Goal: Task Accomplishment & Management: Complete application form

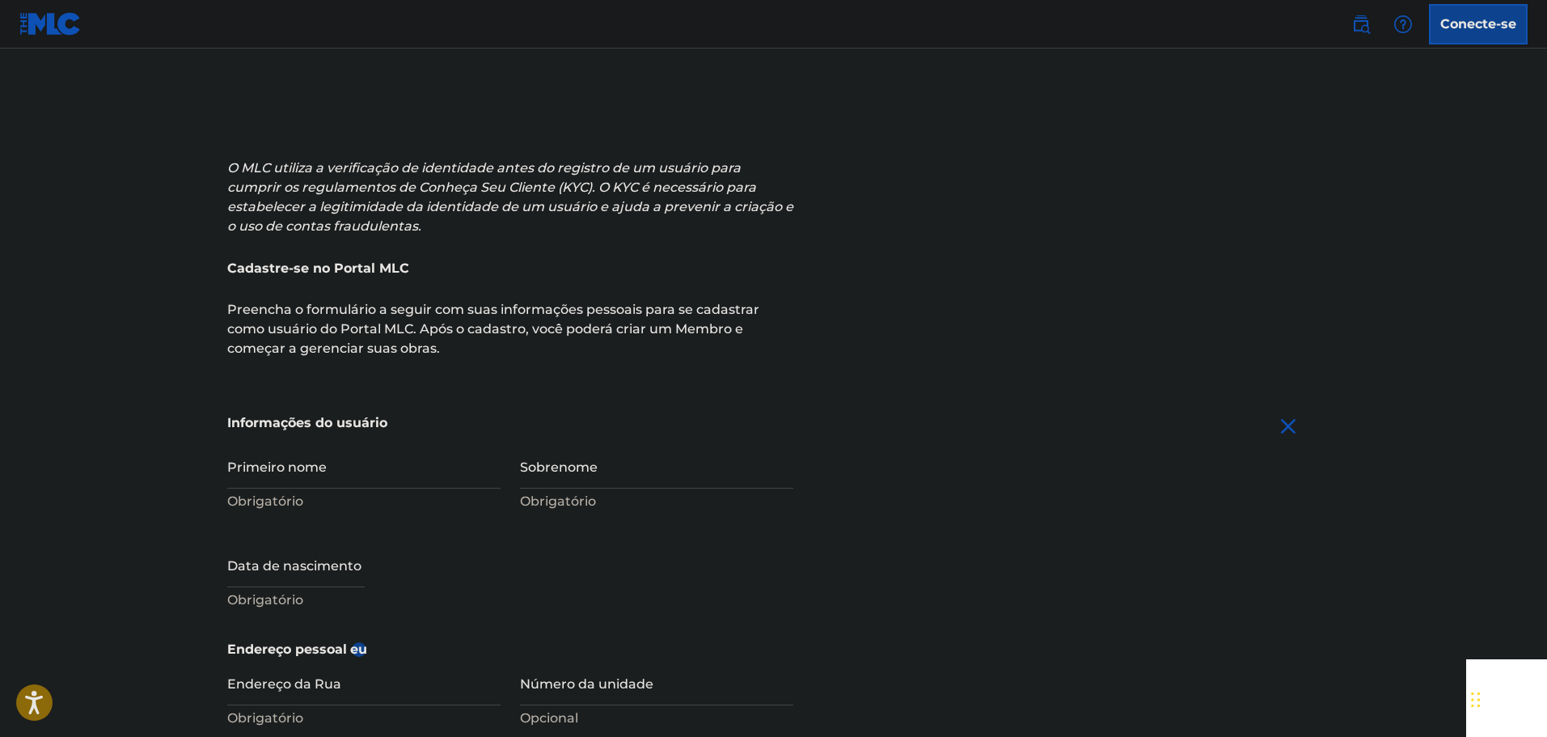
scroll to position [243, 0]
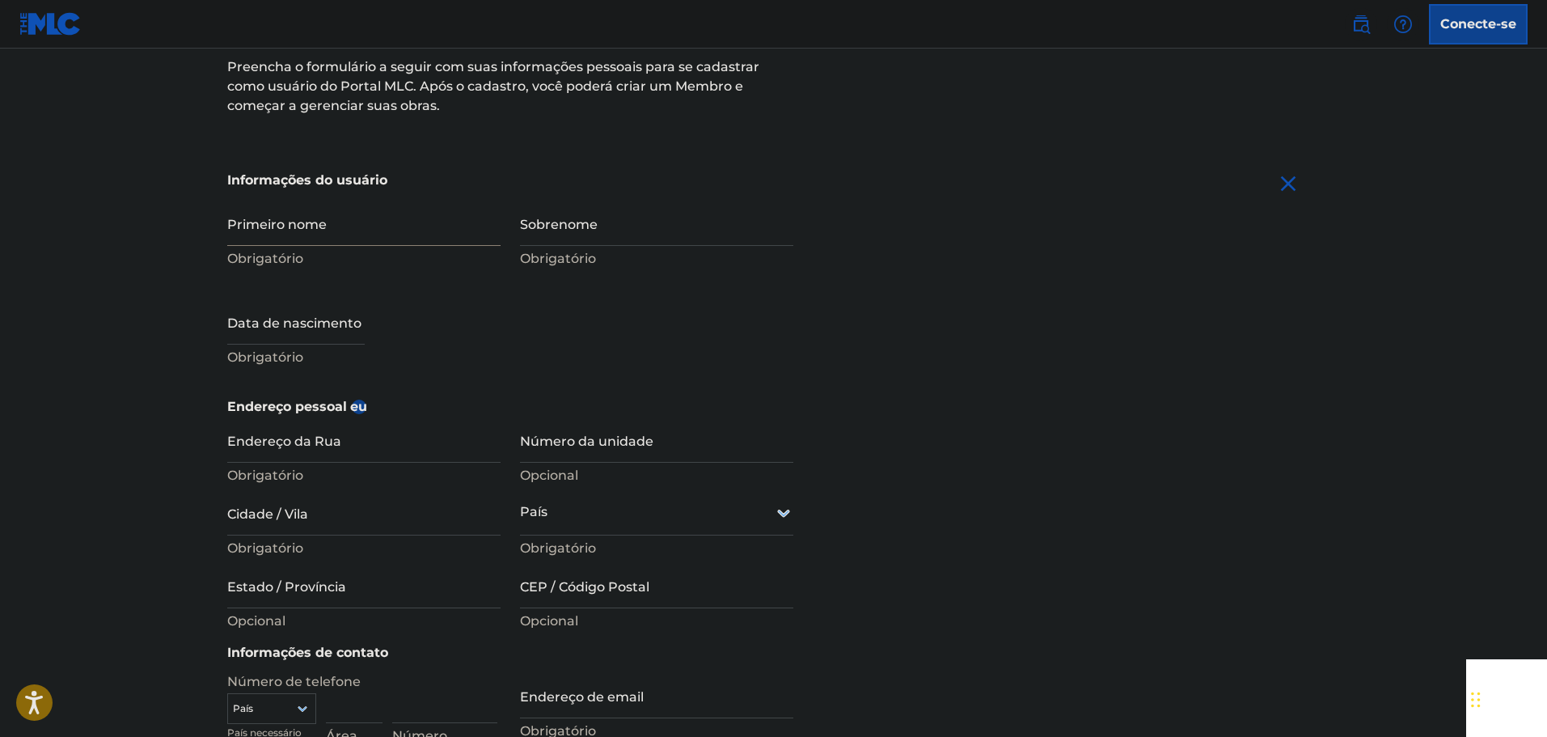
click at [332, 221] on input "Primeiro nome" at bounding box center [363, 223] width 273 height 46
type input "ALINE"
type input "FERREIRA"
type input "R. [PERSON_NAME], 379"
type input "rouxinoll"
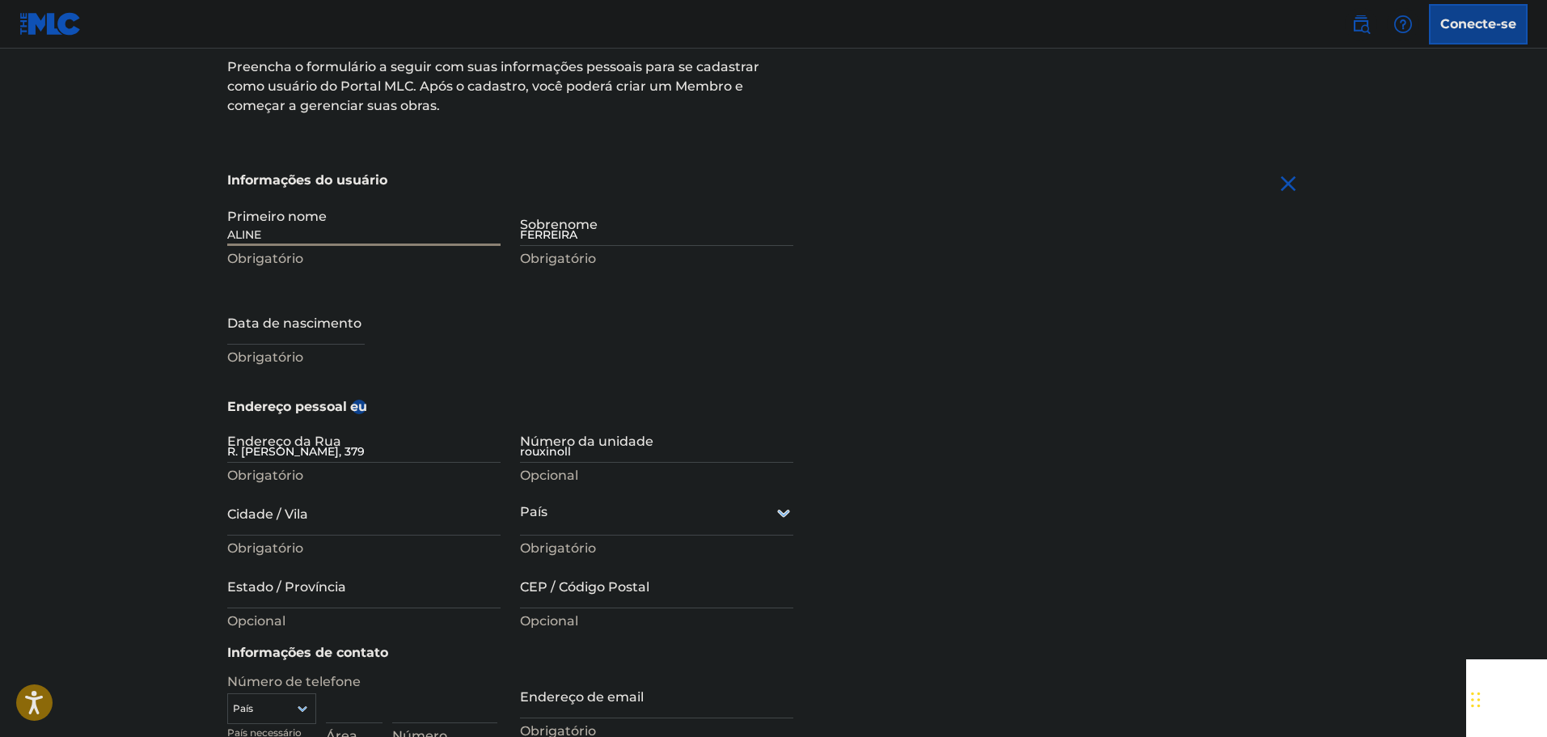
type input "Olímpia"
type input "[GEOGRAPHIC_DATA]"
type input "SP"
type input "15407-866"
type input "17"
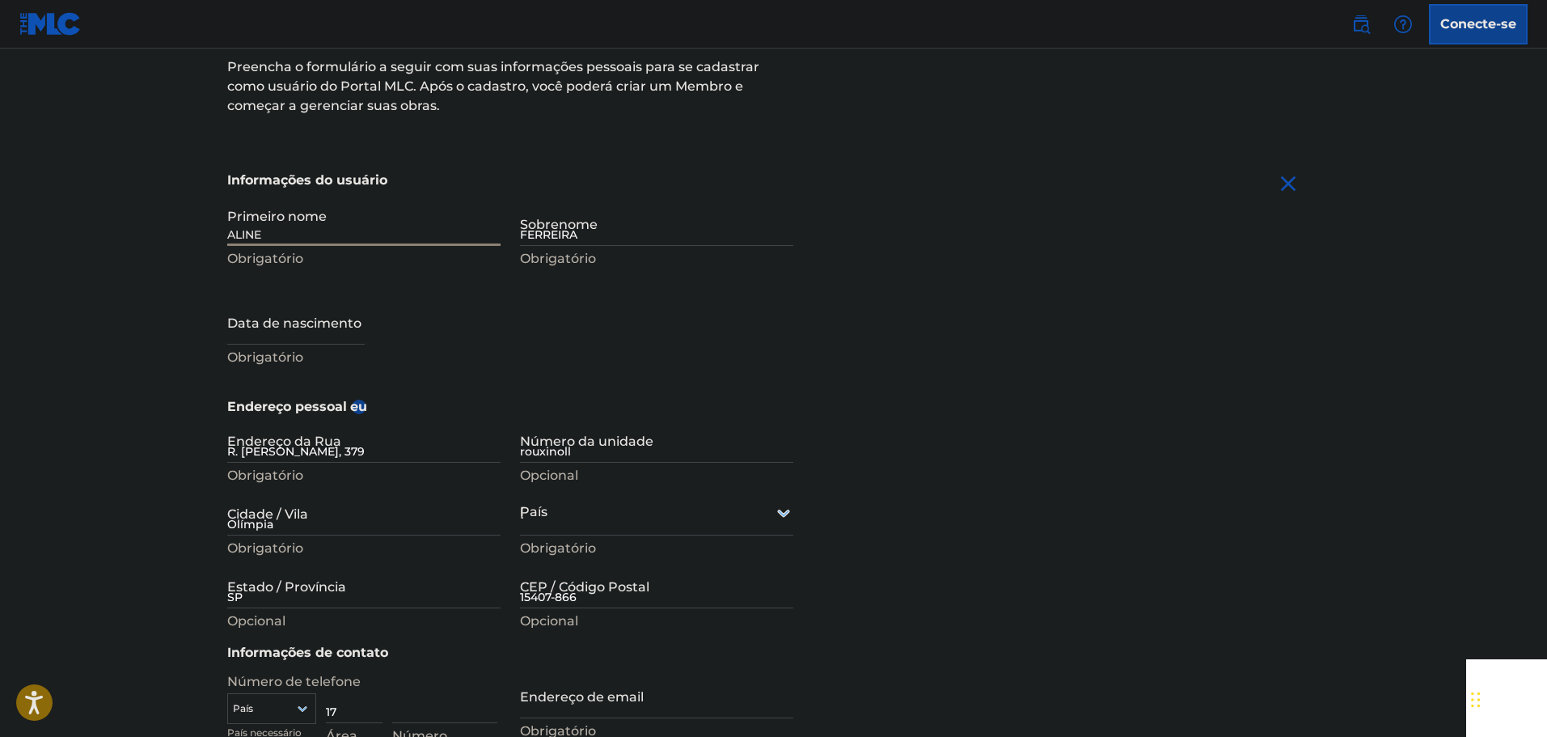
type input "996287795"
type input "[DOMAIN_NAME][EMAIL_ADDRESS][DOMAIN_NAME]"
type input "Sign up"
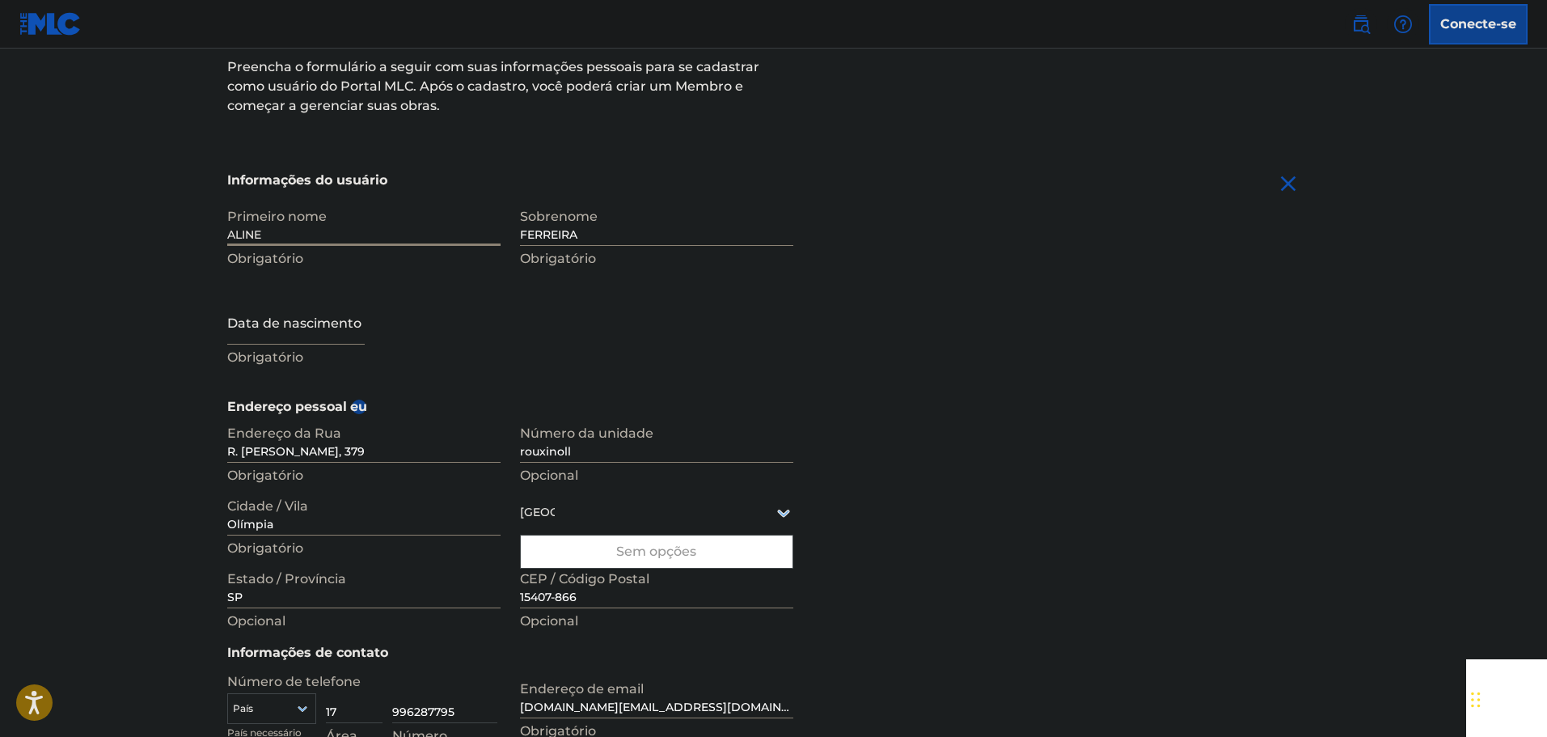
click at [335, 317] on input "text" at bounding box center [295, 321] width 137 height 46
select select "7"
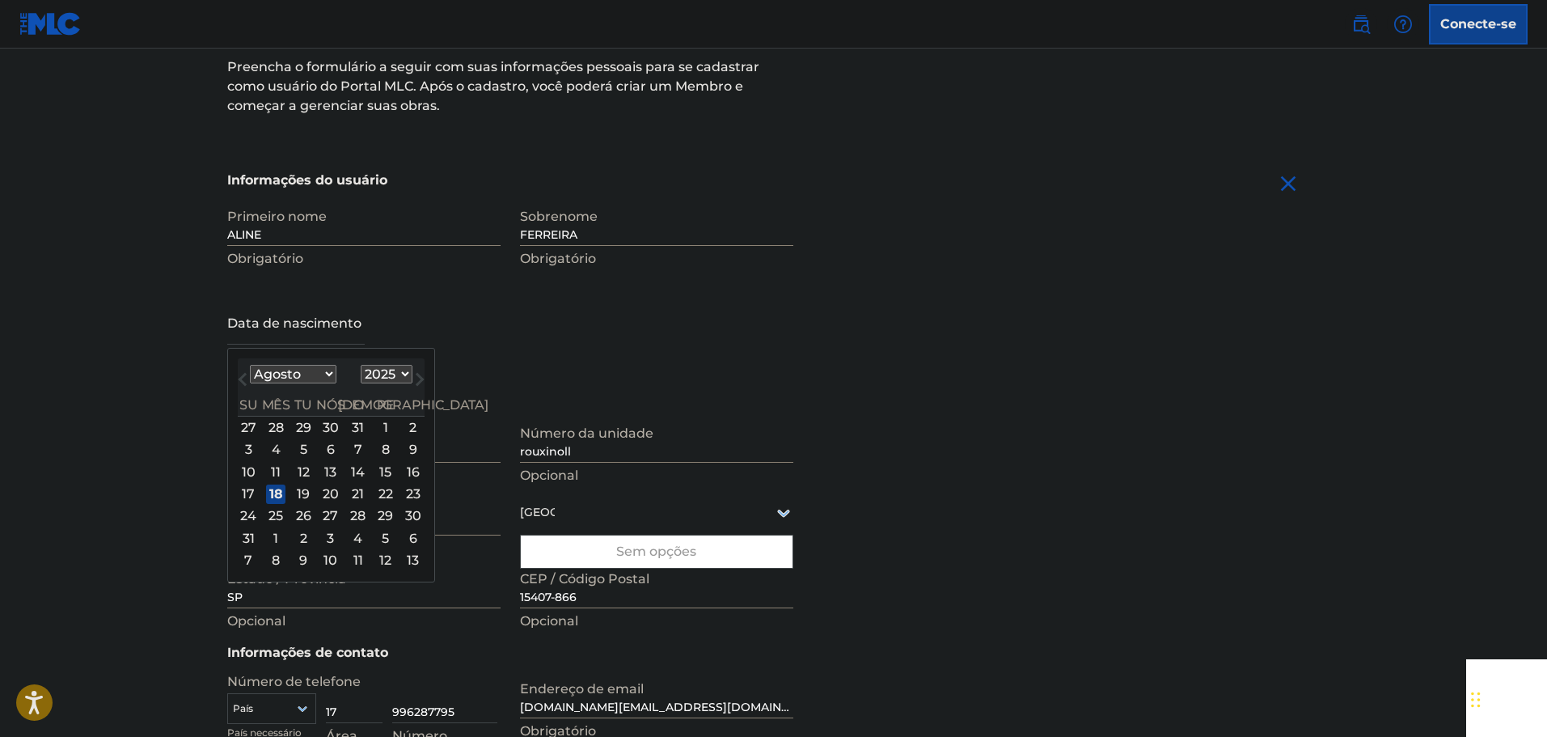
click at [361, 378] on select "1899 1900 1901 1902 1903 1904 1905 1906 1907 1908 1909 1910 1911 1912 1913 1914…" at bounding box center [387, 374] width 52 height 19
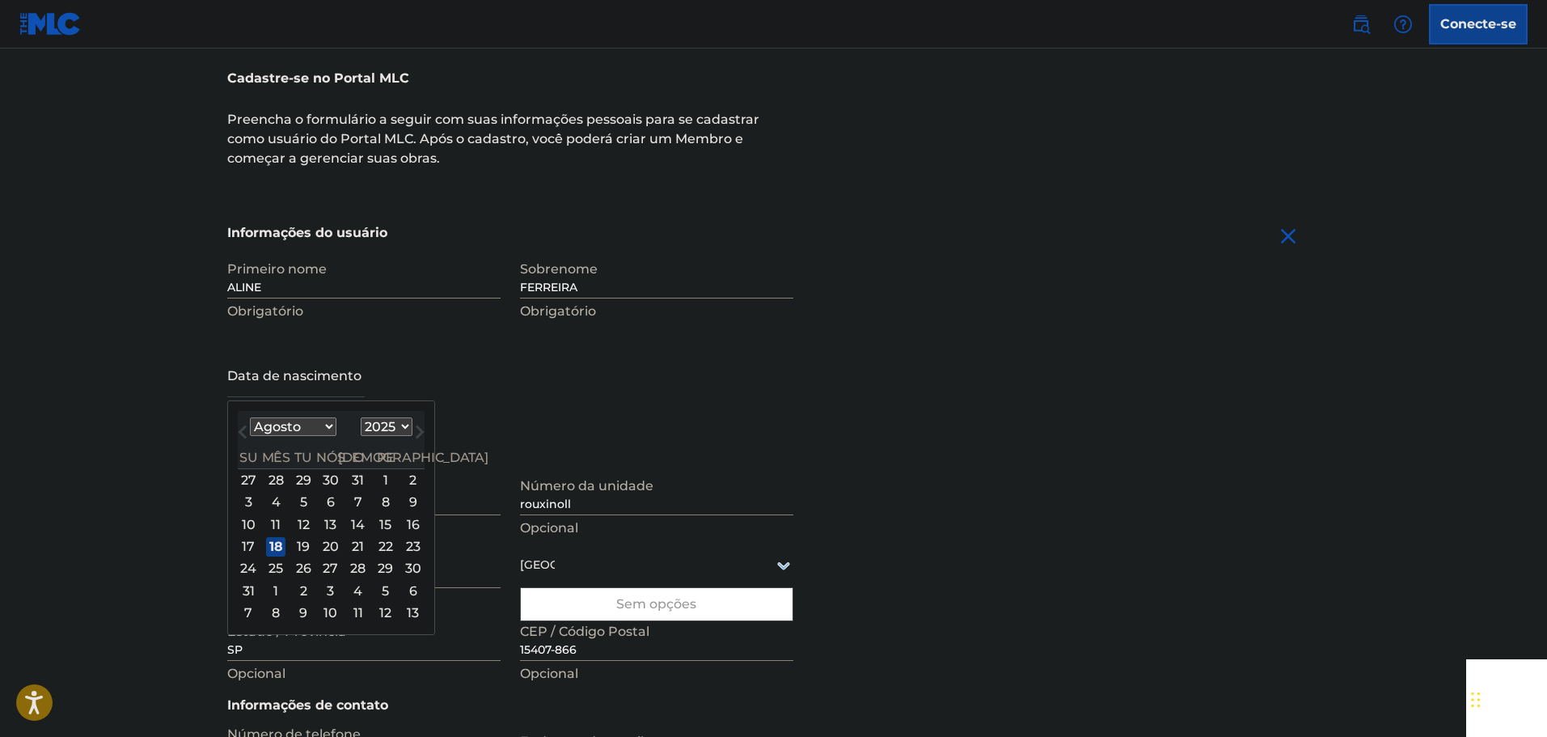
scroll to position [162, 0]
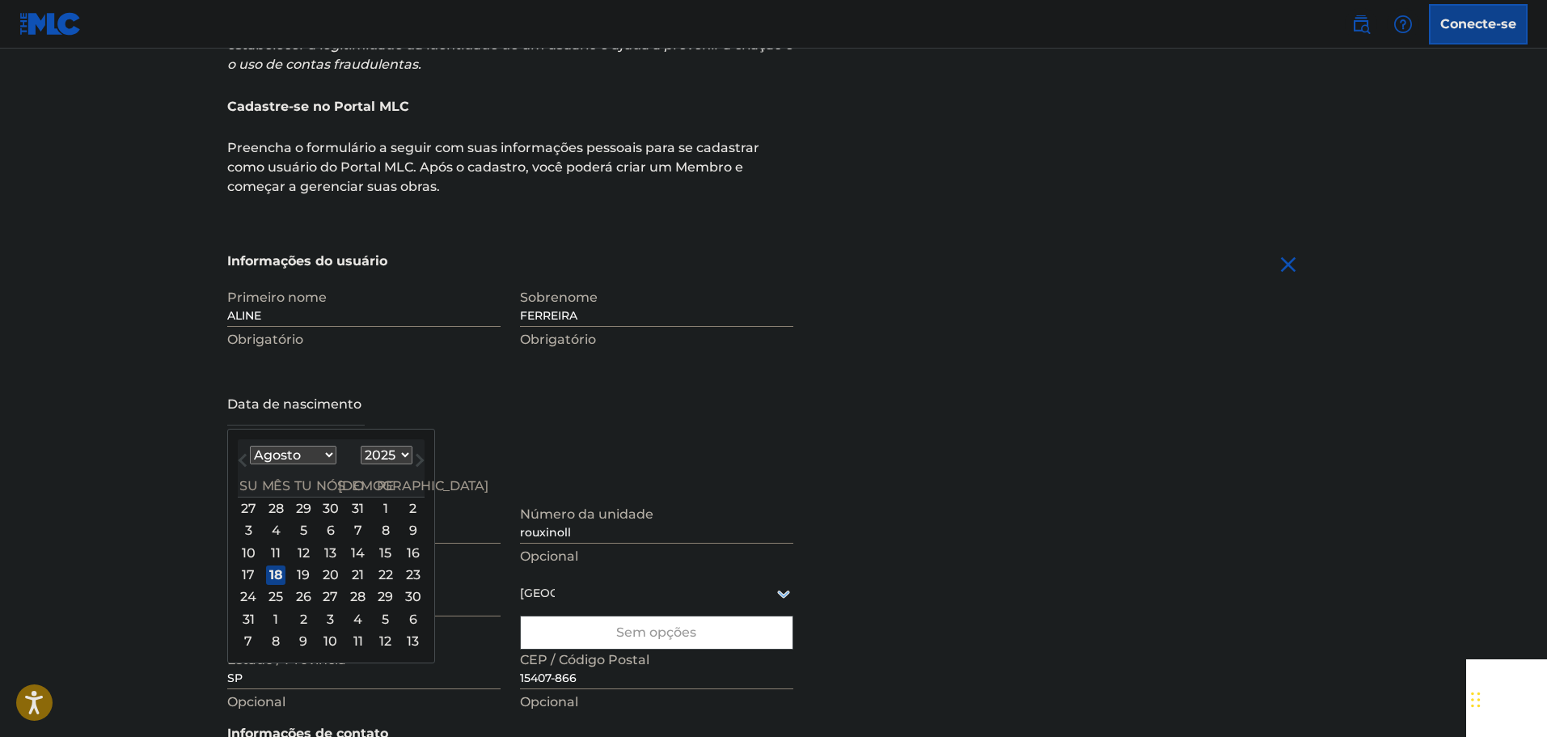
click at [382, 453] on select "1899 1900 1901 1902 1903 1904 1905 1906 1907 1908 1909 1910 1911 1912 1913 1914…" at bounding box center [387, 455] width 52 height 19
select select "1989"
click at [361, 446] on select "1899 1900 1901 1902 1903 1904 1905 1906 1907 1908 1909 1910 1911 1912 1913 1914…" at bounding box center [387, 455] width 52 height 19
click at [298, 463] on select "Janeiro Fevereiro Marchar abril Poderia Junho Julho Agosto Setembro outubro nov…" at bounding box center [293, 455] width 87 height 19
select select "4"
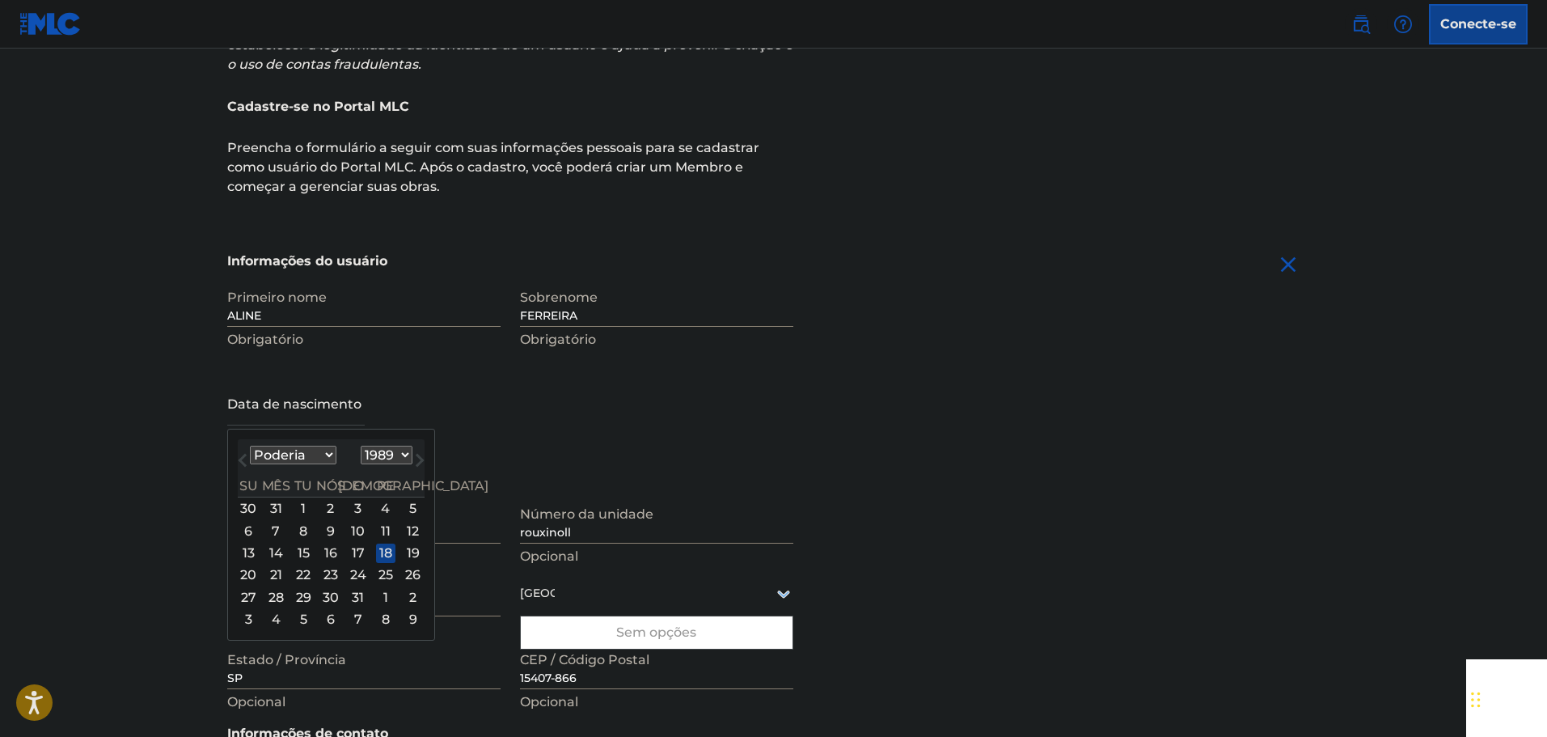
click at [250, 446] on select "Janeiro Fevereiro Marchar abril Poderia Junho Julho Agosto Setembro outubro nov…" at bounding box center [293, 455] width 87 height 19
click at [374, 508] on div "30 1 2 3 4 5 6" at bounding box center [331, 508] width 187 height 22
click at [377, 507] on div "5" at bounding box center [385, 508] width 19 height 19
type input "[DATE]"
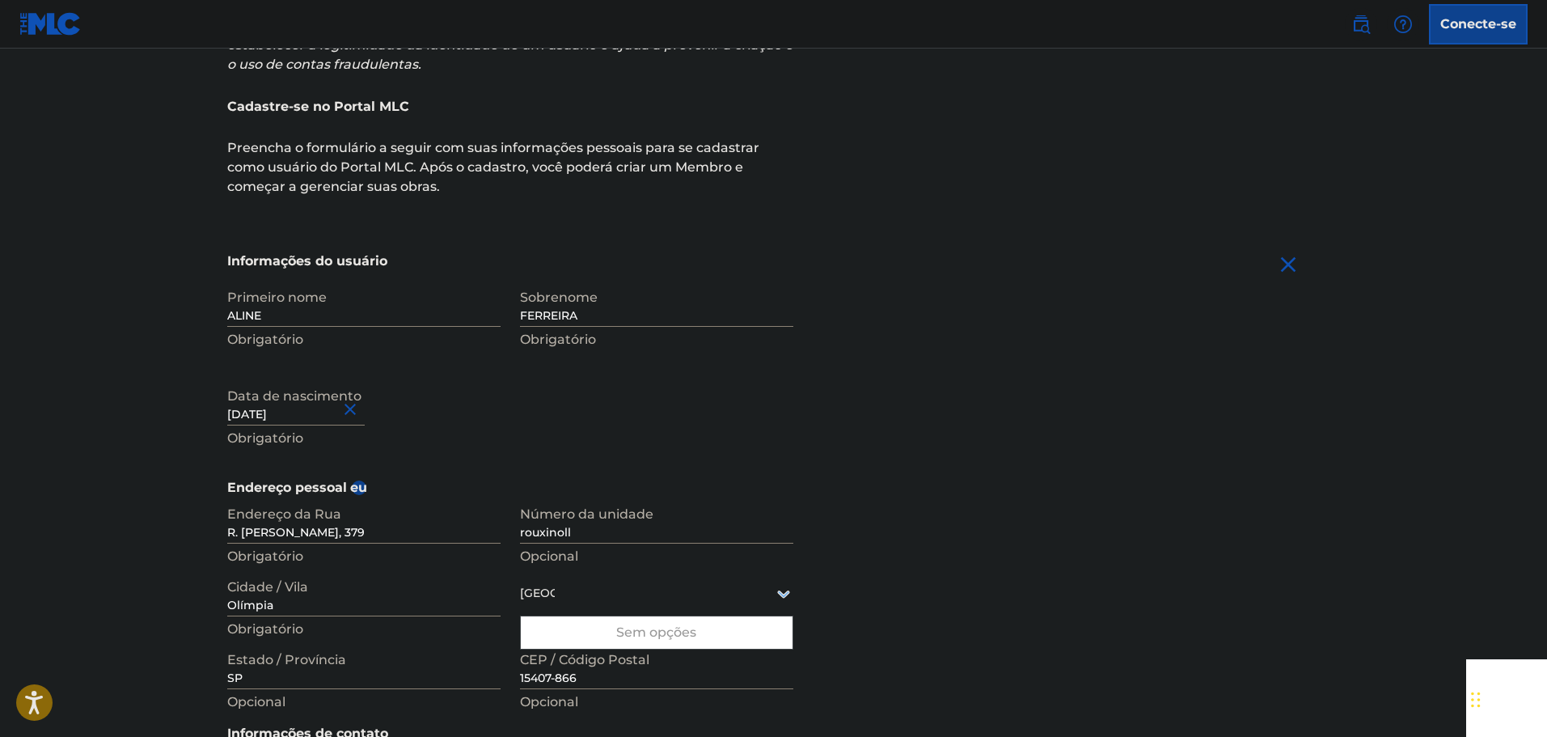
click at [458, 457] on div "Primeiro nome ALINE Obrigatório Sobrenome FERREIRA Obrigatório Data de nascimen…" at bounding box center [510, 379] width 566 height 197
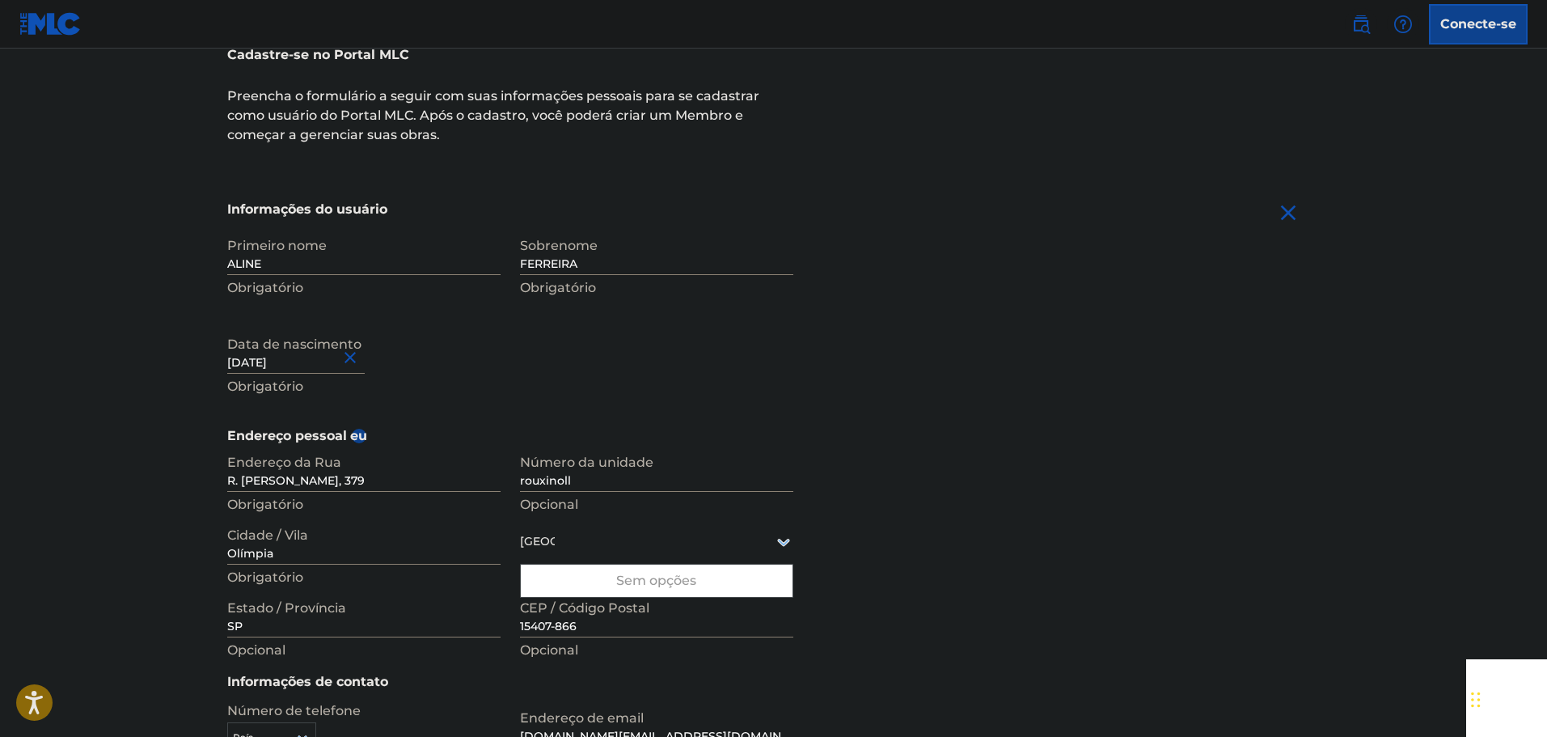
scroll to position [243, 0]
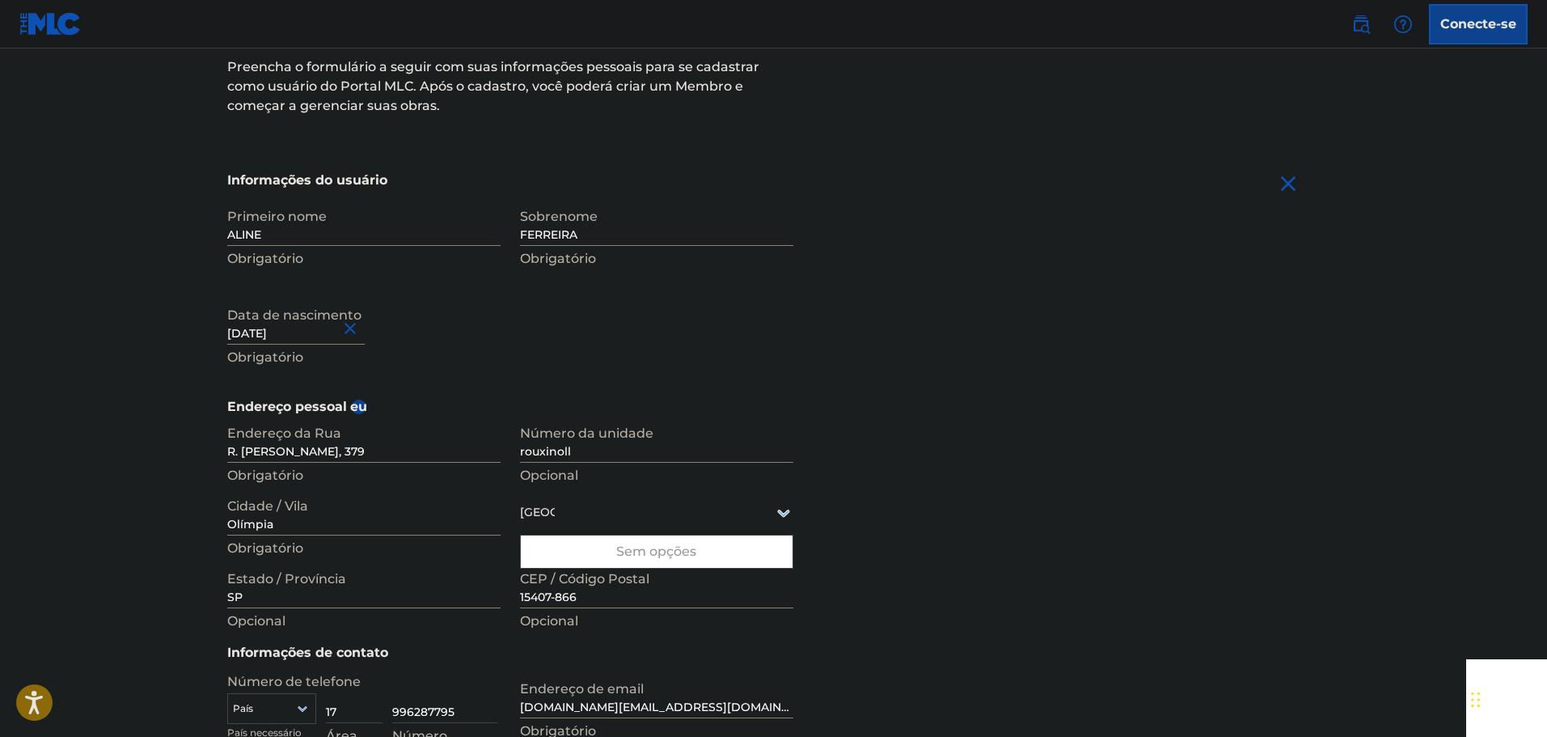
click at [631, 520] on div "[GEOGRAPHIC_DATA]" at bounding box center [656, 512] width 273 height 20
click at [647, 544] on div "Sem opções" at bounding box center [657, 551] width 272 height 32
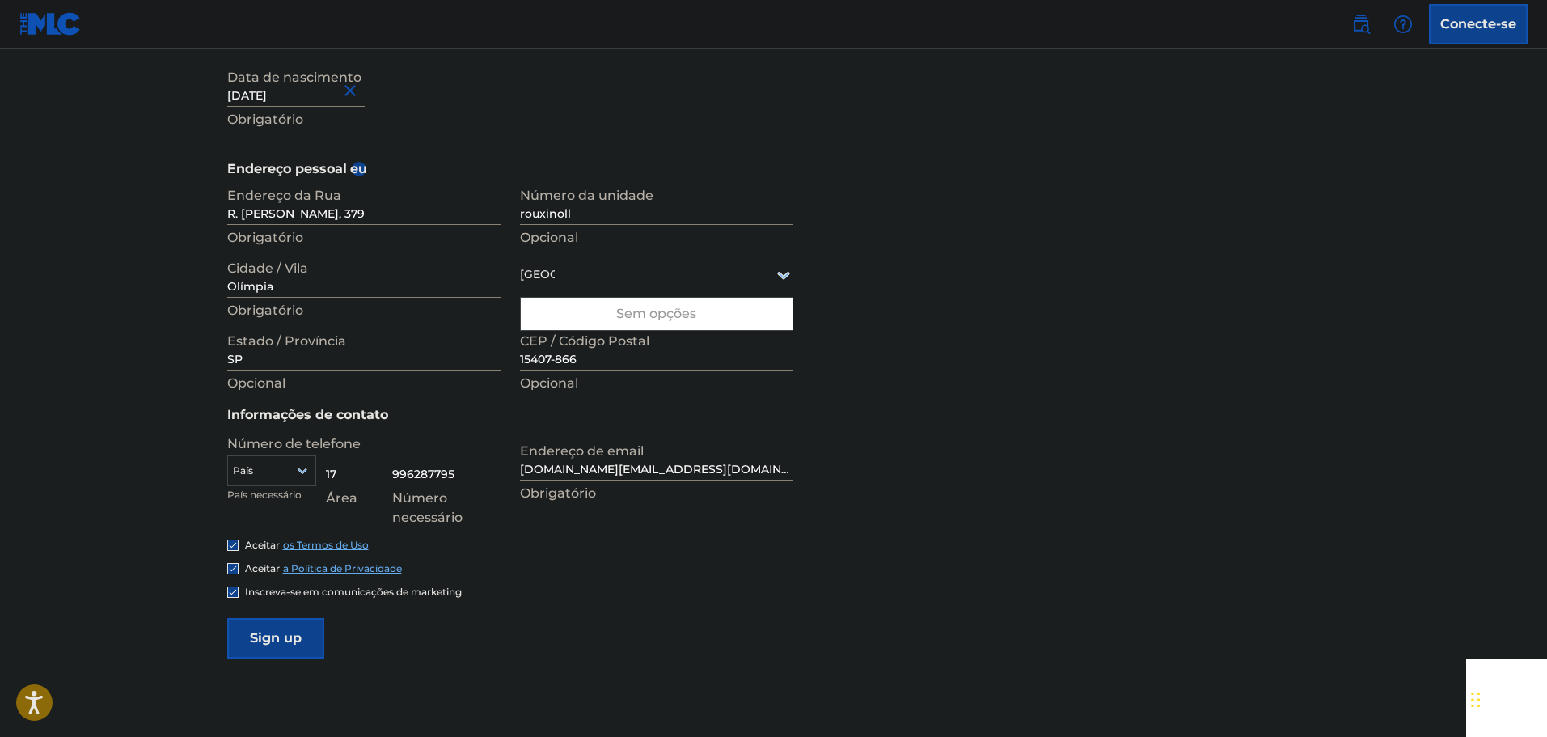
scroll to position [485, 0]
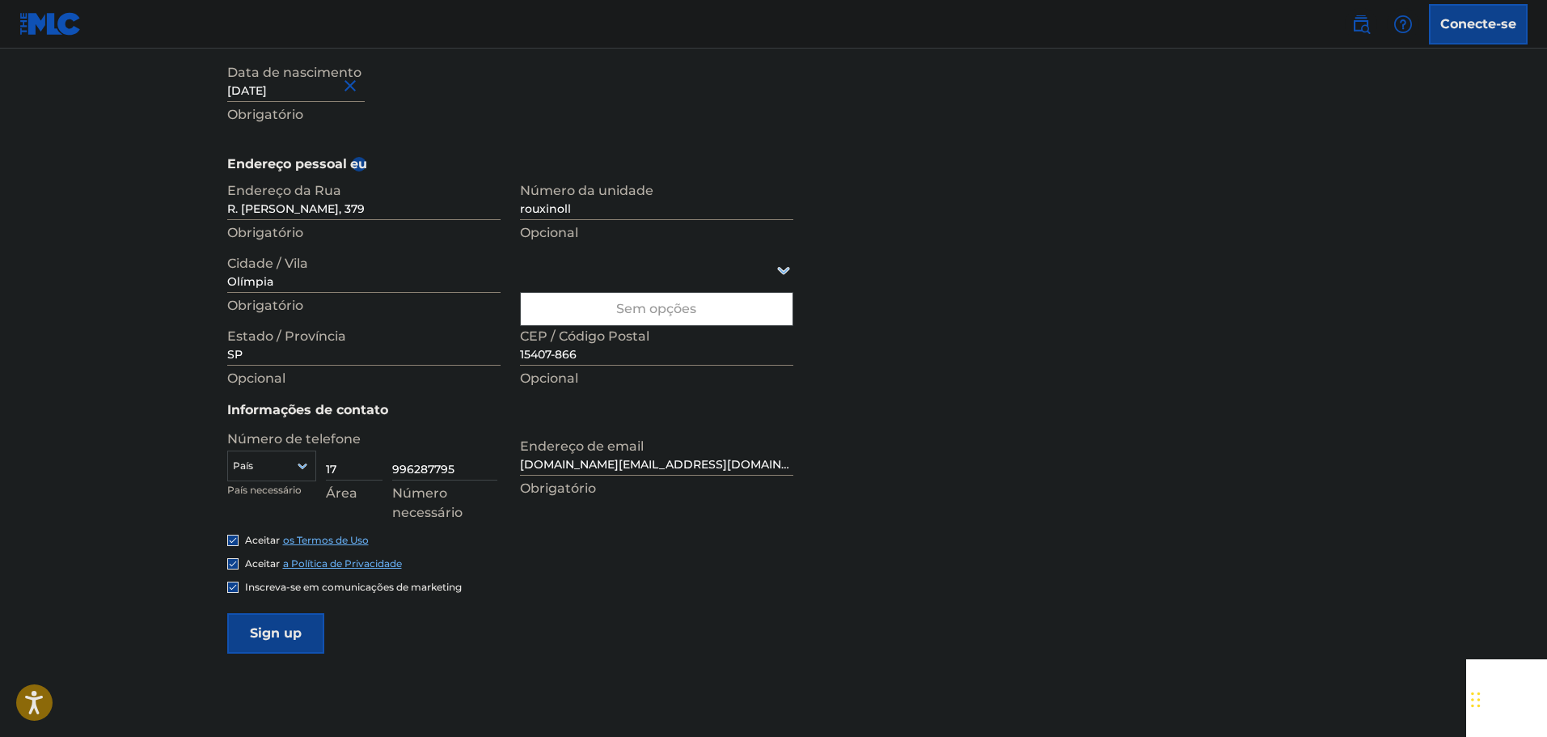
click at [268, 398] on div "Endereço pessoal eu Endereço da Rua R. [PERSON_NAME], 379 Obrigatório Número da…" at bounding box center [773, 277] width 1093 height 246
click at [294, 387] on p "Opcional" at bounding box center [363, 378] width 273 height 19
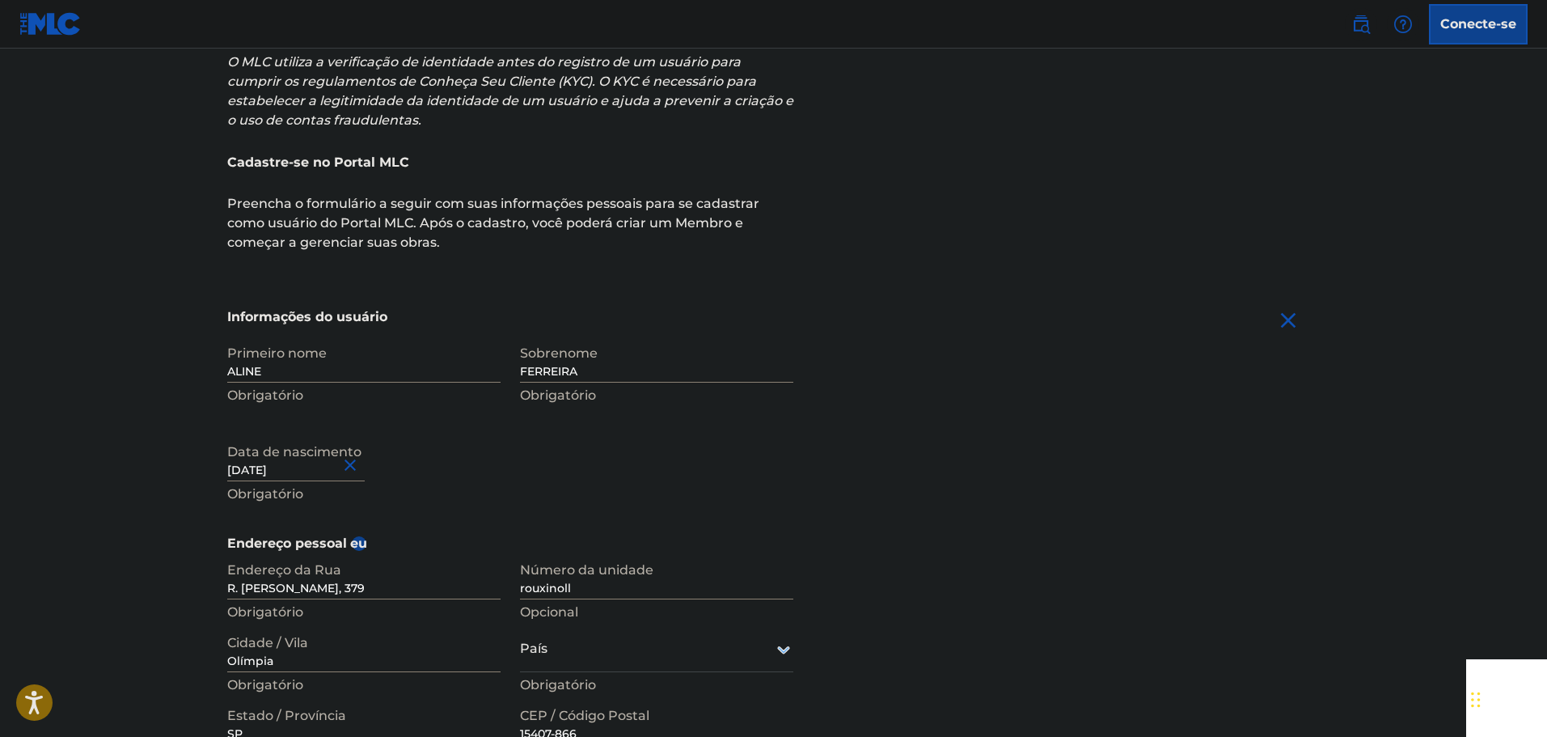
scroll to position [0, 0]
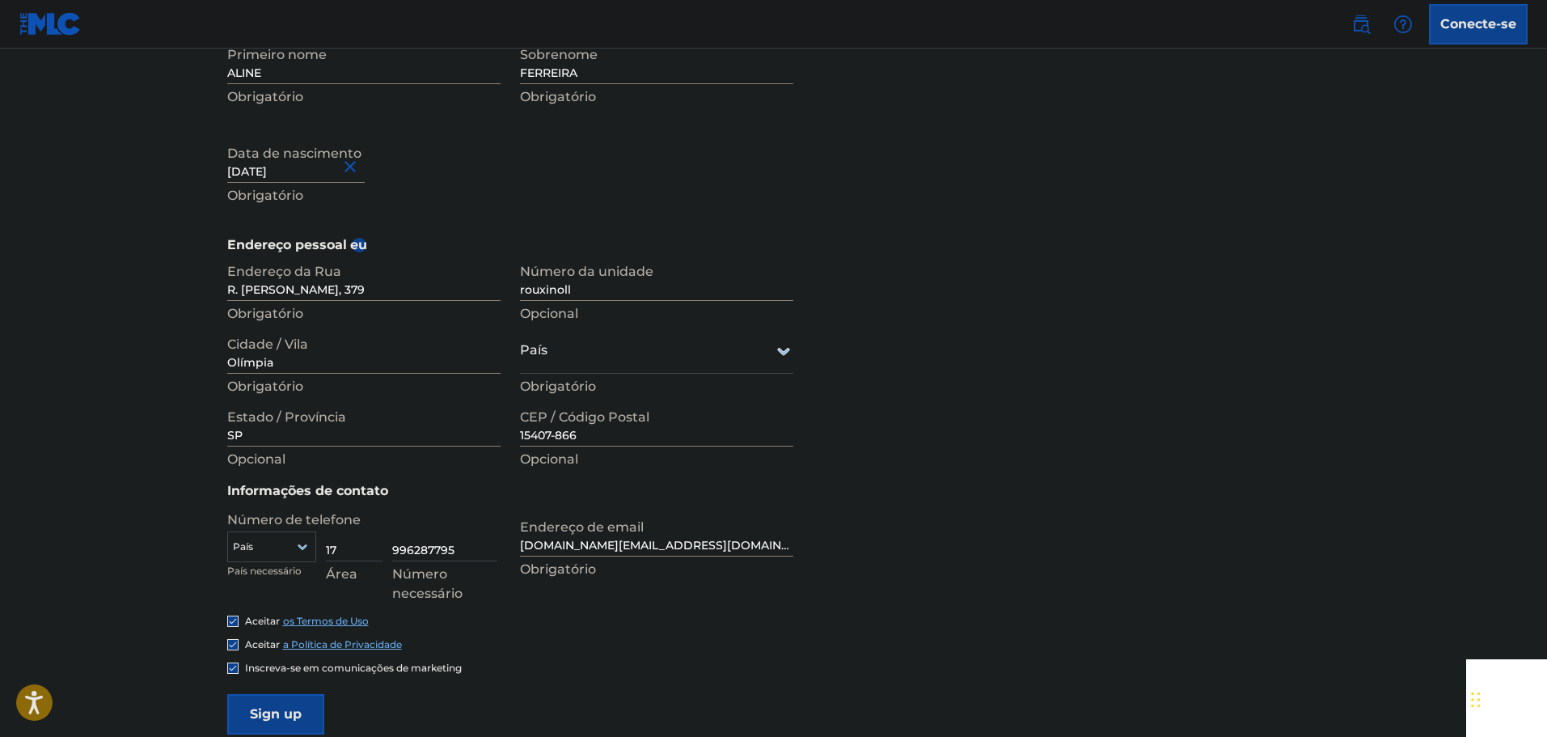
click at [1079, 277] on div "Endereço pessoal eu Endereço da Rua R. [PERSON_NAME], 379 Obrigatório Número da…" at bounding box center [773, 358] width 1093 height 246
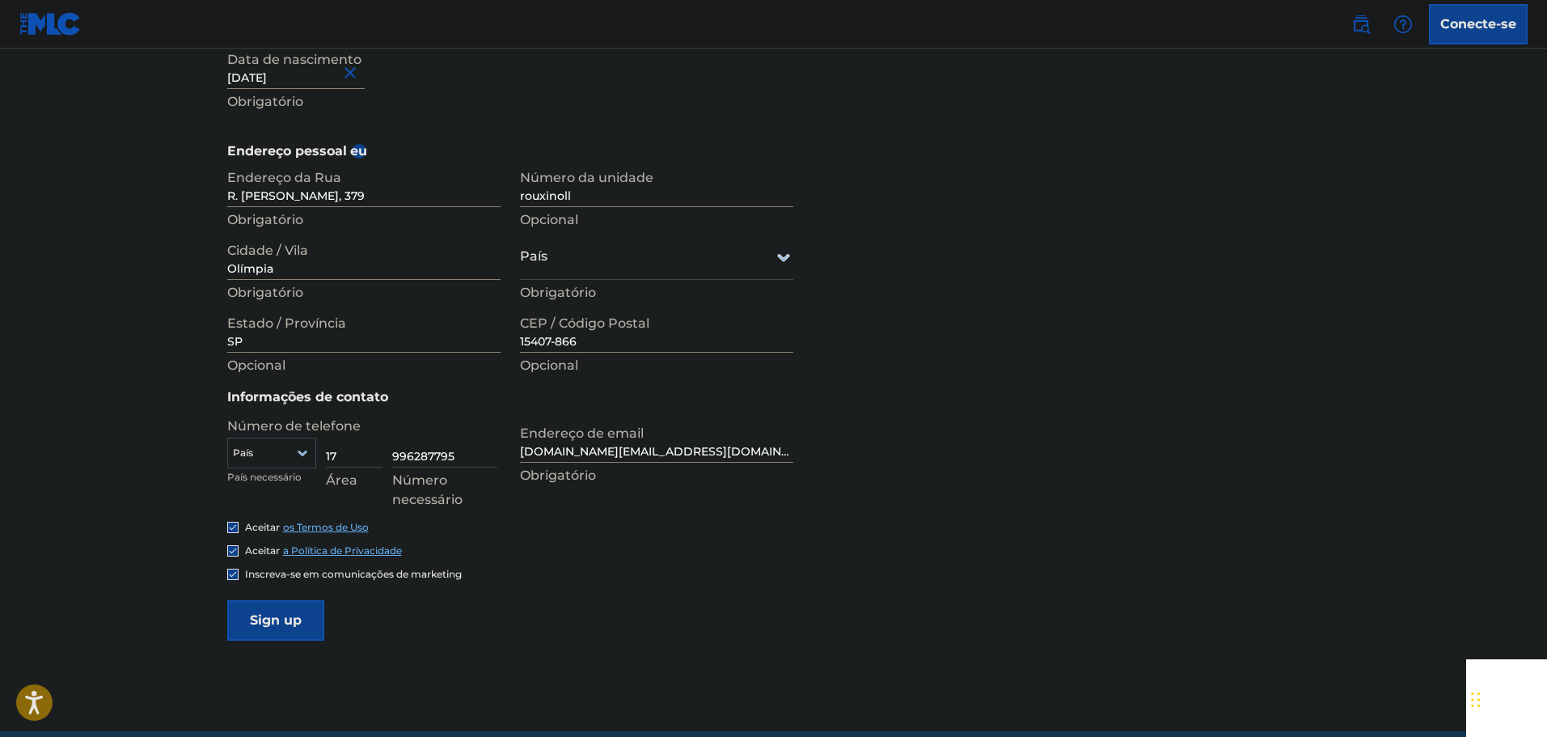
scroll to position [570, 0]
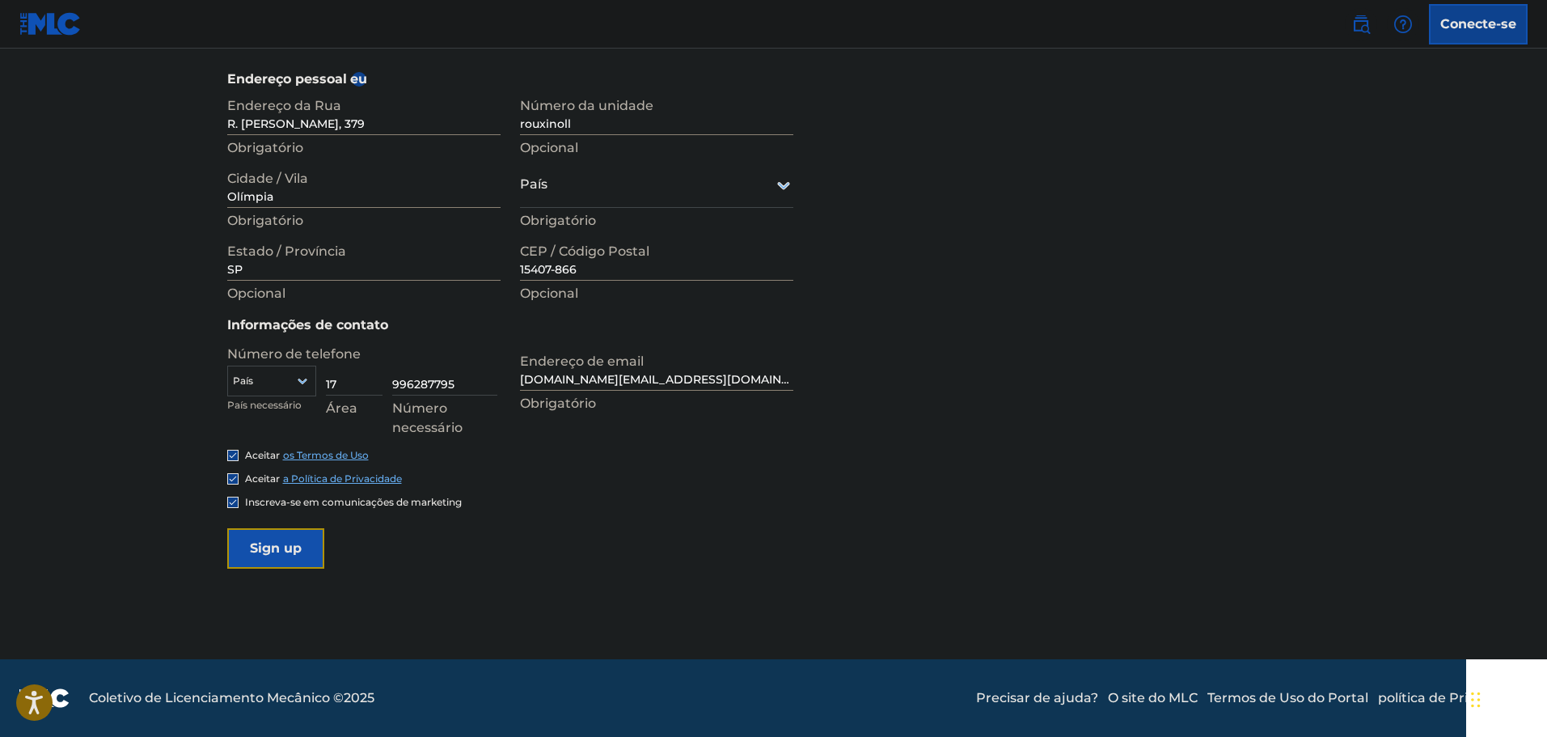
click at [277, 545] on input "Sign up" at bounding box center [275, 548] width 97 height 40
click at [591, 205] on div "País" at bounding box center [656, 185] width 273 height 46
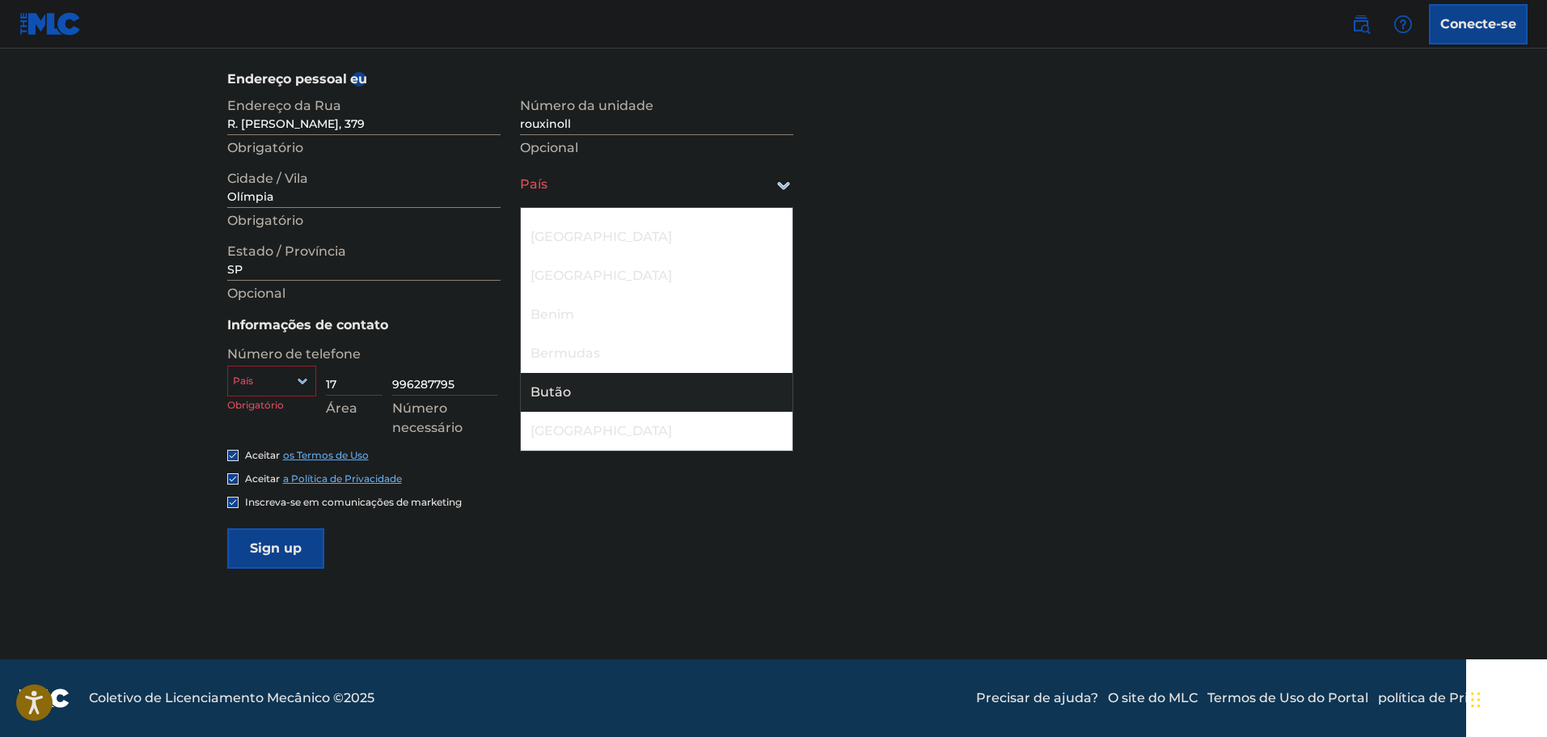
scroll to position [889, 0]
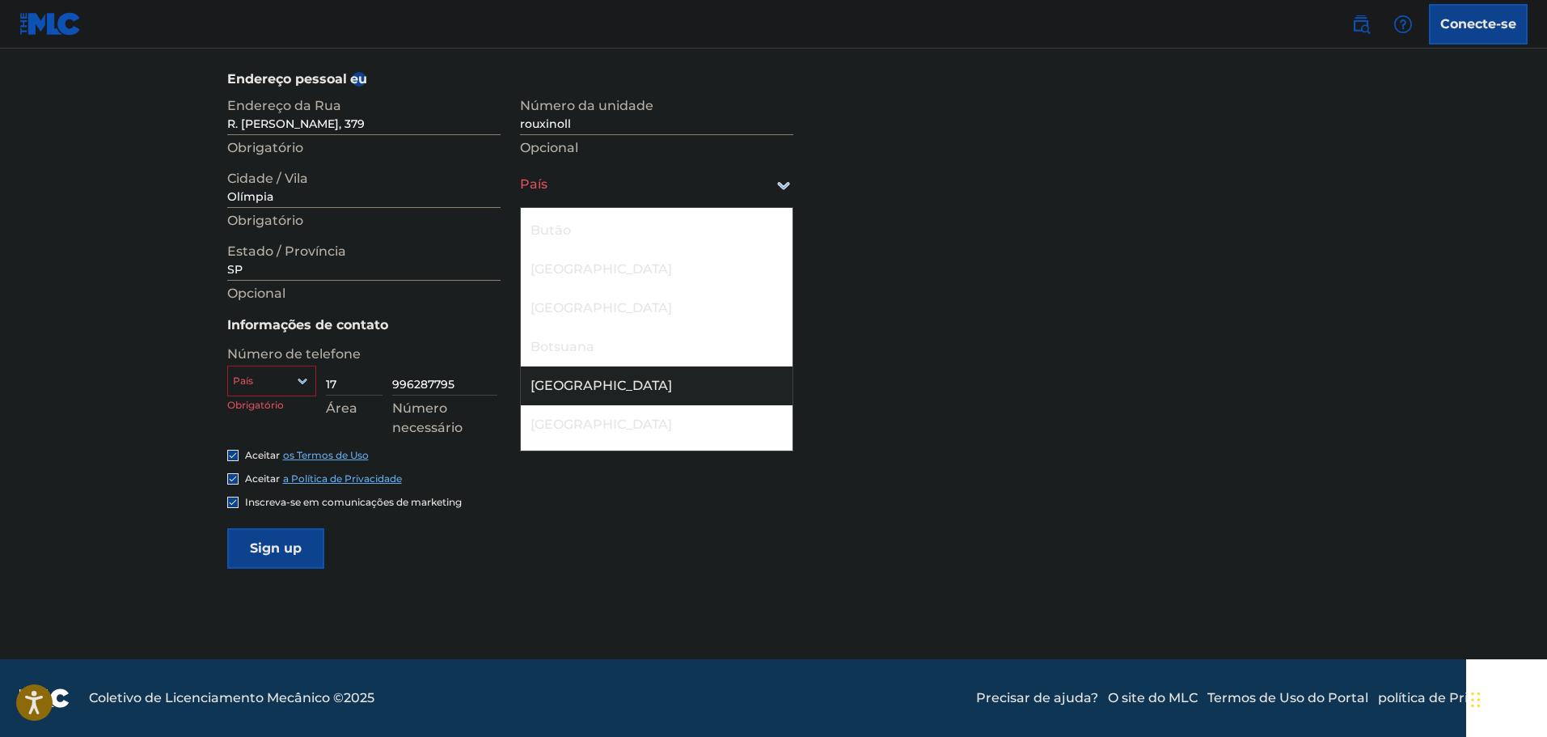
click at [579, 390] on div "[GEOGRAPHIC_DATA]" at bounding box center [657, 385] width 272 height 39
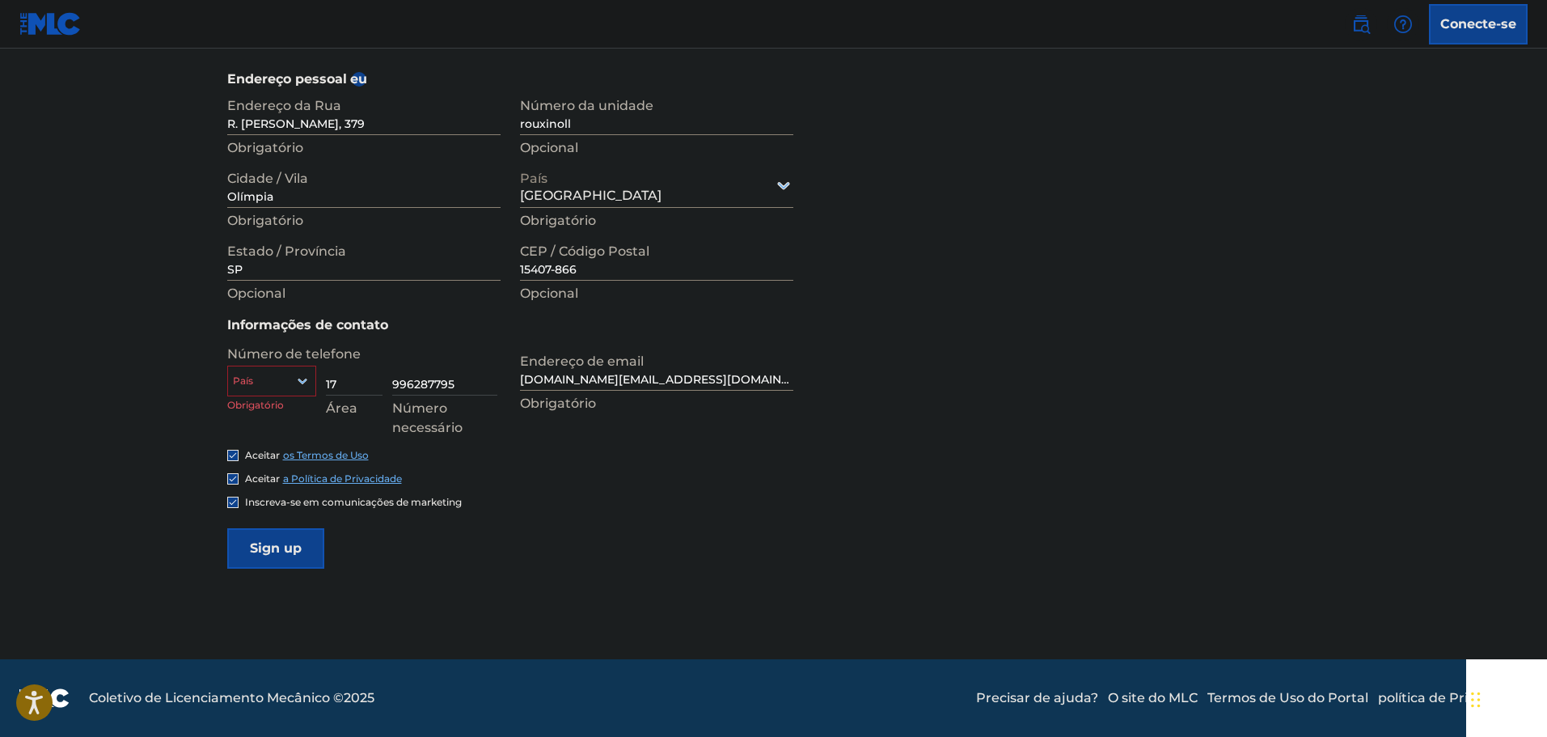
click at [281, 374] on div at bounding box center [271, 381] width 87 height 18
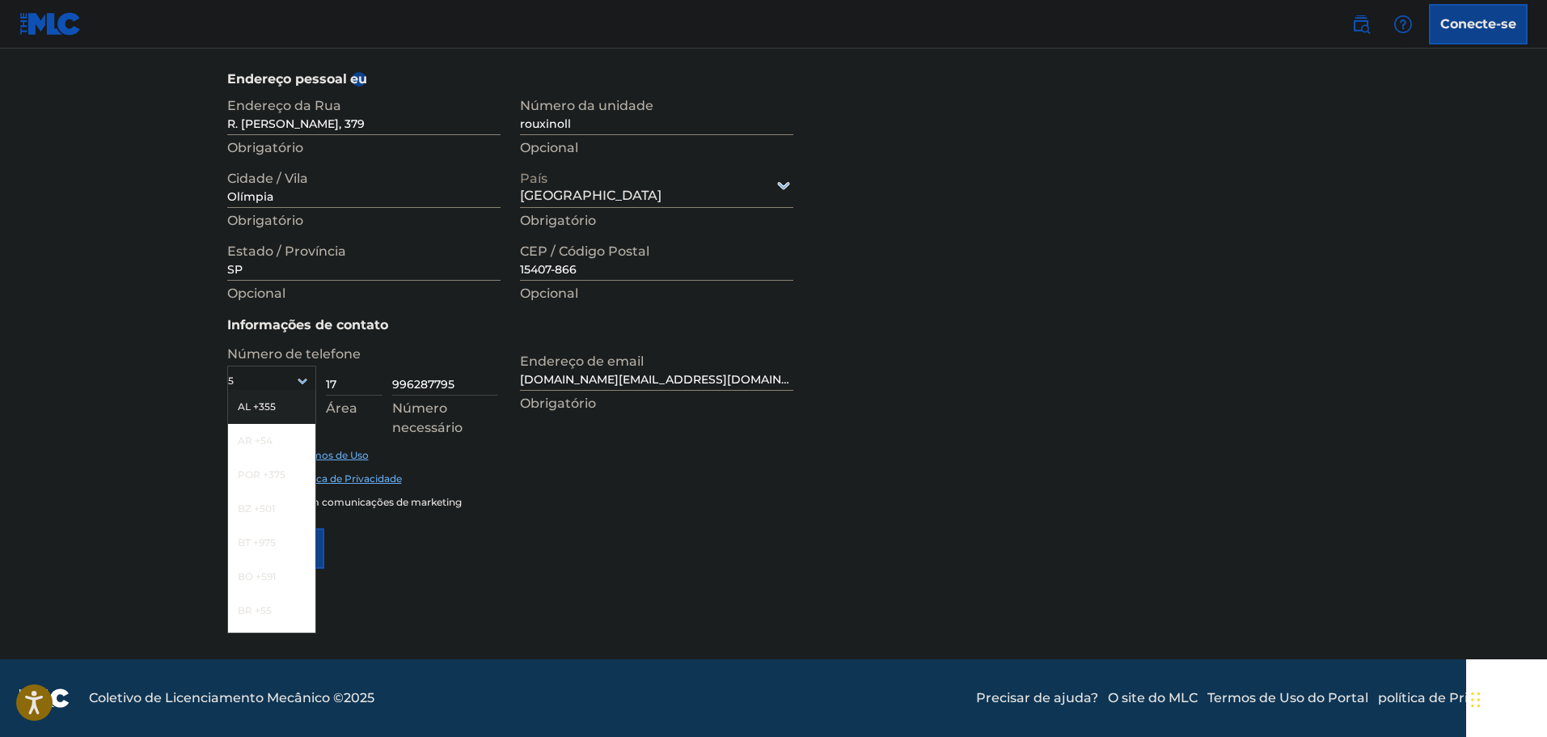
type input "55"
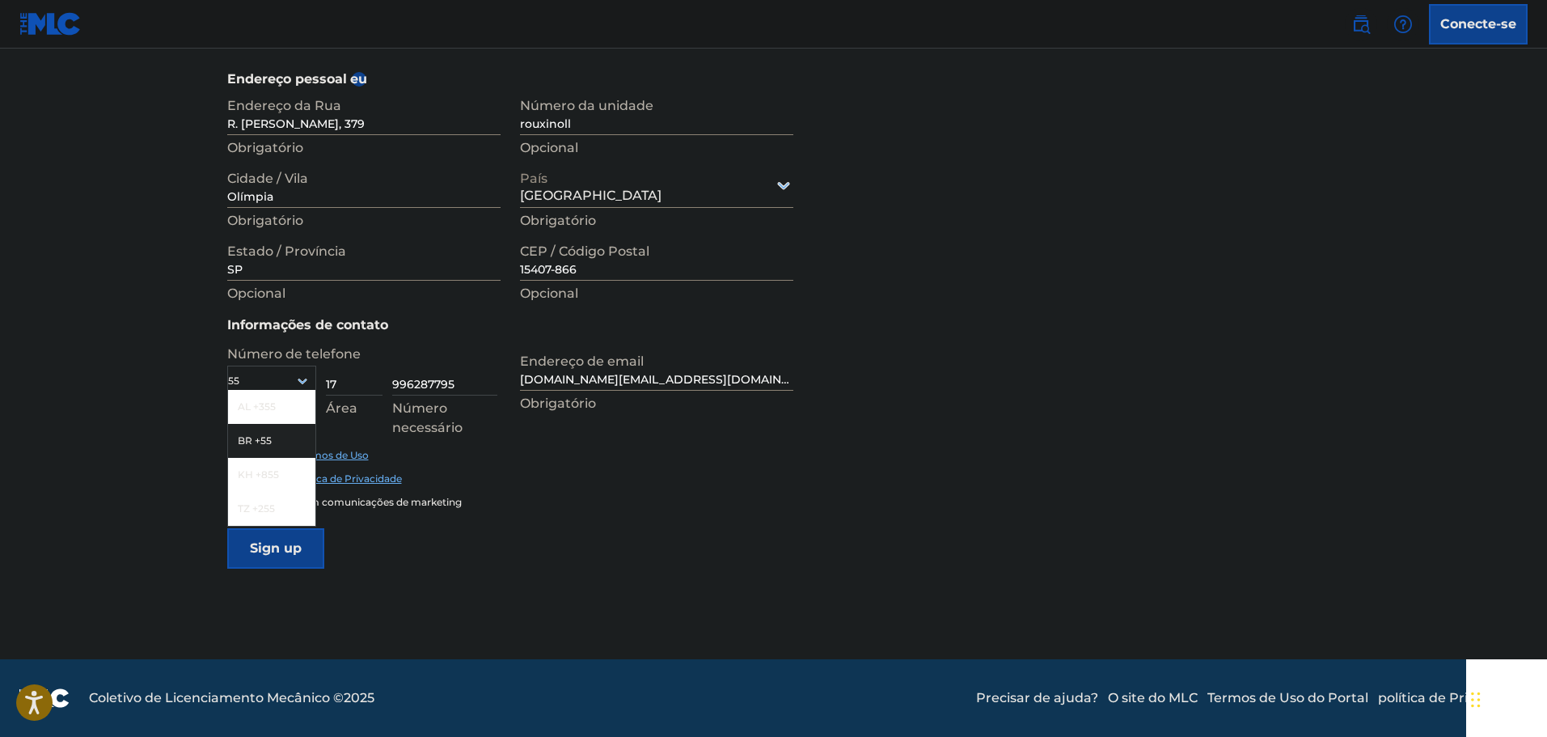
click at [235, 450] on div "BR +55" at bounding box center [271, 441] width 87 height 34
click at [499, 471] on div "Aceitar os Termos de Uso Aceitar a Política de Privacidade Inscreva-se em comun…" at bounding box center [773, 478] width 1093 height 61
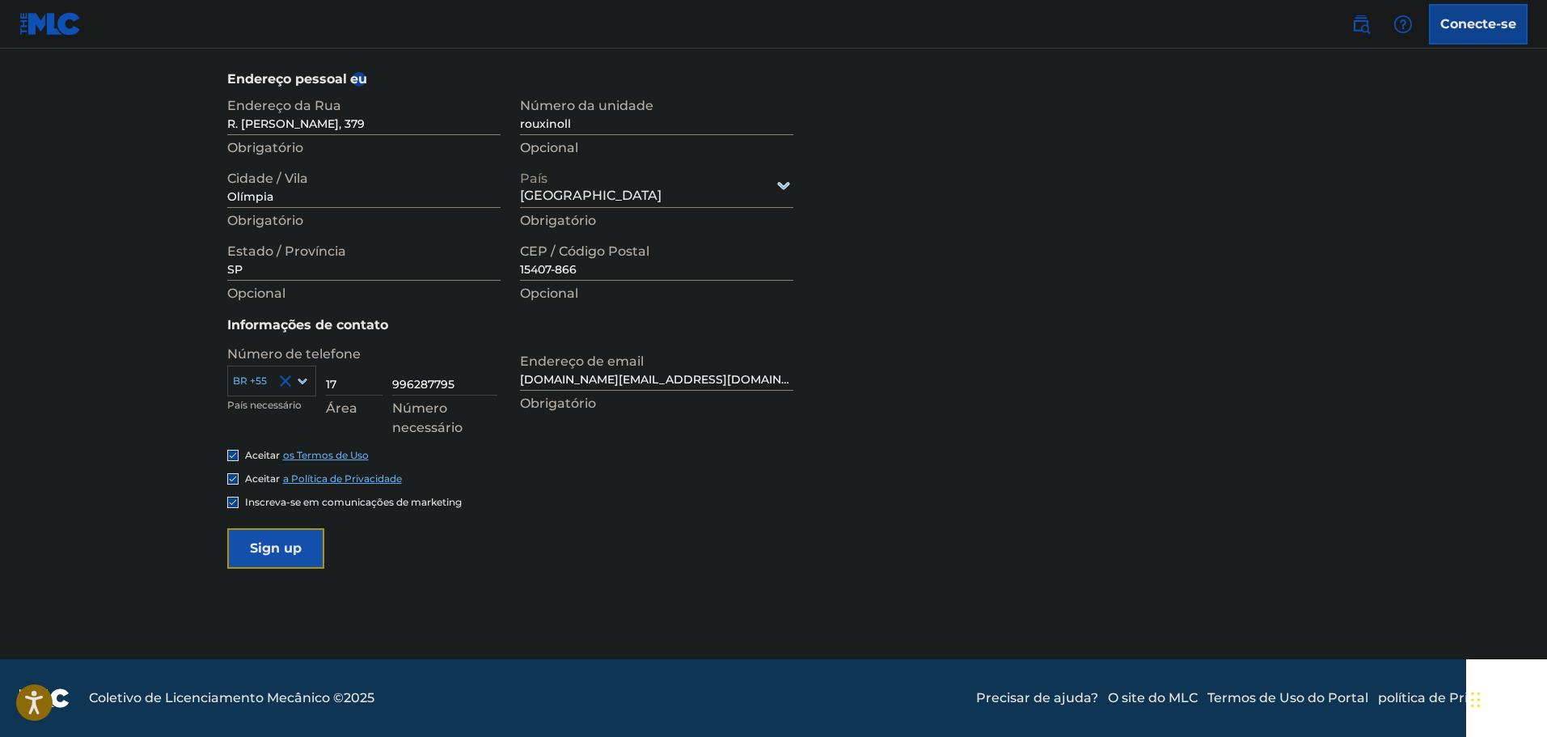
click at [285, 547] on input "Sign up" at bounding box center [275, 548] width 97 height 40
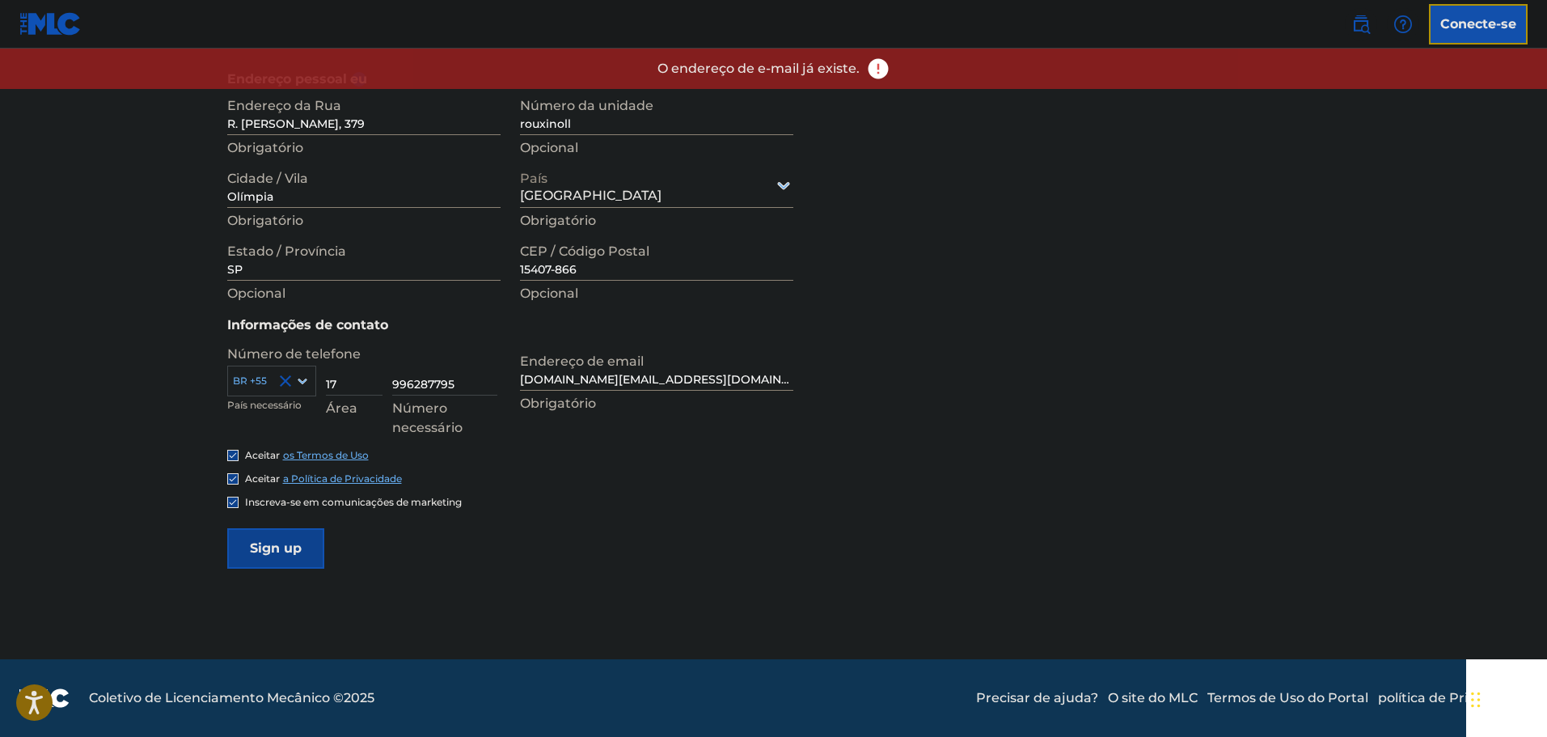
click at [1459, 27] on font "Conecte-se" at bounding box center [1478, 23] width 76 height 15
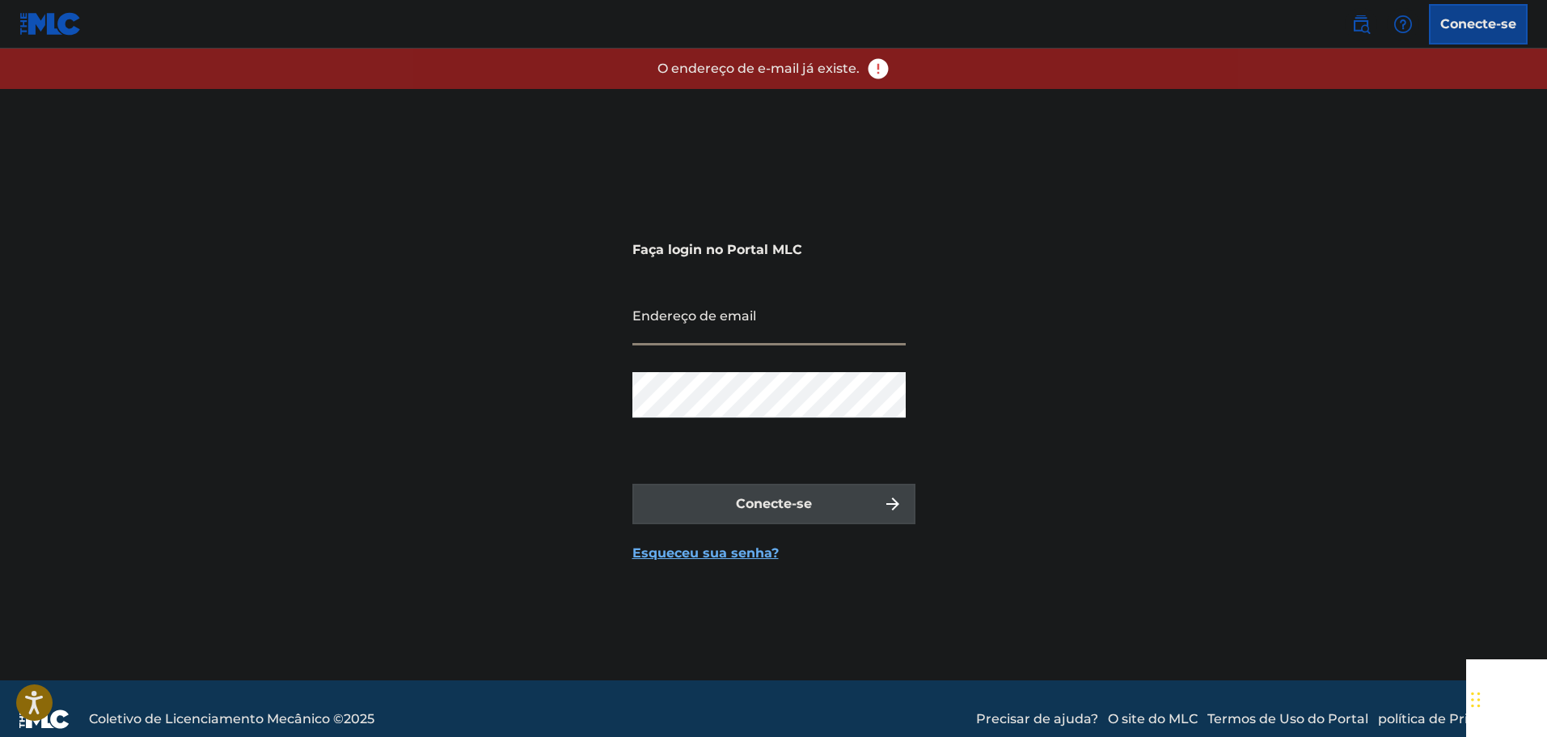
click at [748, 339] on input "Endereço de email" at bounding box center [768, 322] width 273 height 46
type input "[DOMAIN_NAME][EMAIL_ADDRESS][DOMAIN_NAME]"
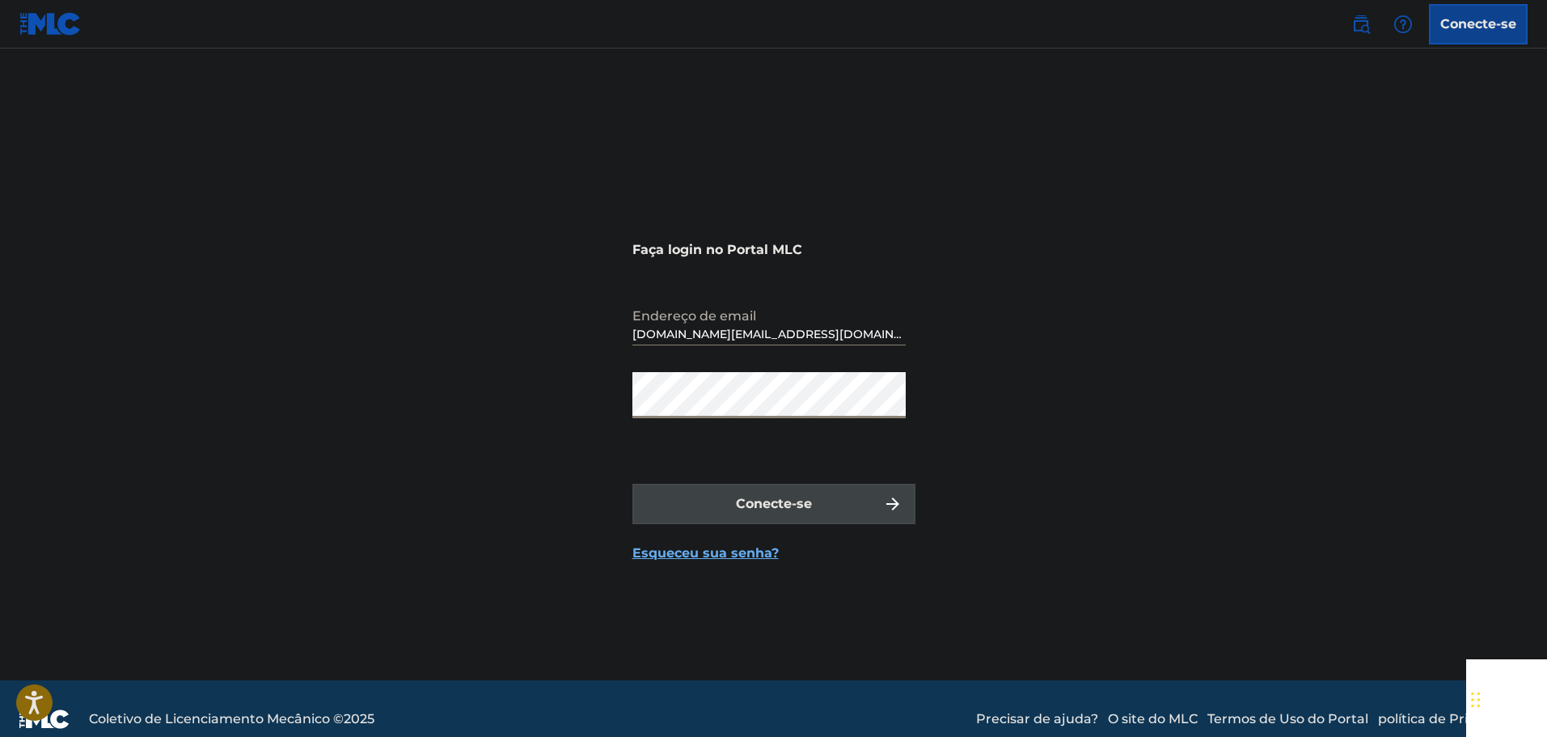
click at [1012, 328] on div "Faça login no Portal MLC Endereço de email [DOMAIN_NAME][EMAIL_ADDRESS][DOMAIN_…" at bounding box center [774, 384] width 1132 height 591
click at [821, 423] on div "Senha" at bounding box center [768, 408] width 273 height 73
click at [756, 509] on font "Conecte-se" at bounding box center [774, 503] width 76 height 15
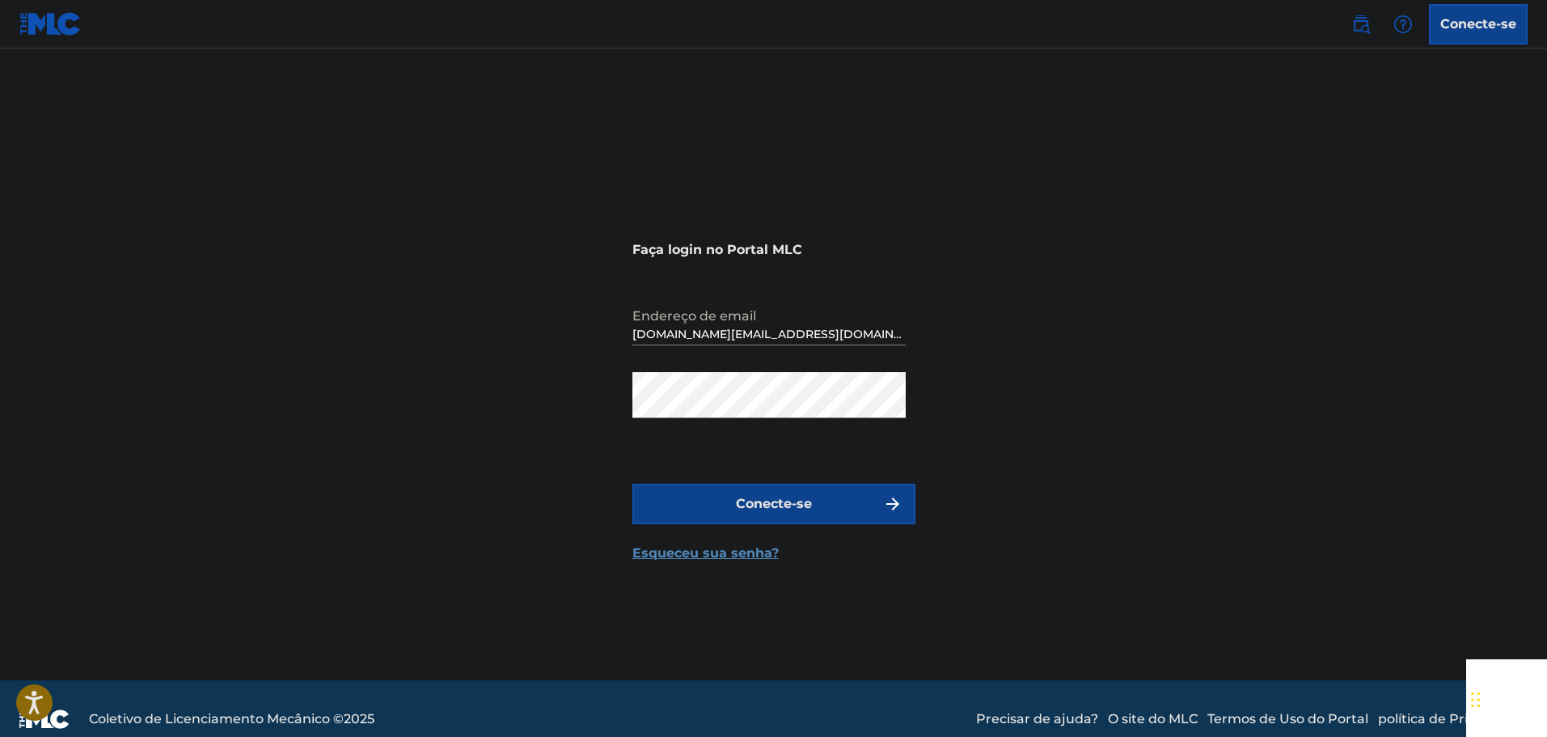
click at [753, 557] on font "Esqueceu sua senha?" at bounding box center [705, 552] width 146 height 15
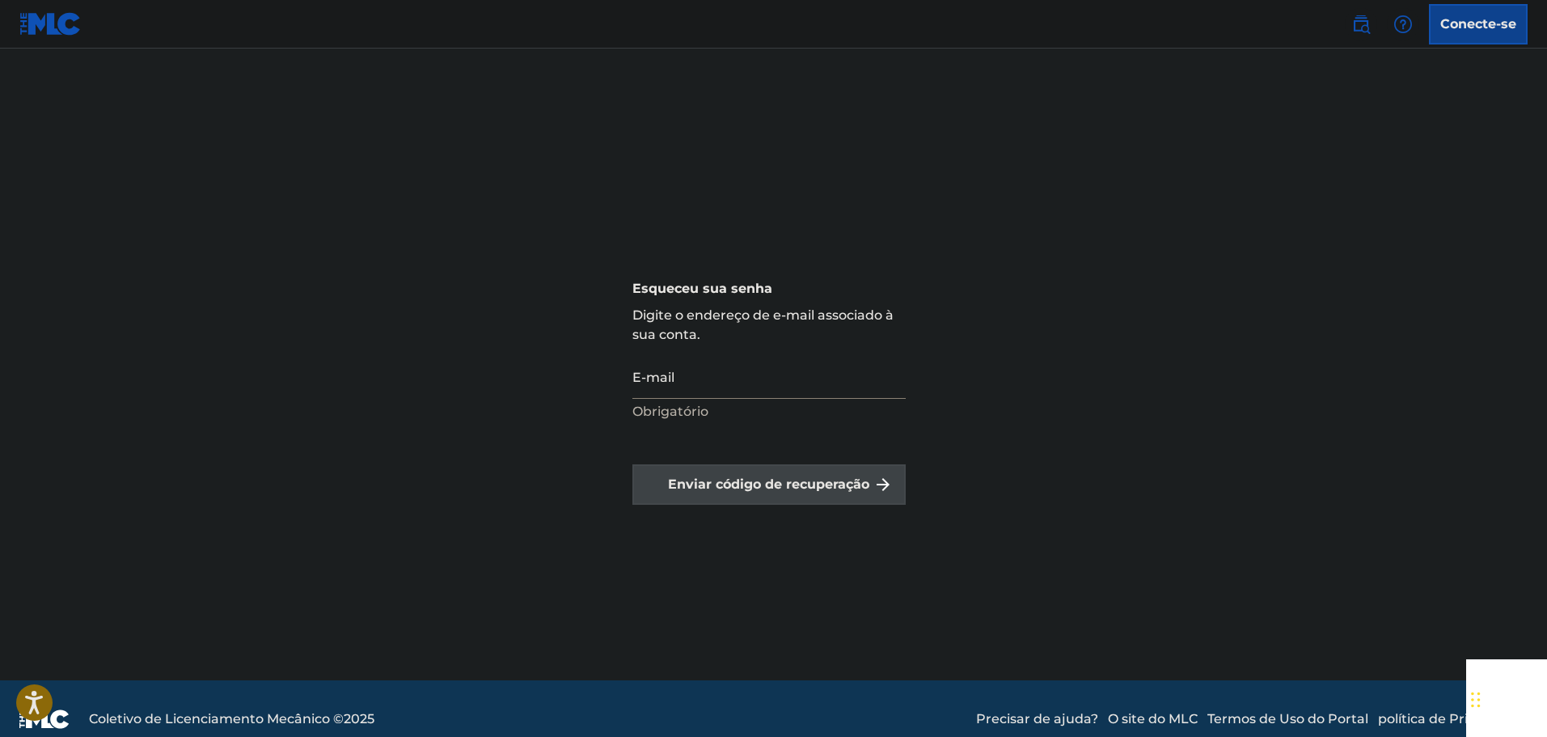
click at [783, 393] on input "E-mail" at bounding box center [768, 376] width 273 height 46
click at [774, 387] on input "E-mail" at bounding box center [768, 376] width 273 height 46
type input "[DOMAIN_NAME][EMAIL_ADDRESS][DOMAIN_NAME]"
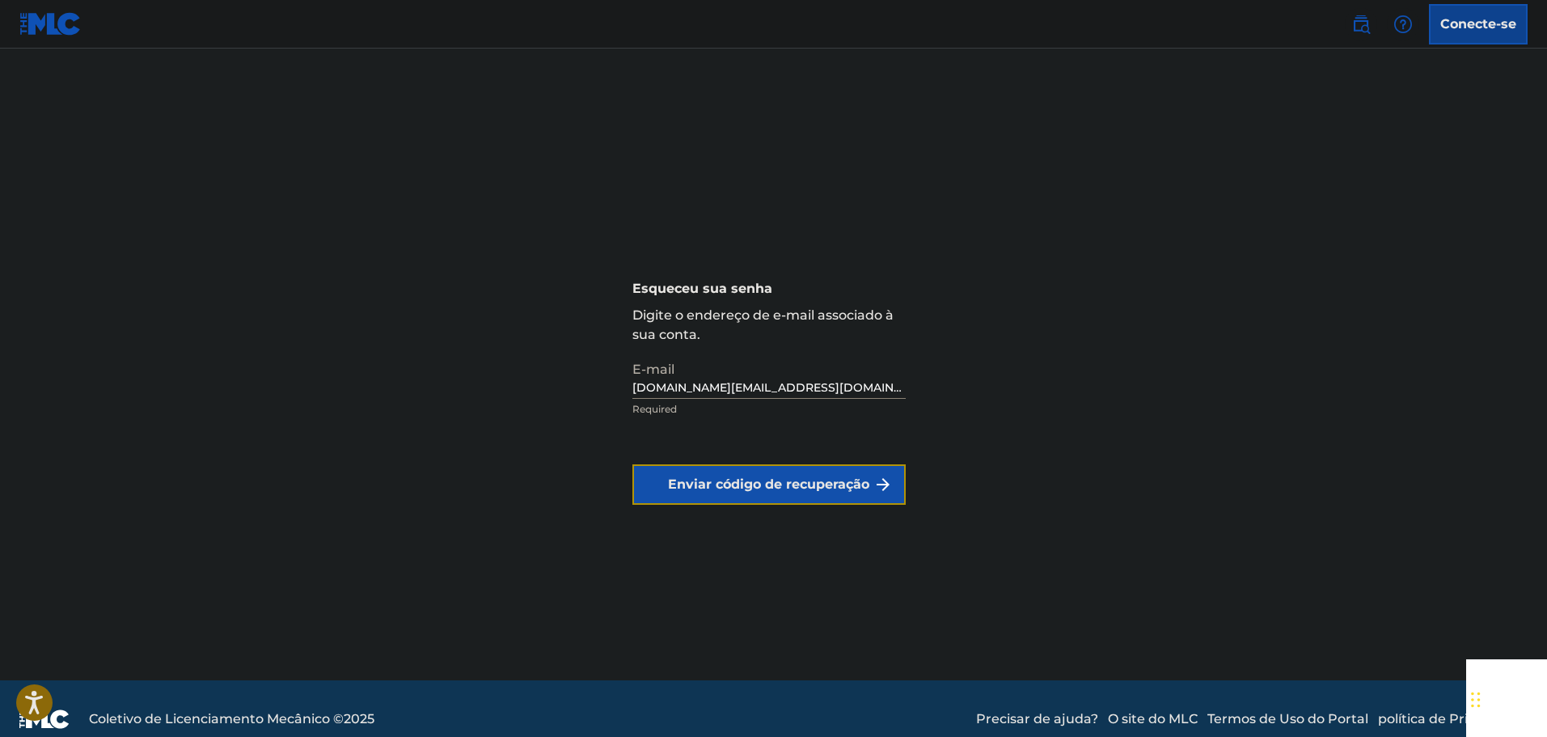
click at [804, 479] on font "Enviar código de recuperação" at bounding box center [768, 483] width 201 height 15
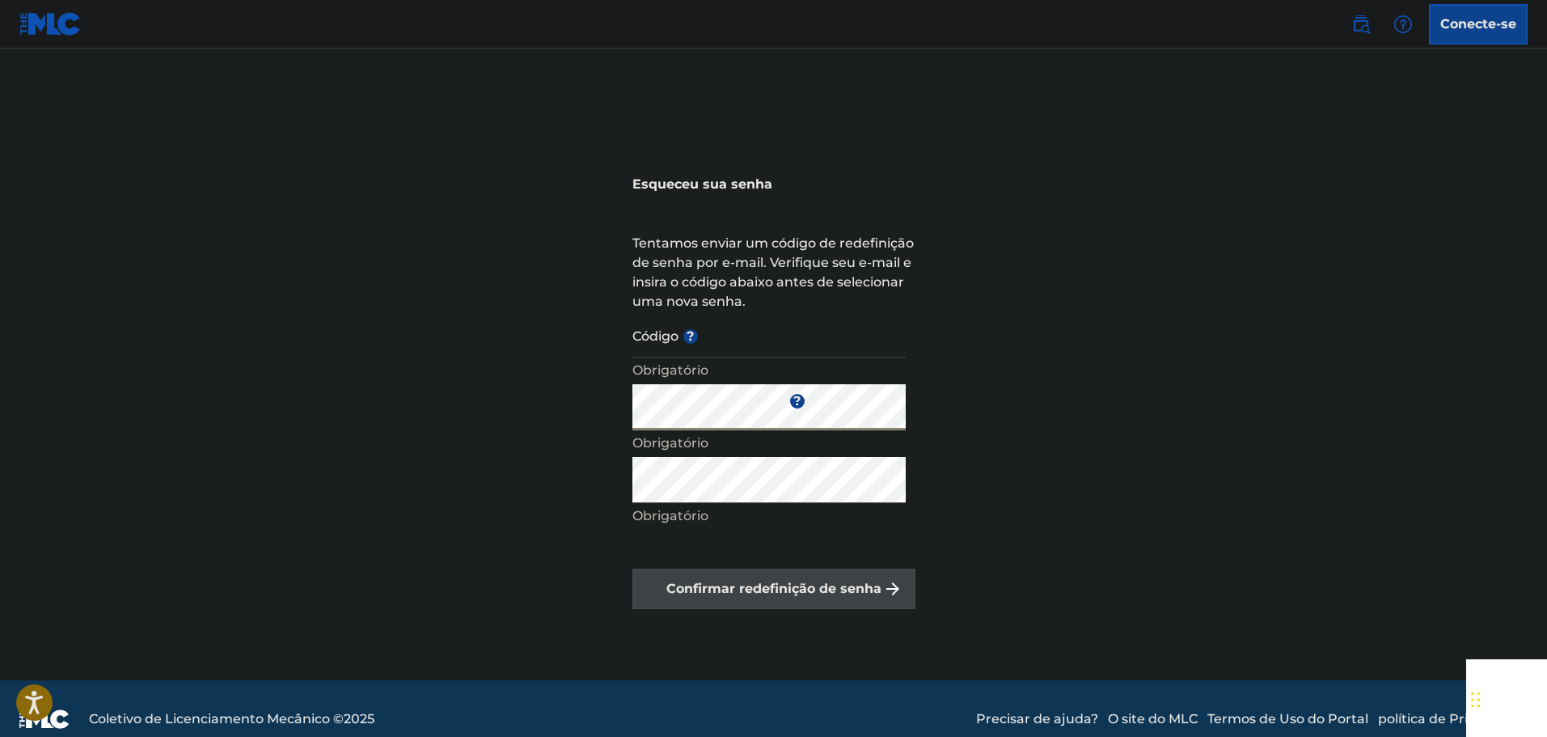
click at [813, 367] on p "Obrigatório" at bounding box center [768, 370] width 273 height 19
drag, startPoint x: 813, startPoint y: 348, endPoint x: 800, endPoint y: 345, distance: 13.3
click at [812, 348] on input "Código ?" at bounding box center [768, 334] width 273 height 46
paste input "FP_e6ea6bc31cea78a7a3c1232da1eb"
type input "FP_e6ea6bc31cea78a7a3c1232da1eb"
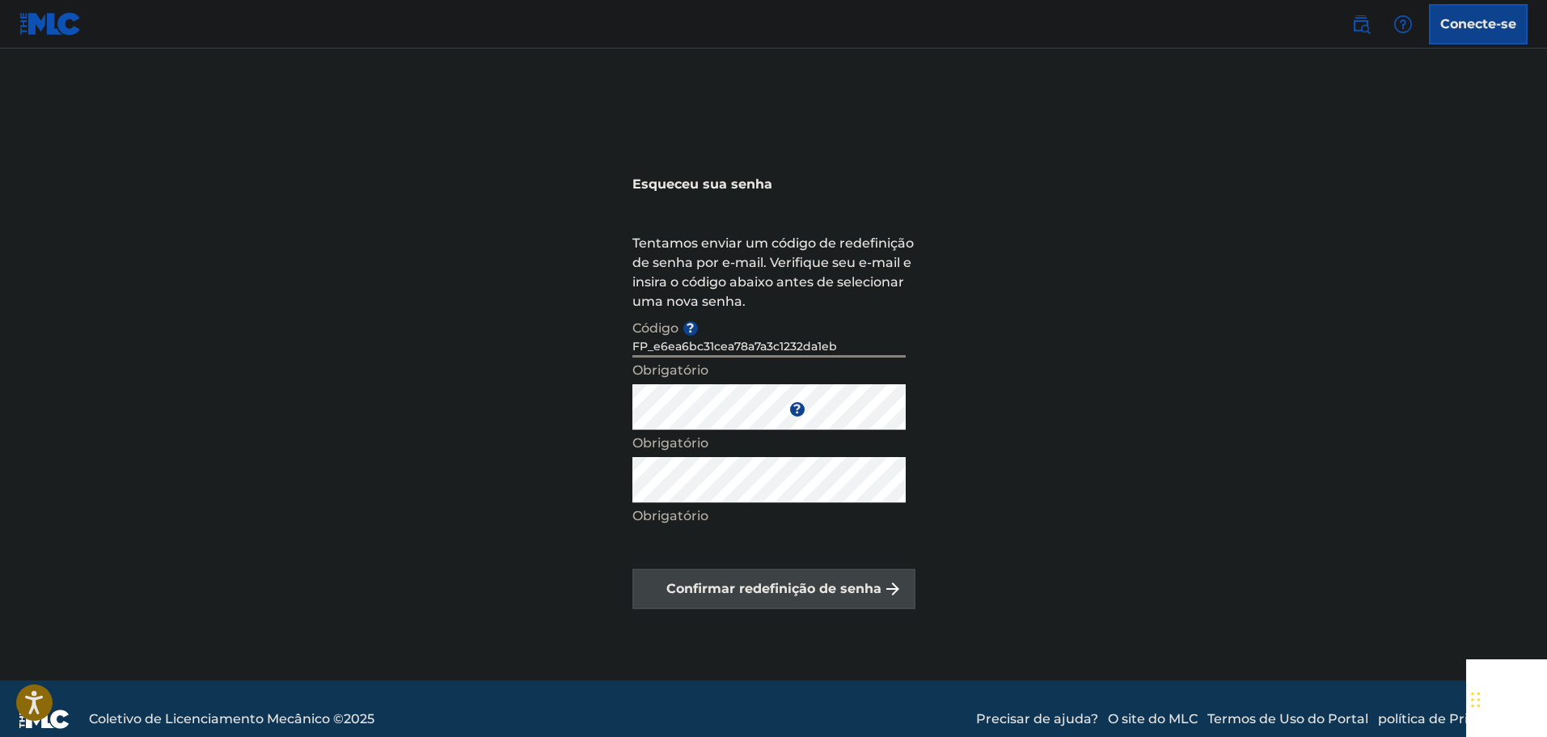
click at [785, 416] on span "?" at bounding box center [794, 409] width 19 height 15
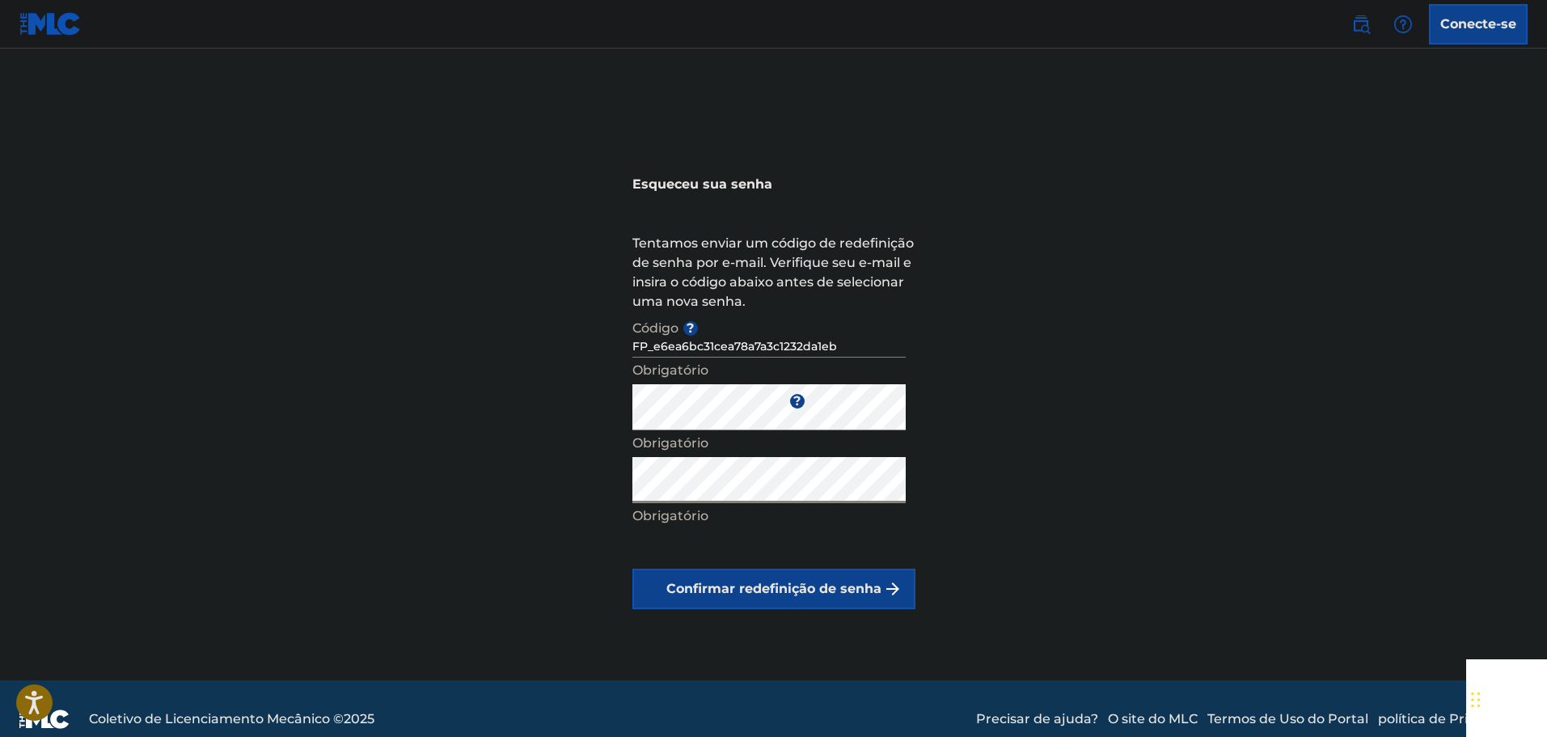
click at [877, 566] on form "Código ? FP_e6ea6bc31cea78a7a3c1232da1eb Obrigatório Digite uma nova senha ? Ob…" at bounding box center [773, 460] width 283 height 298
click at [858, 586] on font "Confirmar redefinição de senha" at bounding box center [773, 588] width 215 height 15
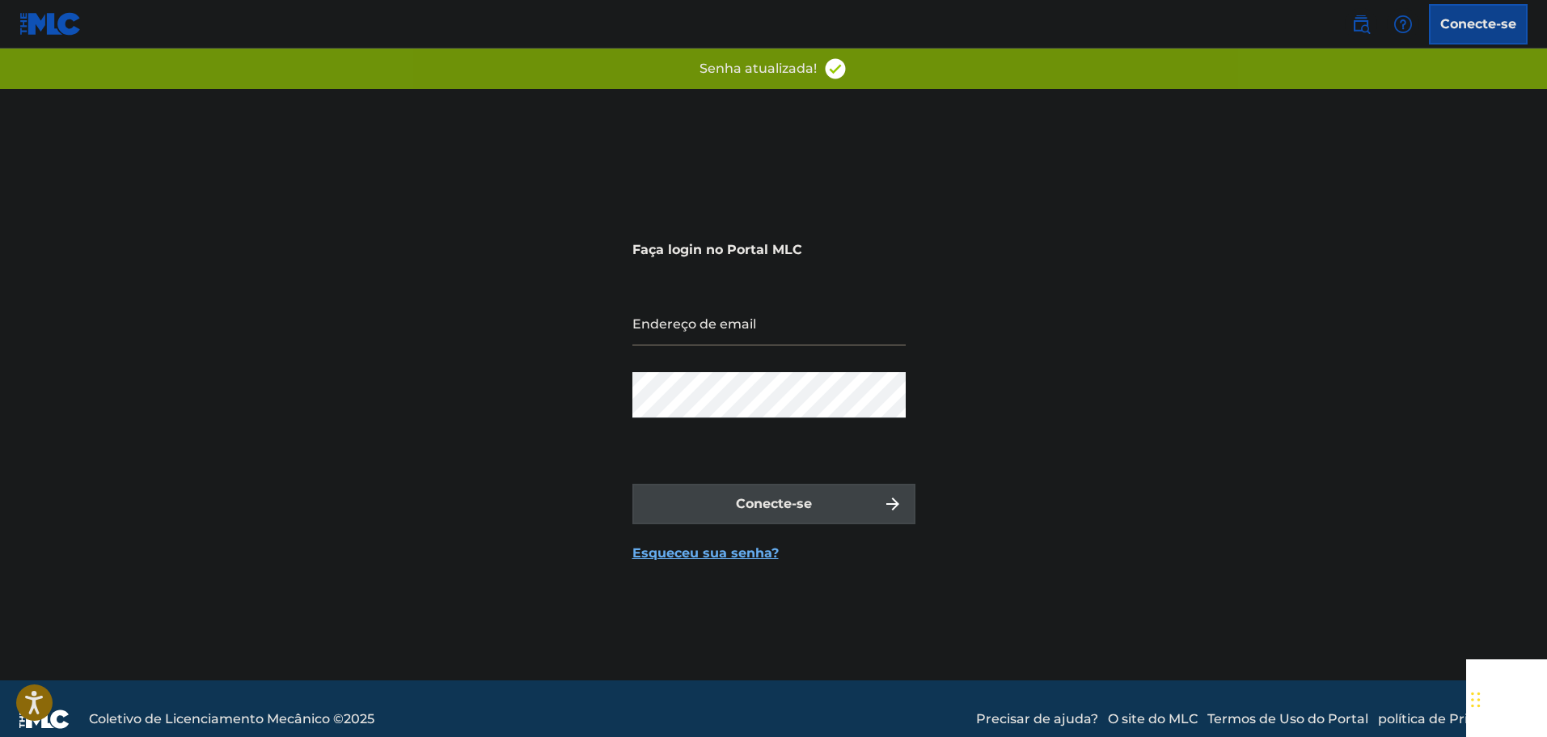
click at [803, 333] on input "Endereço de email" at bounding box center [768, 322] width 273 height 46
type input "[DOMAIN_NAME][EMAIL_ADDRESS][DOMAIN_NAME]"
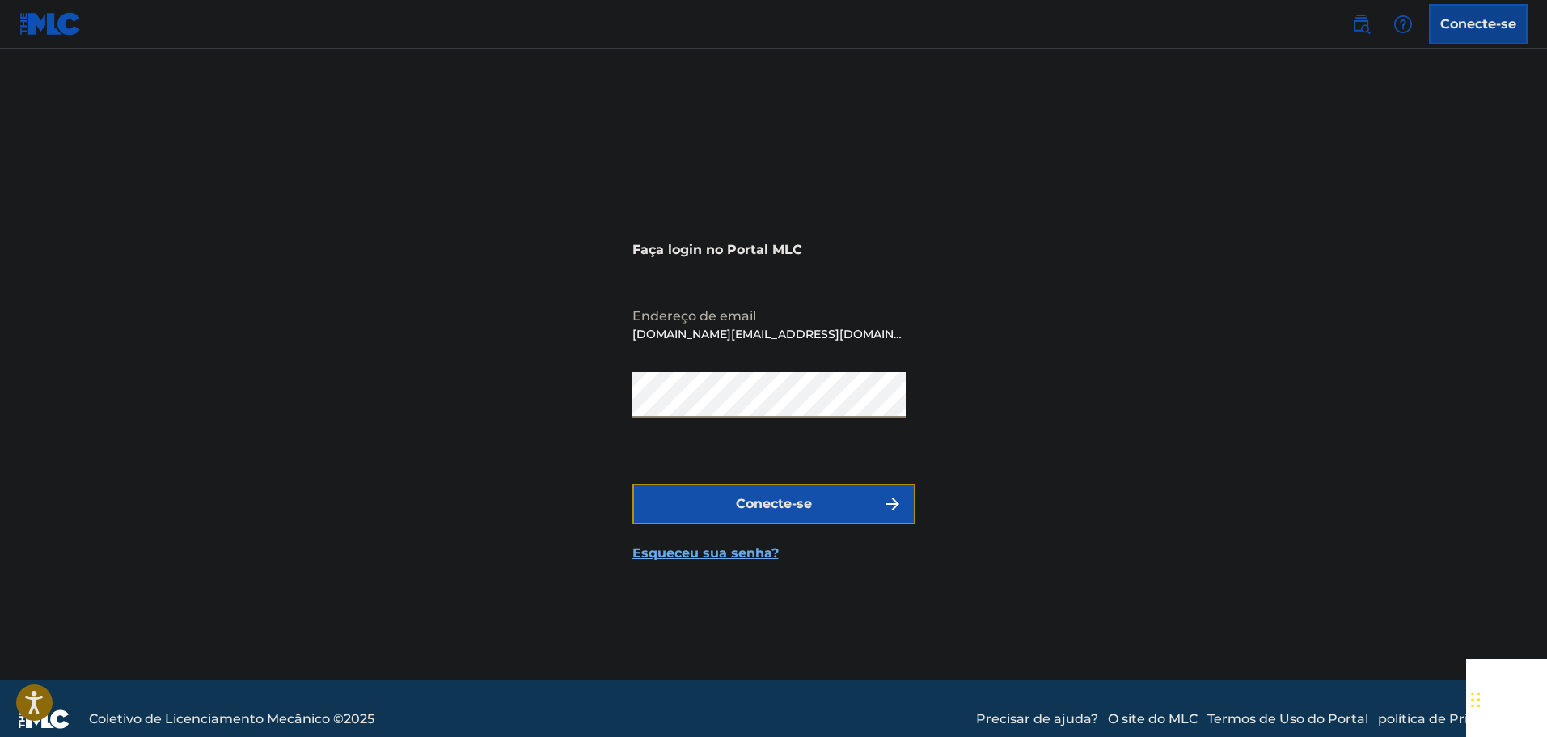
click at [863, 516] on button "Conecte-se" at bounding box center [773, 504] width 283 height 40
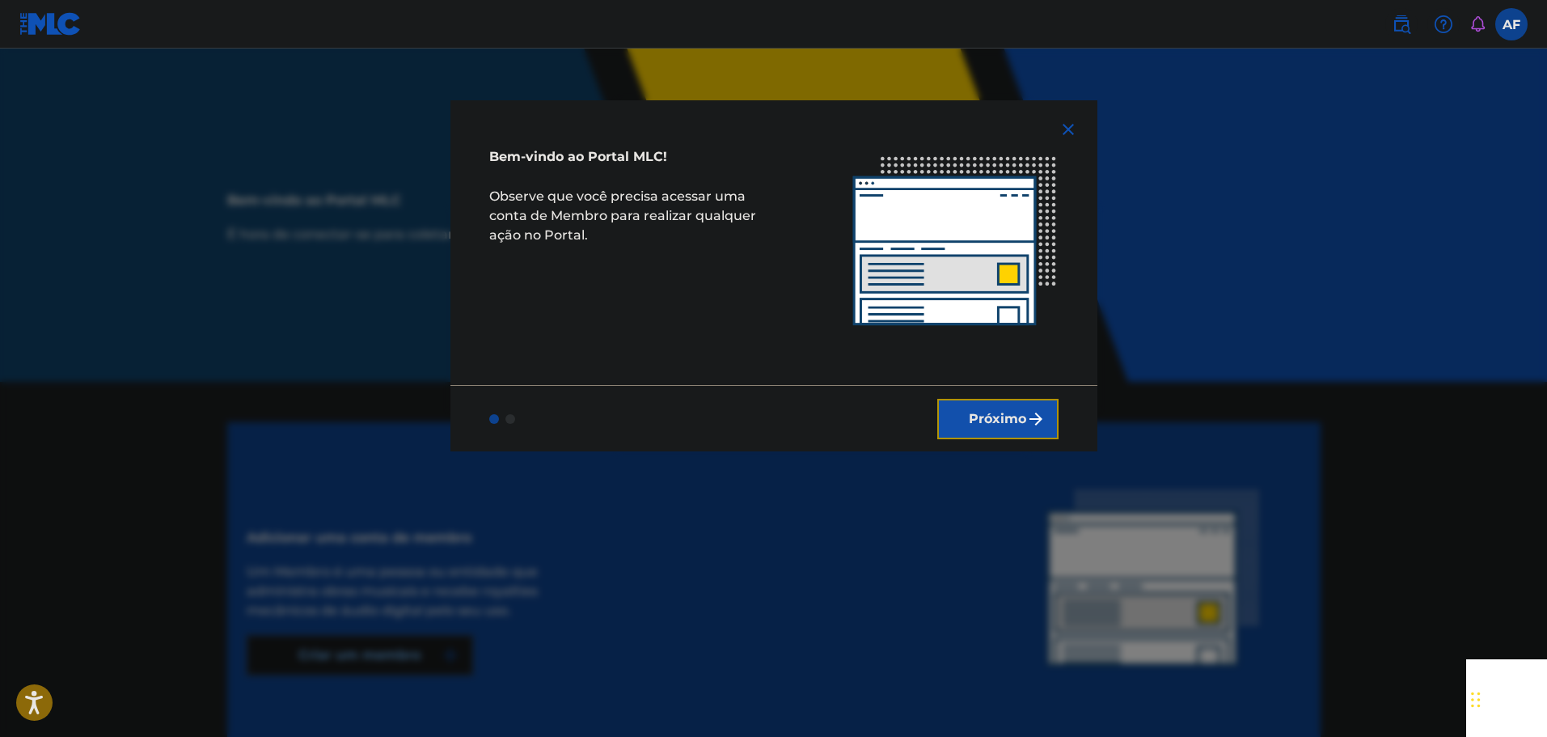
click at [989, 422] on font "Próximo" at bounding box center [997, 418] width 57 height 15
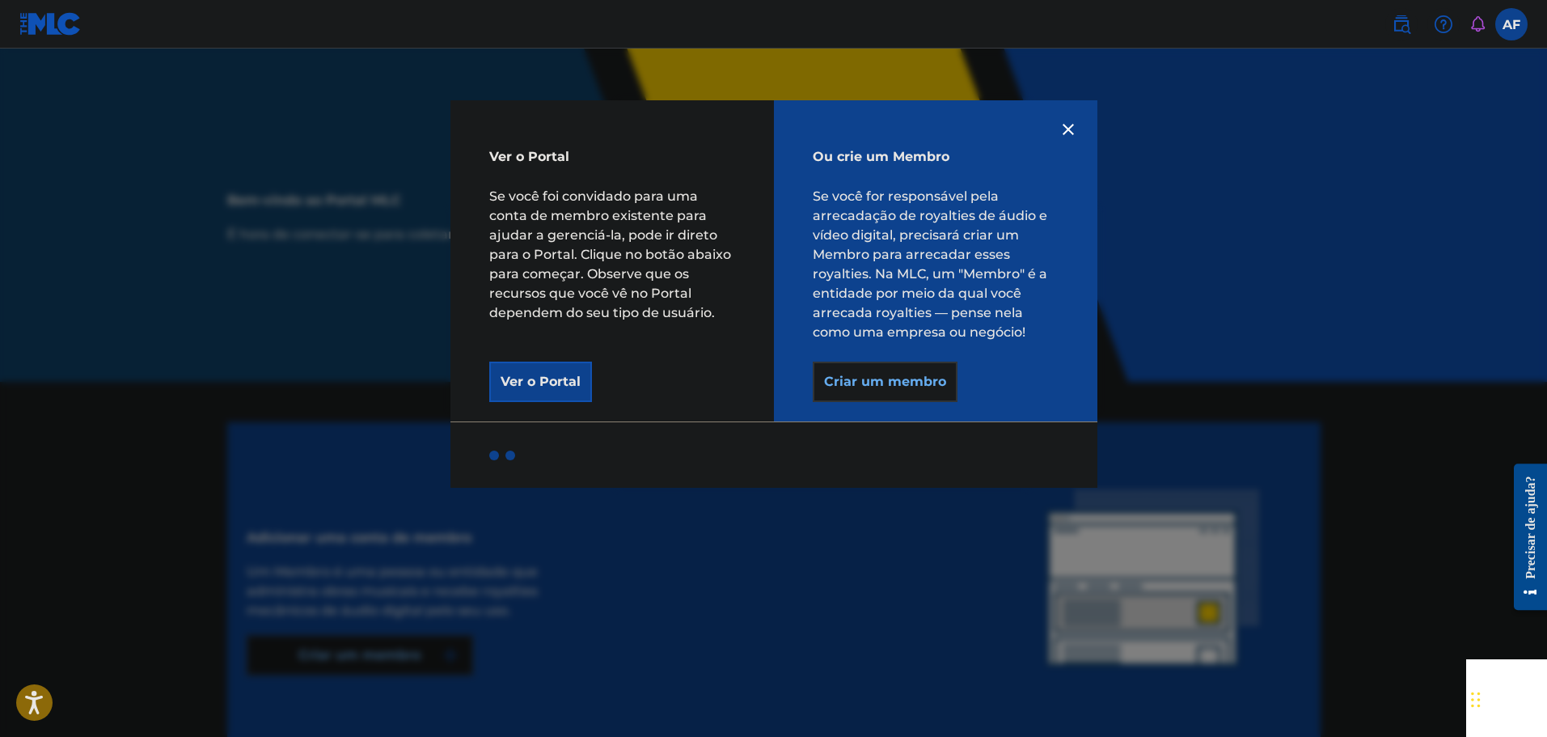
click at [1407, 691] on div at bounding box center [773, 417] width 1547 height 737
click at [898, 370] on button "Criar um membro" at bounding box center [885, 381] width 145 height 40
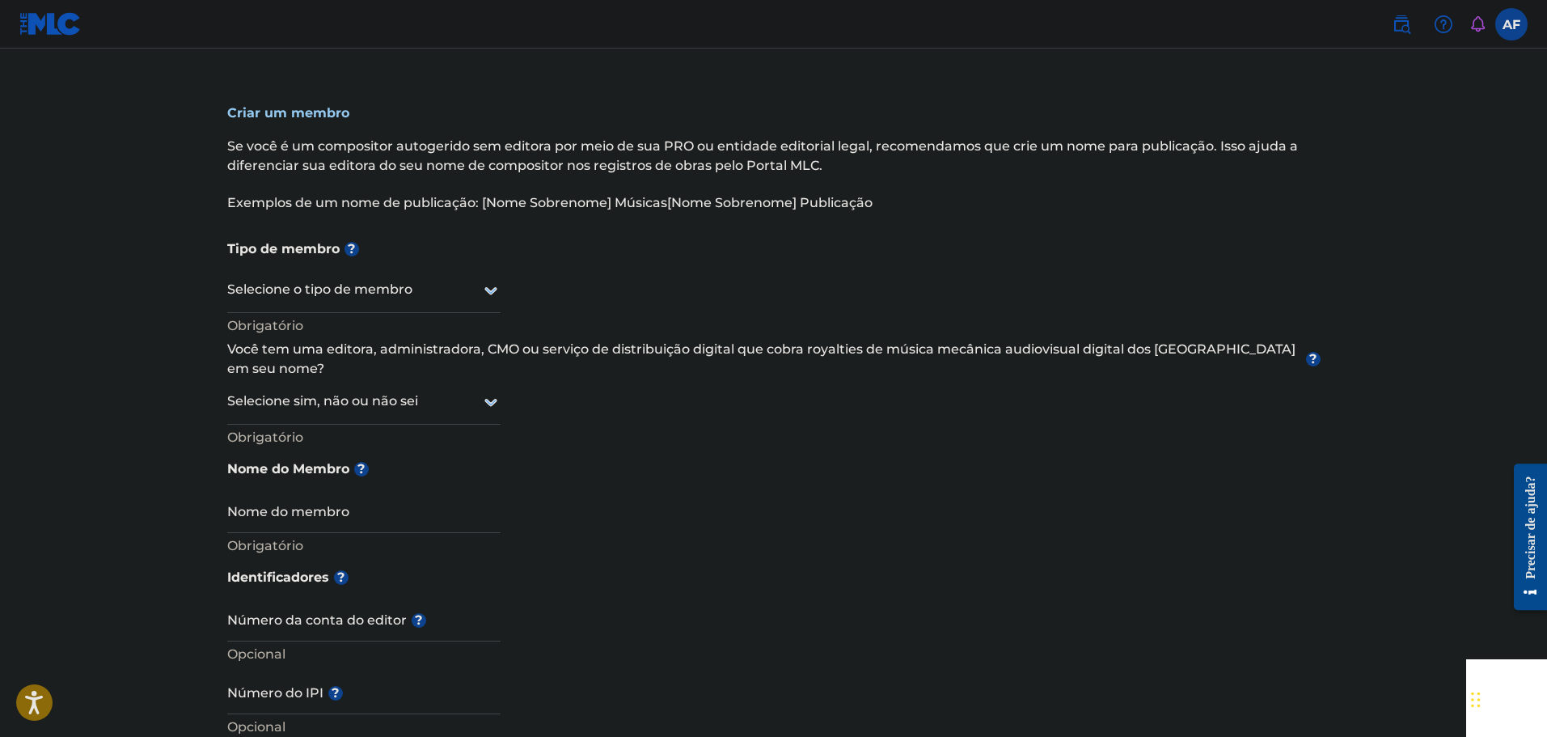
click at [325, 288] on div at bounding box center [363, 290] width 273 height 20
click at [529, 398] on div "Tipo de membro ? Selecione o tipo de membro Obrigatório Você tem uma editora, a…" at bounding box center [773, 395] width 1093 height 328
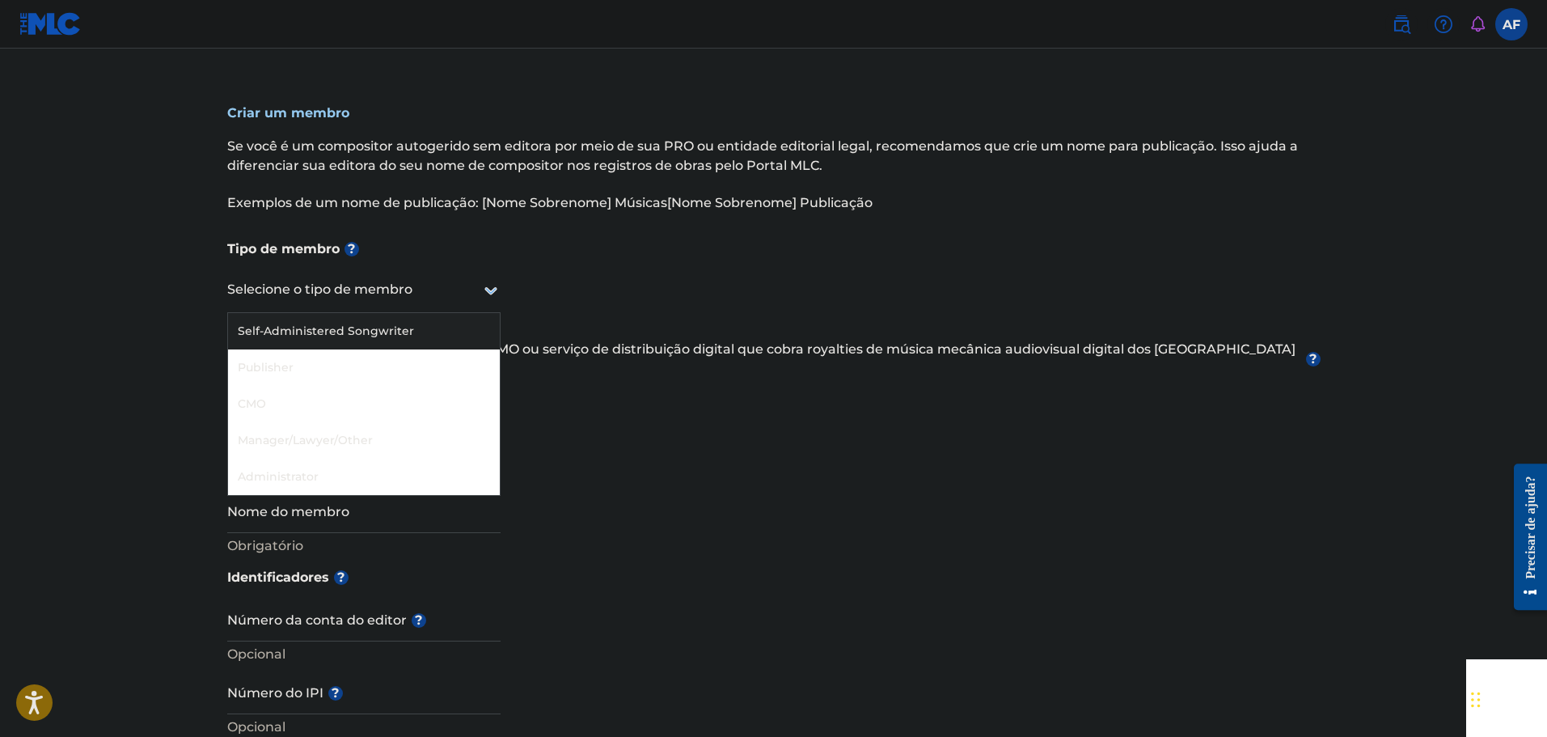
click at [384, 294] on div at bounding box center [363, 290] width 273 height 20
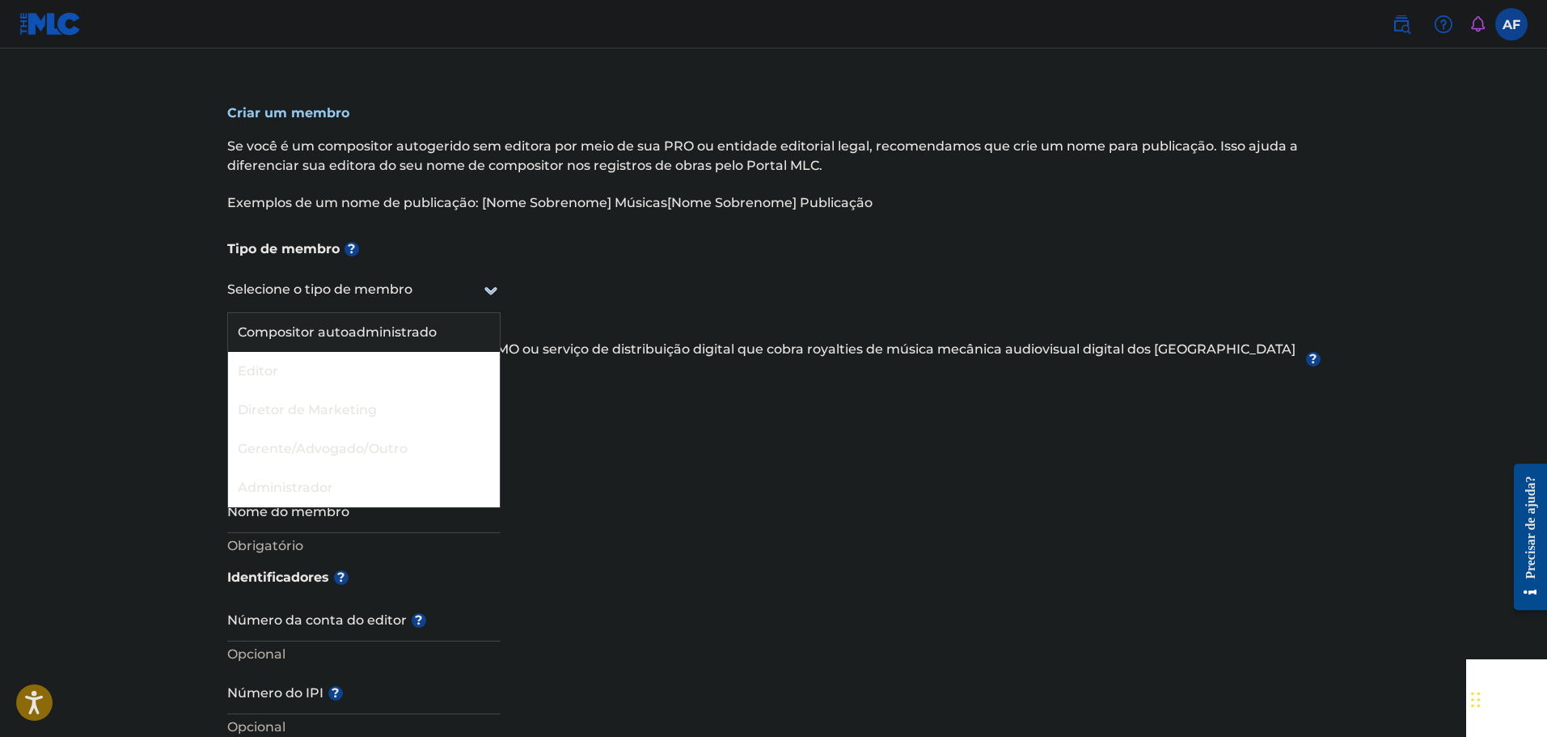
click at [412, 336] on font "Compositor autoadministrado" at bounding box center [337, 331] width 199 height 15
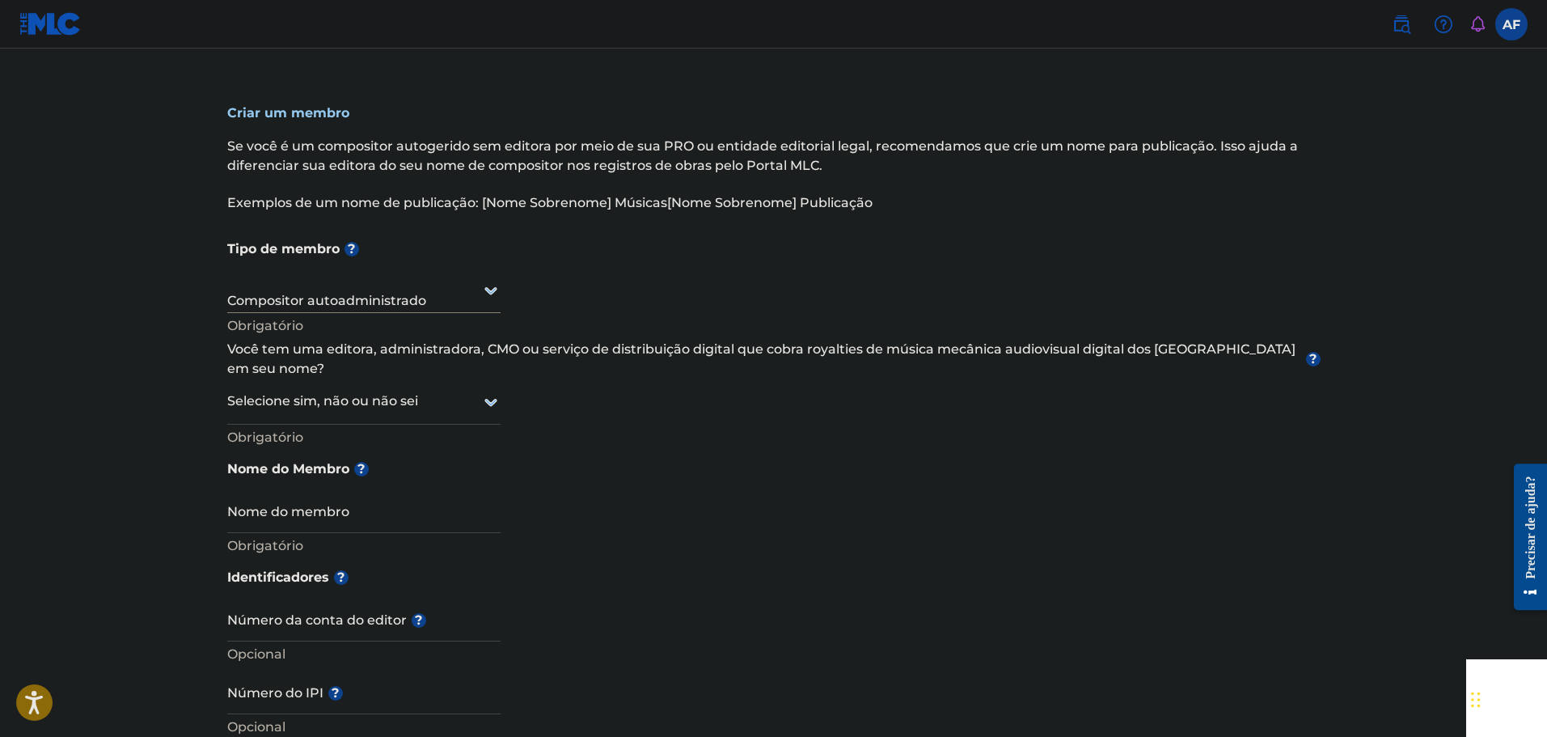
click at [472, 391] on div at bounding box center [363, 401] width 273 height 20
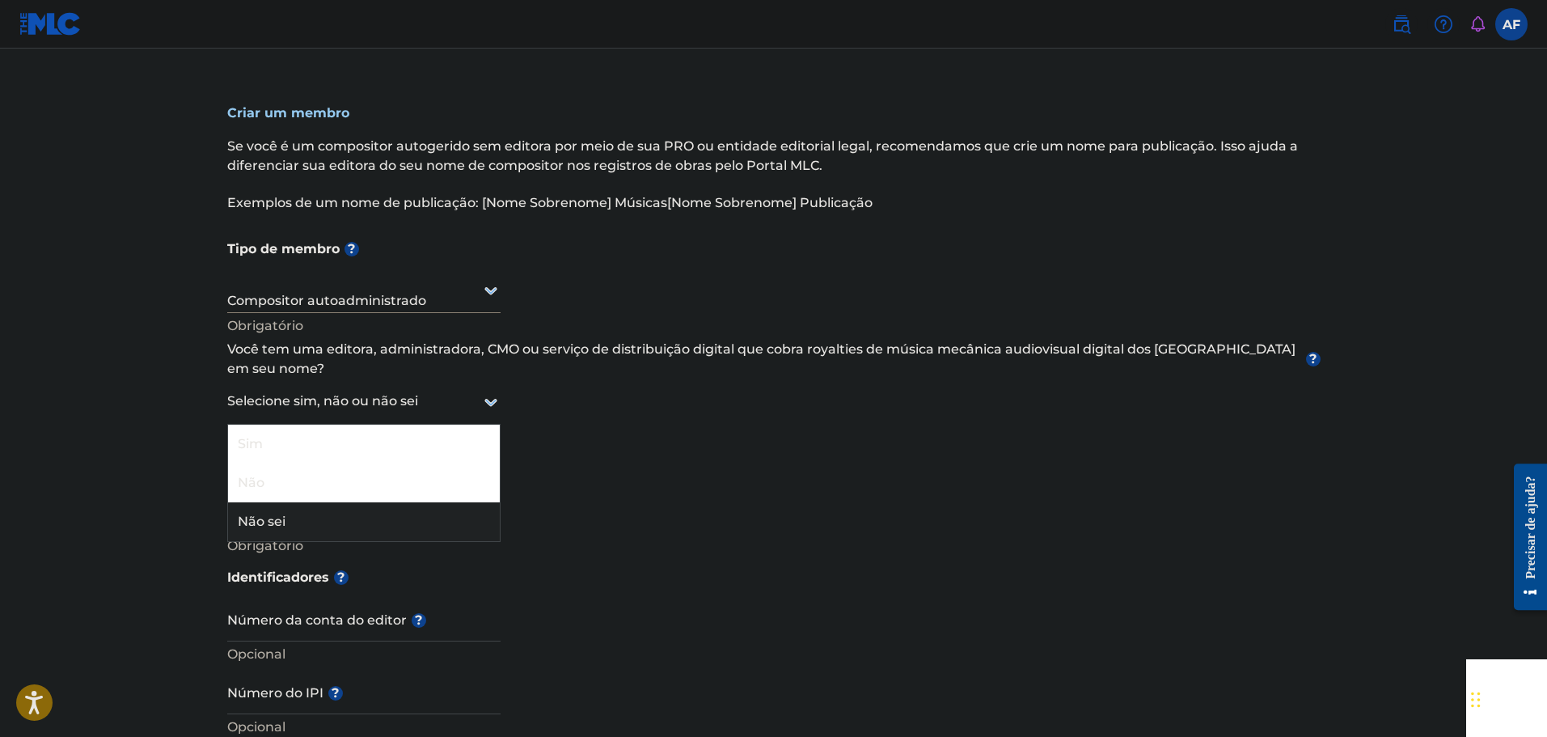
click at [364, 502] on div "Não sei" at bounding box center [364, 521] width 272 height 39
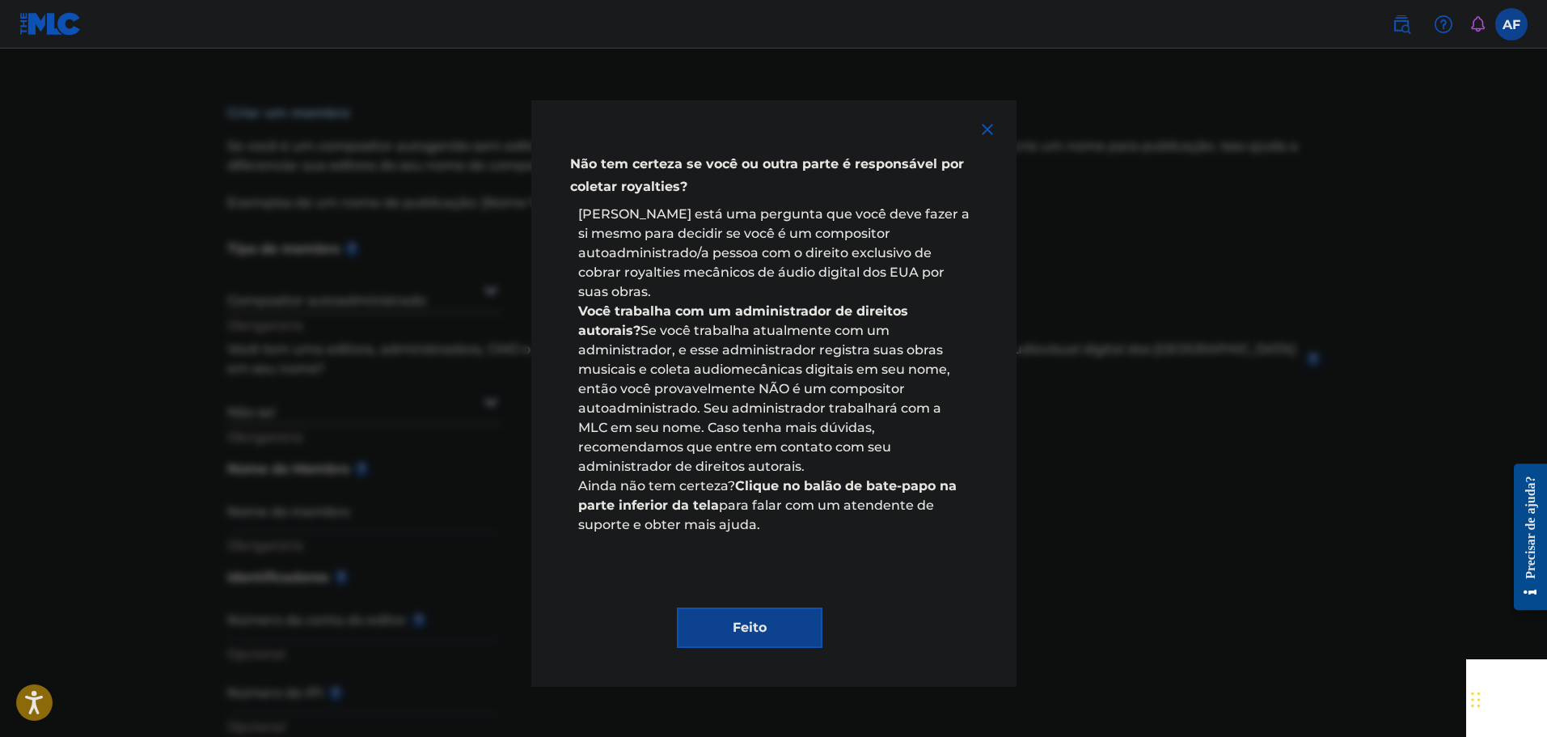
click at [758, 585] on div "Feito" at bounding box center [774, 615] width 408 height 65
click at [746, 607] on button "Feito" at bounding box center [750, 627] width 146 height 40
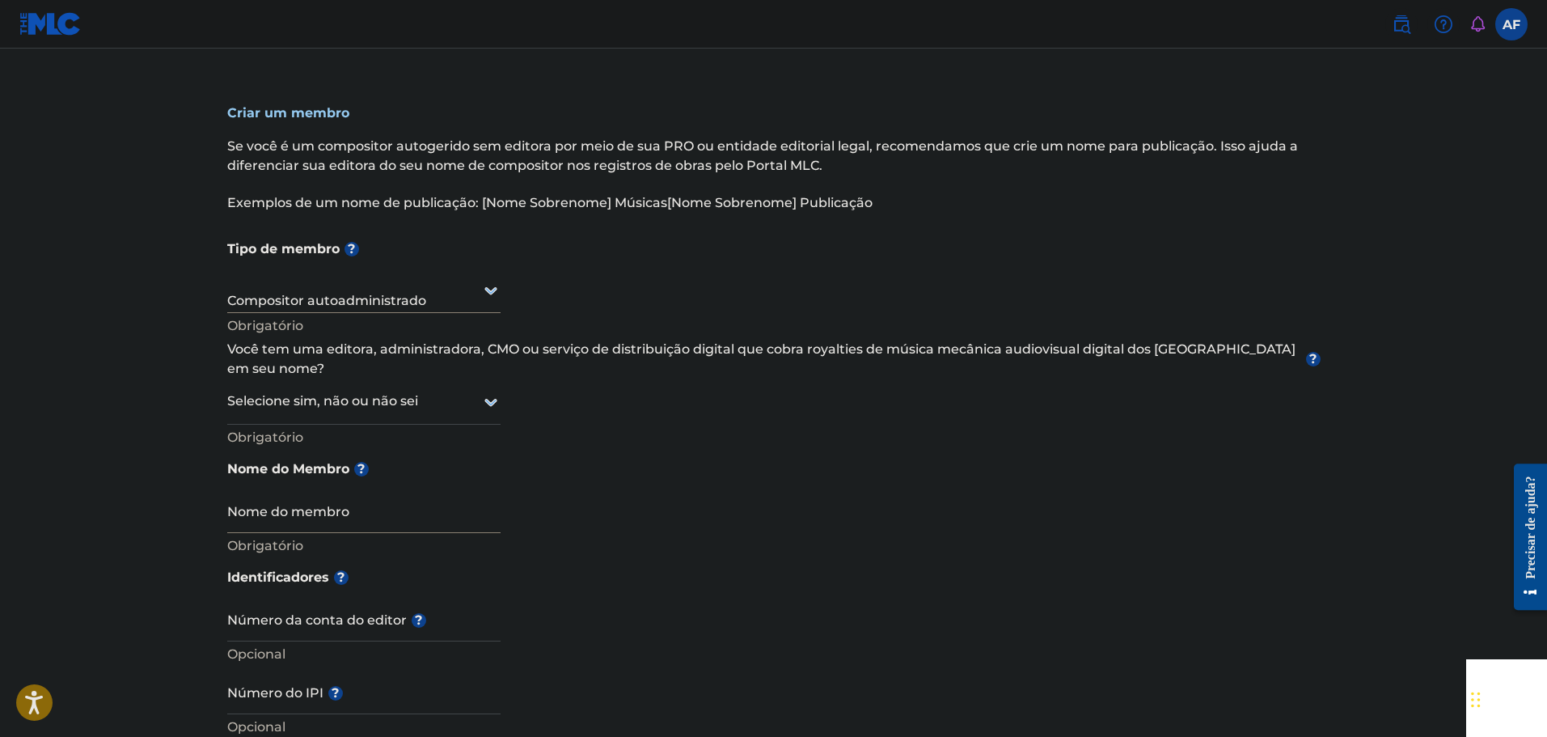
click at [346, 501] on input "Nome do membro" at bounding box center [363, 510] width 273 height 46
type input "a"
type input "Dj pablynh da 017"
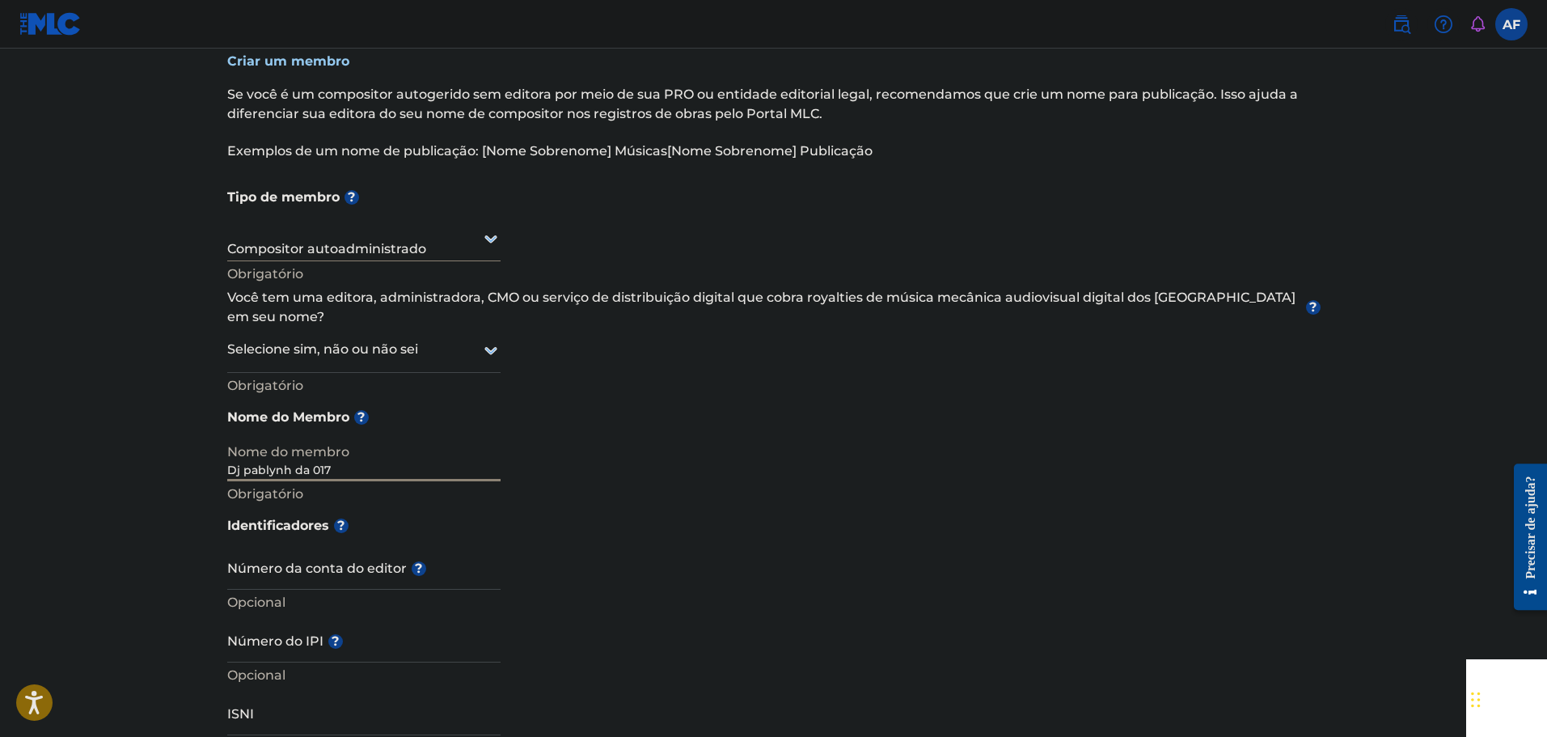
scroll to position [81, 0]
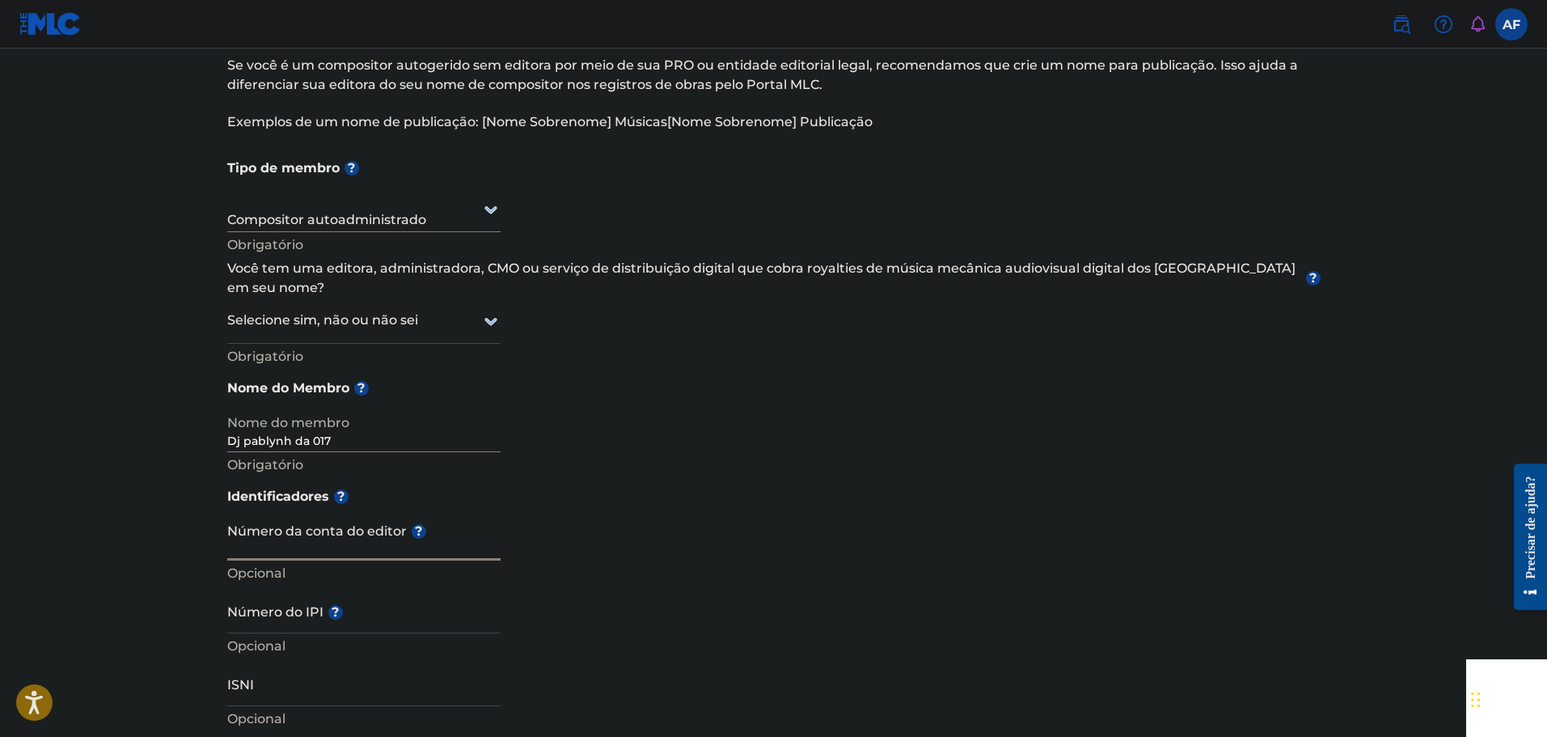
click at [357, 514] on input "Número da conta do editor ?" at bounding box center [363, 537] width 273 height 46
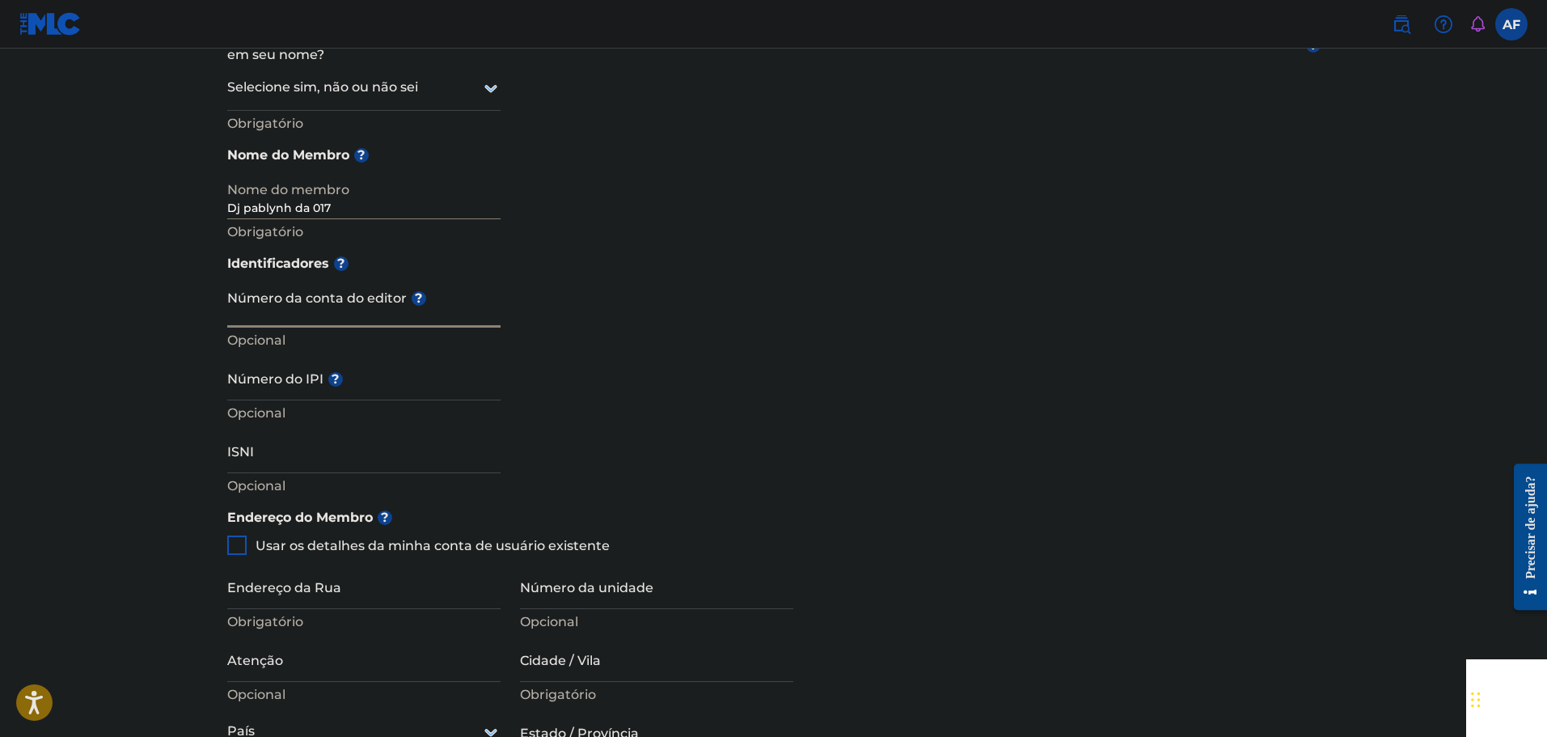
scroll to position [404, 0]
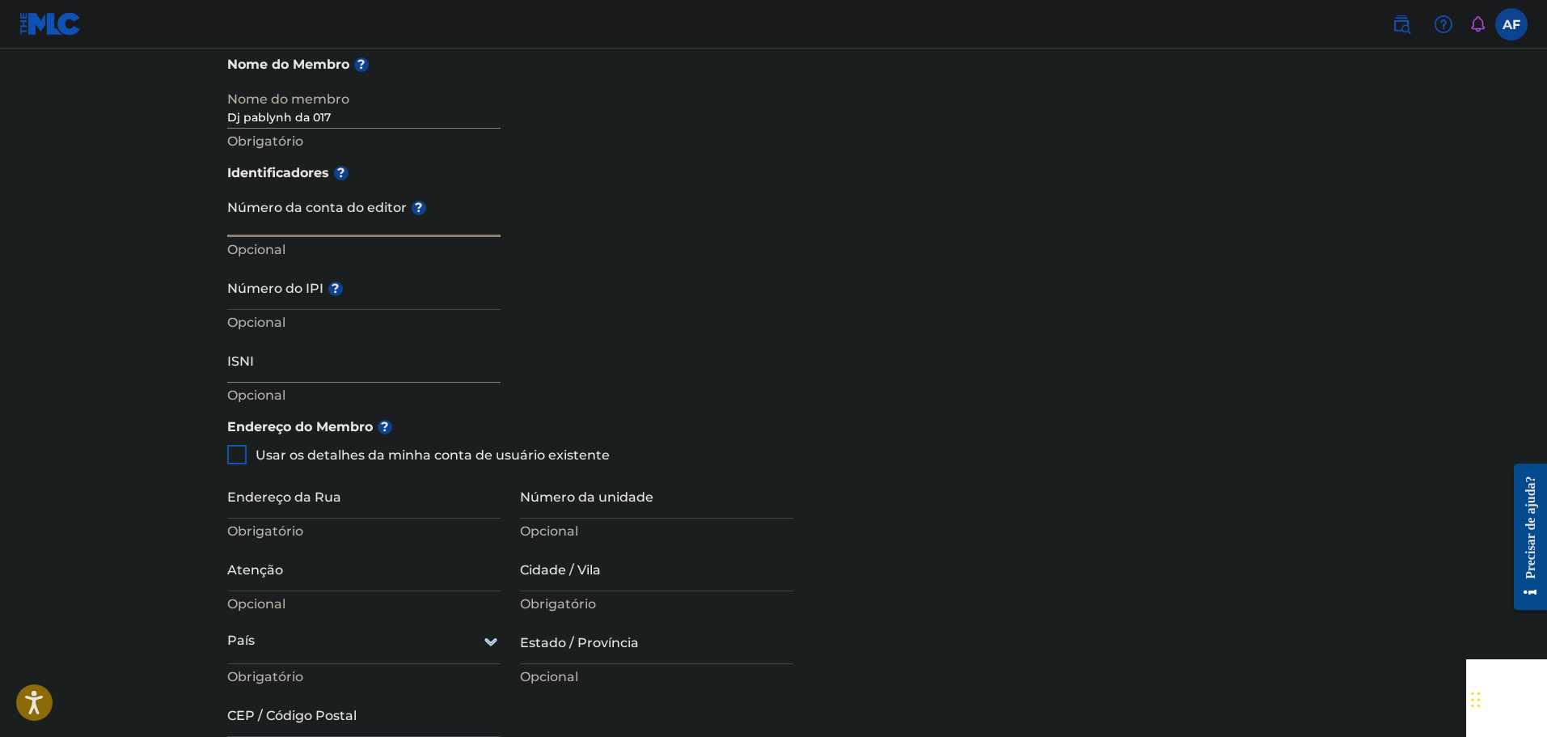
click at [305, 346] on input "ISNI" at bounding box center [363, 359] width 273 height 46
click at [239, 445] on div at bounding box center [236, 454] width 19 height 19
type input "R. [PERSON_NAME], 379"
type input "Olímpia"
type input "SP"
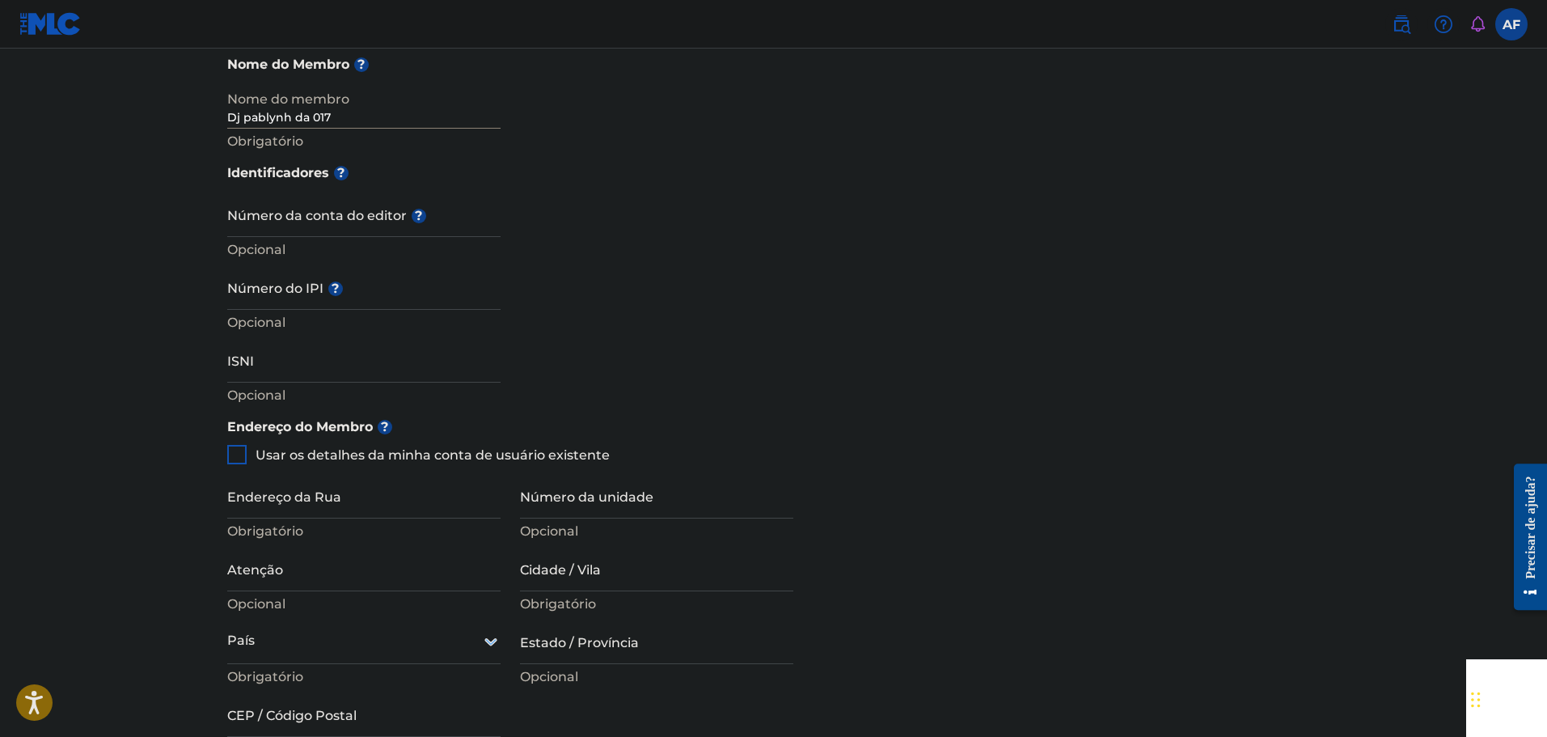
type input "15407-866"
type input "17"
type input "996287795"
type input "[DOMAIN_NAME][EMAIL_ADDRESS][DOMAIN_NAME]"
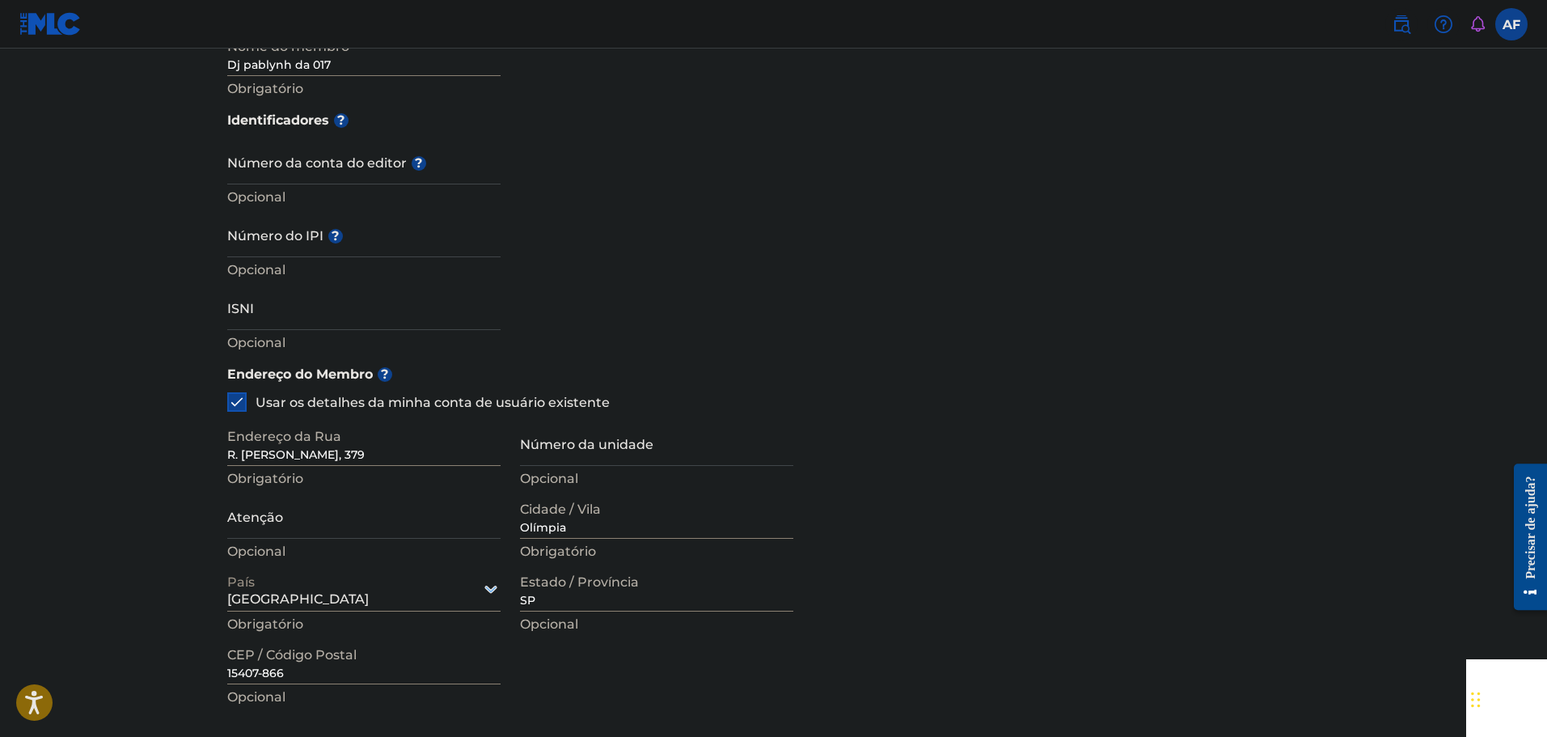
scroll to position [485, 0]
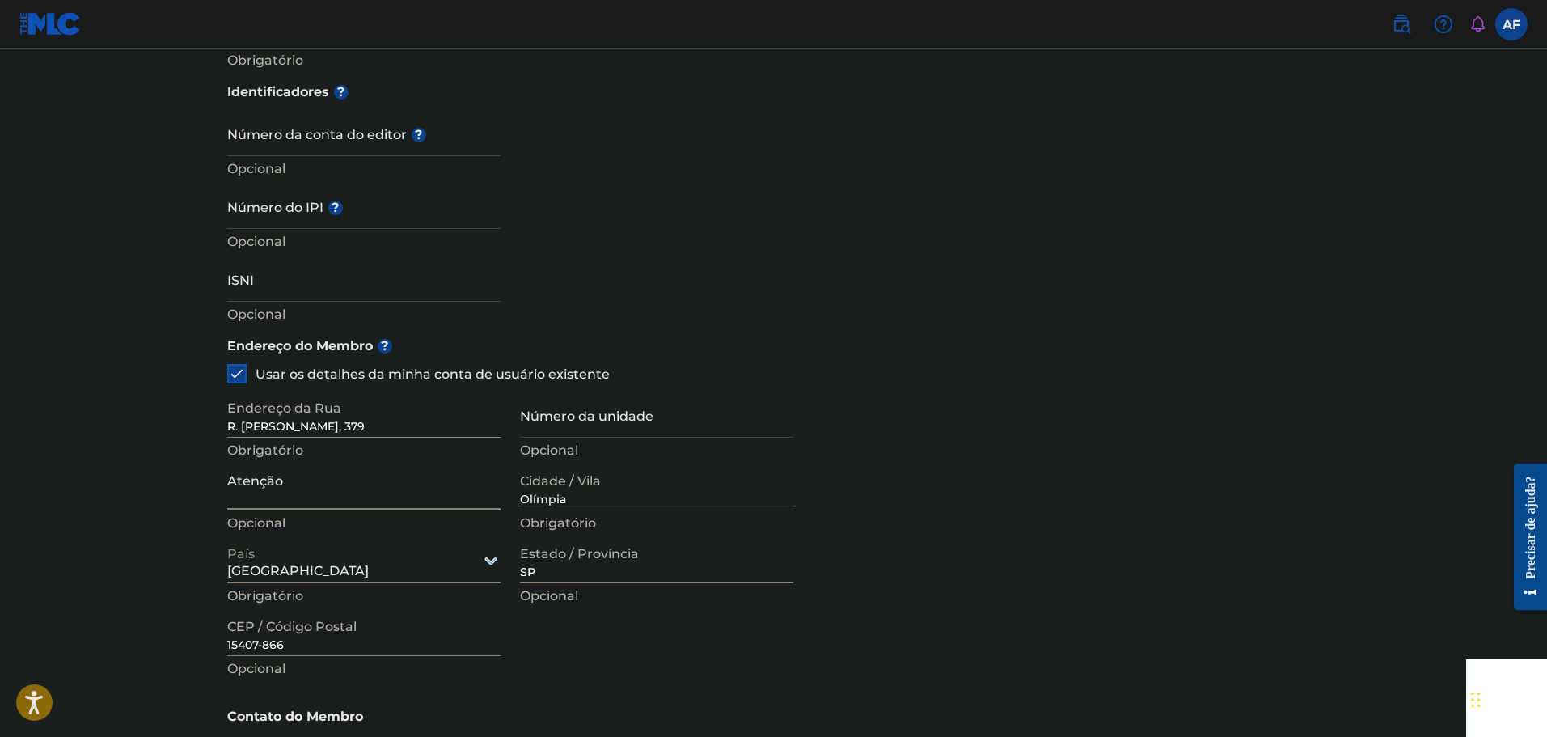
click at [411, 473] on input "Atenção" at bounding box center [363, 487] width 273 height 46
click at [344, 475] on input "Atenção" at bounding box center [363, 487] width 273 height 46
click at [182, 454] on main "[PERSON_NAME] um membro Se você é um compositor autogerido sem editora por meio…" at bounding box center [773, 304] width 1547 height 1482
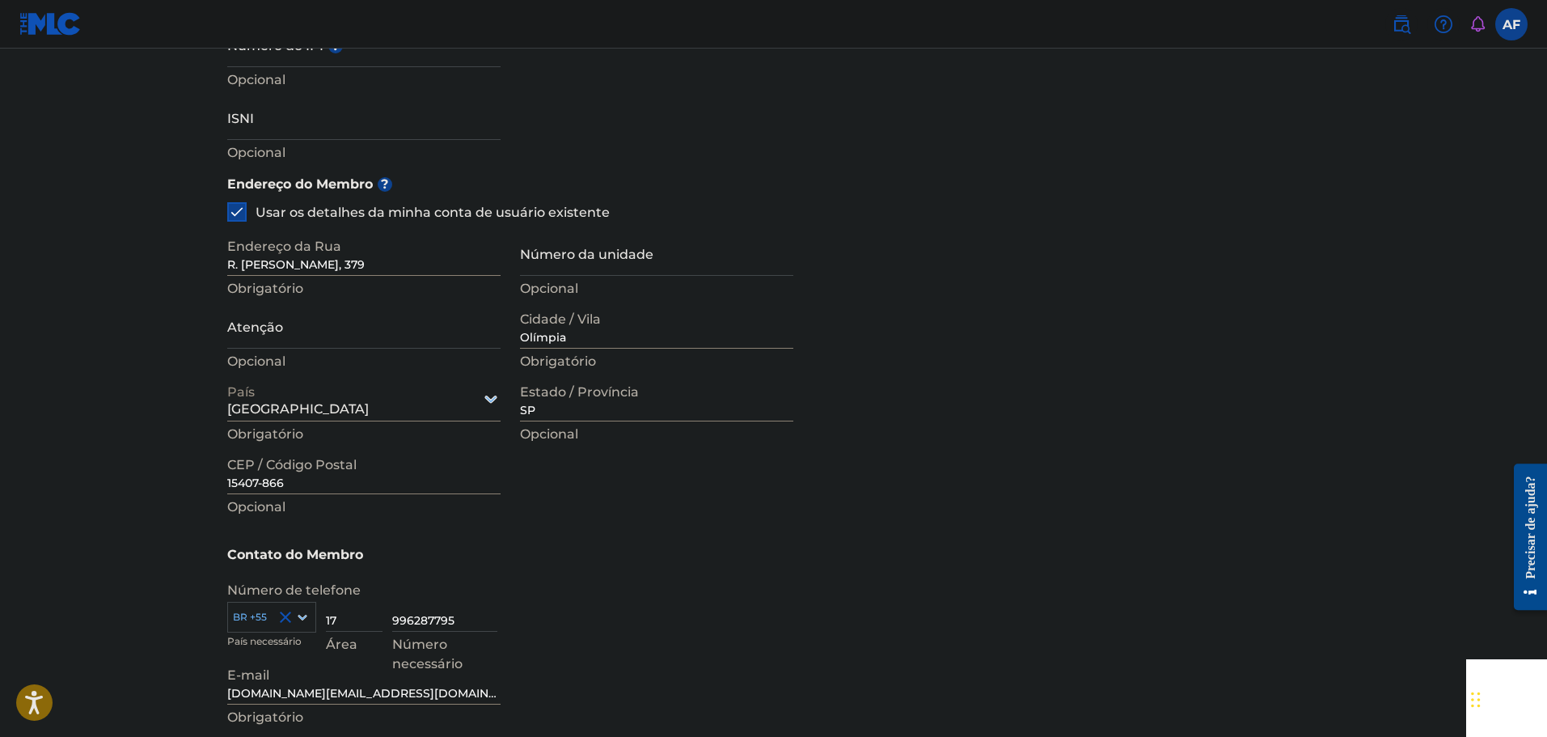
scroll to position [809, 0]
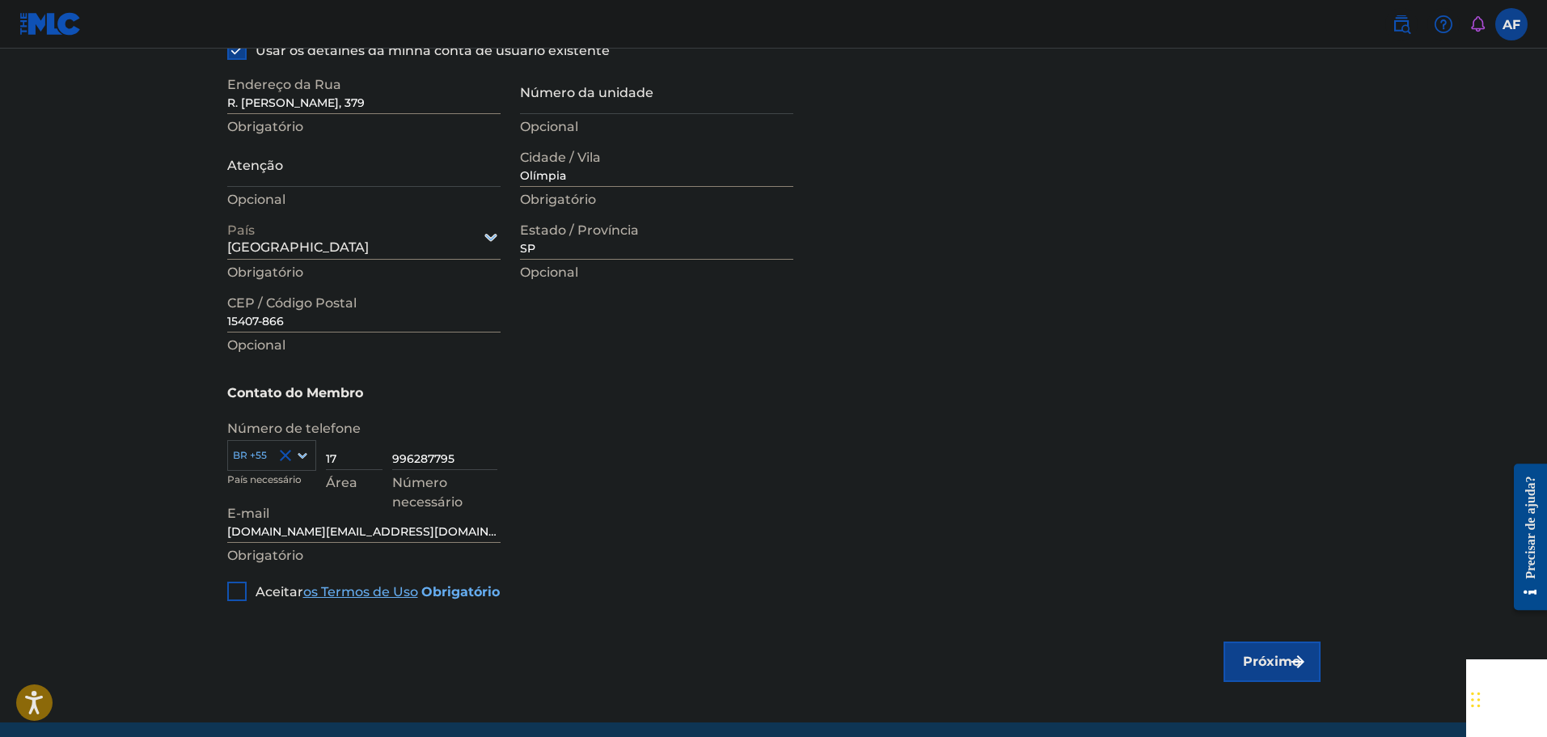
click at [253, 573] on div "Aceitar os Termos de Uso Obrigatório" at bounding box center [363, 585] width 272 height 32
click at [243, 581] on div at bounding box center [236, 590] width 19 height 19
click at [1284, 653] on font "Próximo" at bounding box center [1271, 660] width 57 height 15
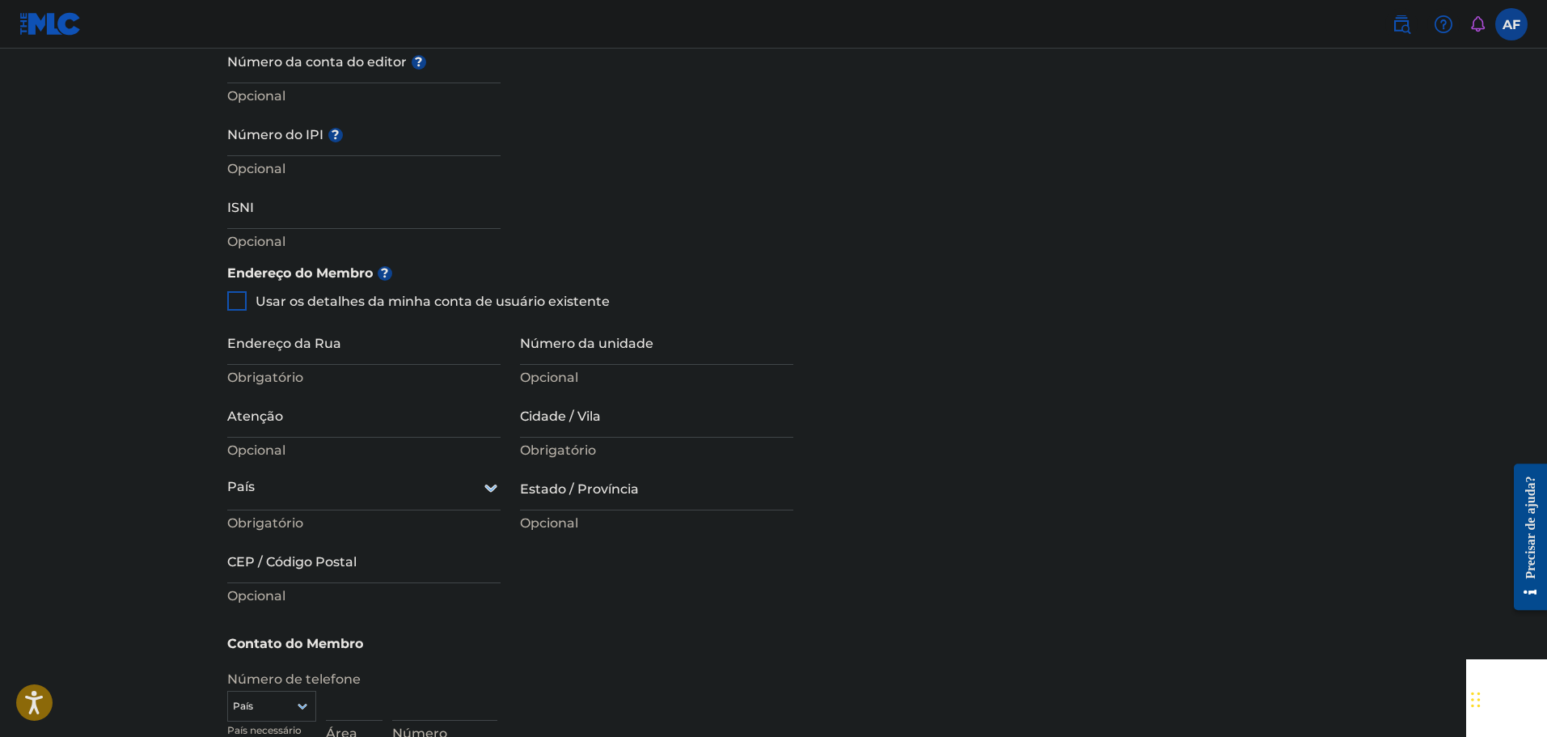
scroll to position [728, 0]
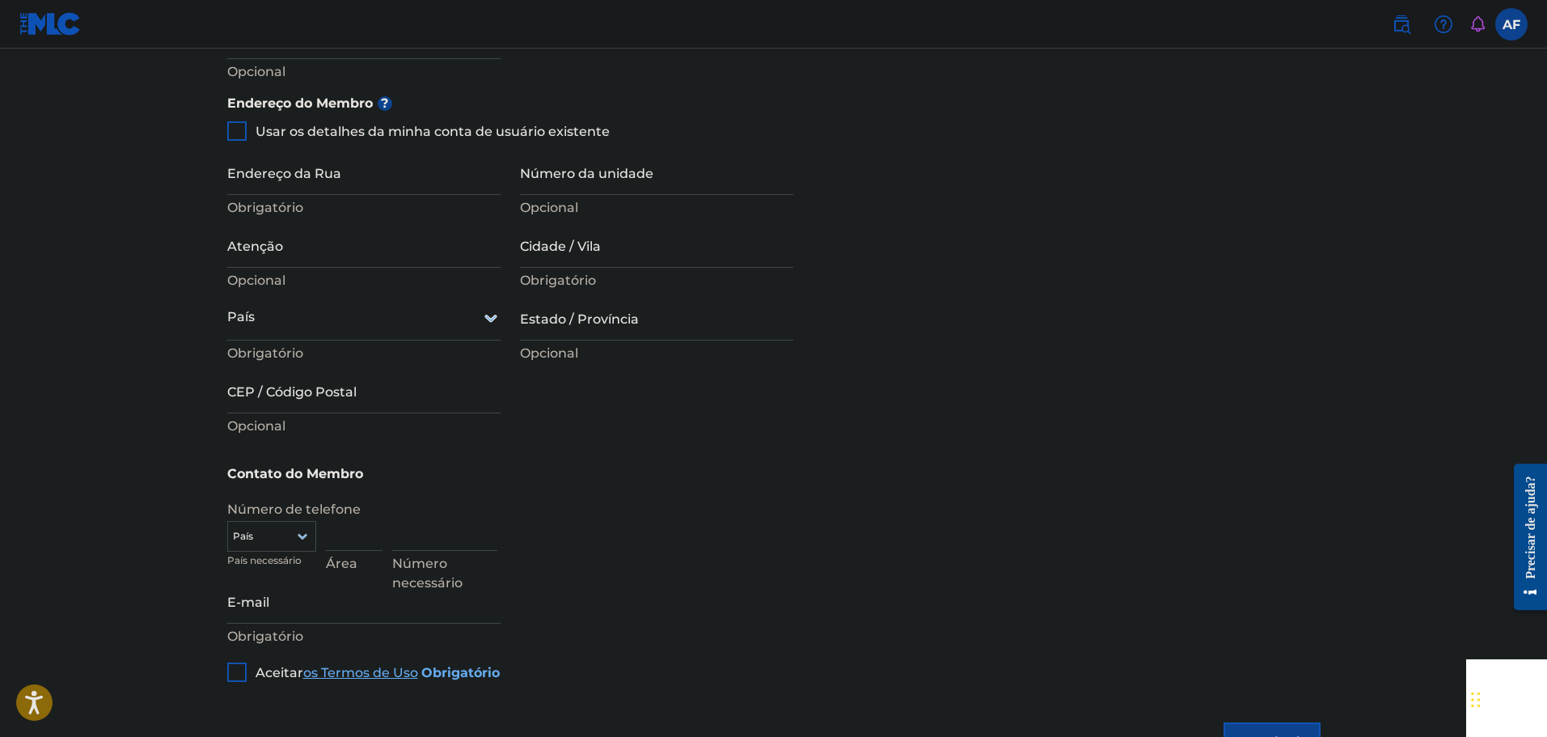
click at [368, 124] on font "Usar os detalhes da minha conta de usuário existente" at bounding box center [433, 131] width 354 height 15
type input "R. [PERSON_NAME], 379"
type input "Olímpia"
type input "SP"
type input "15407-866"
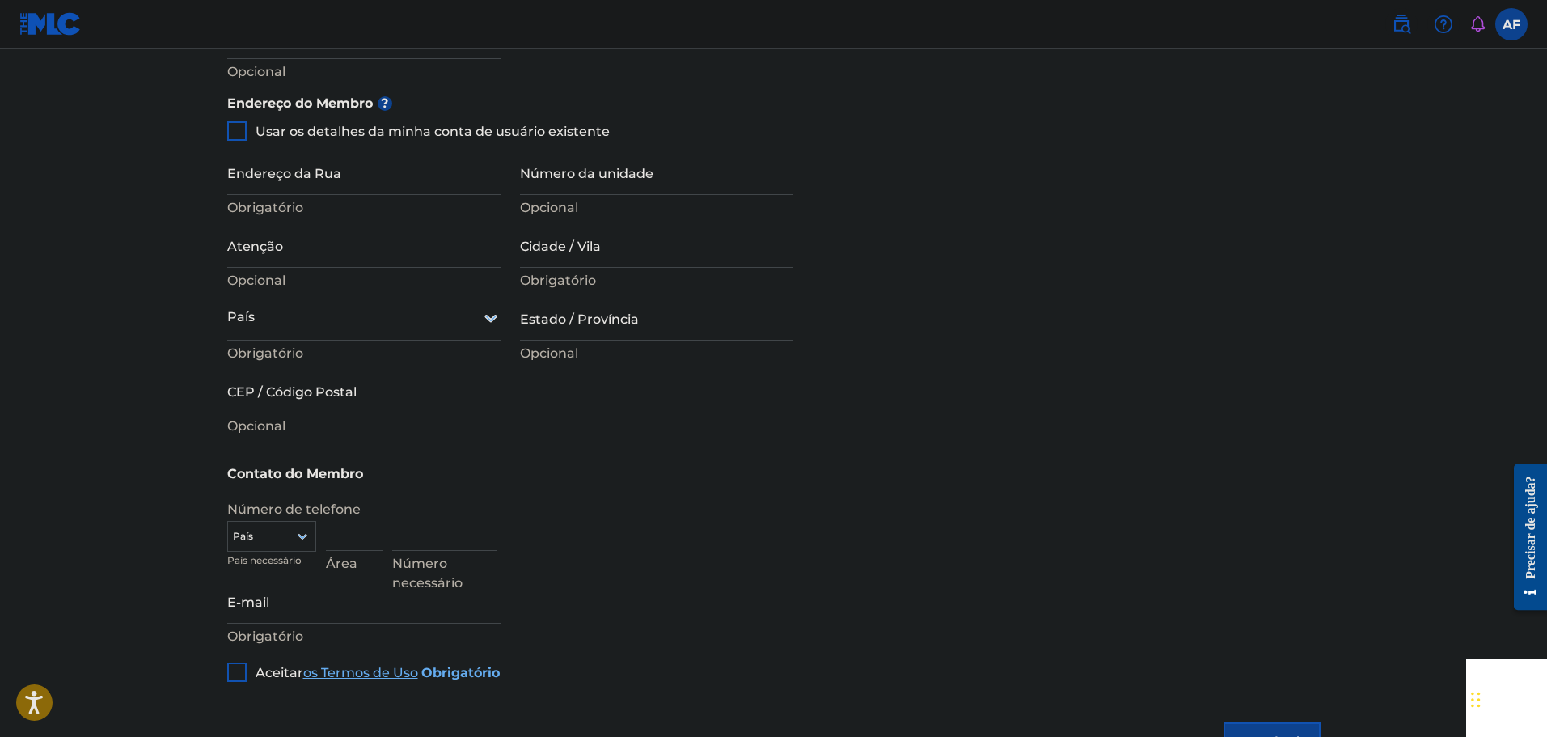
type input "17"
type input "996287795"
type input "[DOMAIN_NAME][EMAIL_ADDRESS][DOMAIN_NAME]"
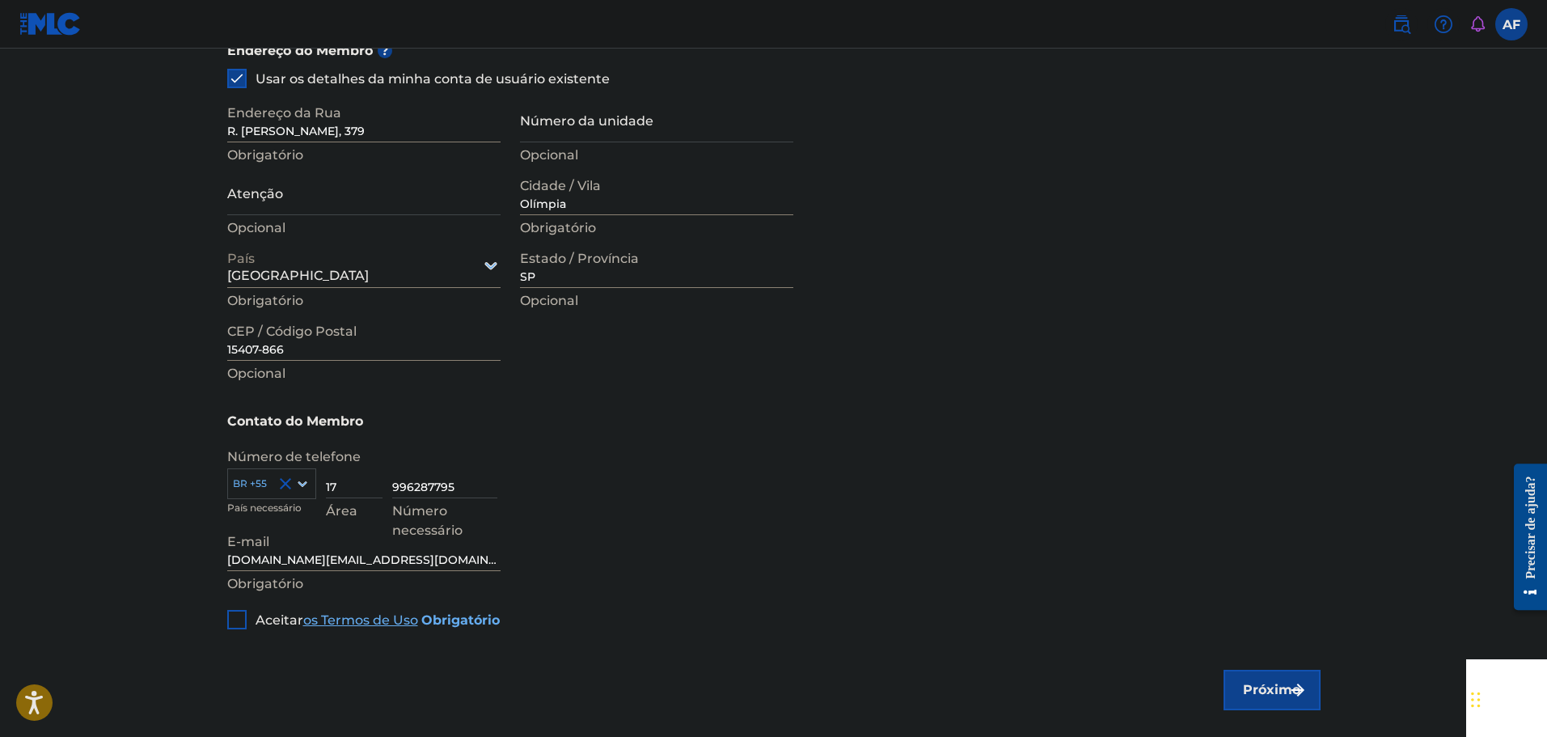
scroll to position [809, 0]
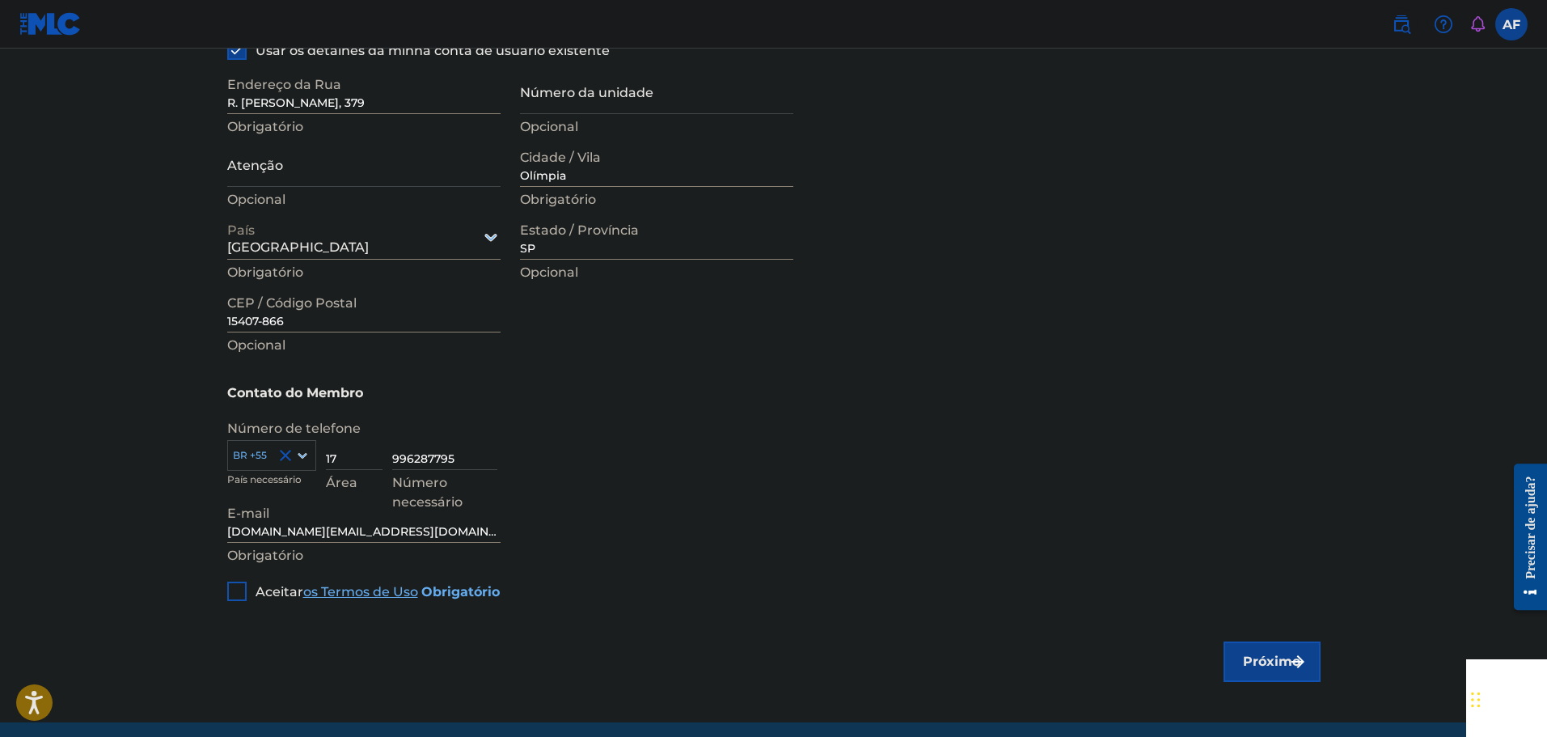
click at [242, 581] on div at bounding box center [236, 590] width 19 height 19
click at [1269, 653] on font "Próximo" at bounding box center [1271, 660] width 57 height 15
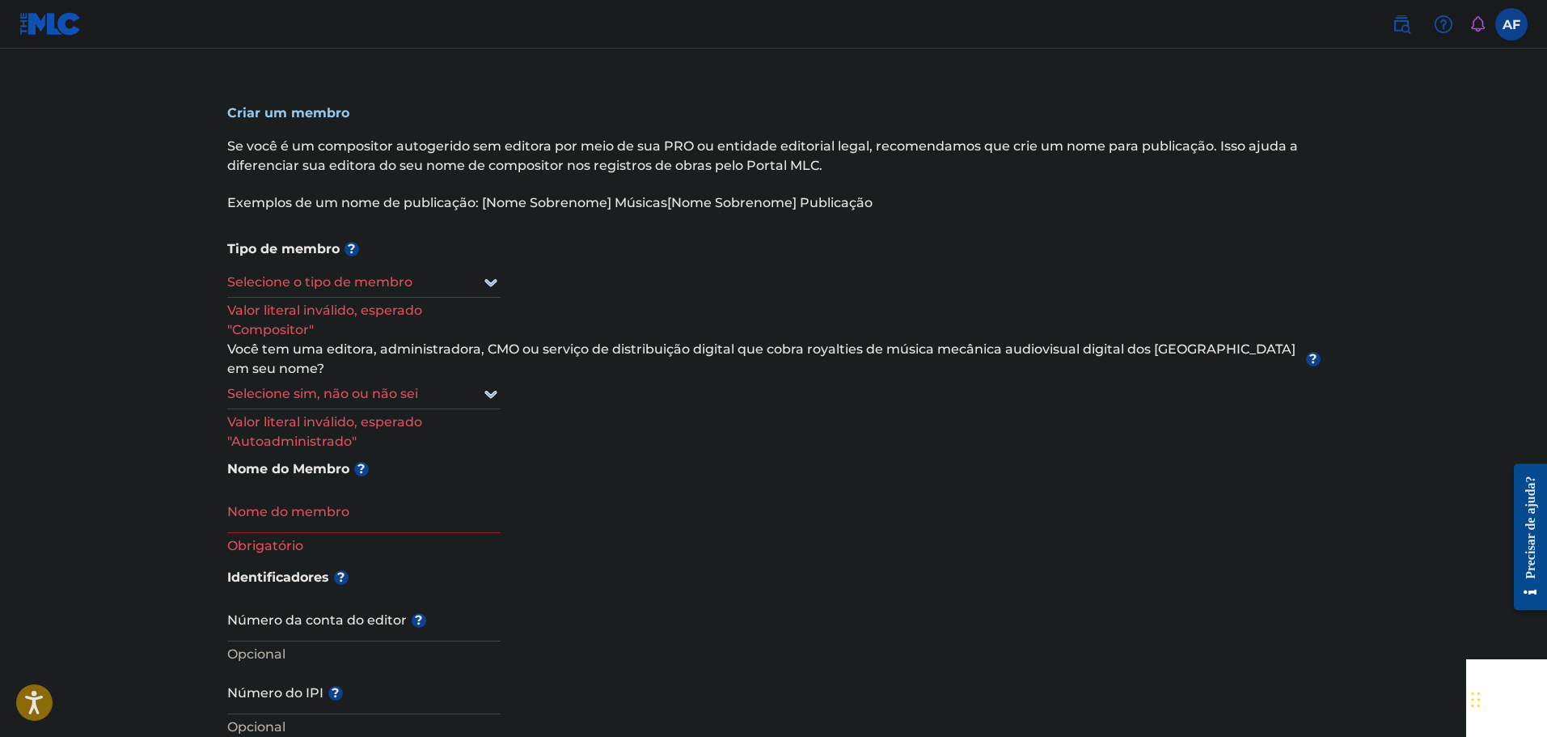
click at [434, 277] on div at bounding box center [363, 282] width 273 height 20
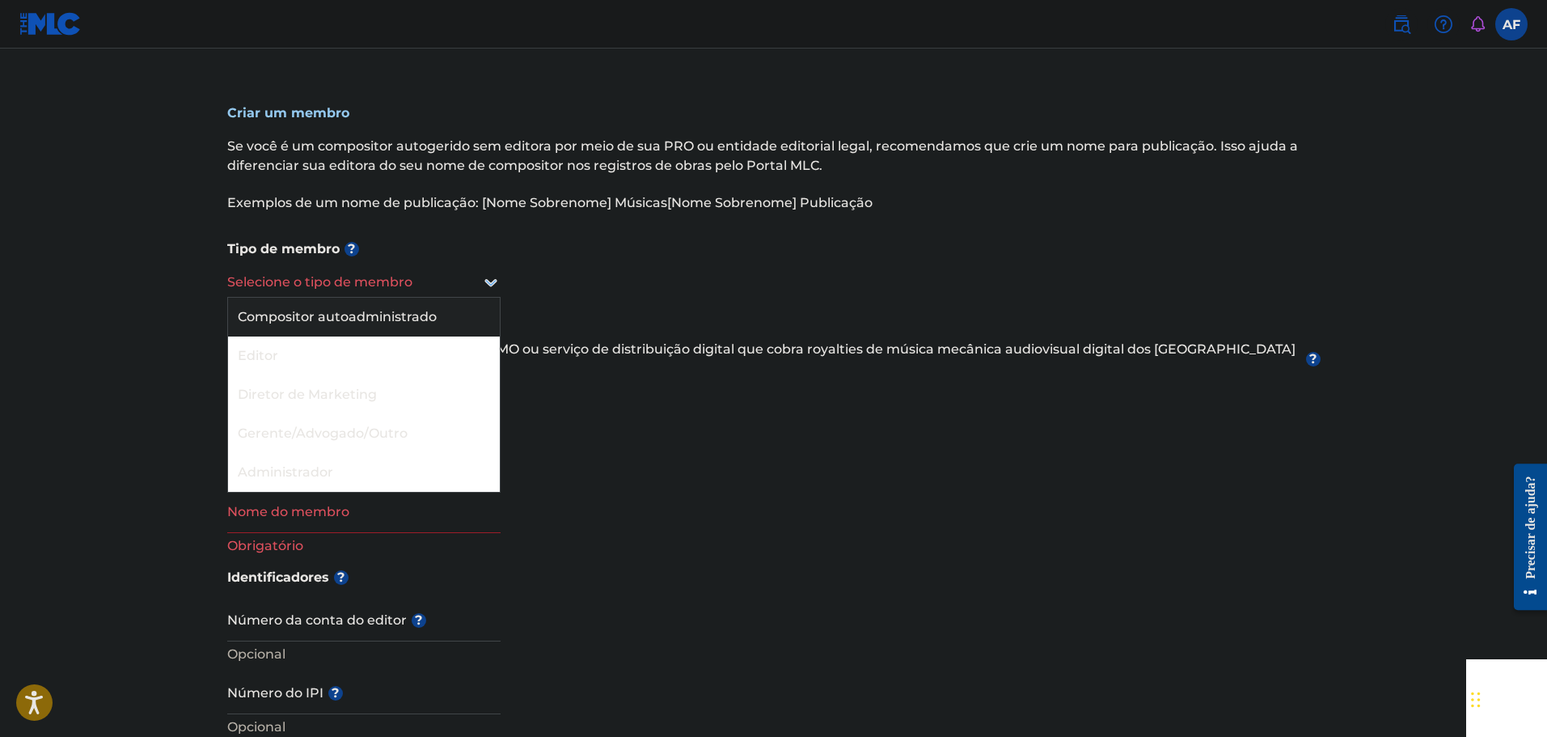
click at [420, 314] on font "Compositor autoadministrado" at bounding box center [337, 316] width 199 height 15
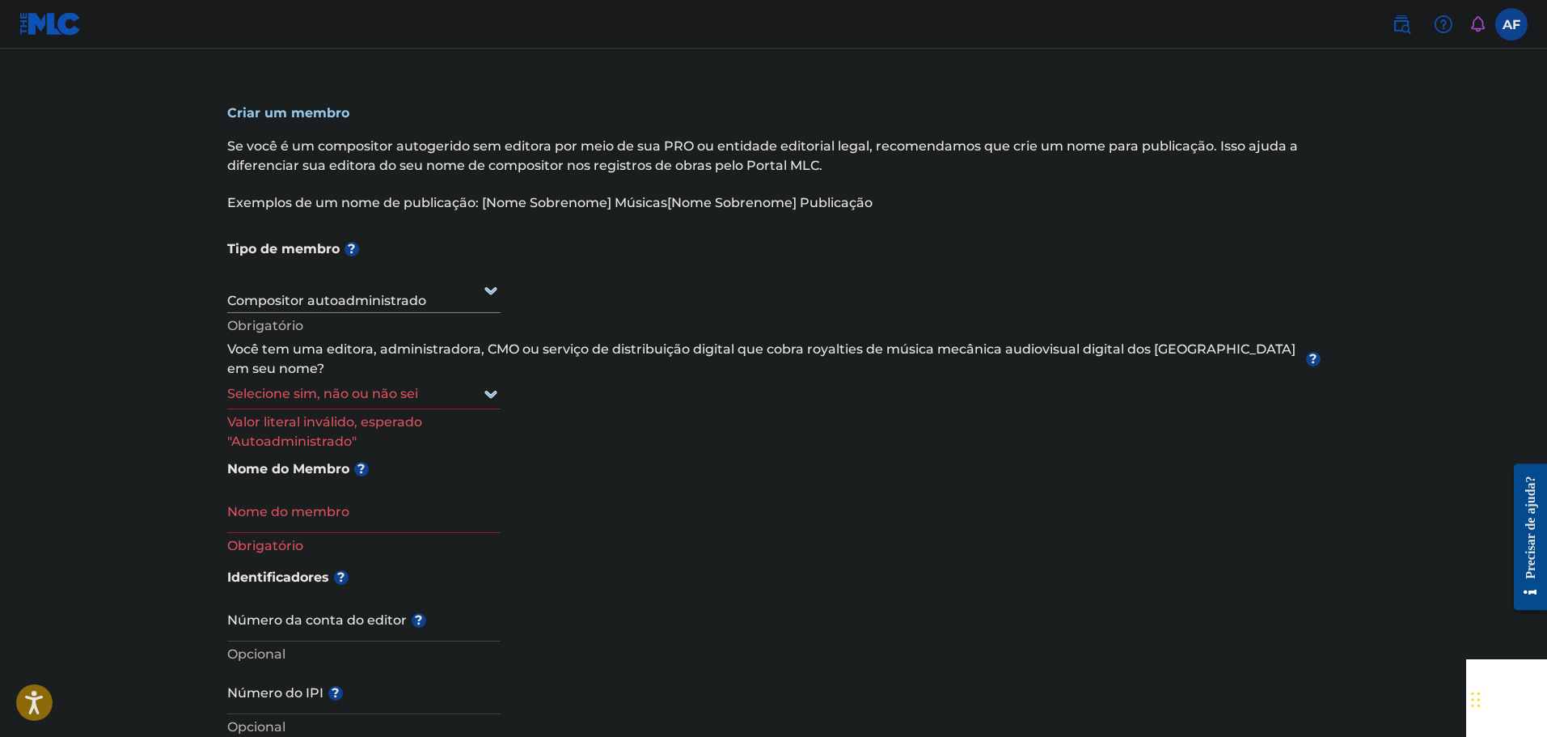
click at [400, 378] on div "Selecione sim, não ou não sei" at bounding box center [363, 393] width 273 height 31
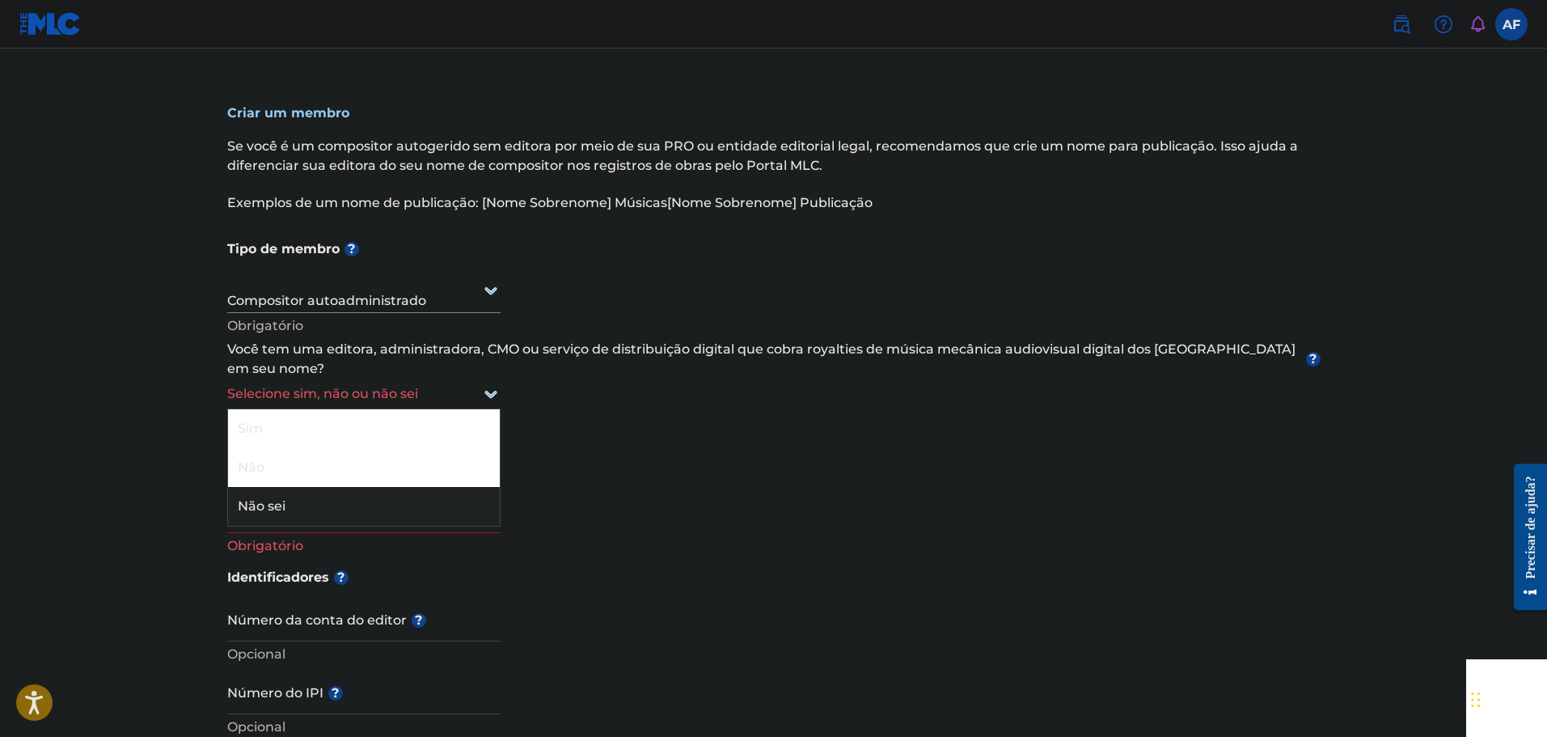
click at [344, 487] on div "Não sei" at bounding box center [364, 506] width 272 height 39
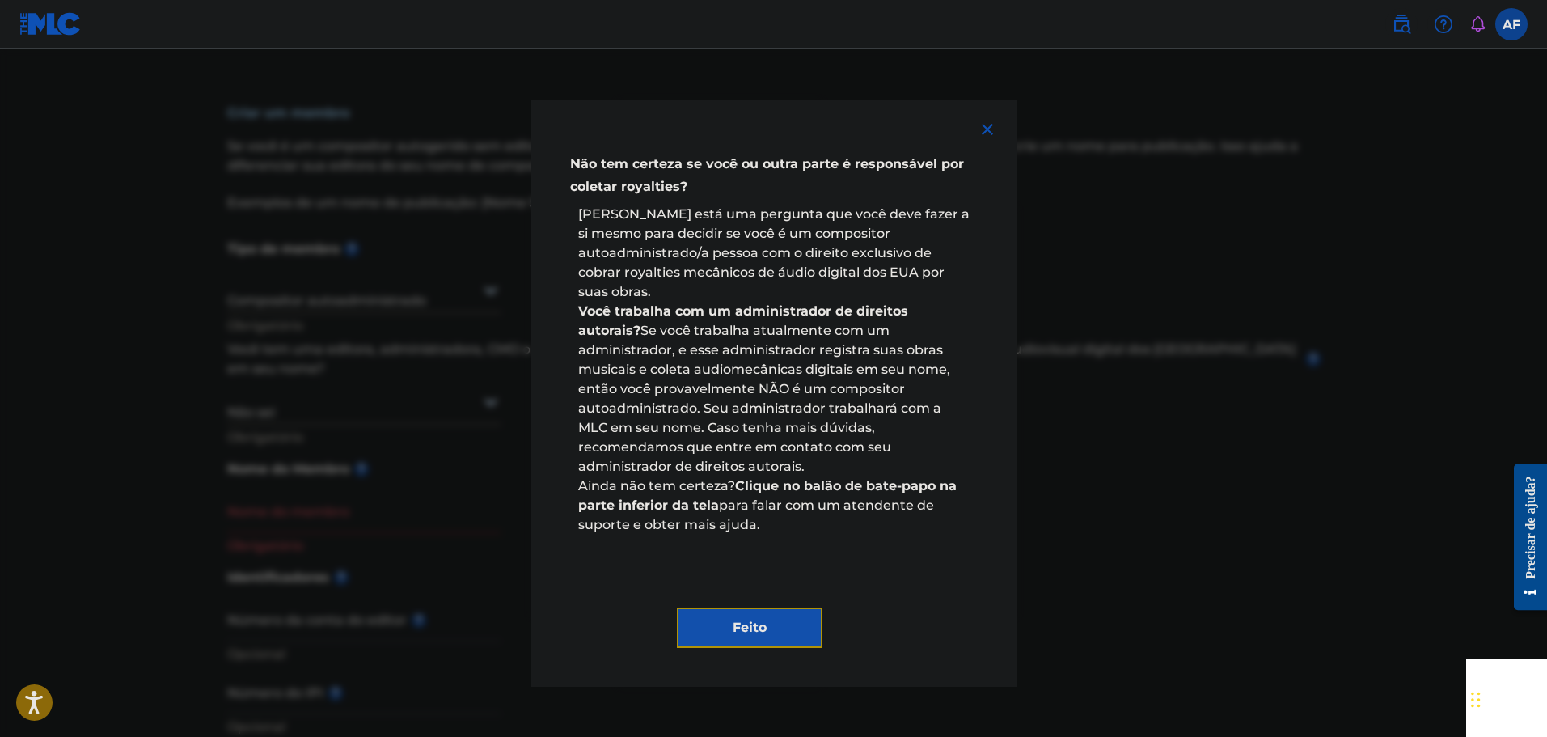
click at [746, 619] on font "Feito" at bounding box center [750, 626] width 34 height 15
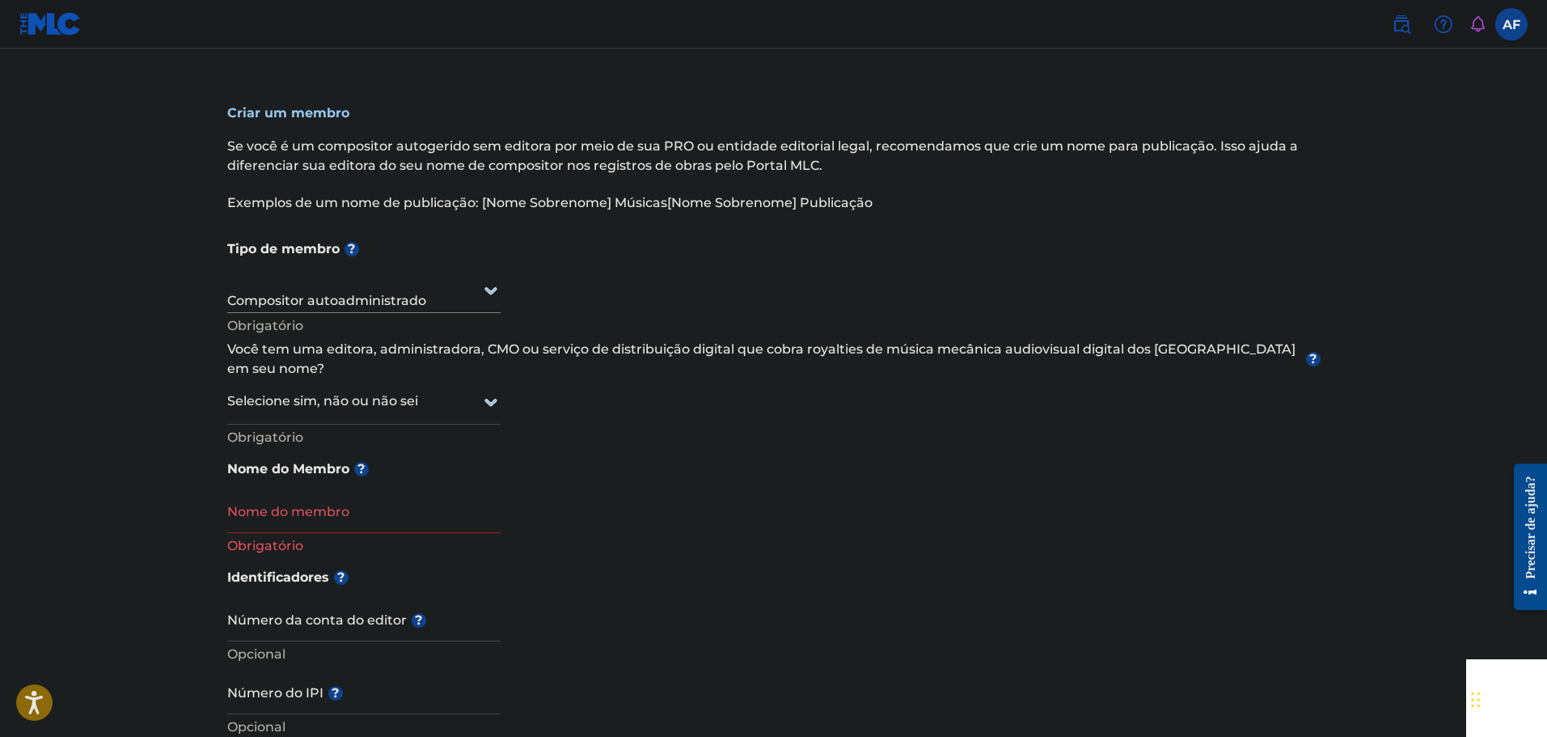
click at [353, 503] on input "Nome do membro" at bounding box center [363, 510] width 273 height 46
type input "Dj pablynh da 017"
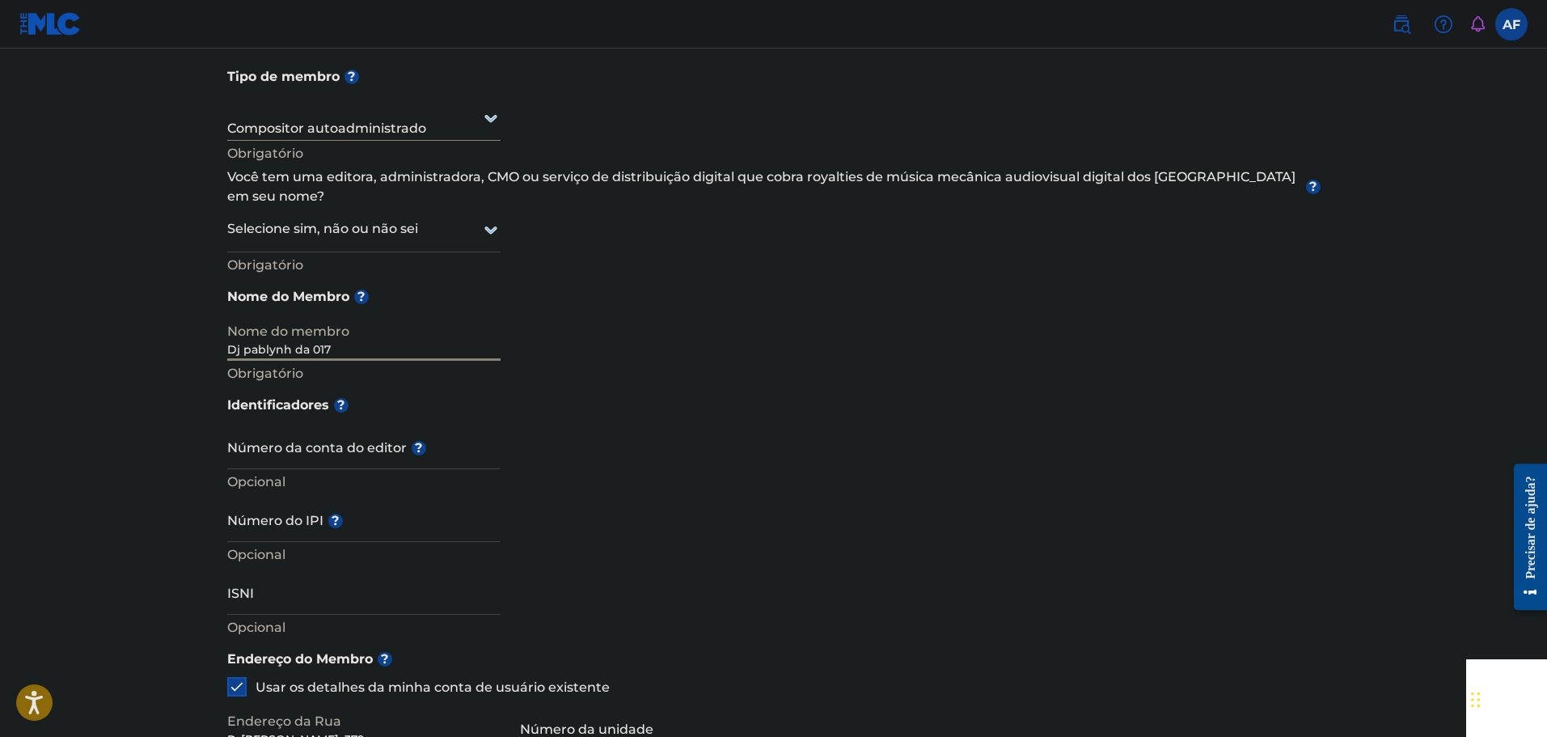
scroll to position [323, 0]
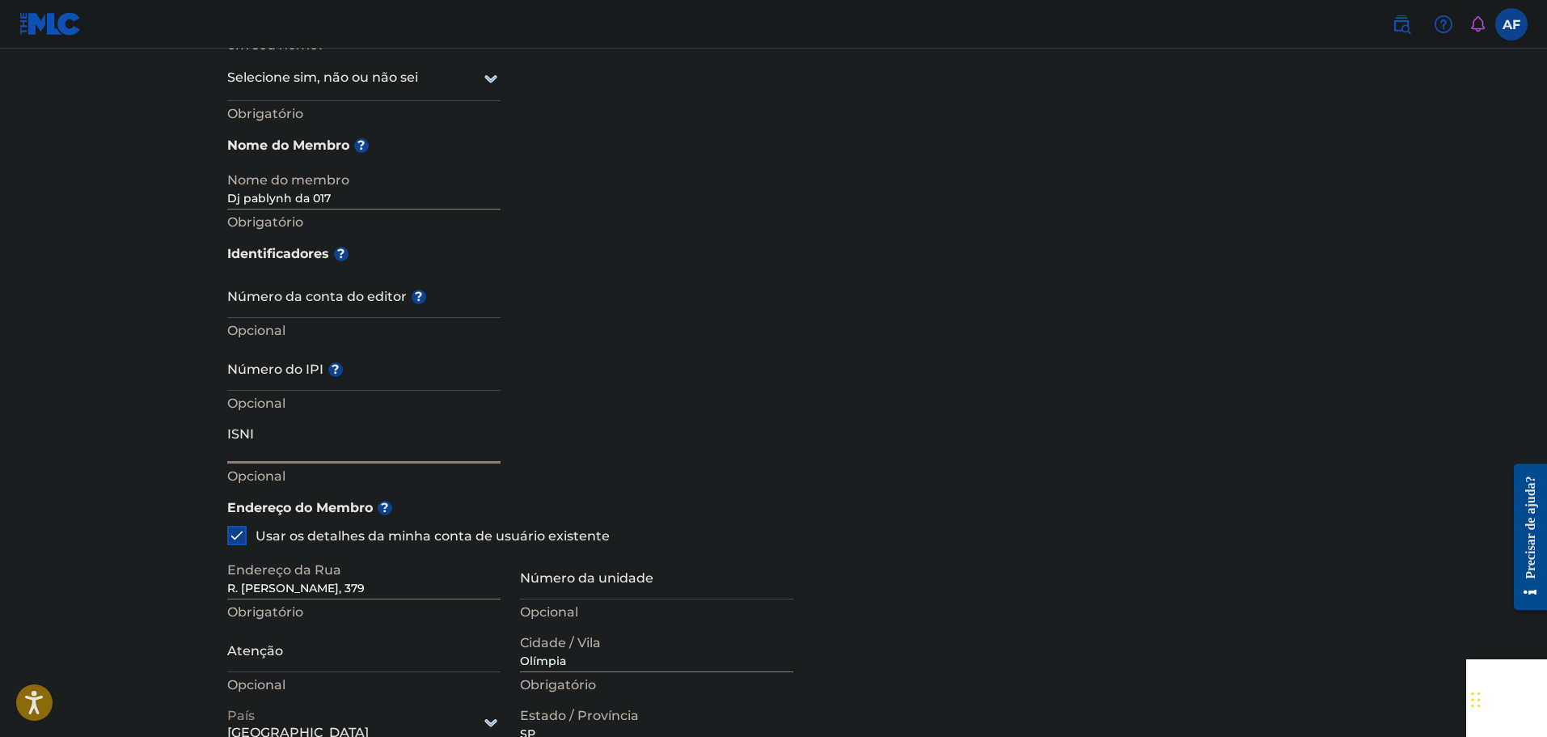
drag, startPoint x: 378, startPoint y: 435, endPoint x: 435, endPoint y: 428, distance: 57.9
click at [378, 433] on input "ISNI" at bounding box center [363, 440] width 273 height 46
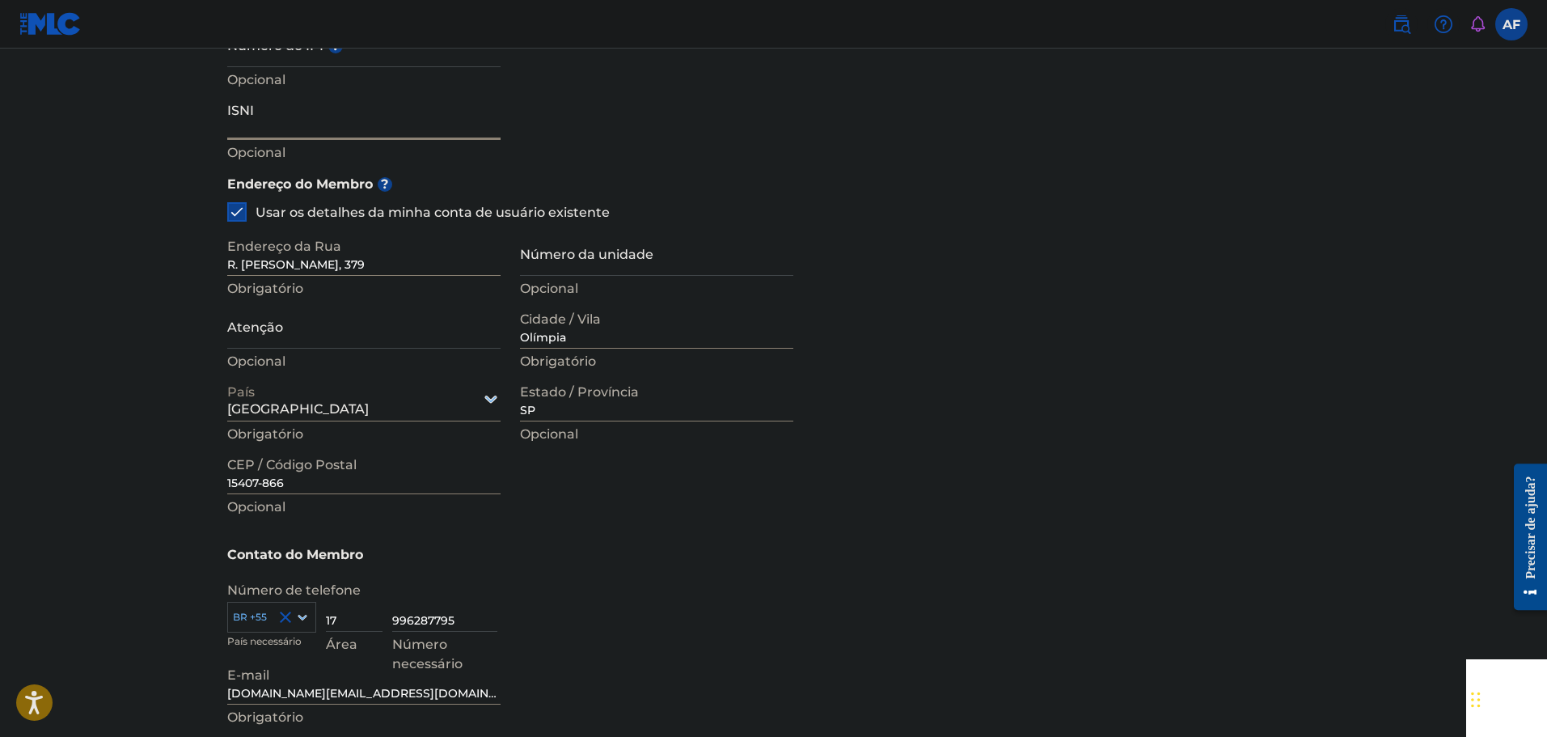
scroll to position [852, 0]
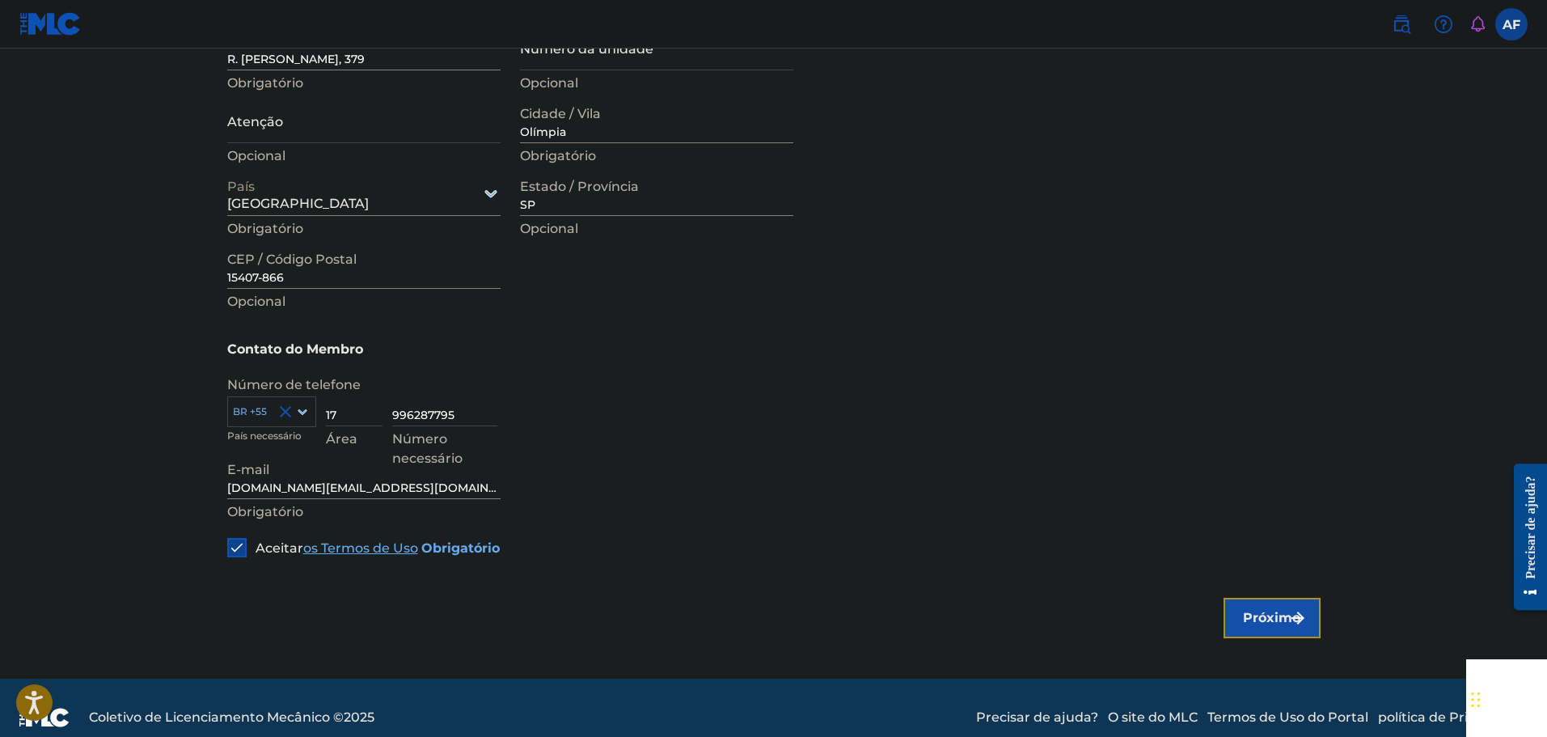
click at [1257, 598] on button "Próximo" at bounding box center [1271, 618] width 97 height 40
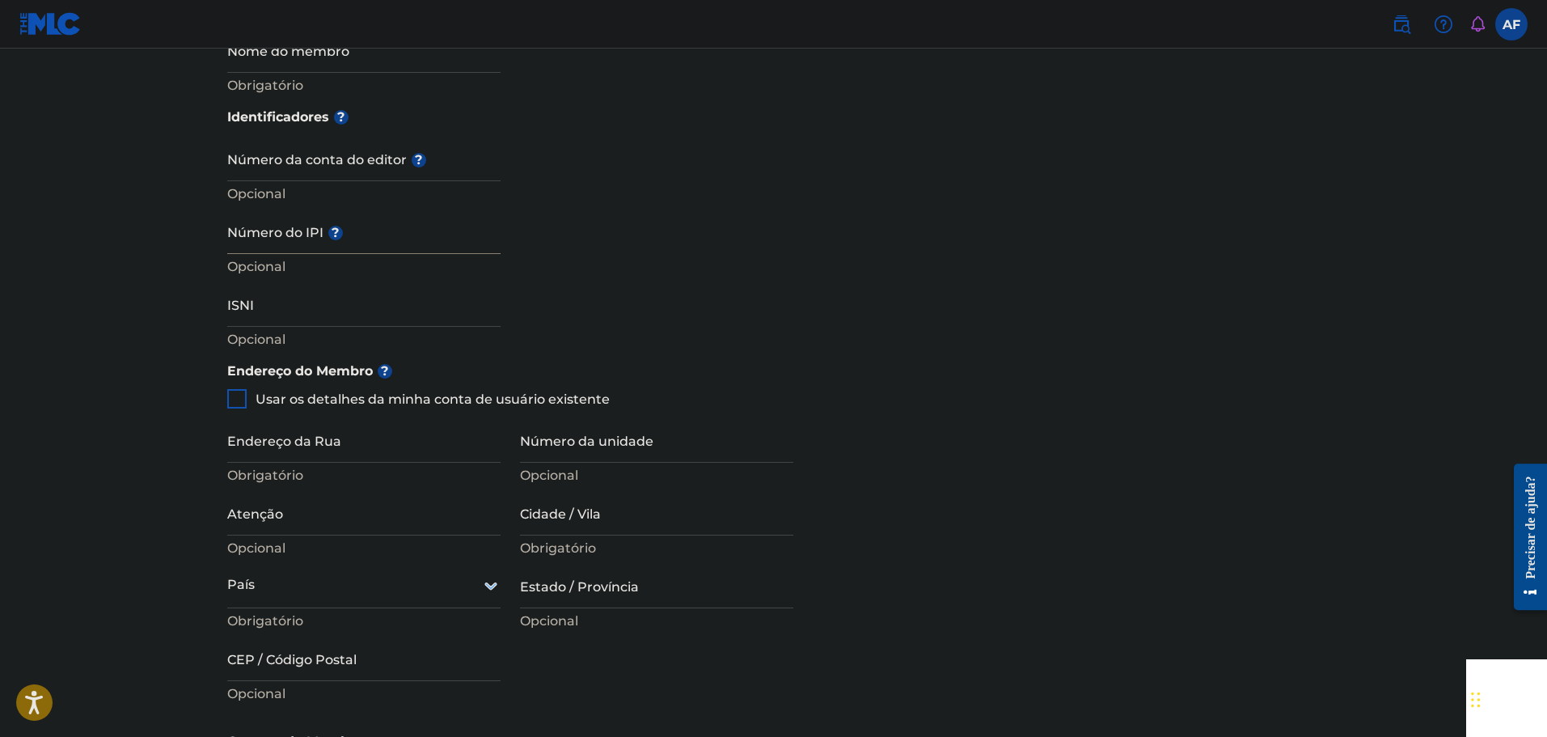
scroll to position [647, 0]
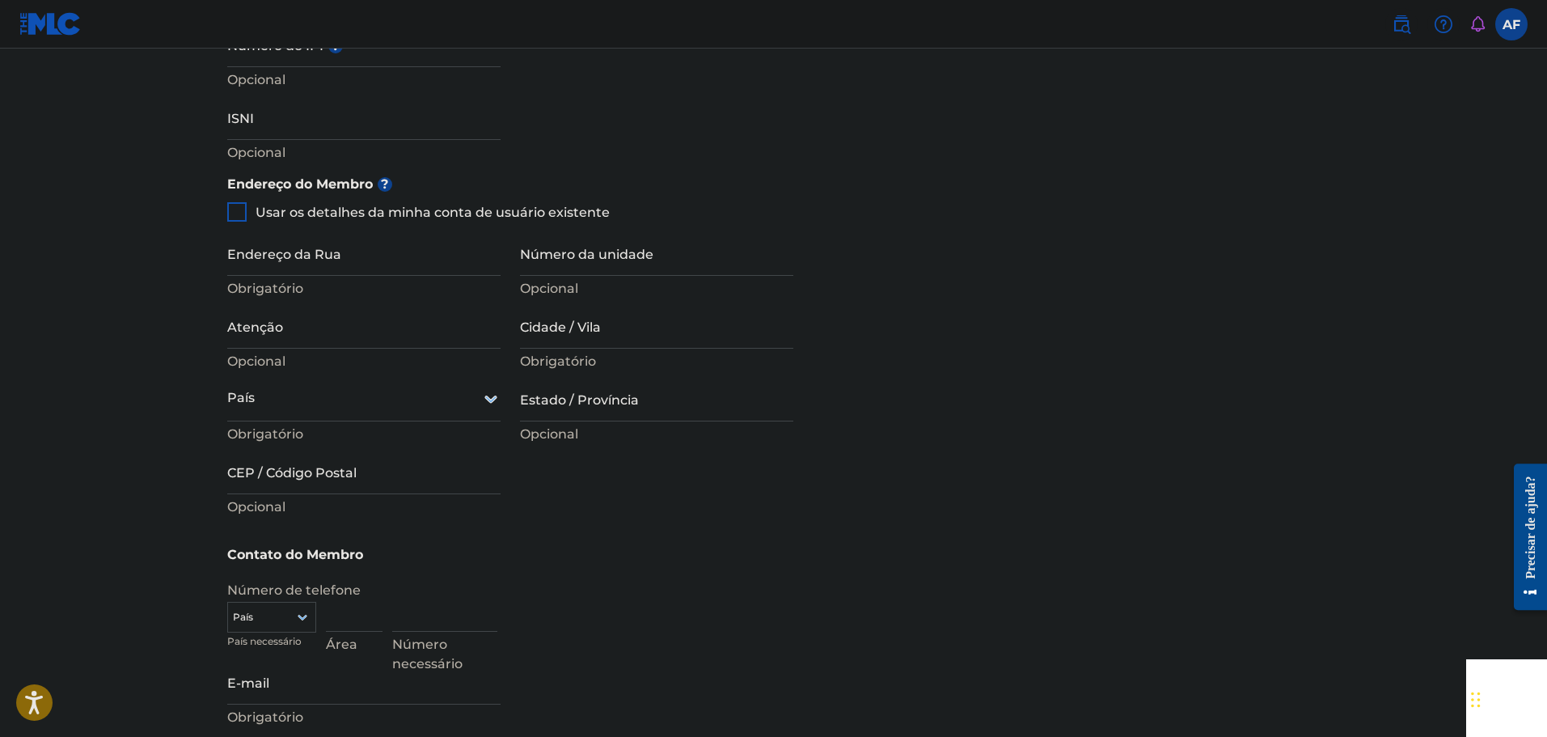
click at [931, 239] on div "Endereço do Membro ? Usar os detalhes da minha conta de usuário existente Ender…" at bounding box center [773, 352] width 1093 height 370
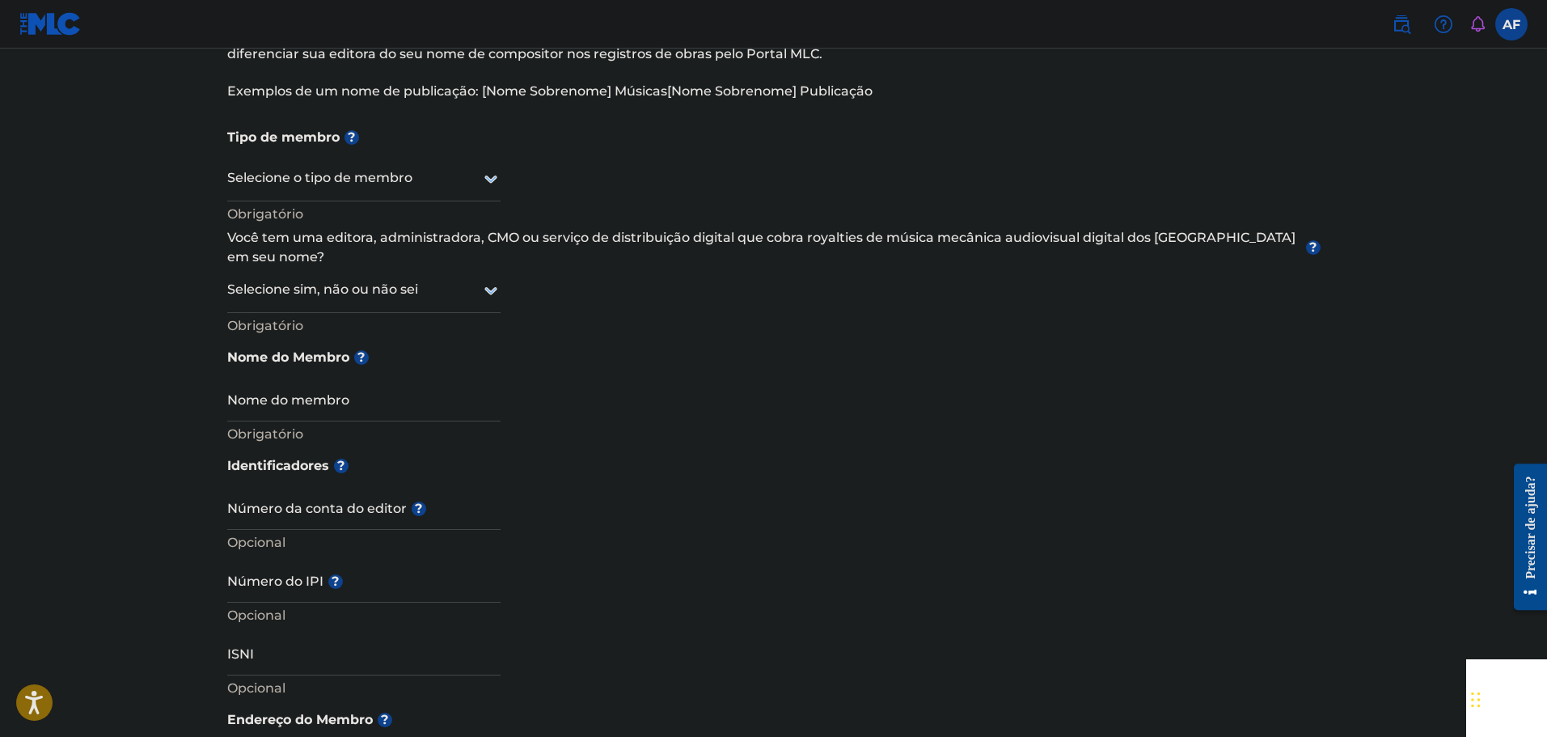
scroll to position [0, 0]
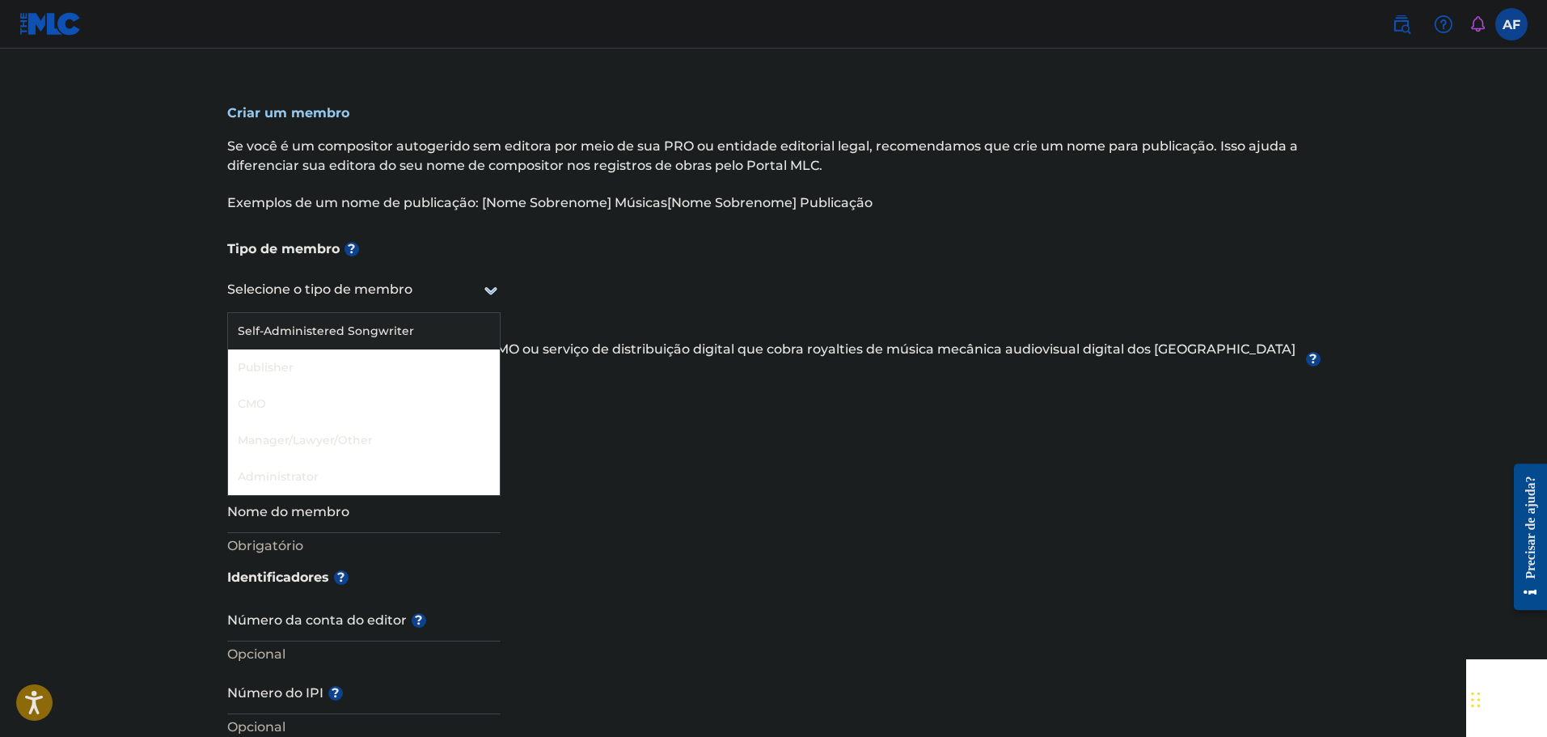
click at [390, 276] on div "Selecione o tipo de membro" at bounding box center [363, 290] width 273 height 46
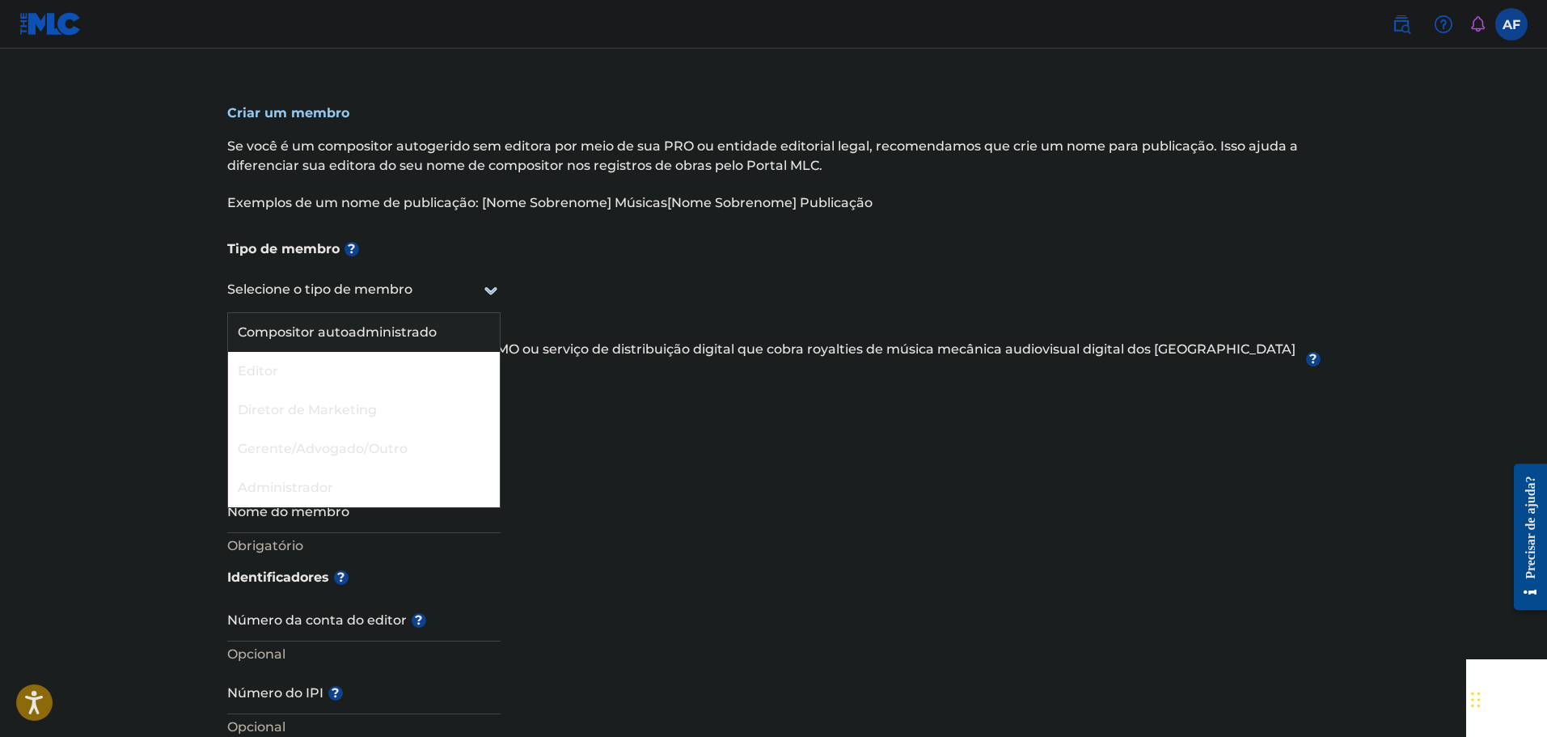
click at [382, 323] on div "Compositor autoadministrado" at bounding box center [364, 332] width 272 height 39
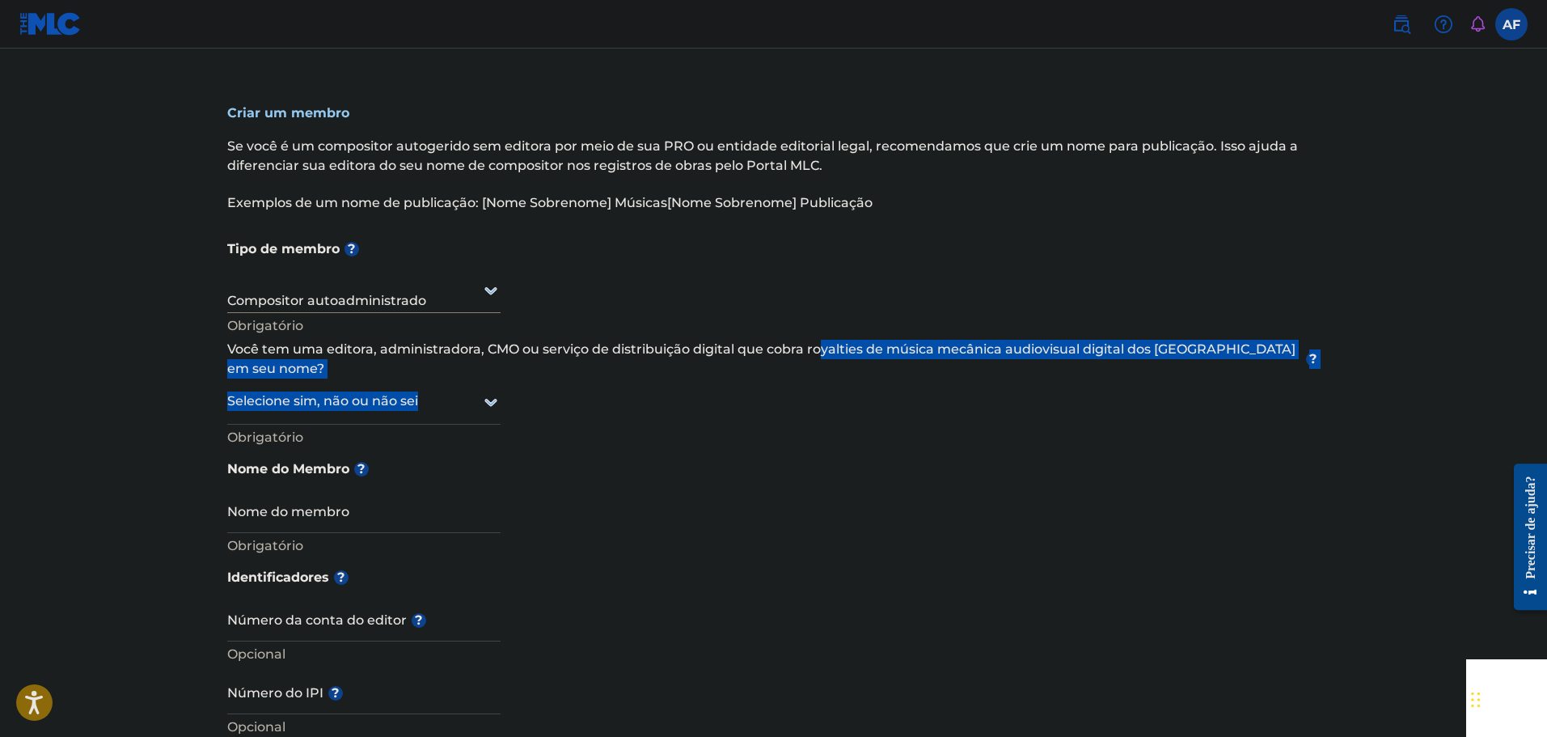
drag, startPoint x: 822, startPoint y: 353, endPoint x: 942, endPoint y: 362, distance: 120.9
click at [942, 362] on div "Tipo de membro ? Compositor autoadministrado Obrigatório Você tem uma editora, …" at bounding box center [773, 395] width 1093 height 328
click at [949, 369] on div "Tipo de membro ? Compositor autoadministrado Obrigatório Você tem uma editora, …" at bounding box center [773, 395] width 1093 height 328
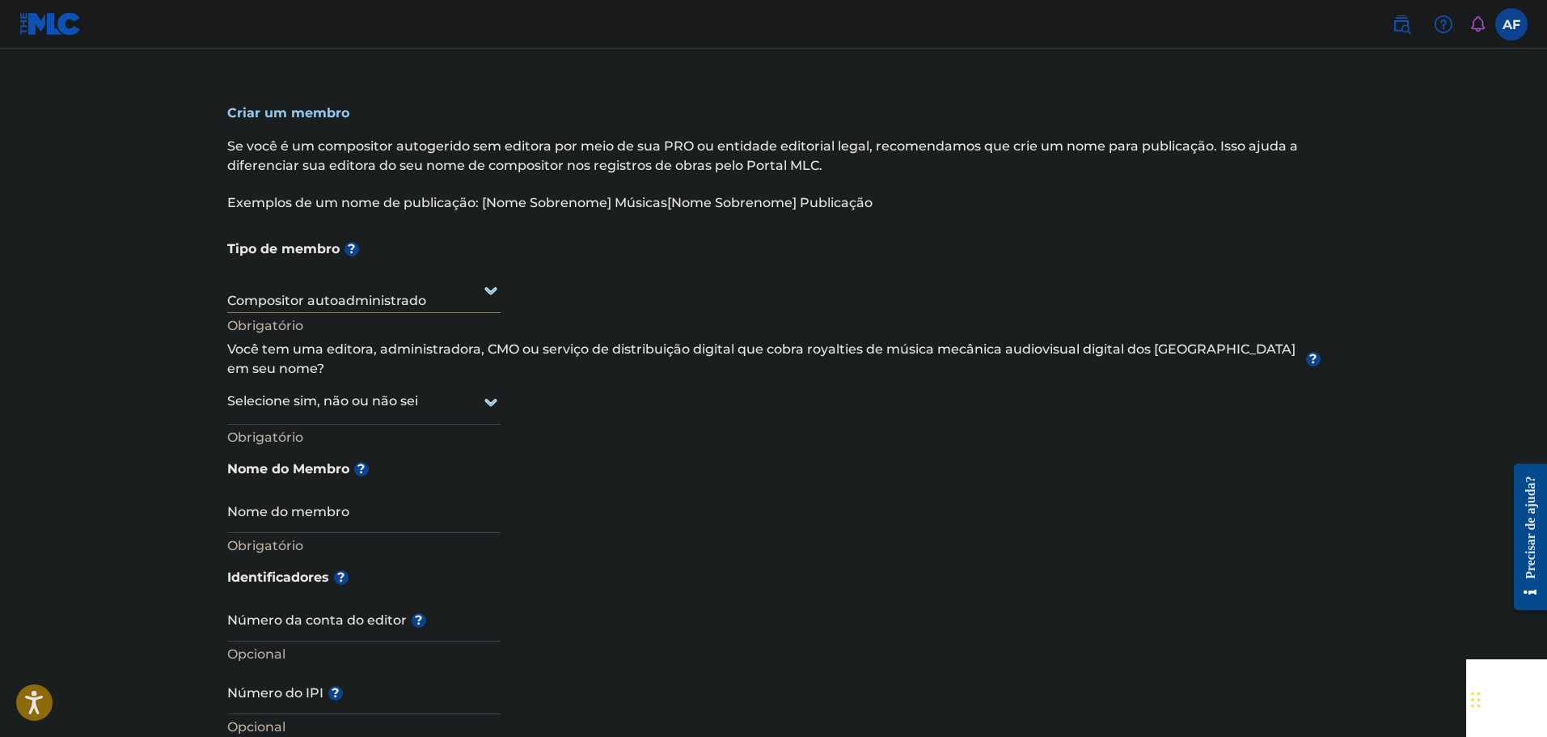
click at [406, 392] on div "Selecione sim, não ou não sei" at bounding box center [363, 401] width 273 height 46
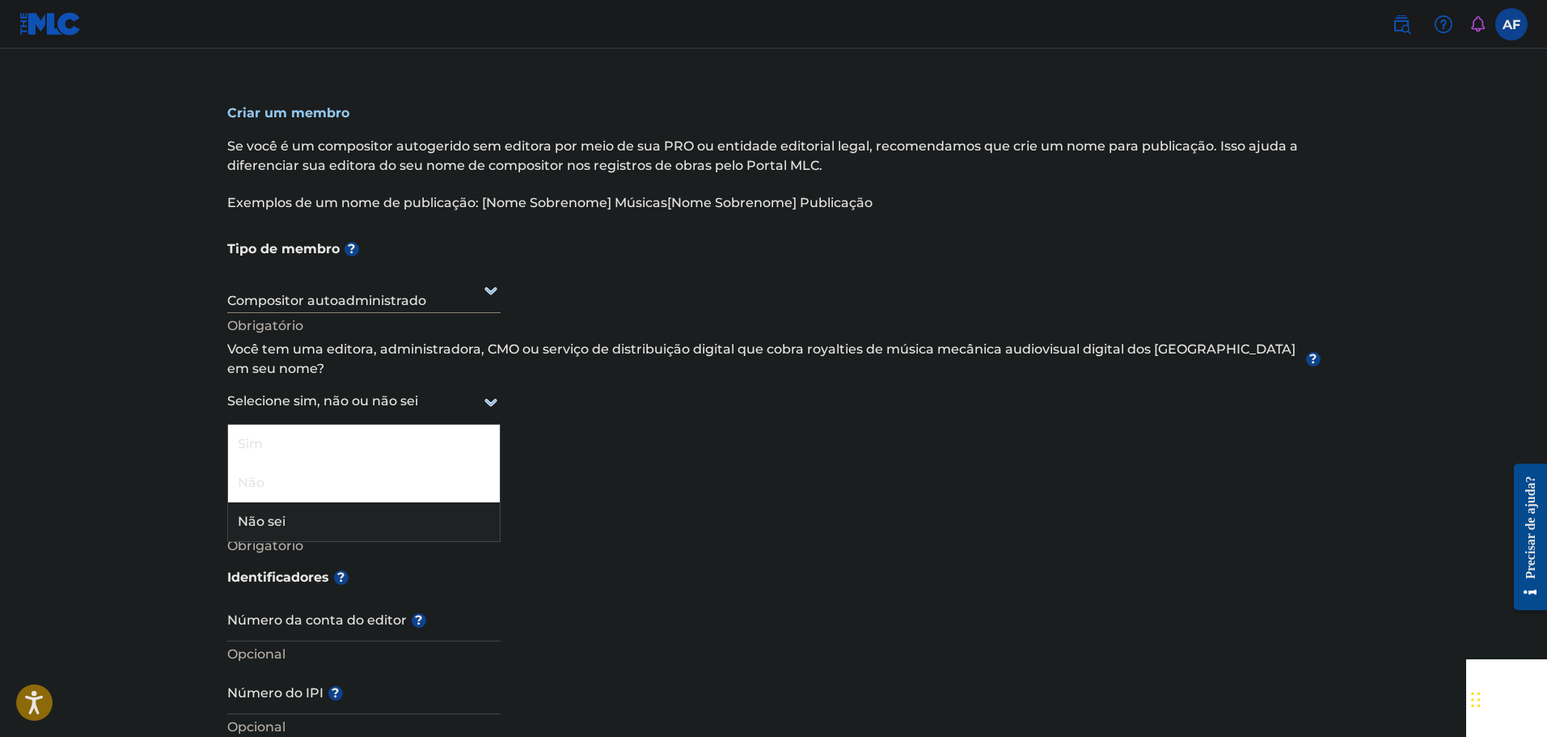
click at [298, 502] on div "Não sei" at bounding box center [364, 521] width 272 height 39
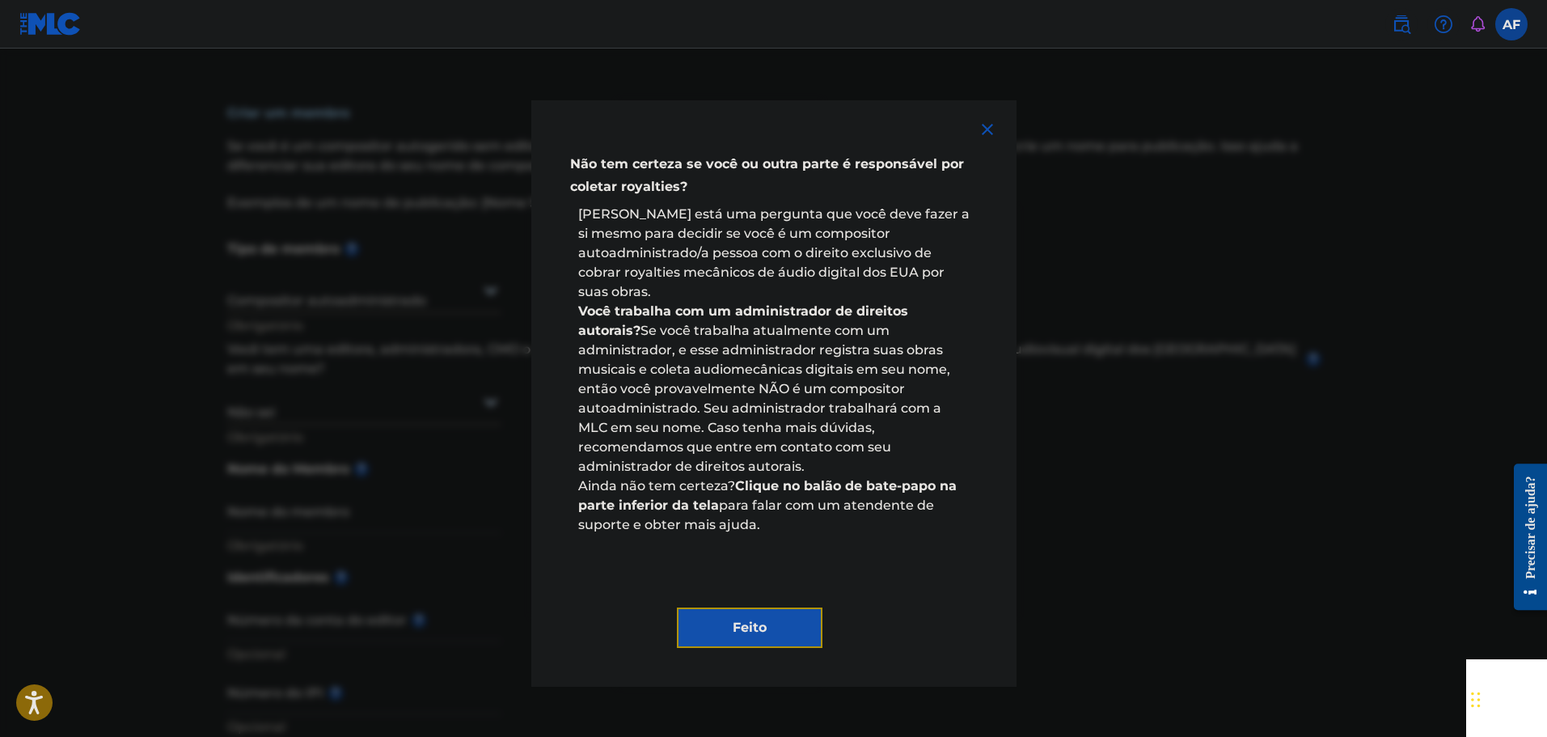
click at [780, 607] on button "Feito" at bounding box center [750, 627] width 146 height 40
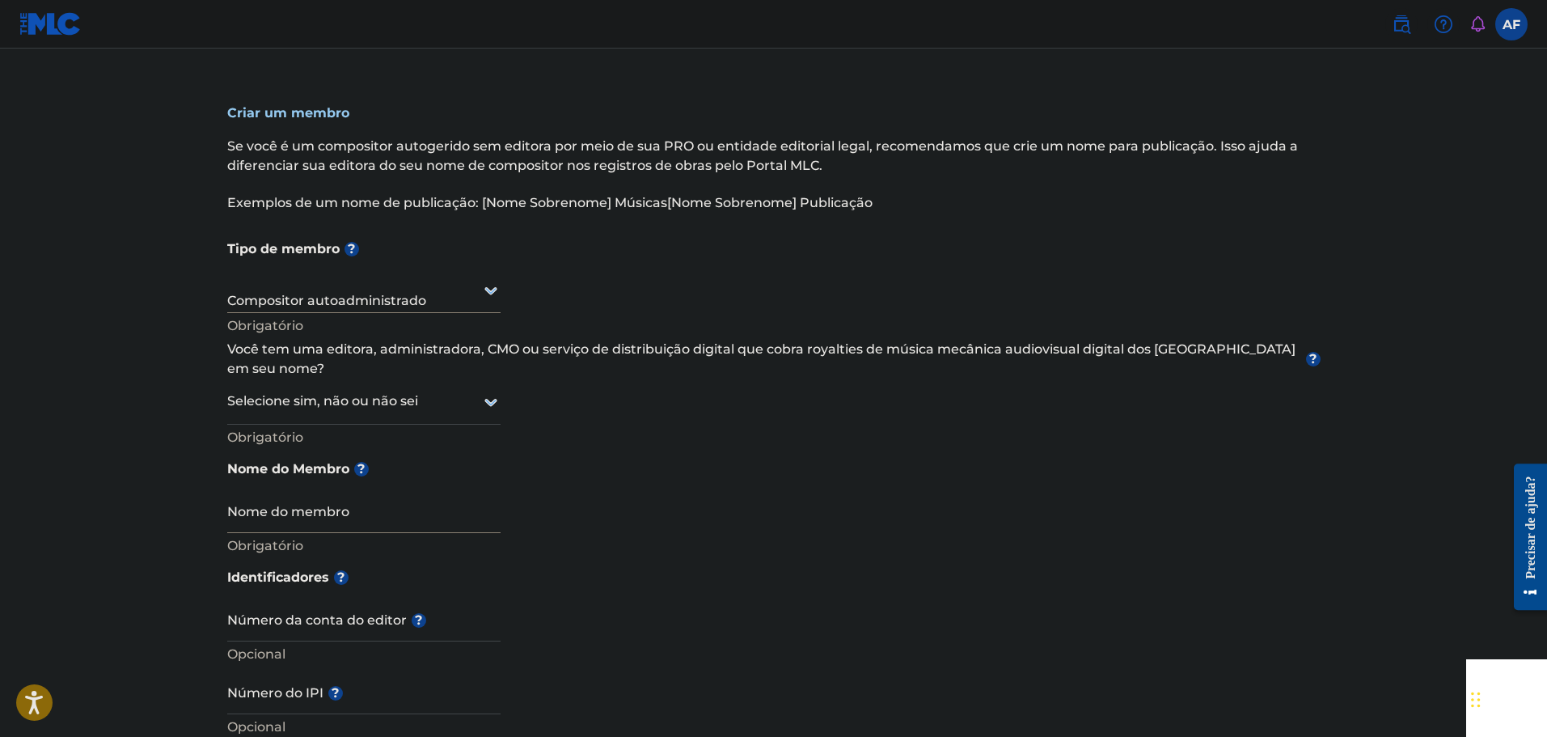
click at [340, 495] on input "Nome do membro" at bounding box center [363, 510] width 273 height 46
drag, startPoint x: 508, startPoint y: 457, endPoint x: 484, endPoint y: 471, distance: 28.3
click at [505, 458] on h5 "Nome do Membro ?" at bounding box center [773, 469] width 1093 height 36
click at [424, 492] on input "Nome do membro" at bounding box center [363, 510] width 273 height 46
type input "Dj pablynh da 017"
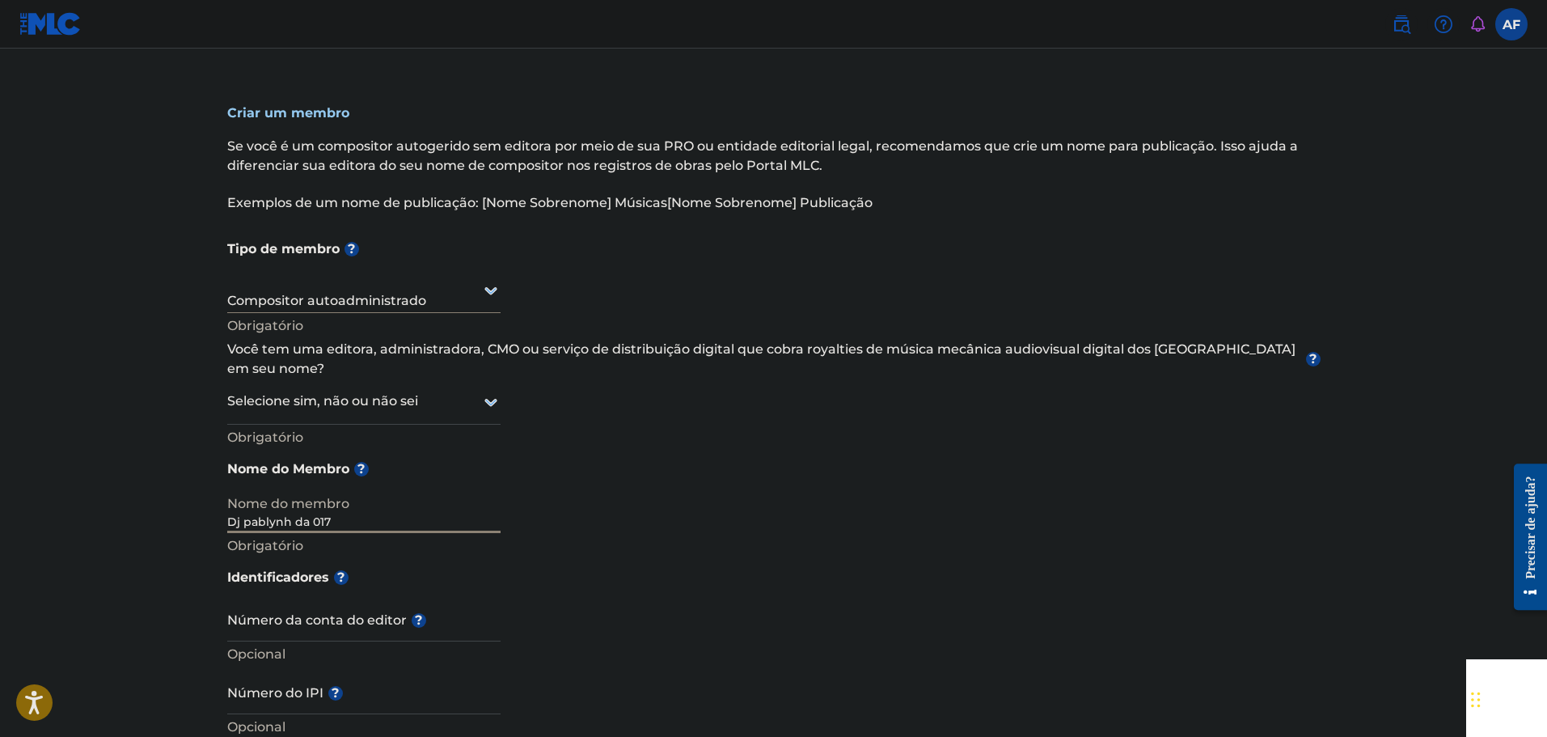
type input "R. [PERSON_NAME], 379"
click at [435, 500] on input "Dj pablynh da 017" at bounding box center [363, 510] width 273 height 46
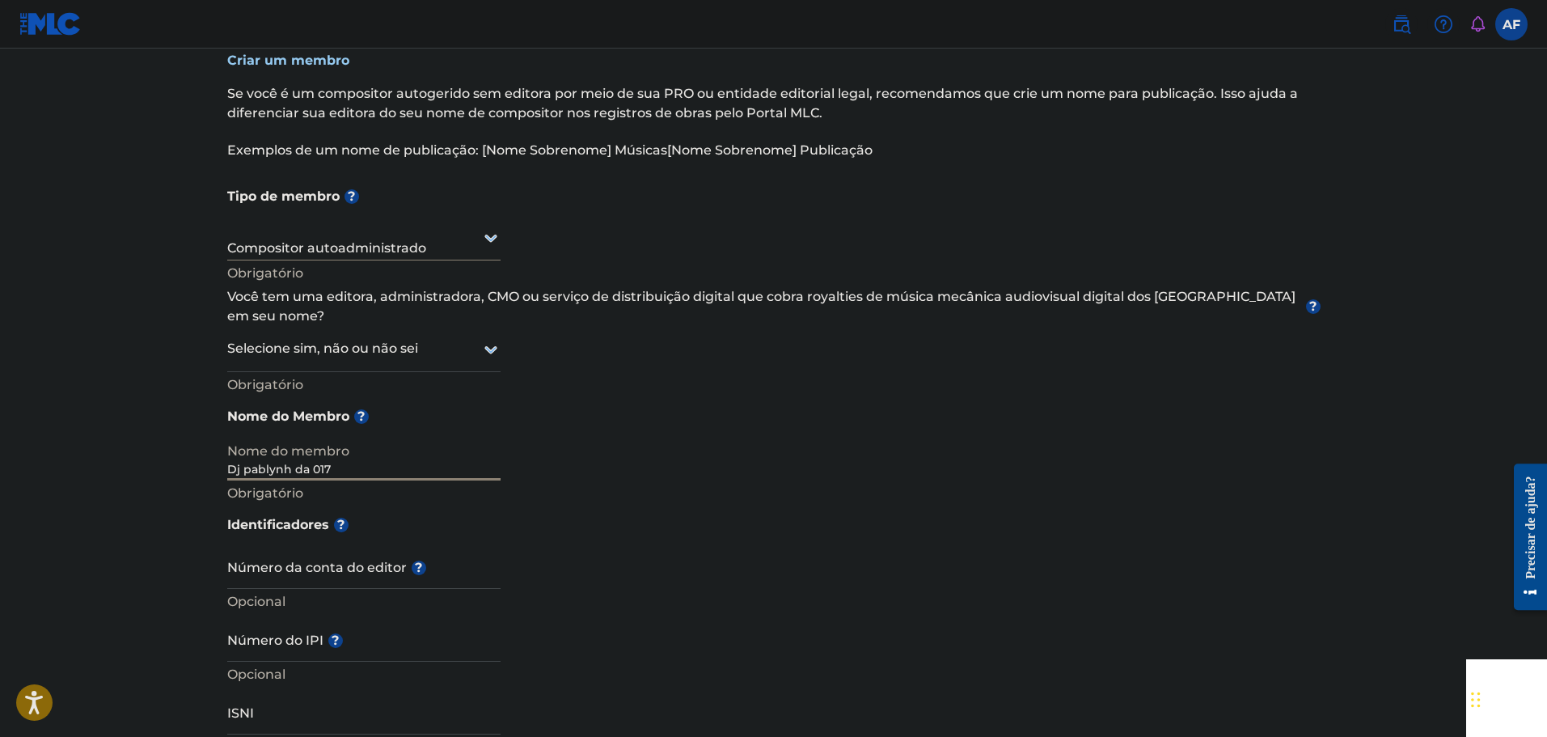
scroll to position [81, 0]
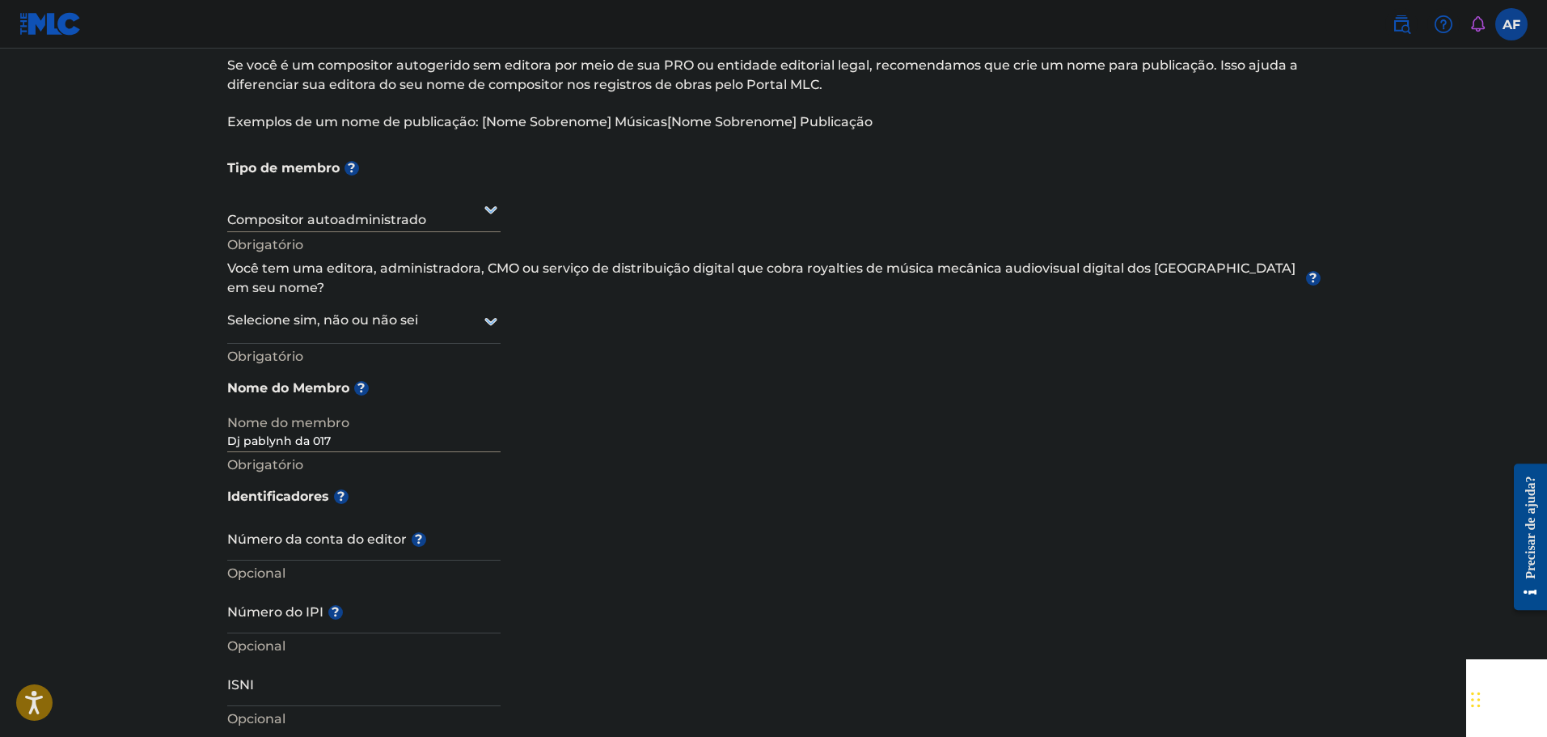
click at [735, 479] on h5 "Identificadores ?" at bounding box center [773, 497] width 1093 height 36
drag, startPoint x: 453, startPoint y: 415, endPoint x: 27, endPoint y: 403, distance: 426.3
click at [36, 403] on main "[PERSON_NAME] um membro Se você é um compositor autogerido sem editora por meio…" at bounding box center [773, 709] width 1547 height 1482
type input "A"
type input "[PERSON_NAME]"
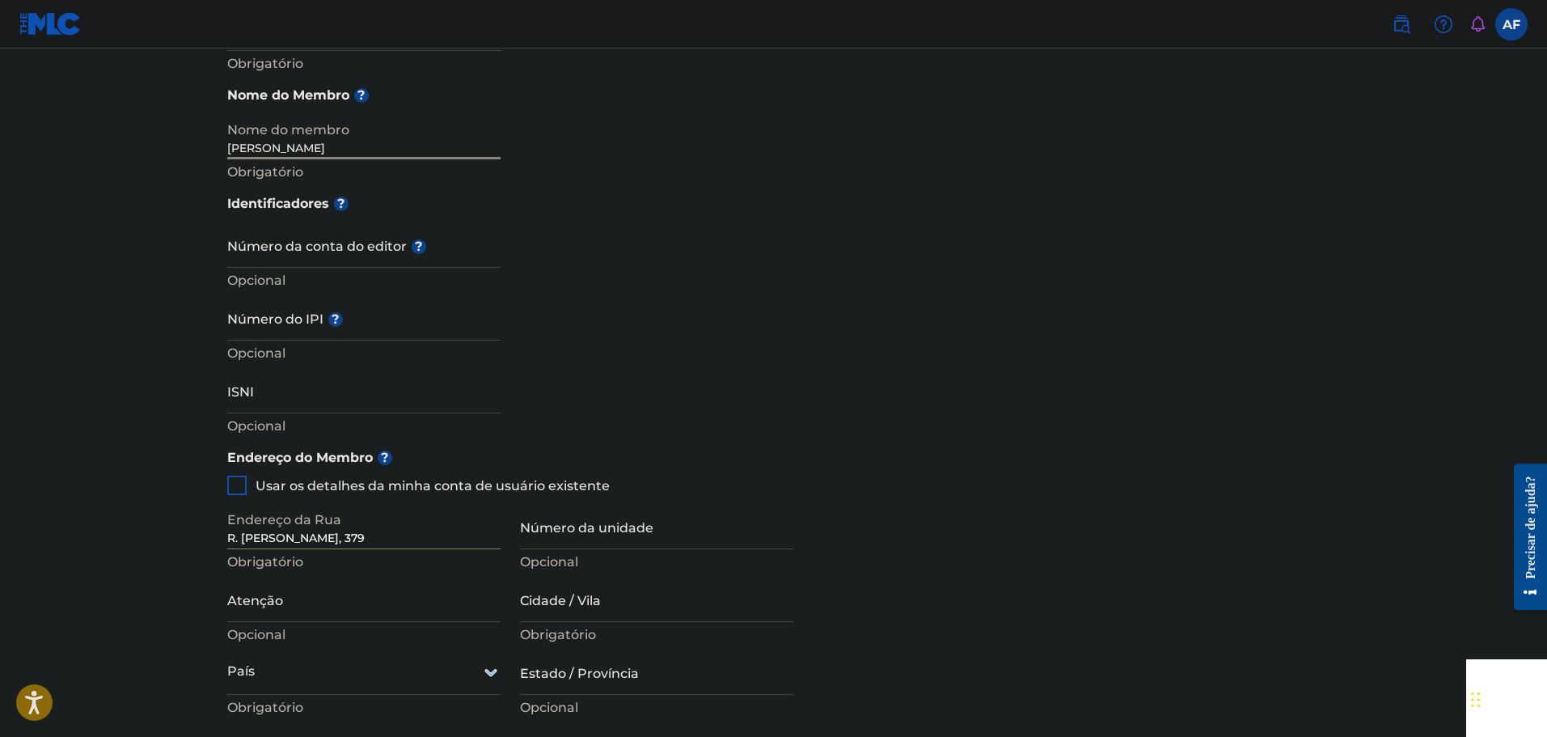
scroll to position [485, 0]
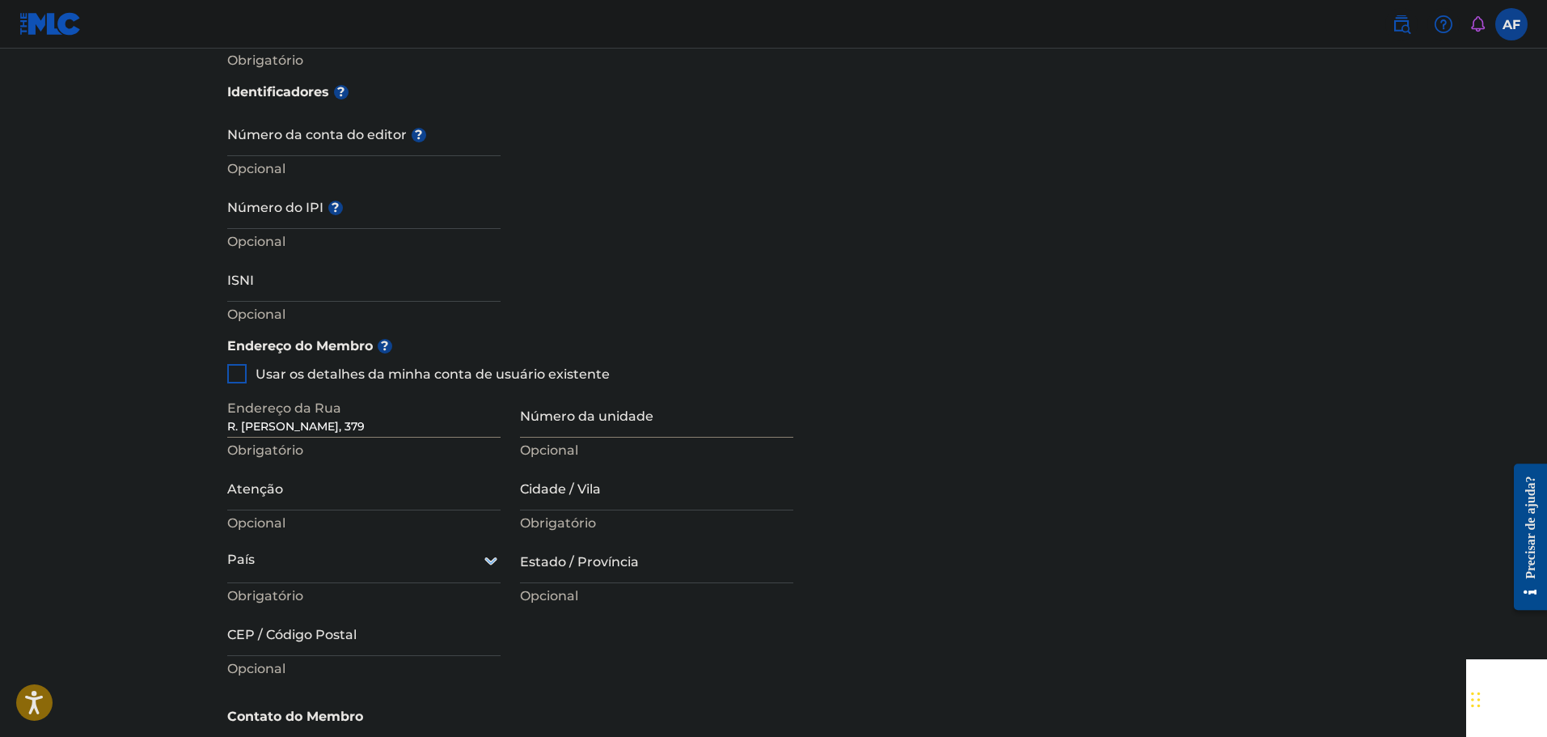
click at [673, 408] on input "Número da unidade" at bounding box center [656, 414] width 273 height 46
type input "379"
click at [424, 474] on input "Atenção" at bounding box center [363, 487] width 273 height 46
drag, startPoint x: 437, startPoint y: 473, endPoint x: 562, endPoint y: 481, distance: 125.6
click at [441, 470] on input "Atenção" at bounding box center [363, 487] width 273 height 46
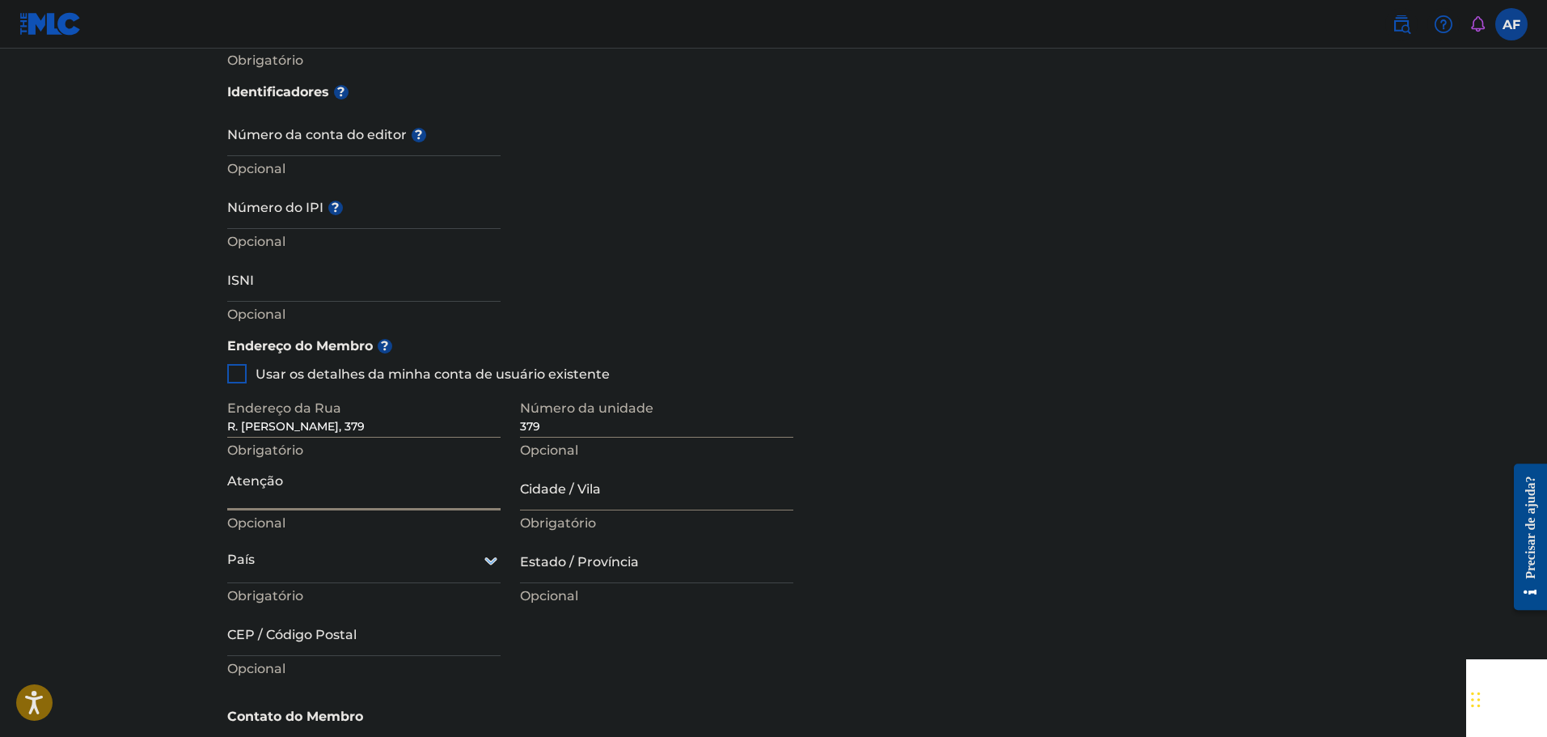
click at [611, 488] on input "Cidade / Vila" at bounding box center [656, 487] width 273 height 46
type input "Olímpia"
type input "[PERSON_NAME]"
type input "[GEOGRAPHIC_DATA]"
type input "SP"
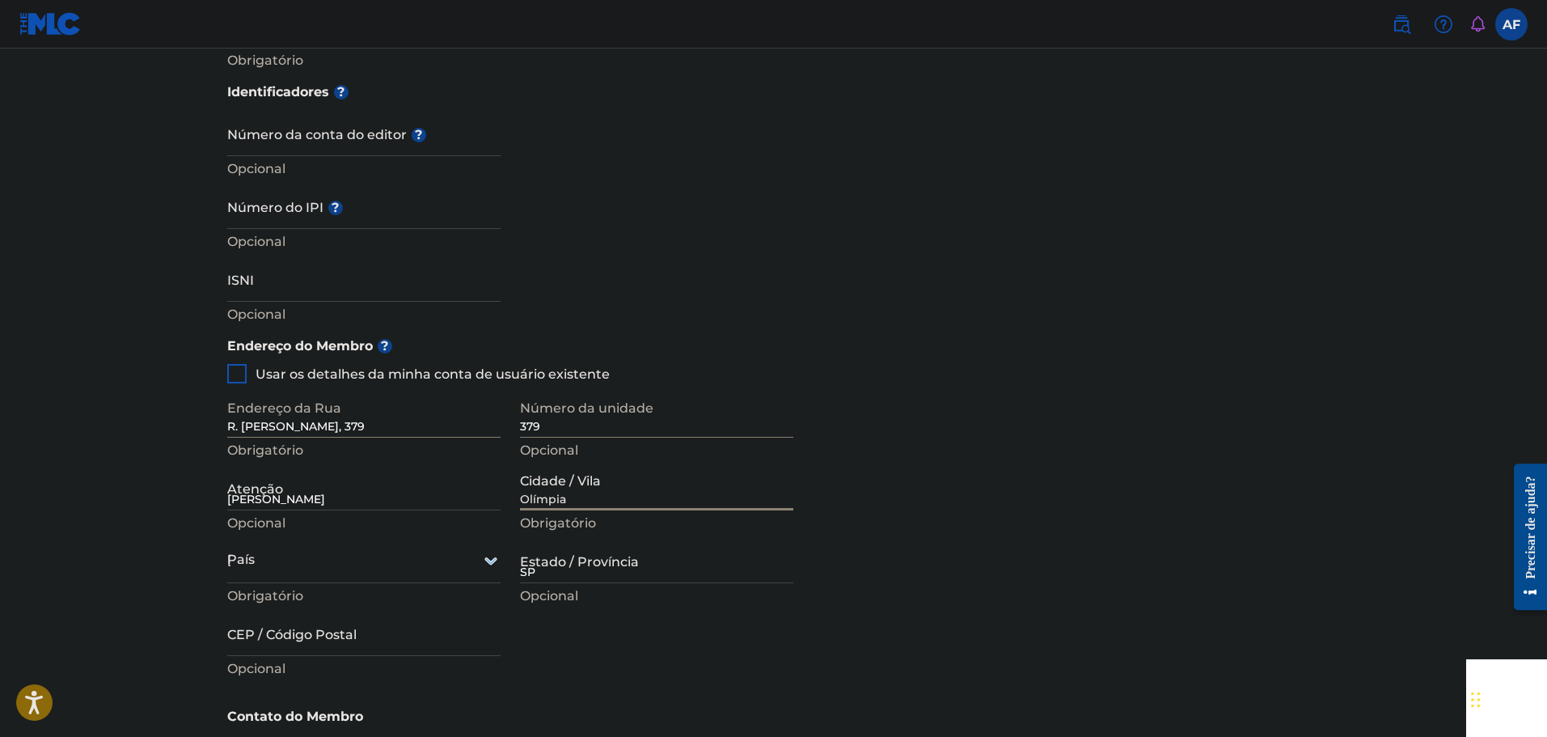
type input "15407-866"
type input "17"
type input "996287795"
type input "[DOMAIN_NAME][EMAIL_ADDRESS][DOMAIN_NAME]"
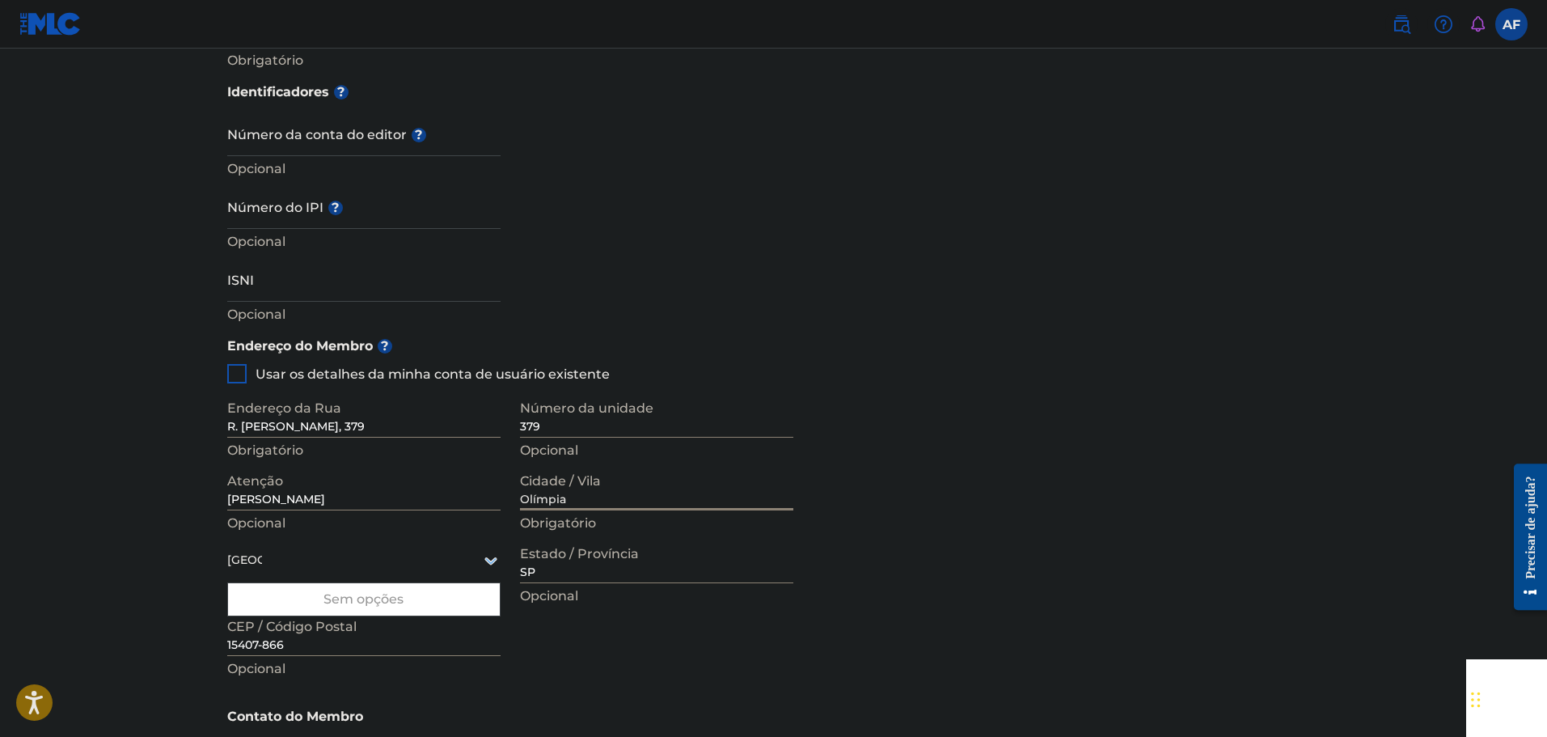
click at [459, 583] on div "Sem opções" at bounding box center [364, 599] width 272 height 32
click at [483, 551] on icon at bounding box center [490, 560] width 19 height 19
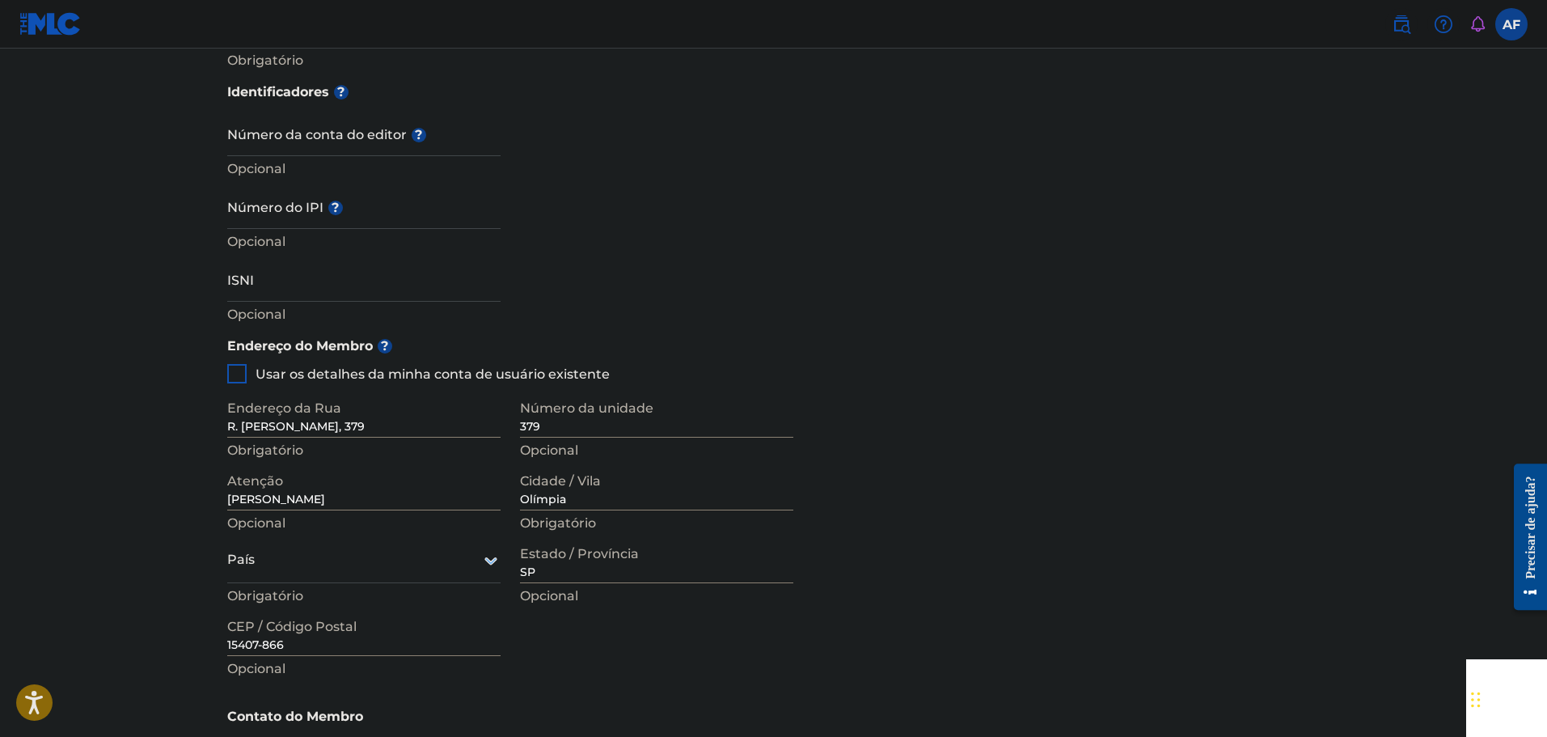
scroll to position [555, 0]
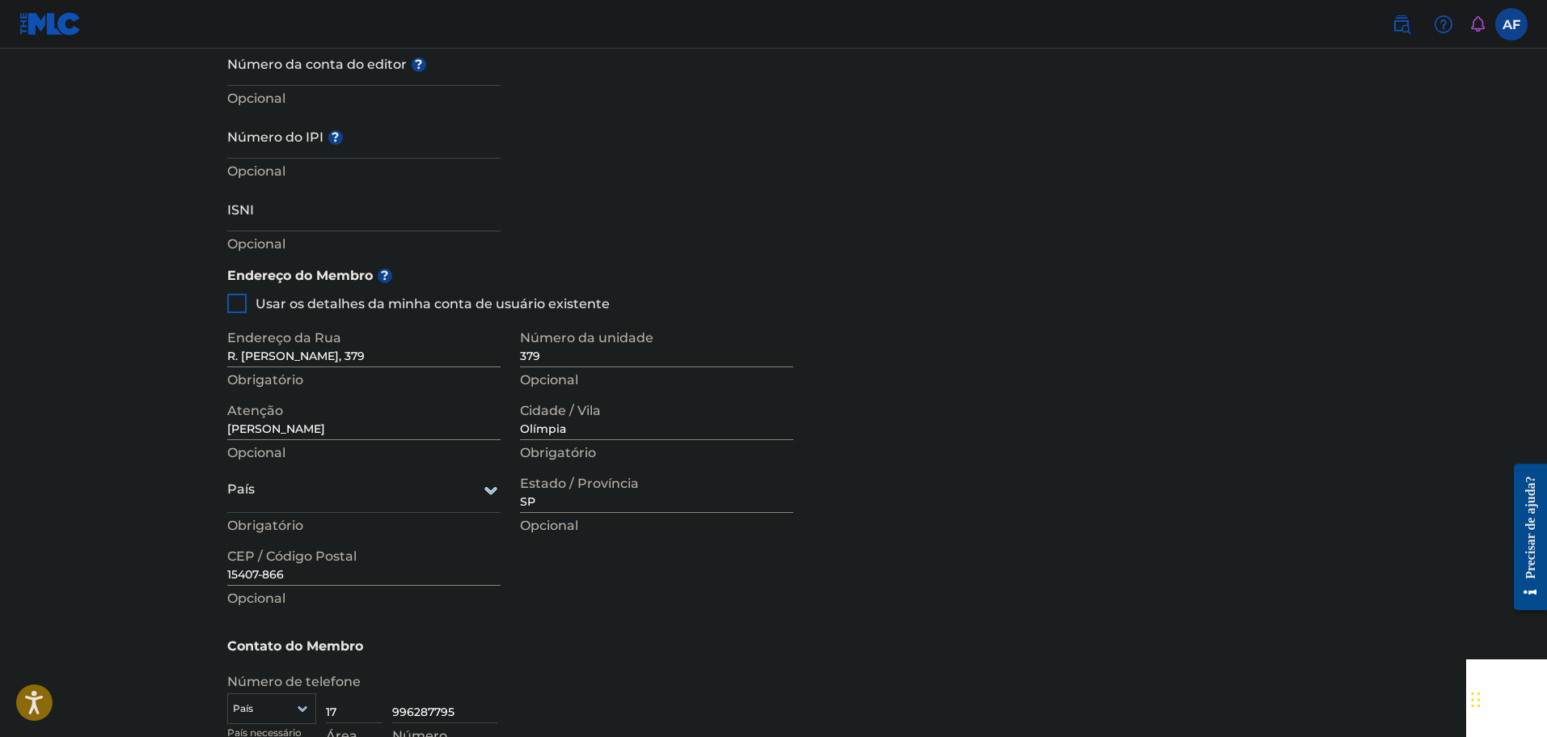
click at [478, 513] on div "País" at bounding box center [363, 490] width 273 height 46
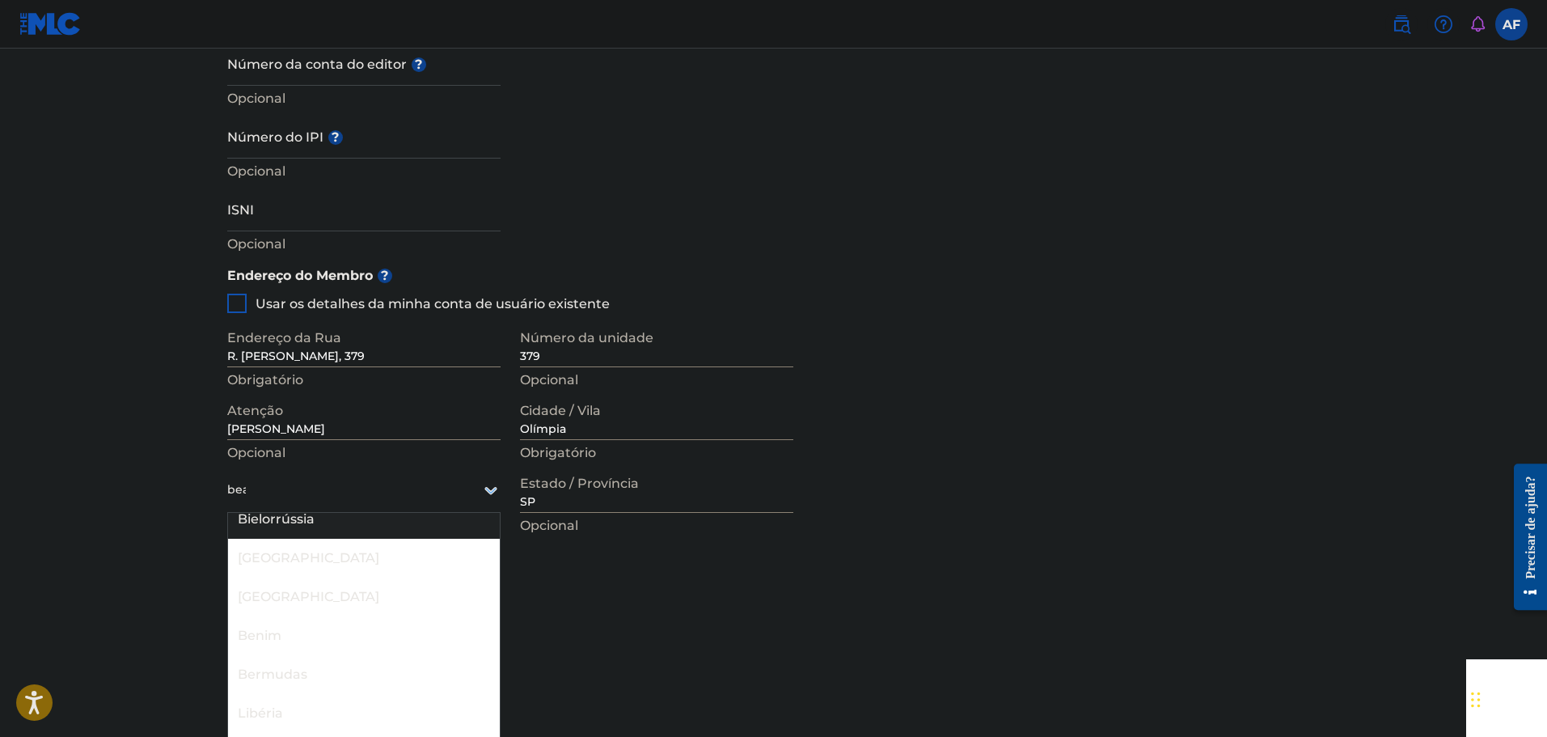
scroll to position [0, 0]
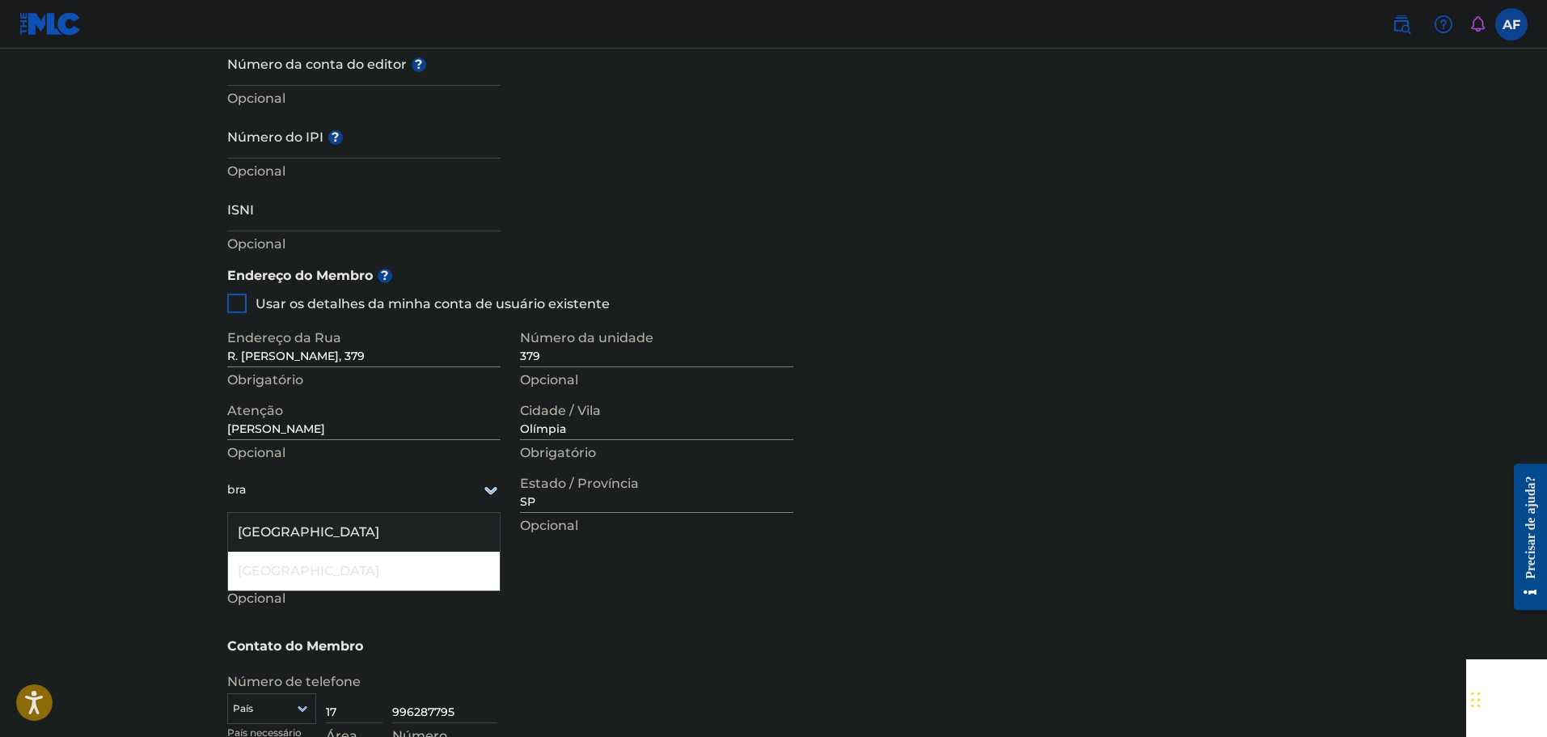
type input "[GEOGRAPHIC_DATA]"
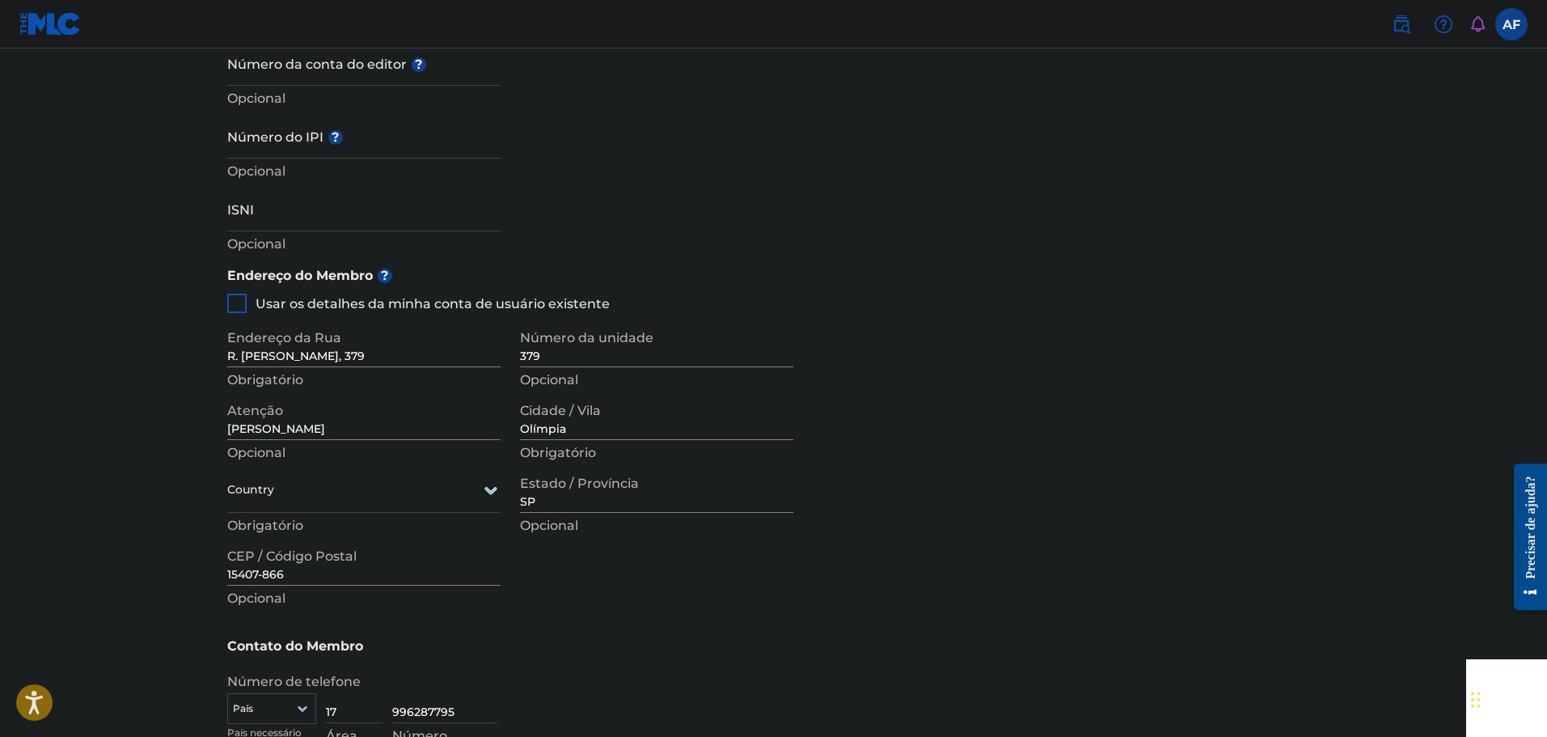
click at [564, 534] on div "Endereço da Rua R. [PERSON_NAME], 379 Obrigatório Número da unidade 379 Opciona…" at bounding box center [510, 466] width 566 height 307
click at [432, 516] on p "Obrigatório" at bounding box center [363, 525] width 273 height 19
click at [390, 516] on p "Obrigatório" at bounding box center [363, 525] width 273 height 19
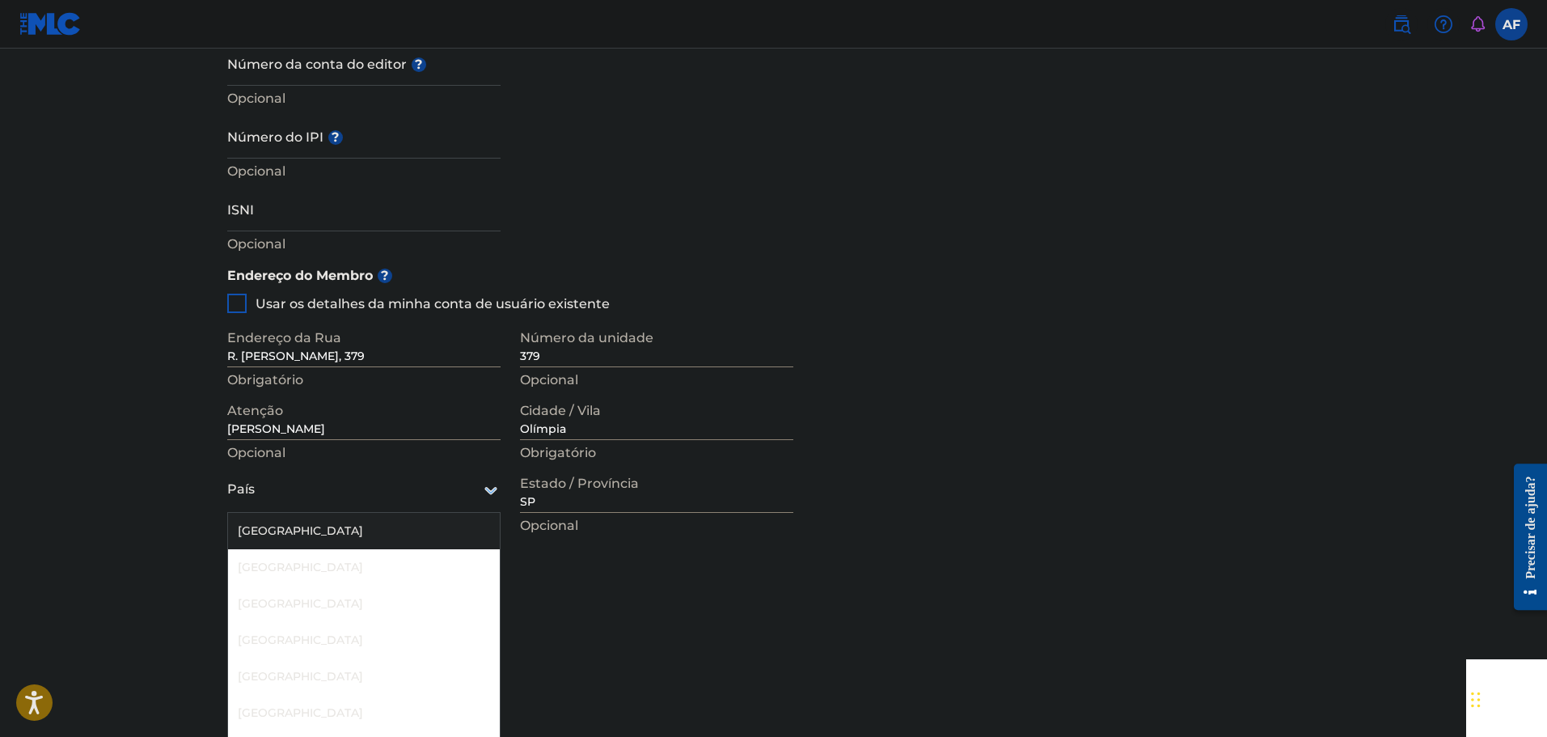
click at [381, 479] on div at bounding box center [363, 489] width 273 height 20
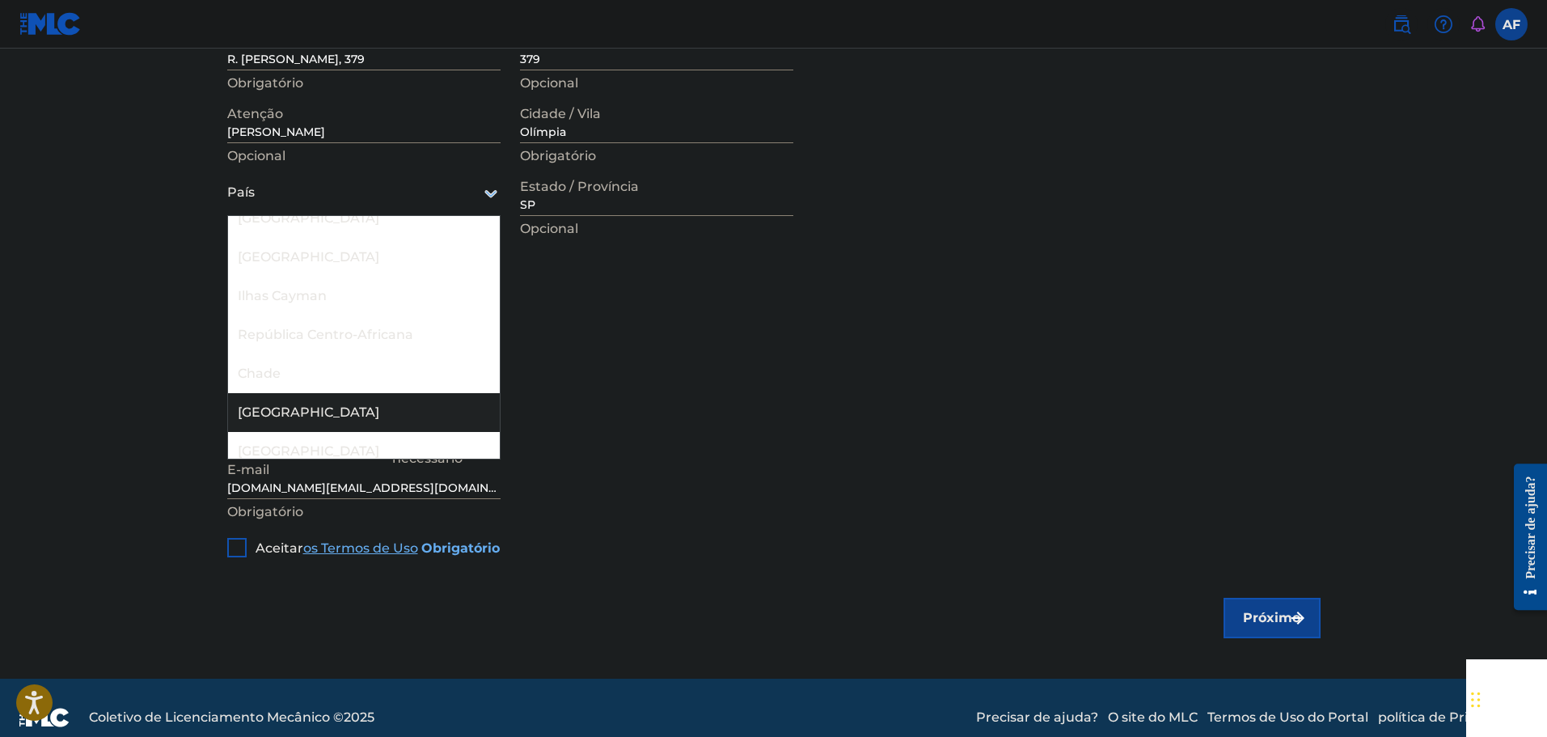
scroll to position [1051, 0]
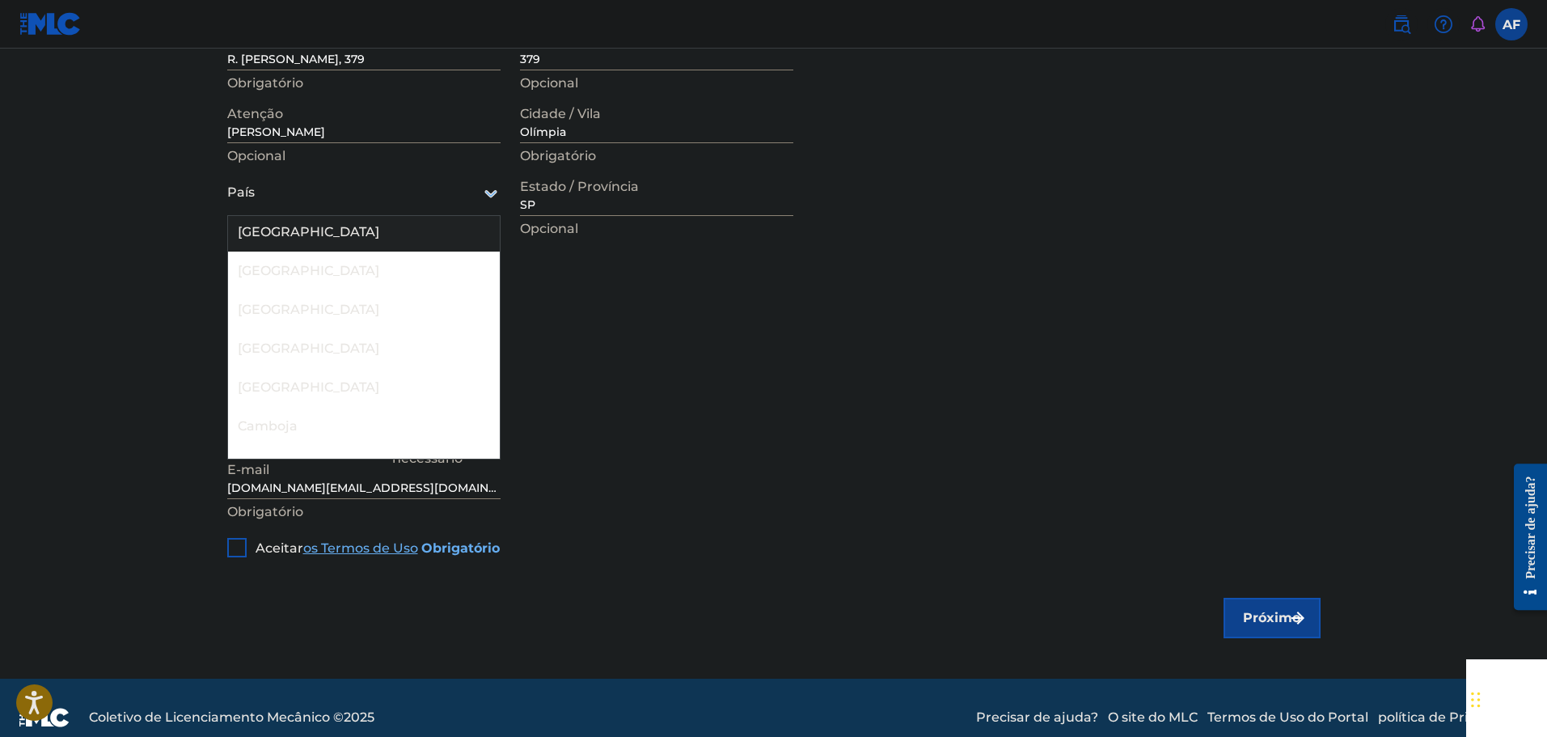
click at [317, 218] on div "[GEOGRAPHIC_DATA]" at bounding box center [364, 232] width 272 height 39
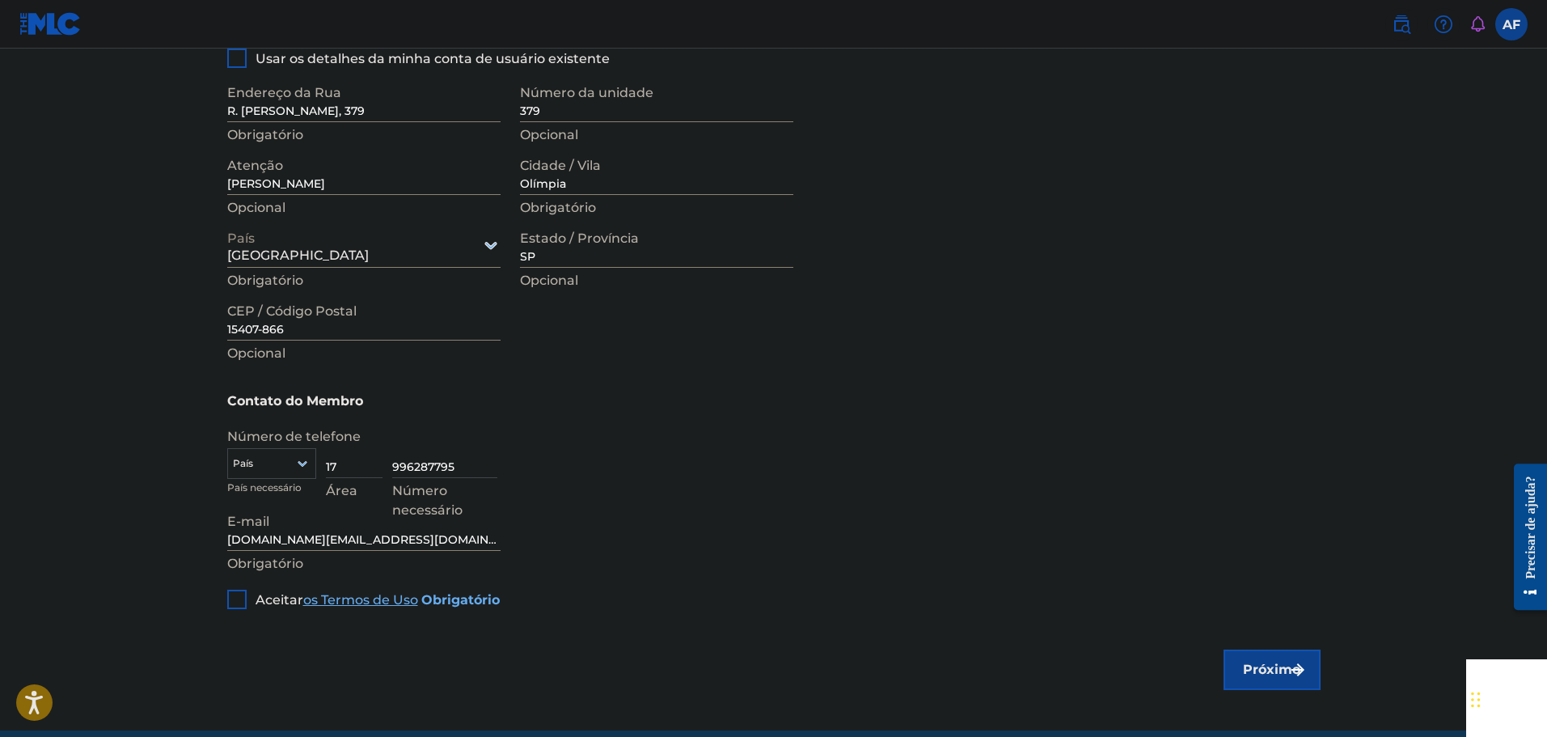
scroll to position [852, 0]
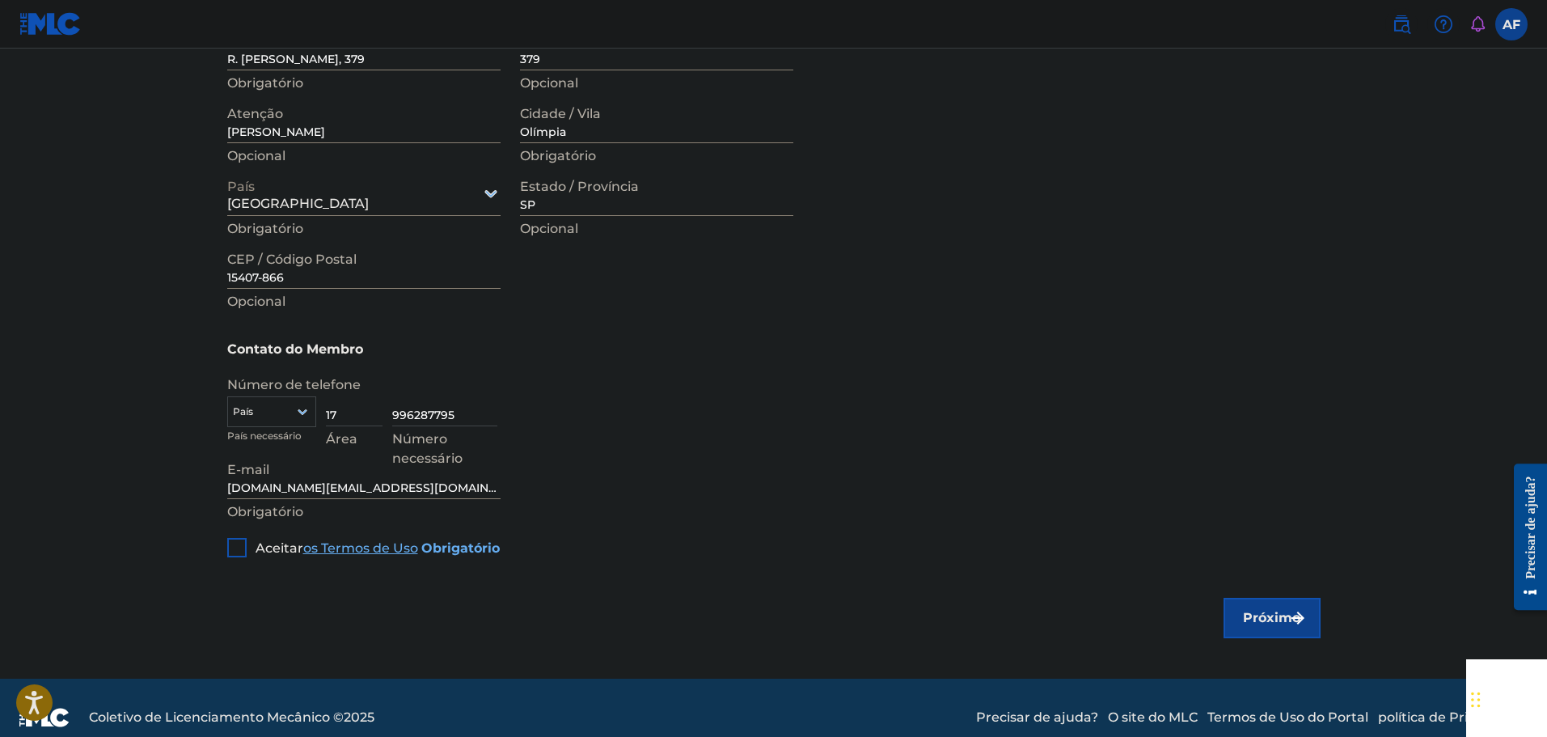
click at [243, 538] on div at bounding box center [236, 547] width 19 height 19
click at [1288, 608] on img "submit" at bounding box center [1297, 617] width 19 height 19
click at [304, 429] on p "Obrigatório" at bounding box center [271, 436] width 89 height 15
click at [290, 403] on div at bounding box center [271, 412] width 87 height 18
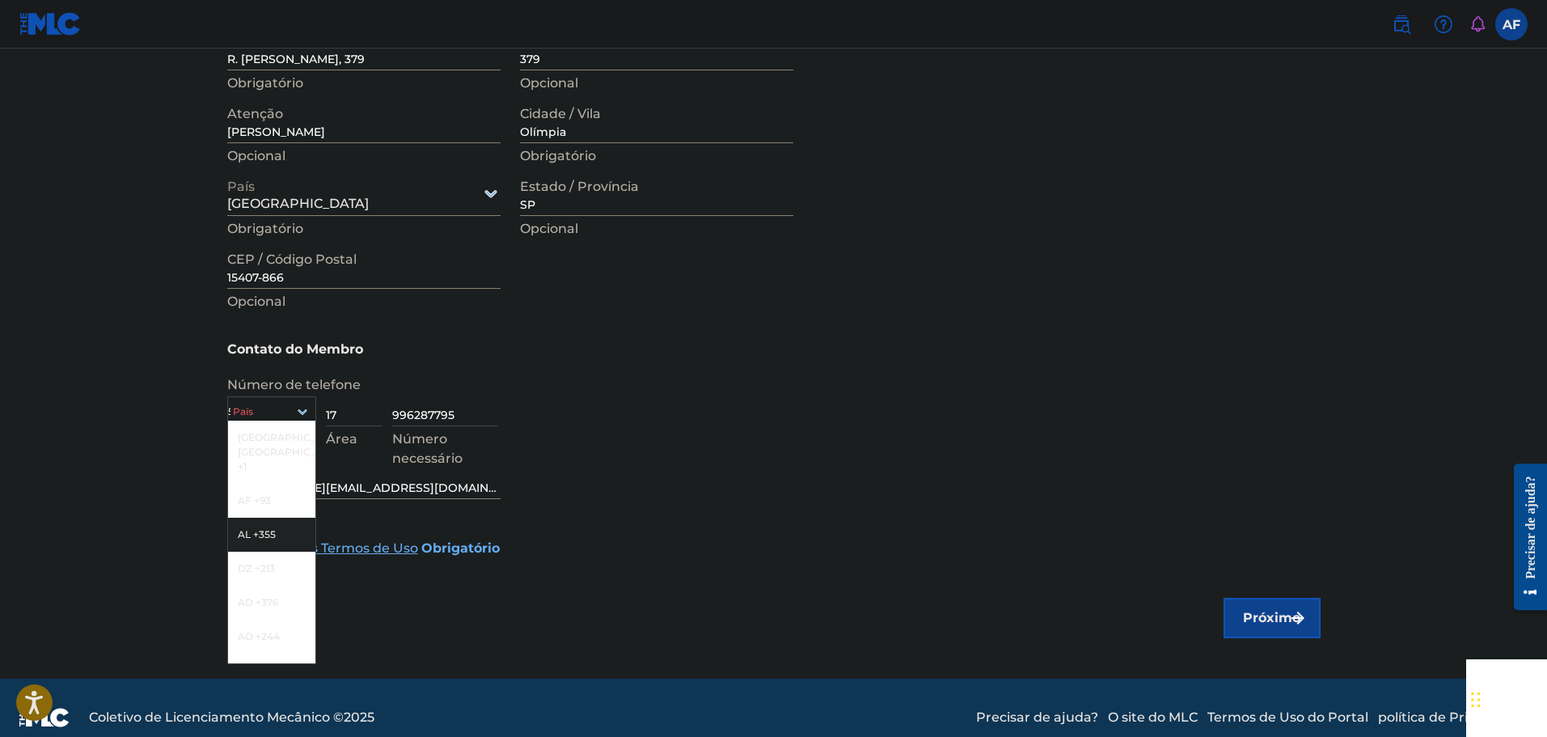
type input "55"
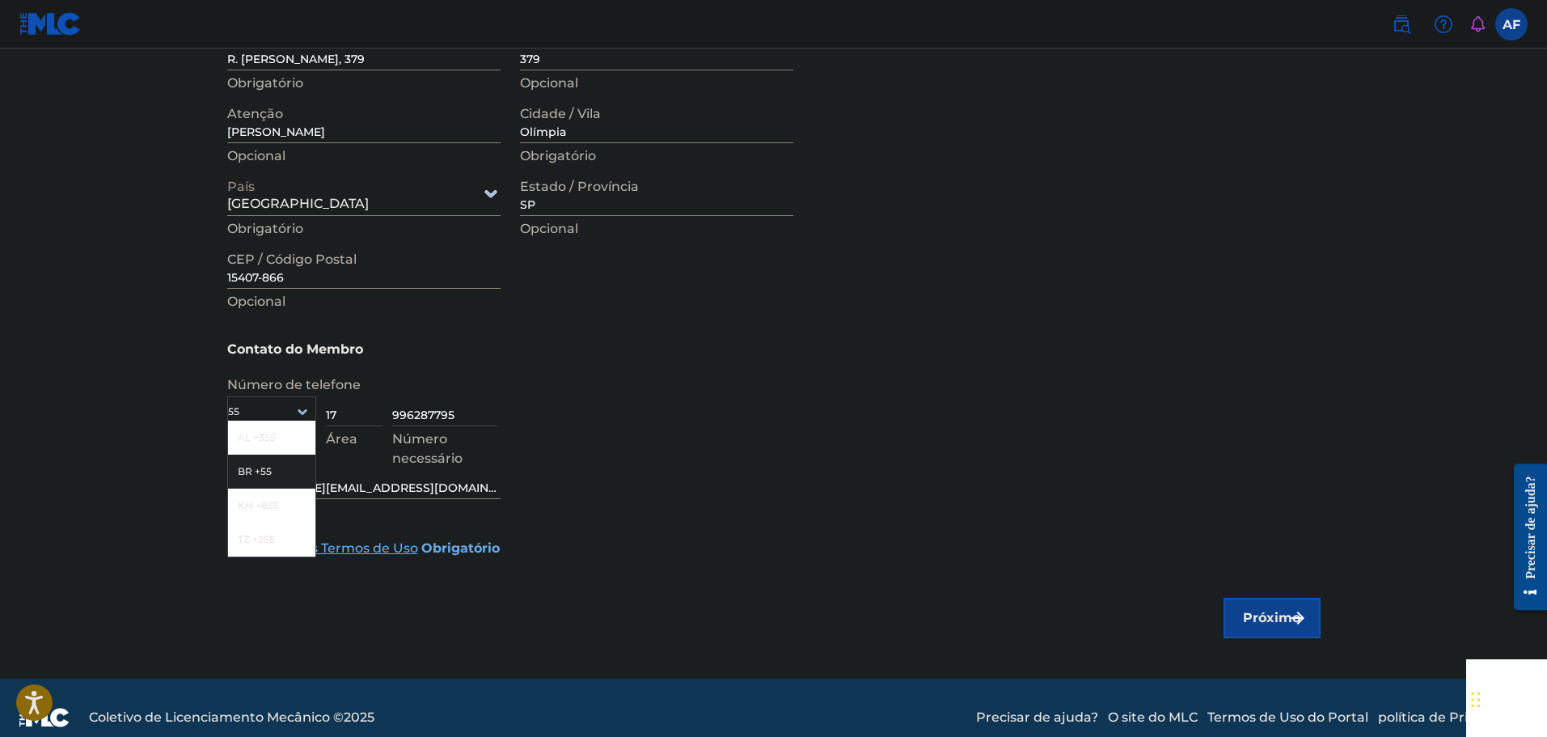
click at [234, 454] on div "BR +55" at bounding box center [271, 471] width 87 height 34
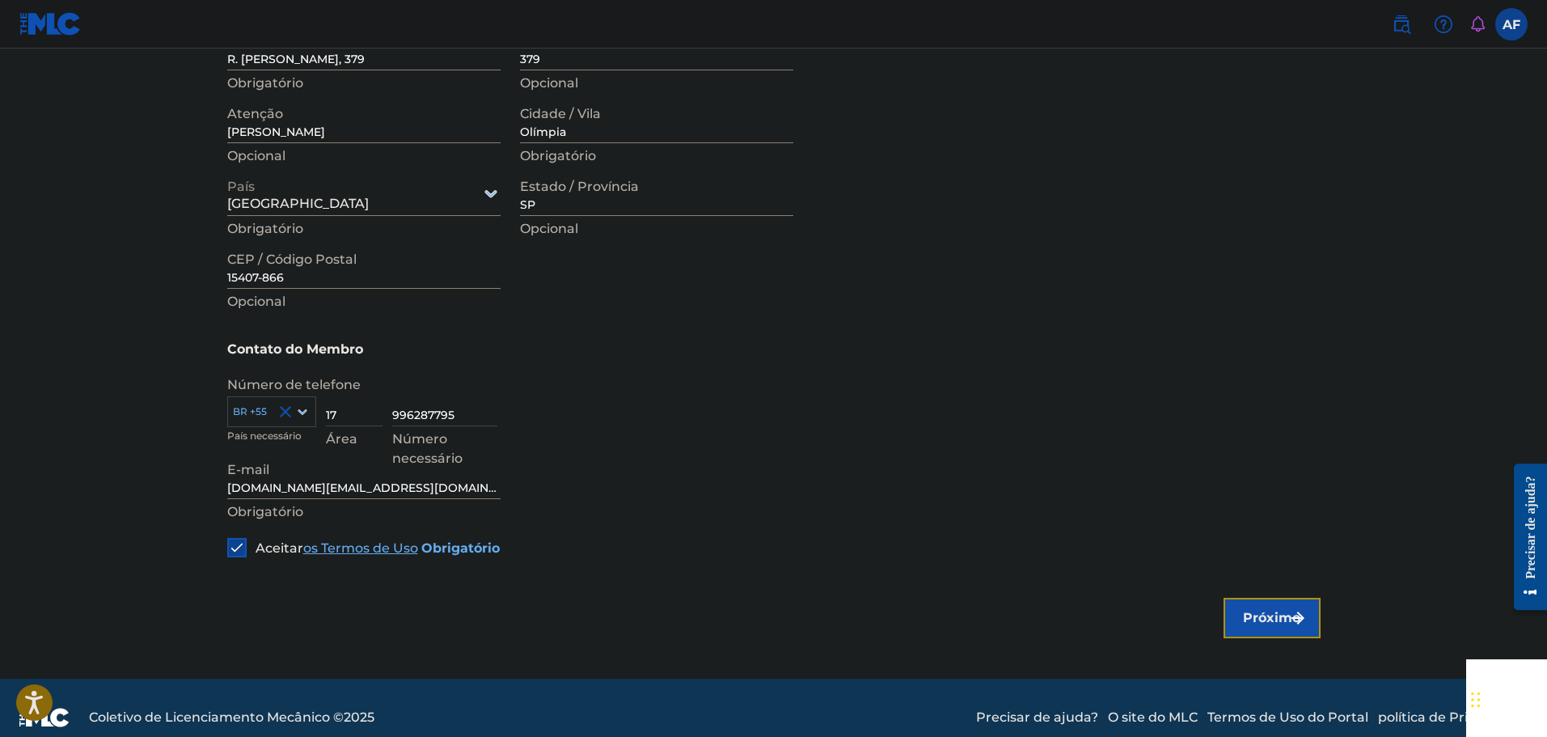
click at [1271, 610] on font "Próximo" at bounding box center [1271, 617] width 57 height 15
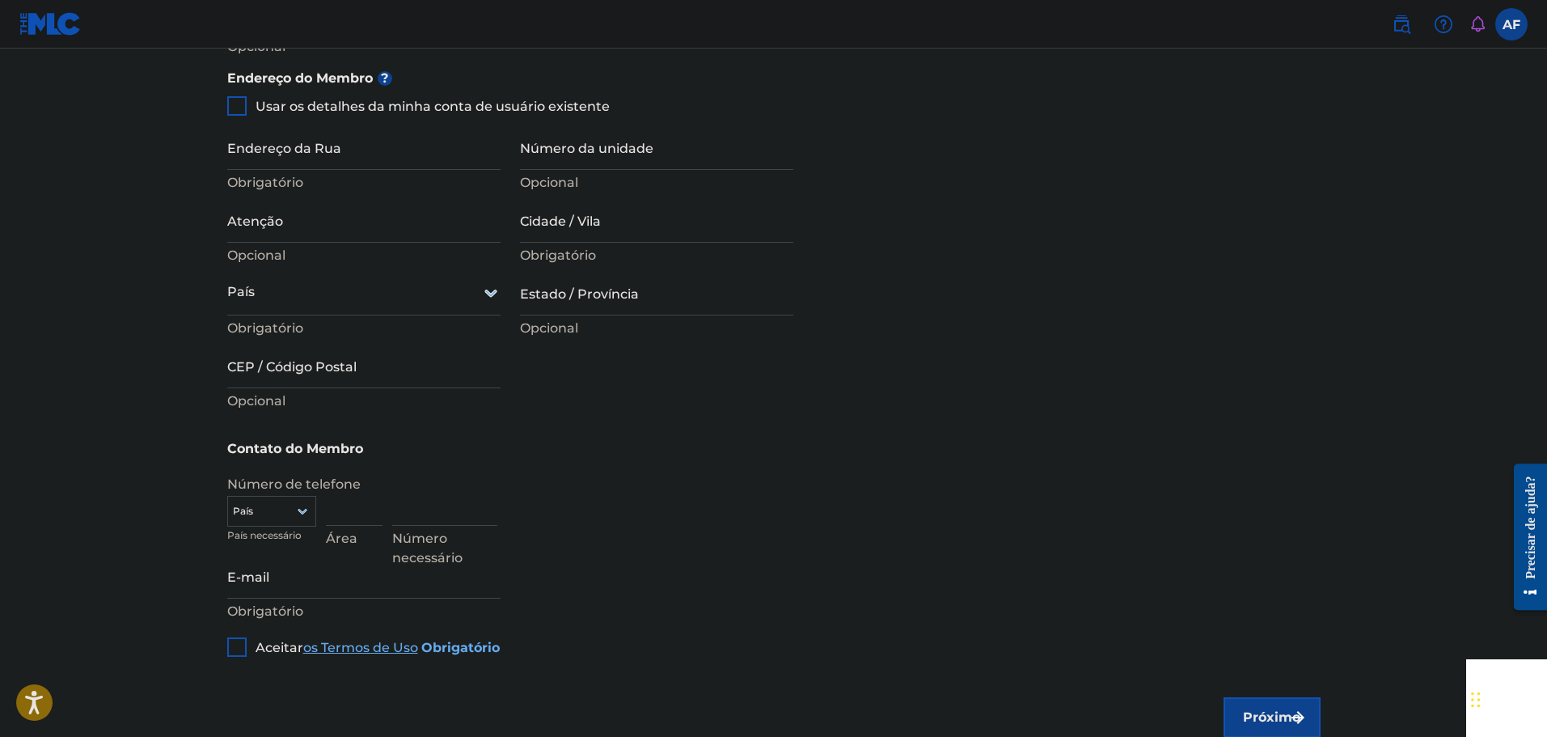
scroll to position [852, 0]
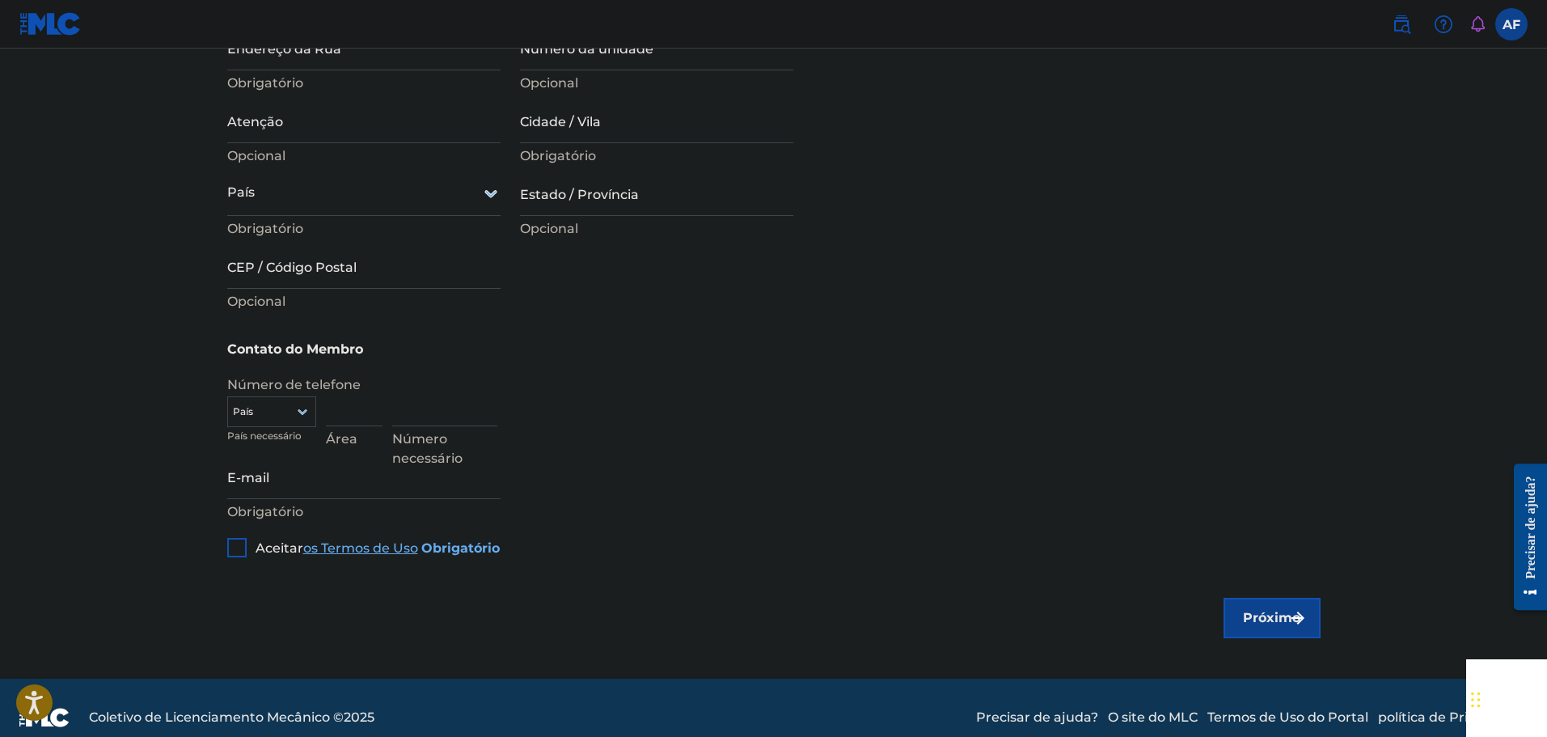
click at [1102, 413] on div "Número necessário" at bounding box center [856, 416] width 928 height 73
drag, startPoint x: 1029, startPoint y: 416, endPoint x: 1050, endPoint y: 391, distance: 32.8
click at [1029, 416] on div "Número necessário" at bounding box center [856, 416] width 928 height 73
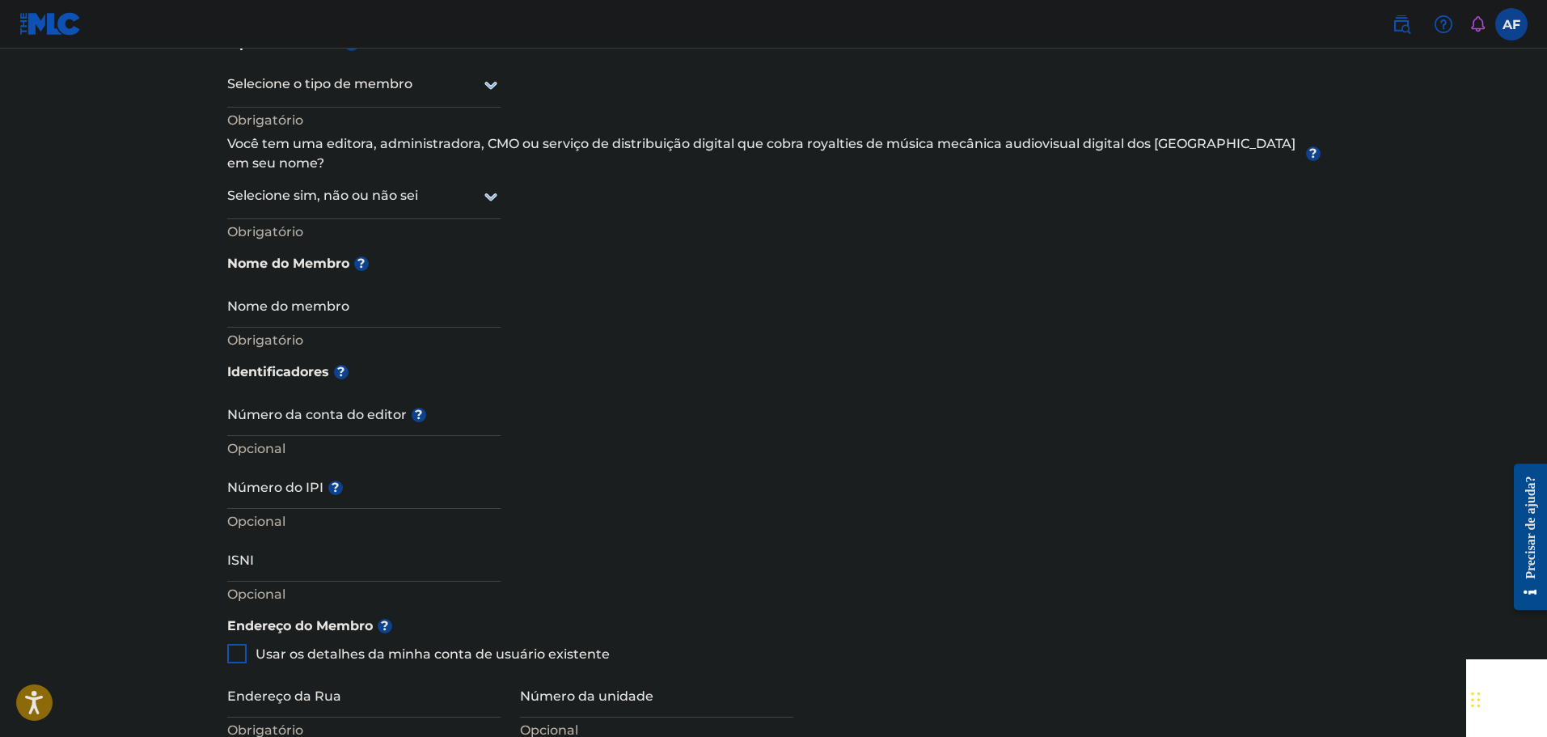
scroll to position [0, 0]
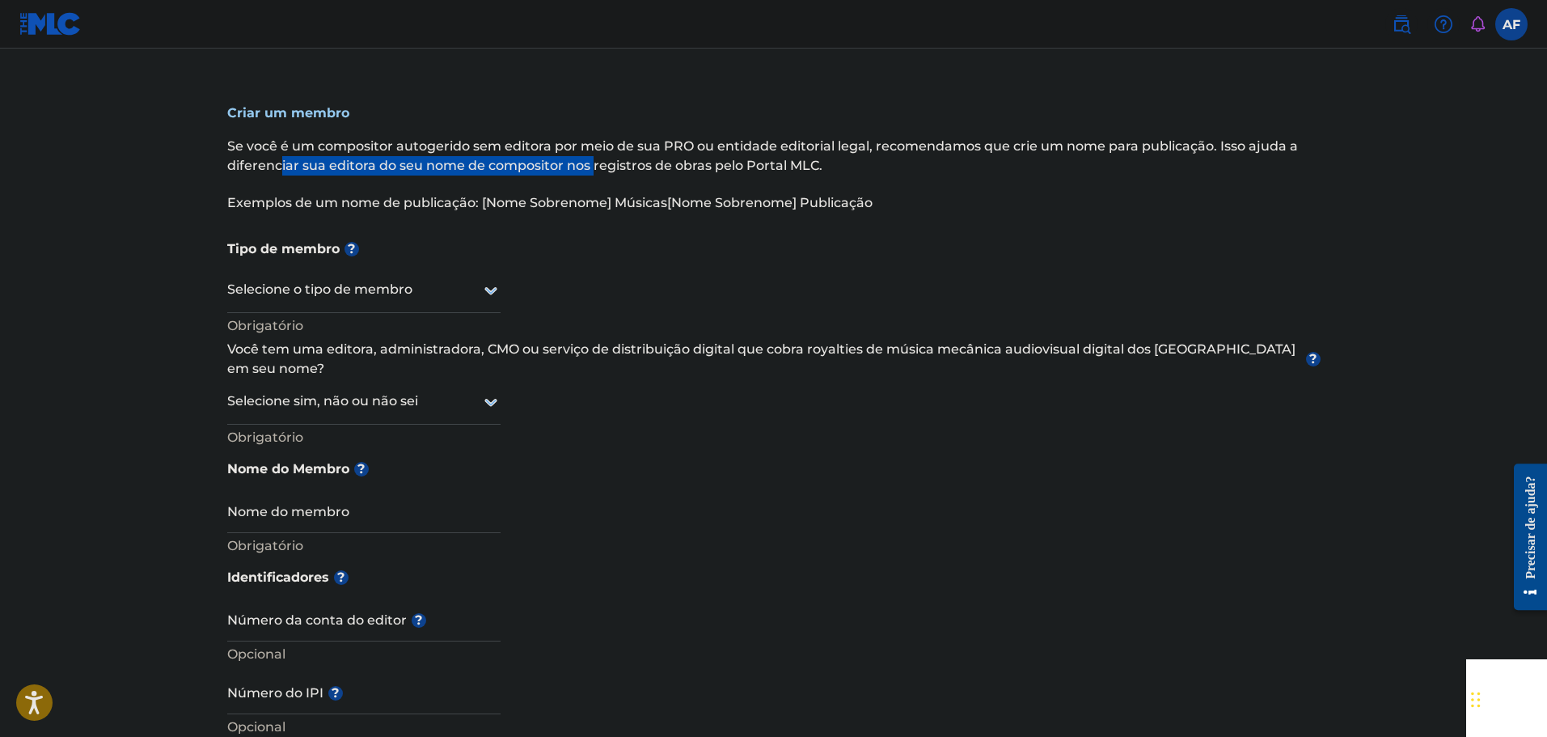
drag, startPoint x: 281, startPoint y: 167, endPoint x: 593, endPoint y: 172, distance: 311.3
click at [593, 172] on font "Se você é um compositor autogerido sem editora por meio de sua PRO ou entidade …" at bounding box center [762, 155] width 1071 height 35
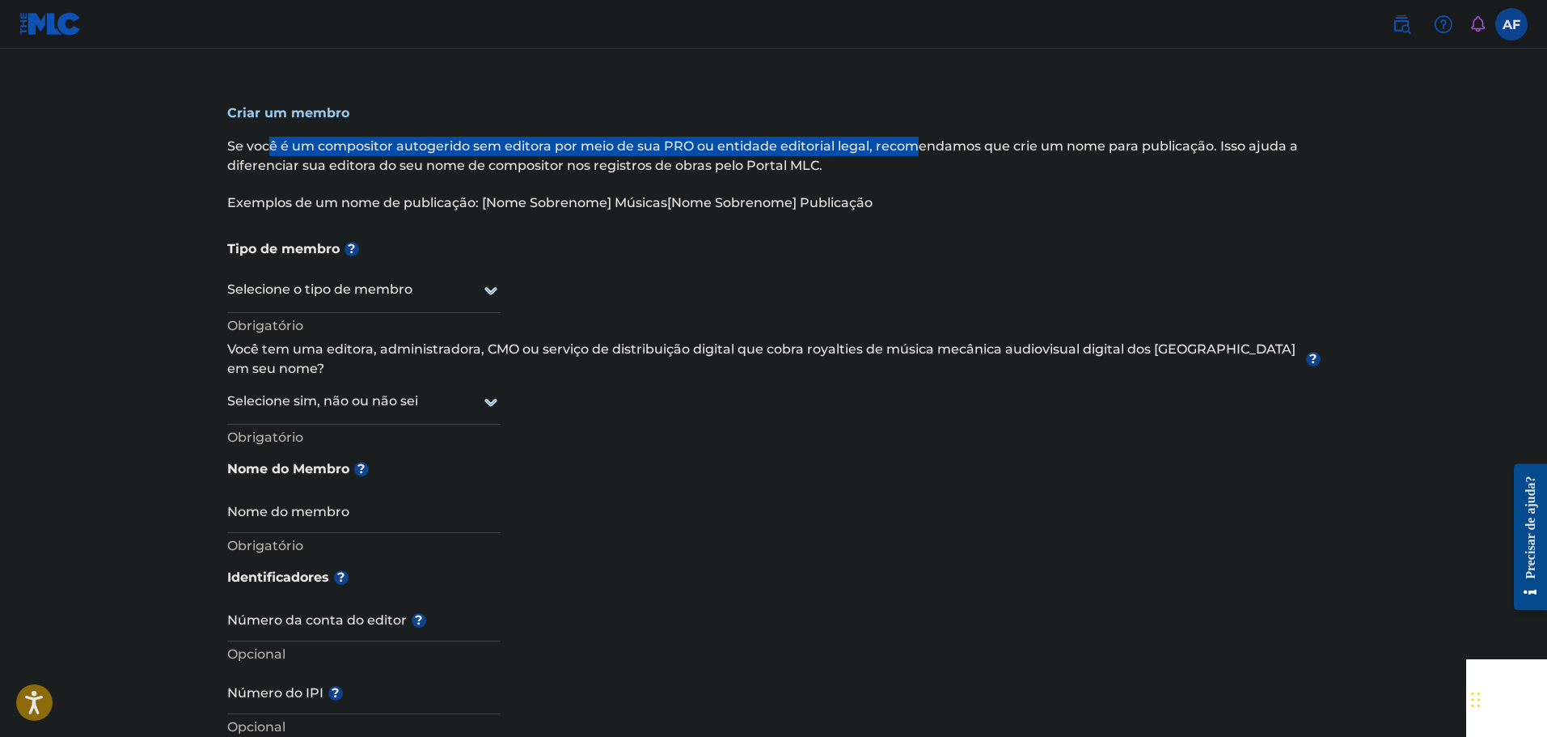
drag, startPoint x: 367, startPoint y: 154, endPoint x: 913, endPoint y: 154, distance: 545.8
click at [913, 154] on p "Se você é um compositor autogerido sem editora por meio de sua PRO ou entidade …" at bounding box center [773, 156] width 1093 height 39
click at [912, 154] on p "Se você é um compositor autogerido sem editora por meio de sua PRO ou entidade …" at bounding box center [773, 156] width 1093 height 39
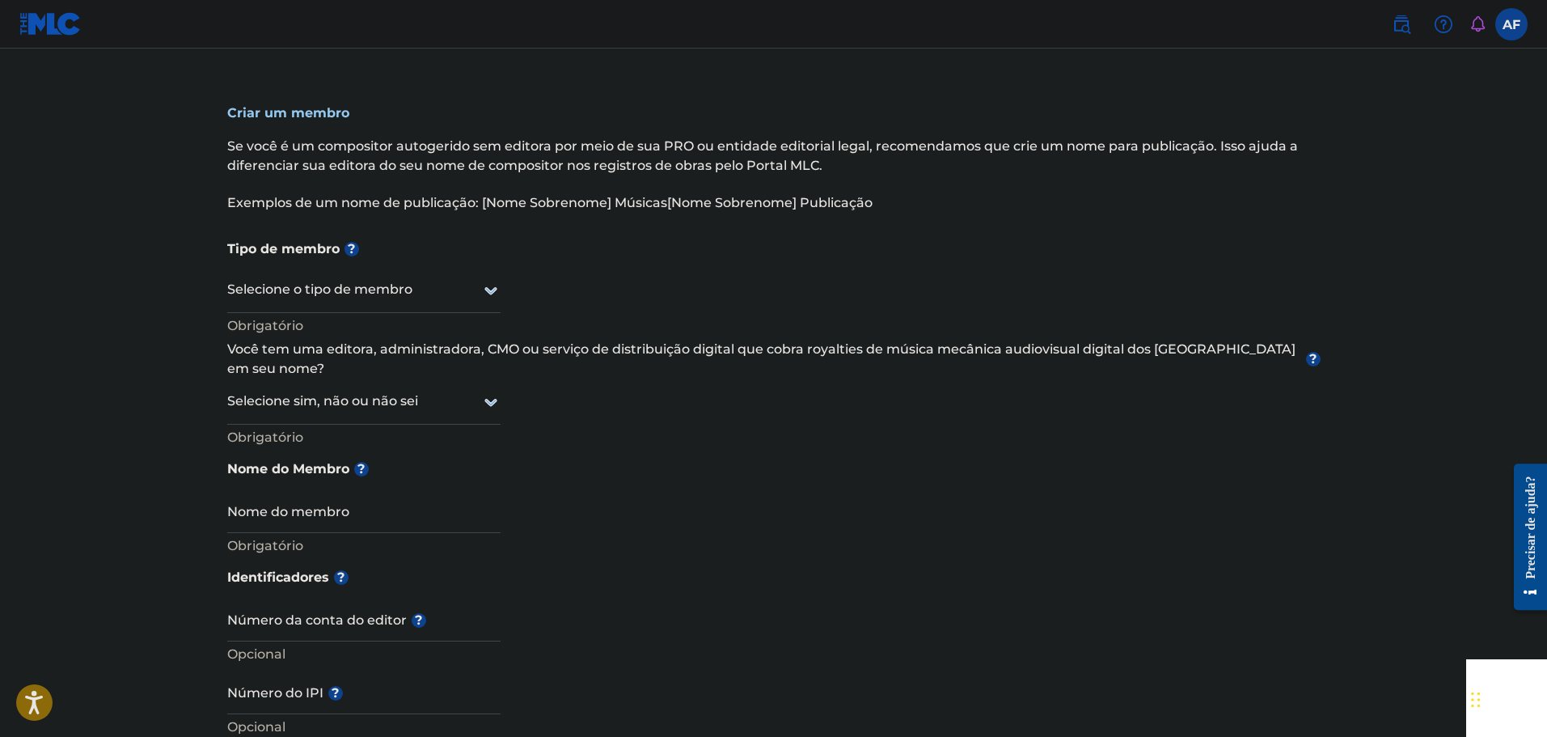
click at [403, 273] on div "Selecione o tipo de membro" at bounding box center [363, 290] width 273 height 46
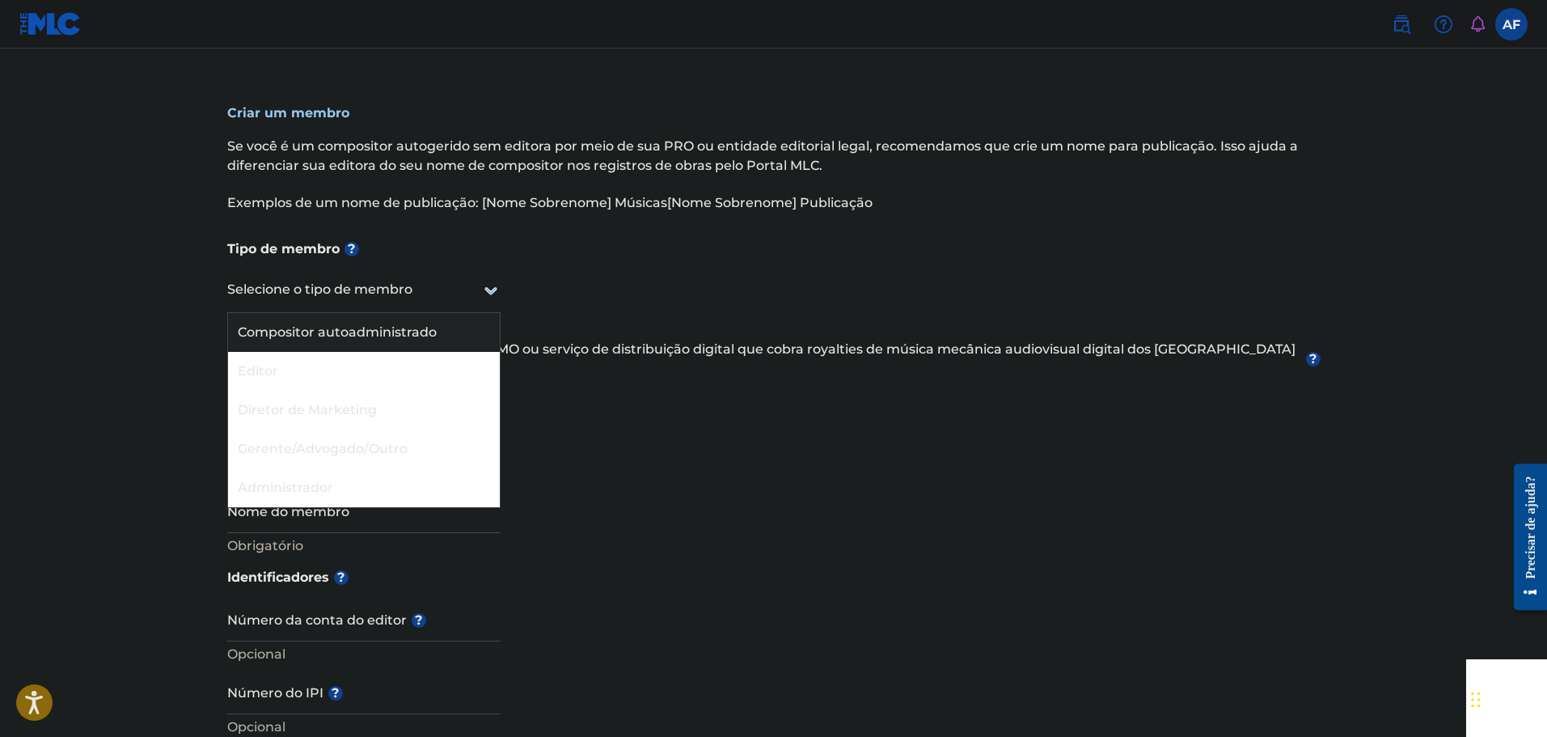
click at [375, 333] on font "Compositor autoadministrado" at bounding box center [337, 331] width 199 height 15
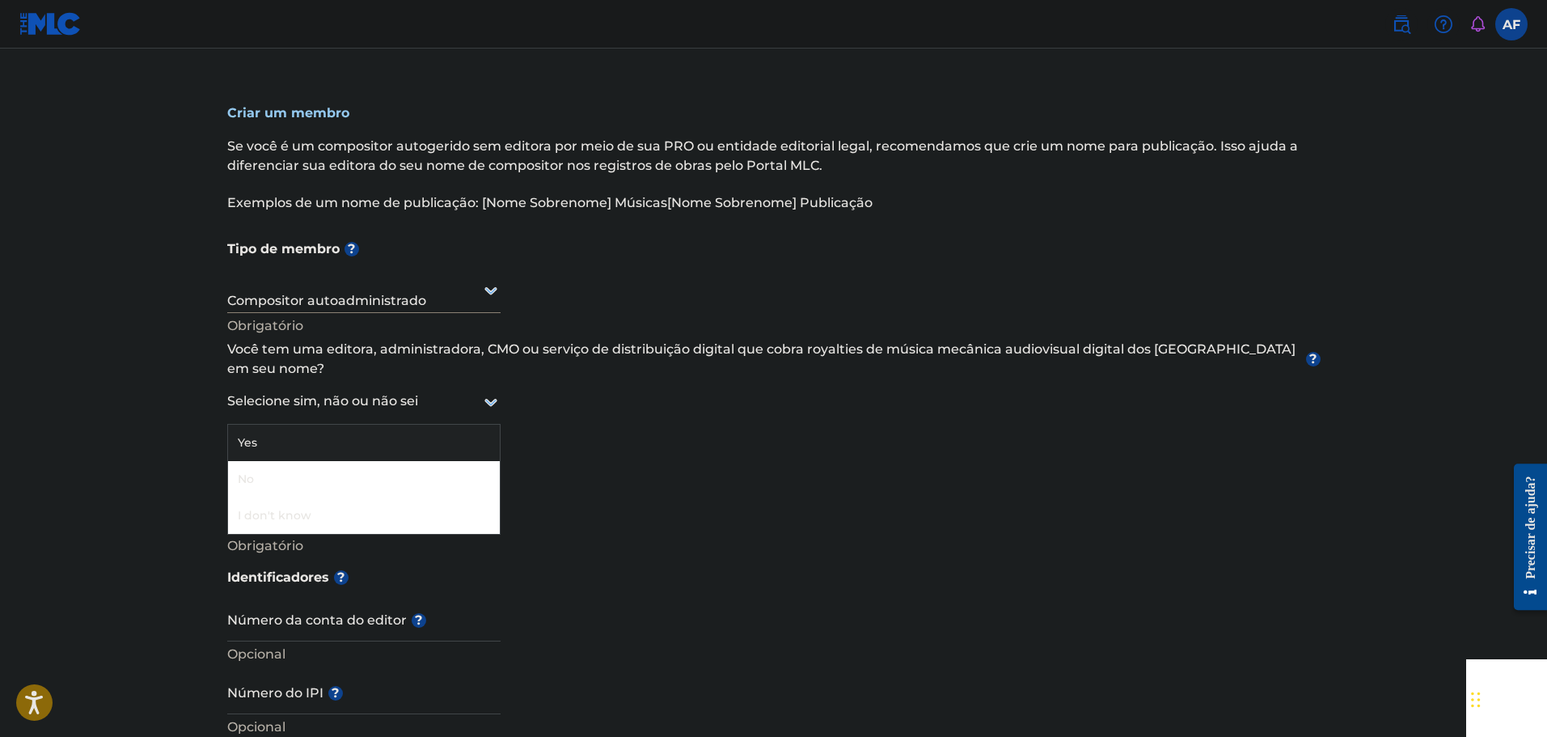
click at [344, 391] on div at bounding box center [363, 401] width 273 height 20
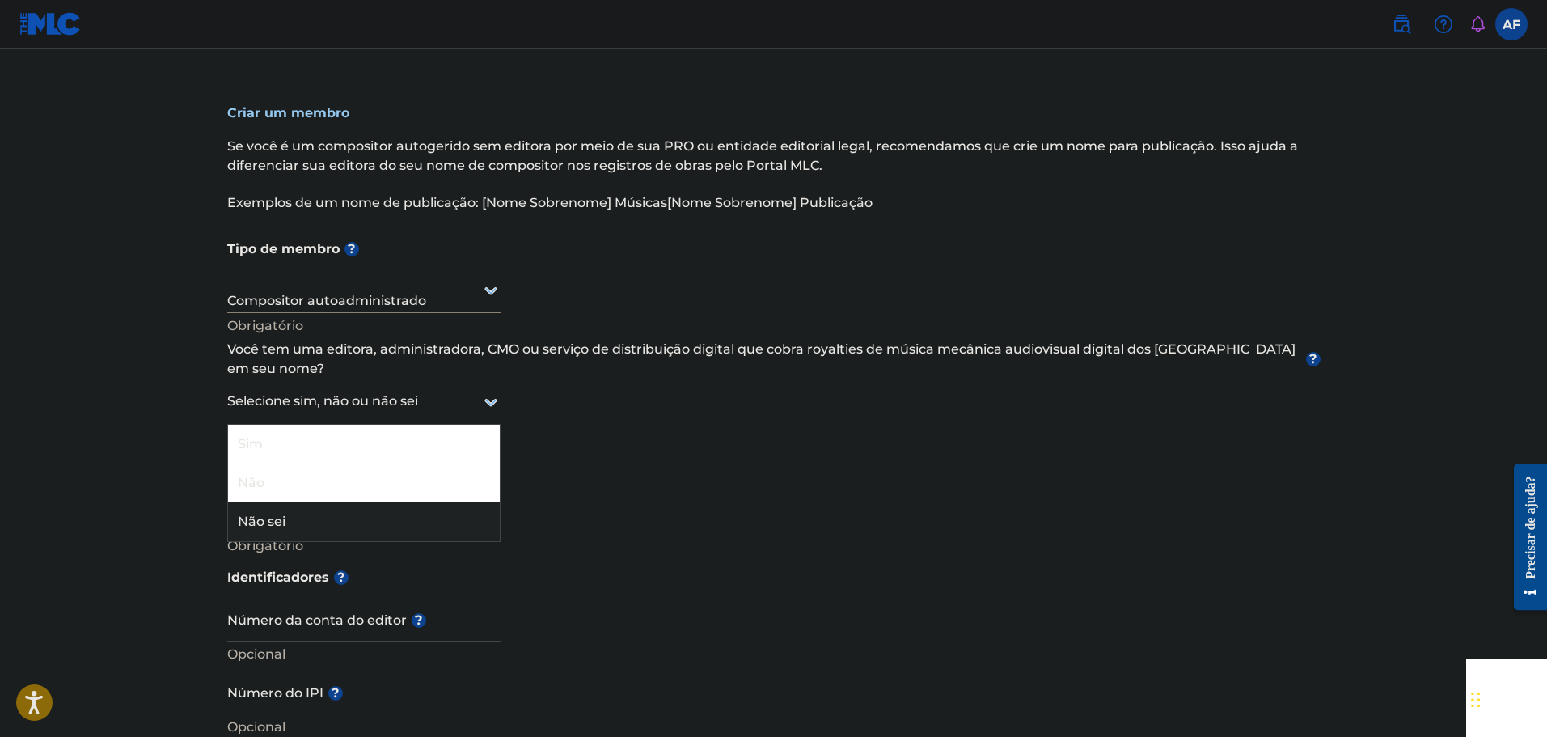
click at [298, 502] on div "Não sei" at bounding box center [364, 521] width 272 height 39
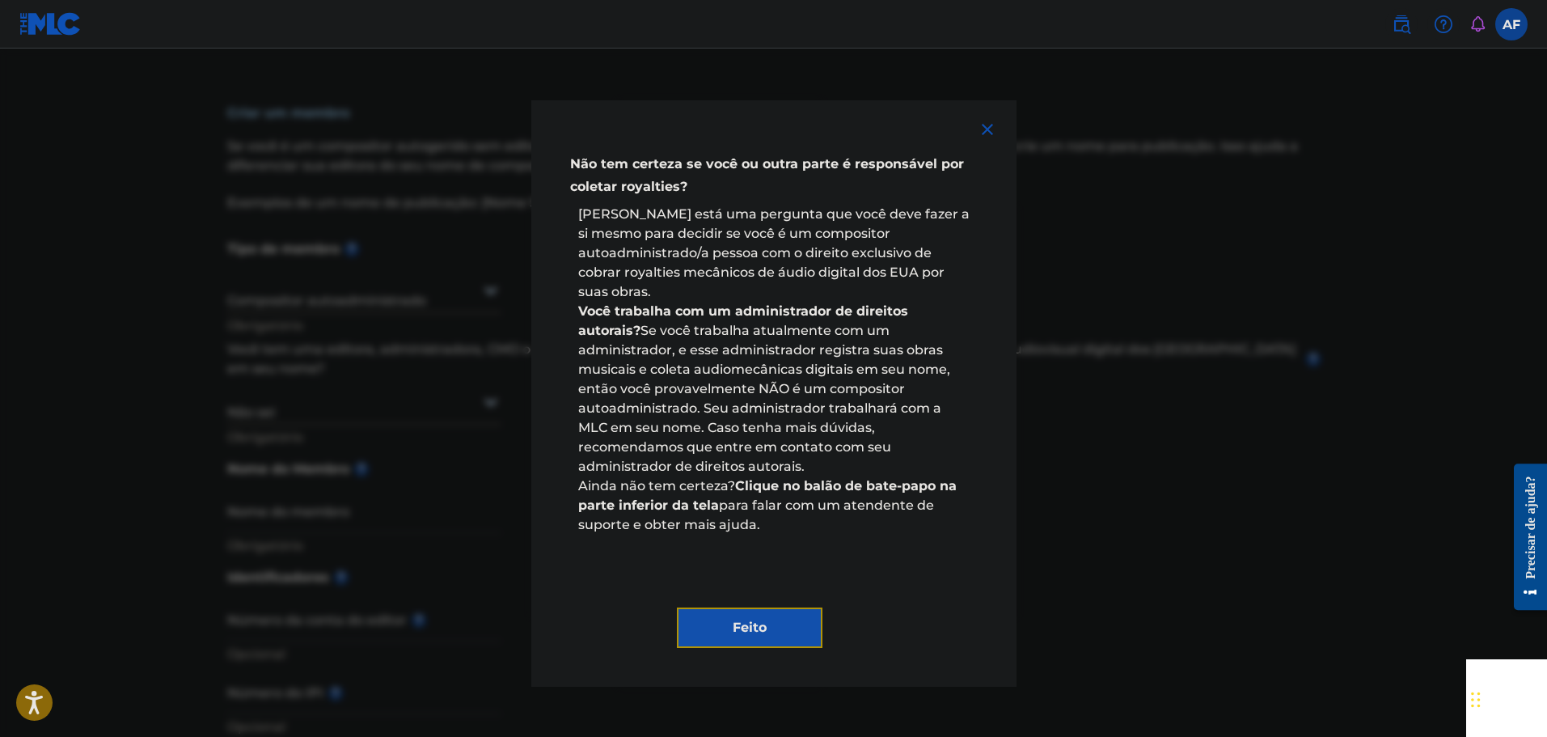
click at [759, 618] on font "Feito" at bounding box center [750, 627] width 34 height 19
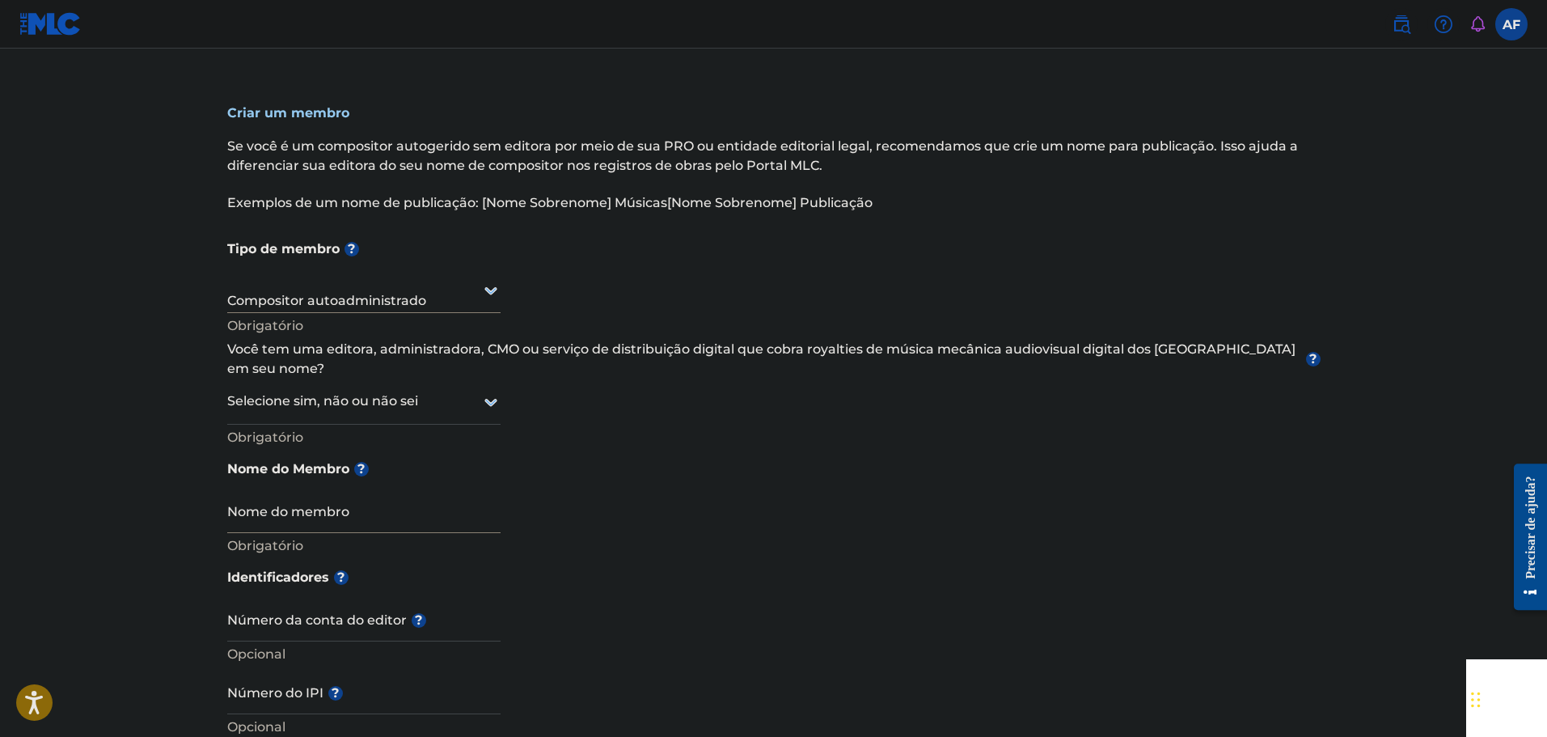
click at [377, 491] on input "Nome do membro" at bounding box center [363, 510] width 273 height 46
type input "[PERSON_NAME]"
drag, startPoint x: 571, startPoint y: 512, endPoint x: 553, endPoint y: 500, distance: 21.5
click at [561, 504] on div "Tipo de membro ? Compositor autoadministrado Obrigatório Você tem uma editora, …" at bounding box center [773, 395] width 1093 height 328
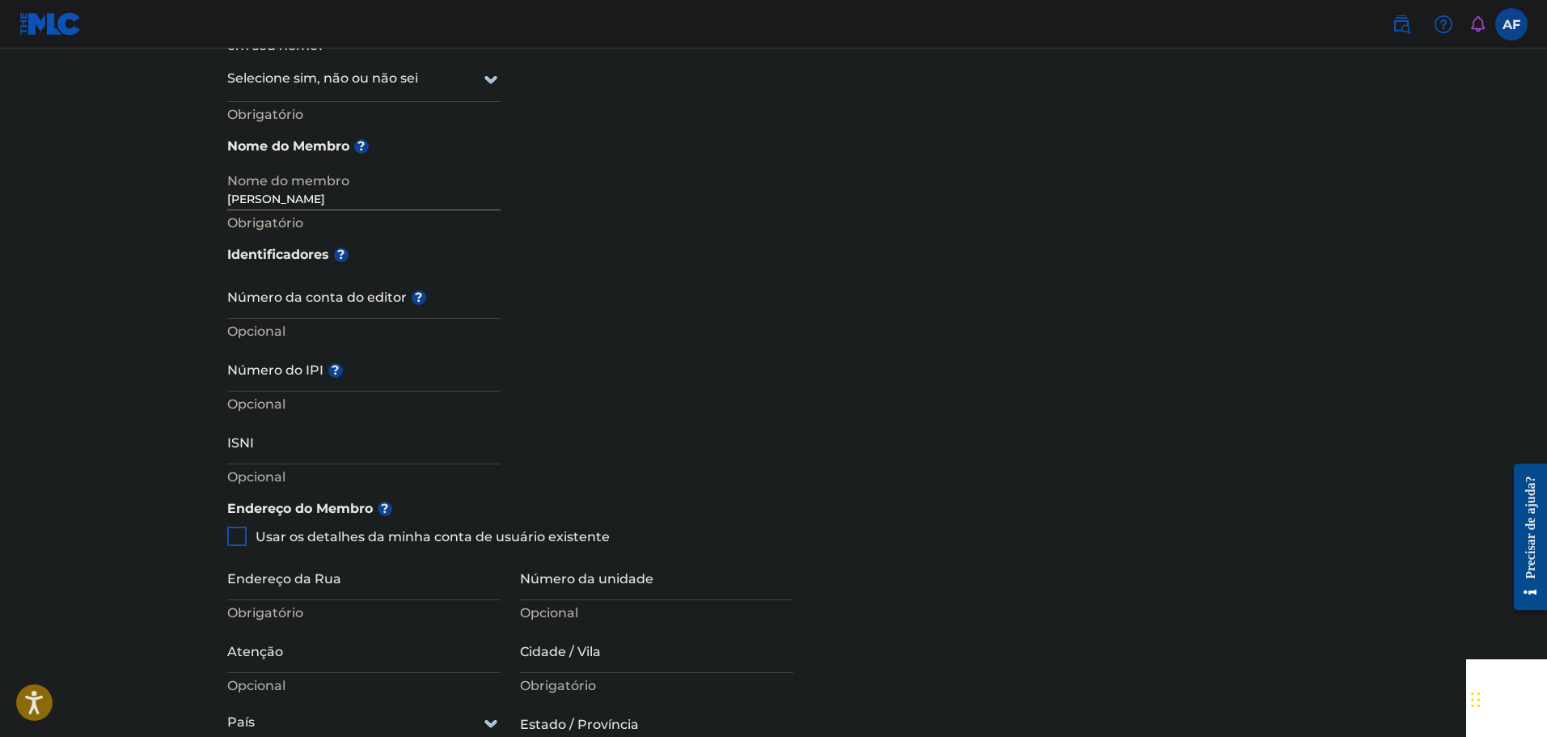
scroll to position [323, 0]
click at [239, 526] on div at bounding box center [236, 535] width 19 height 19
type input "R. [PERSON_NAME], 379"
type input "Olímpia"
type input "SP"
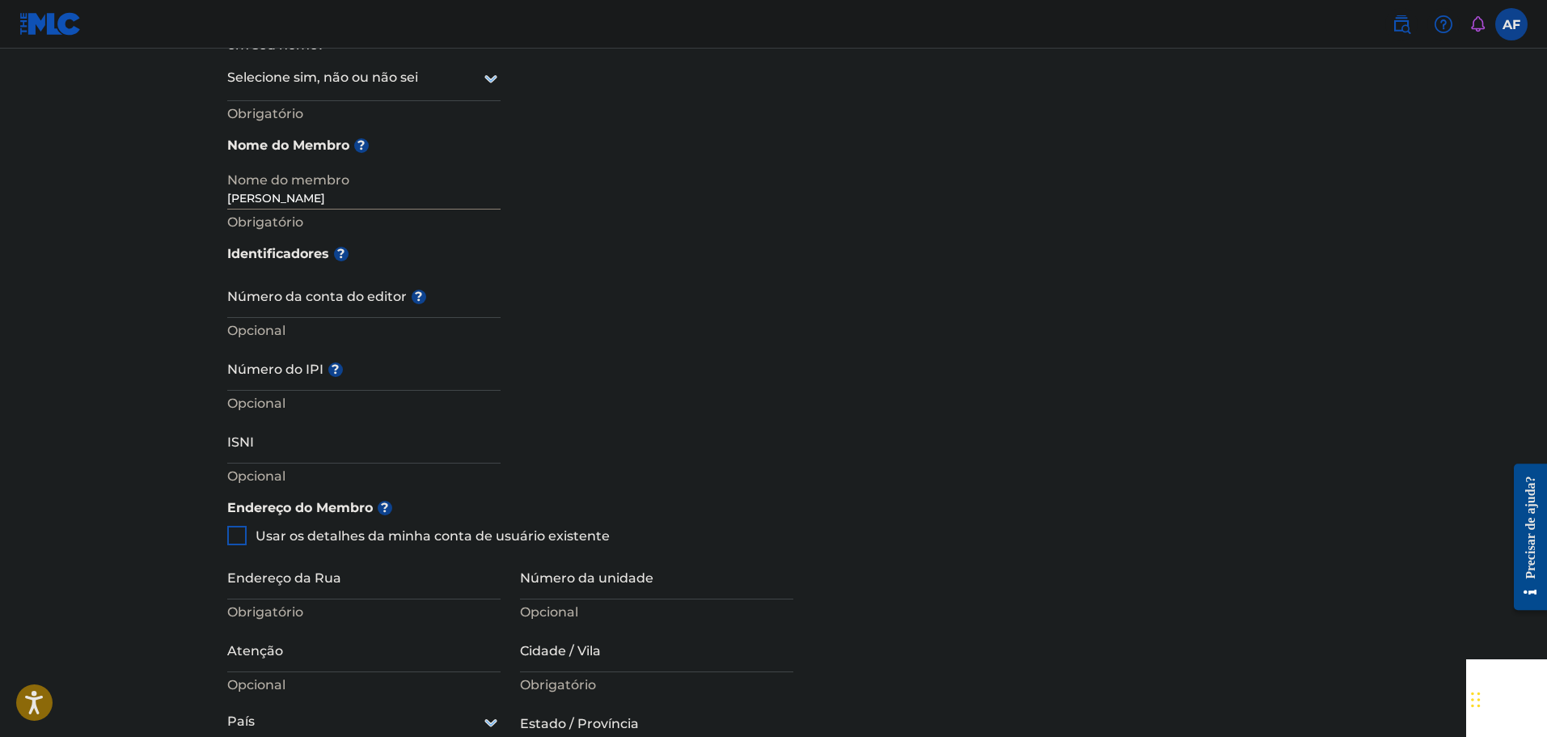
type input "15407-866"
type input "17"
type input "996287795"
type input "[DOMAIN_NAME][EMAIL_ADDRESS][DOMAIN_NAME]"
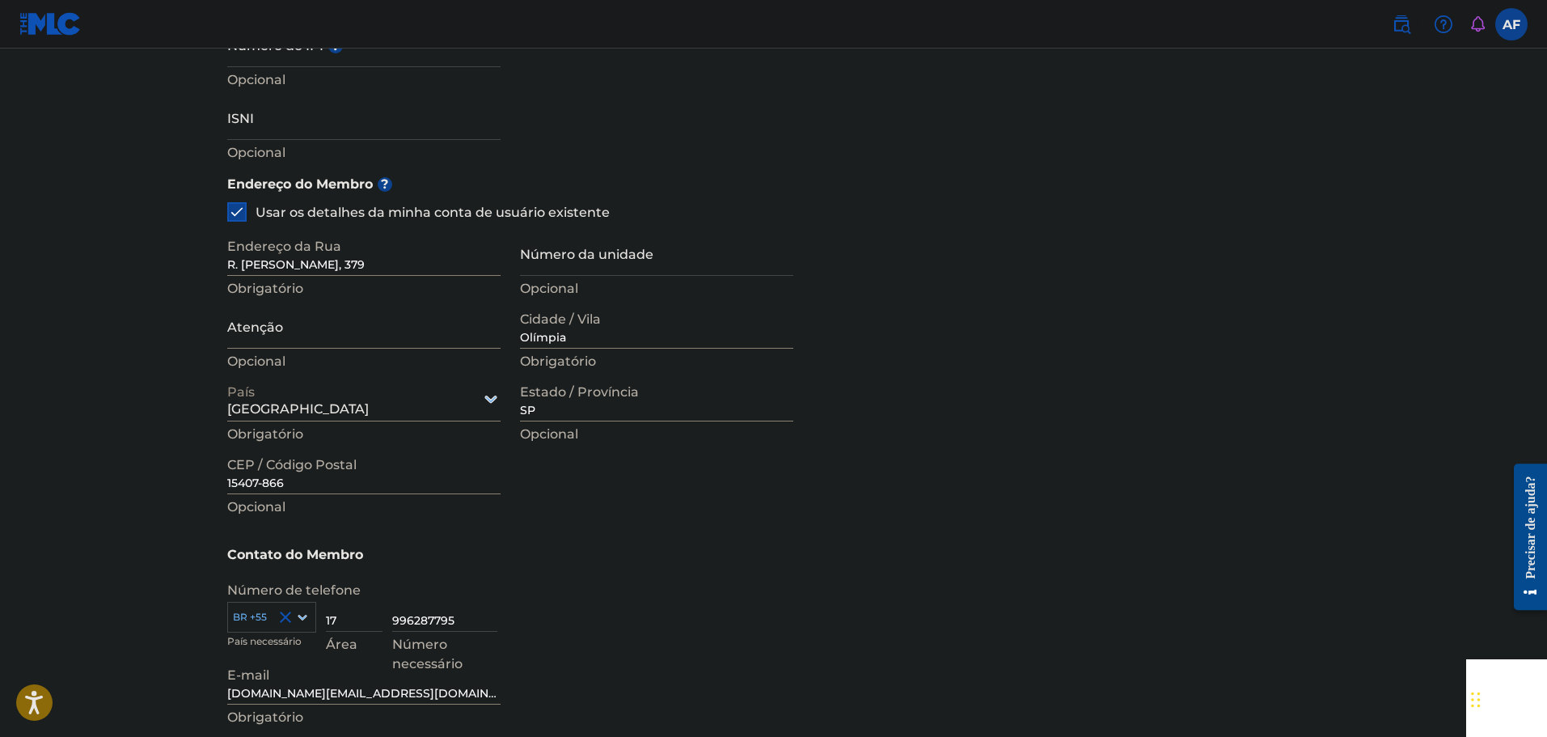
click at [372, 316] on input "Atenção" at bounding box center [363, 325] width 273 height 46
click at [856, 483] on div "Endereço do Membro ? Usar os detalhes da minha conta de usuário existente Ender…" at bounding box center [773, 352] width 1093 height 370
click at [419, 331] on div "Atenção Opcional" at bounding box center [363, 338] width 273 height 73
click at [429, 320] on input "Atenção" at bounding box center [363, 325] width 273 height 46
type input "."
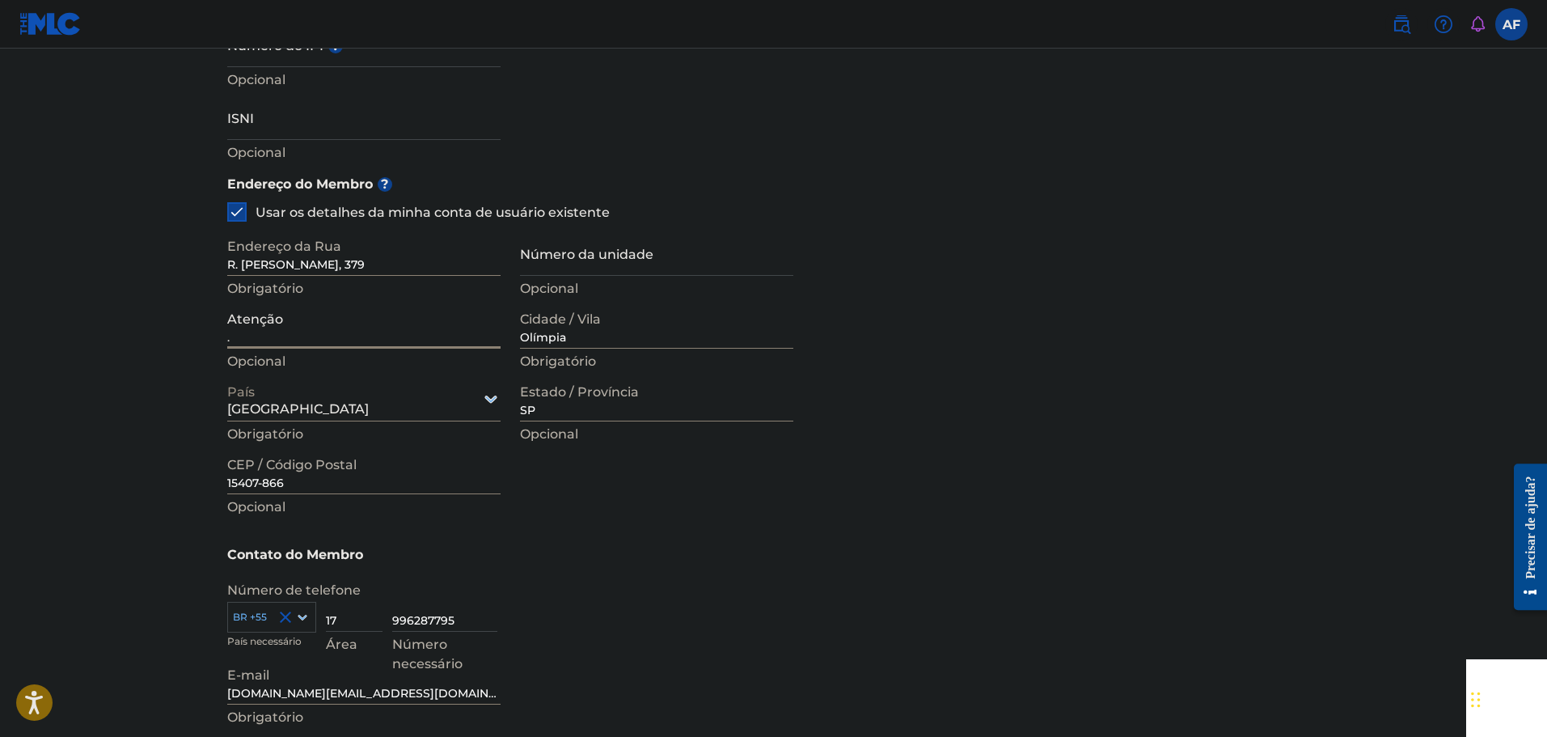
click at [562, 572] on div "Número de telefone BR +55 País necessário 17 Área 996287795 Número necessário" at bounding box center [773, 615] width 1093 height 86
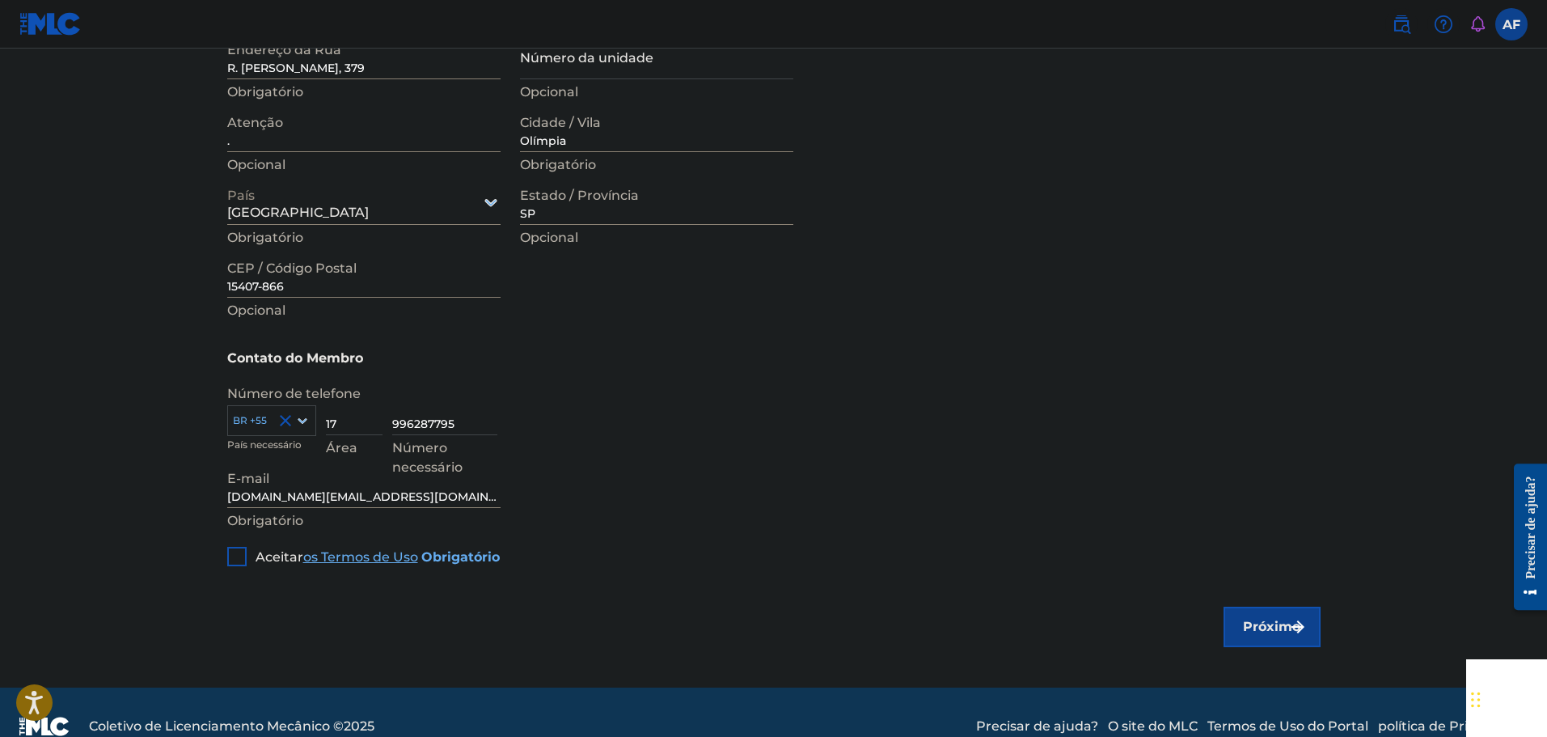
scroll to position [852, 0]
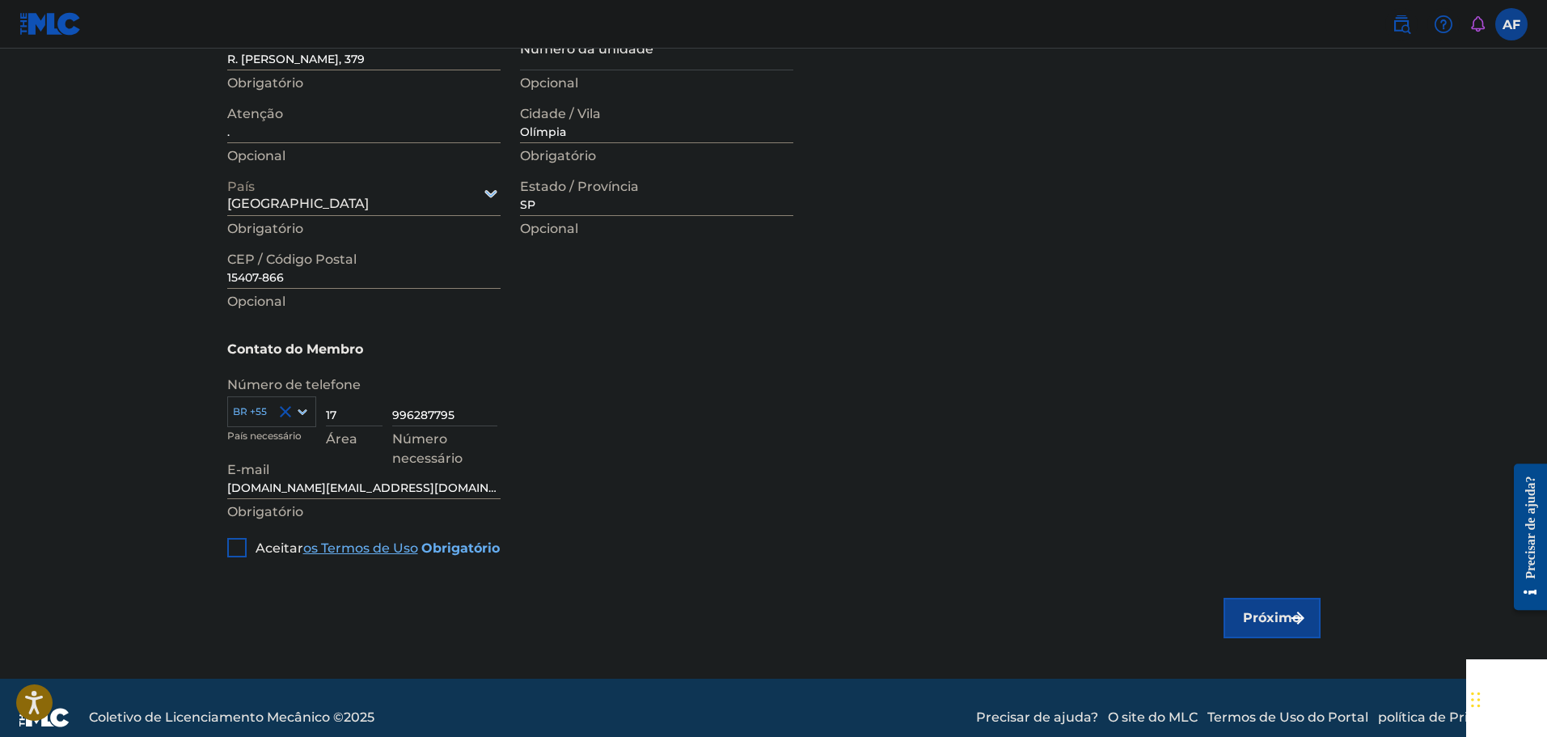
click at [245, 538] on div at bounding box center [236, 547] width 19 height 19
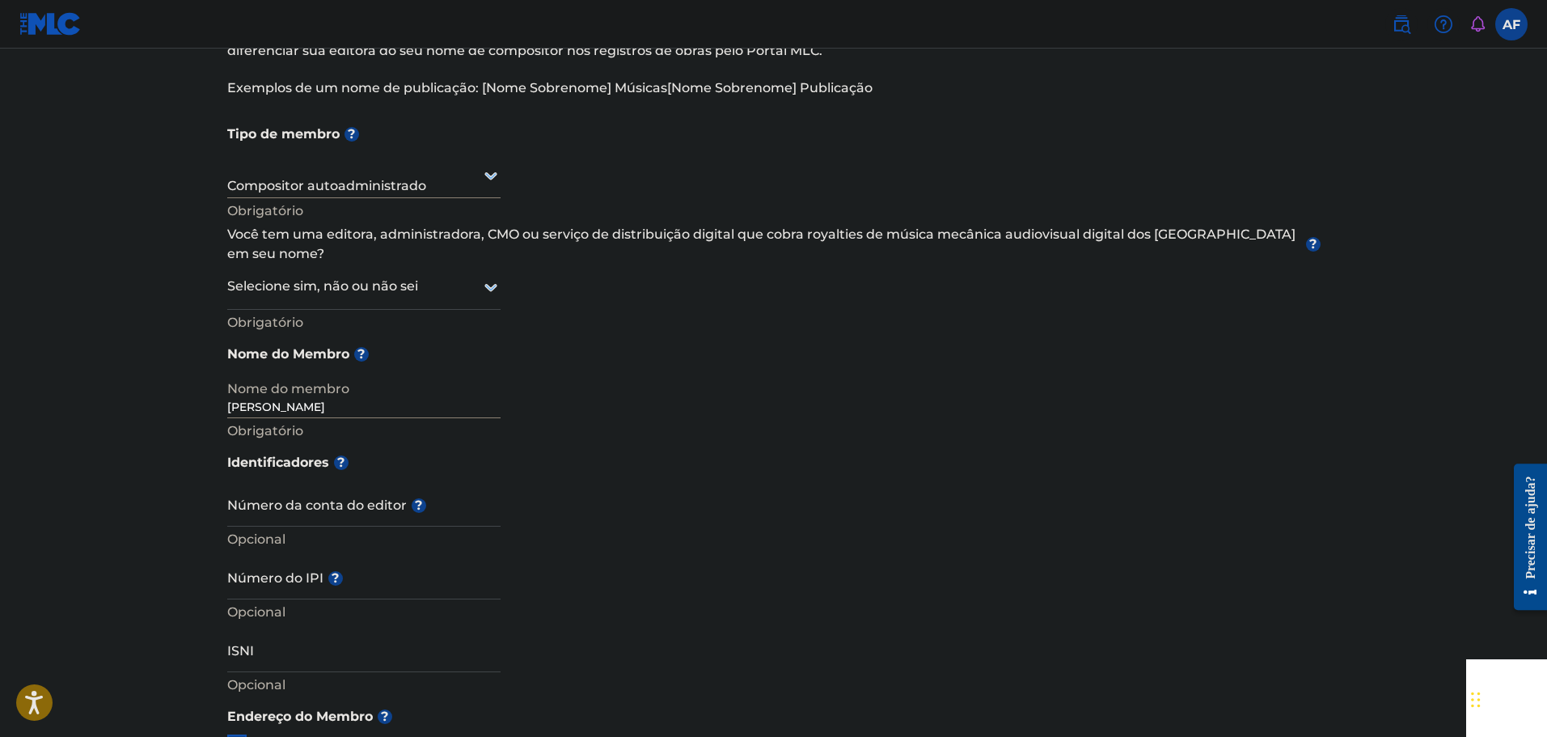
scroll to position [0, 0]
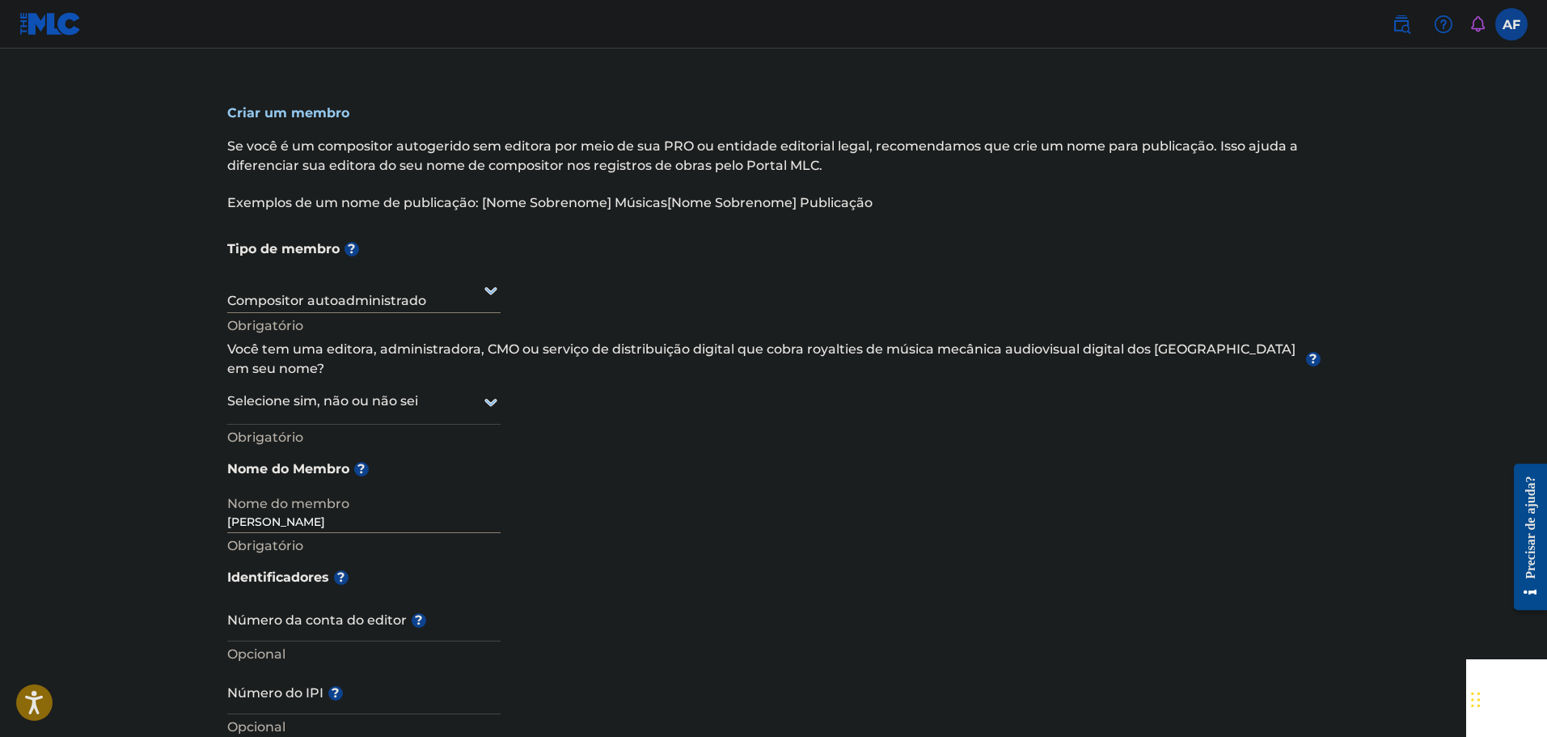
click at [775, 536] on div "Tipo de membro ? Compositor autoadministrado Obrigatório Você tem uma editora, …" at bounding box center [773, 395] width 1093 height 328
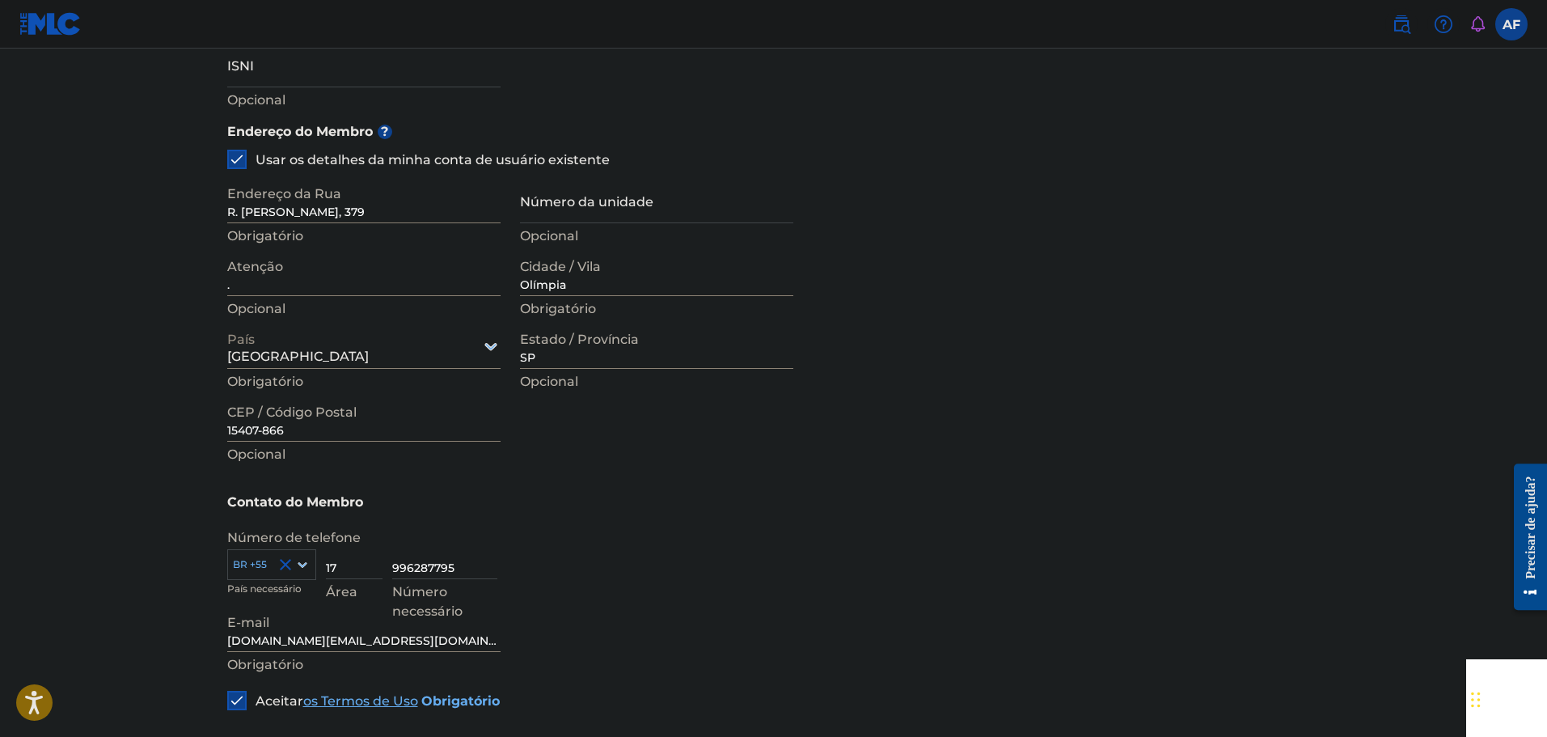
scroll to position [728, 0]
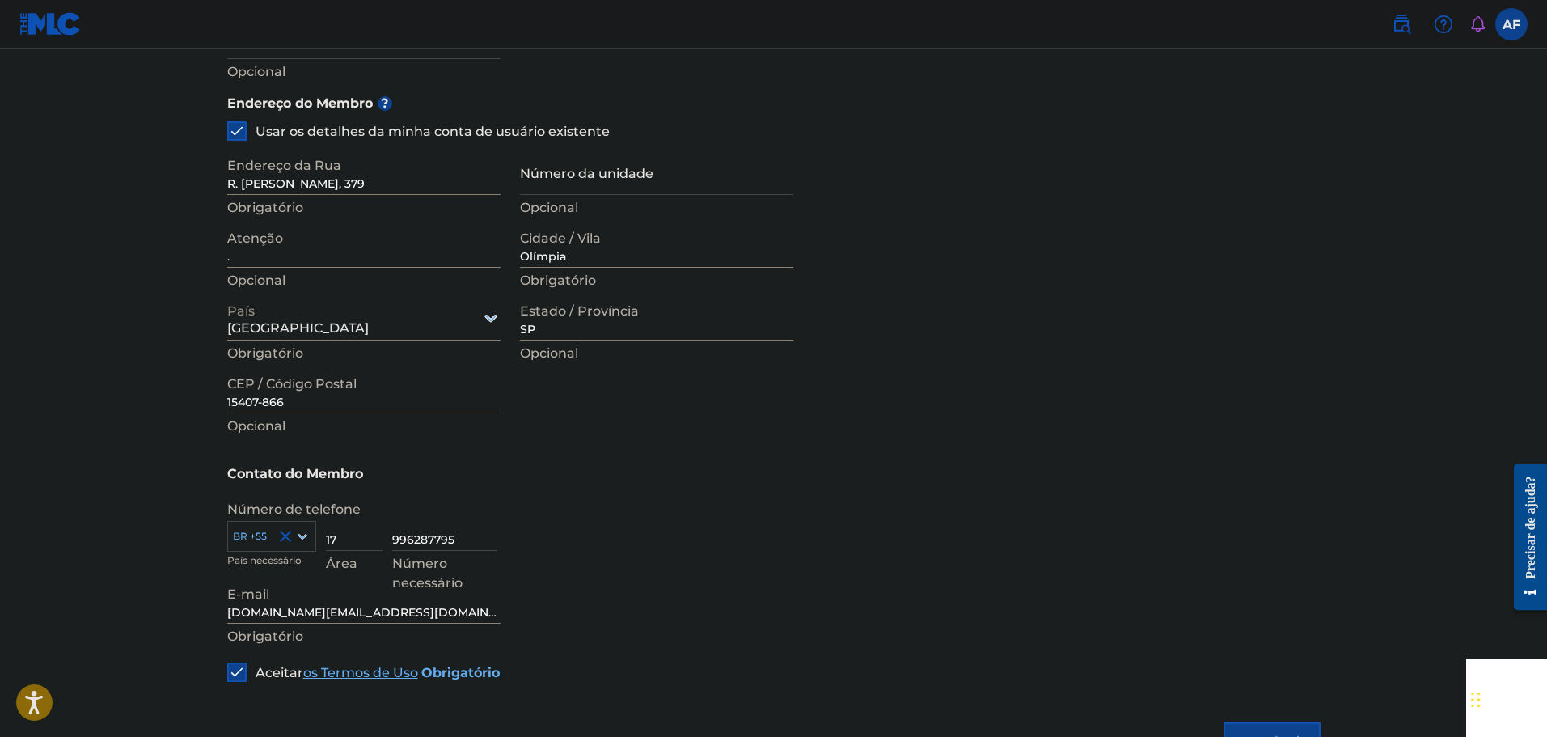
click at [867, 547] on div "996287795 Número necessário" at bounding box center [856, 541] width 928 height 73
click at [1229, 722] on button "Próximo" at bounding box center [1271, 742] width 97 height 40
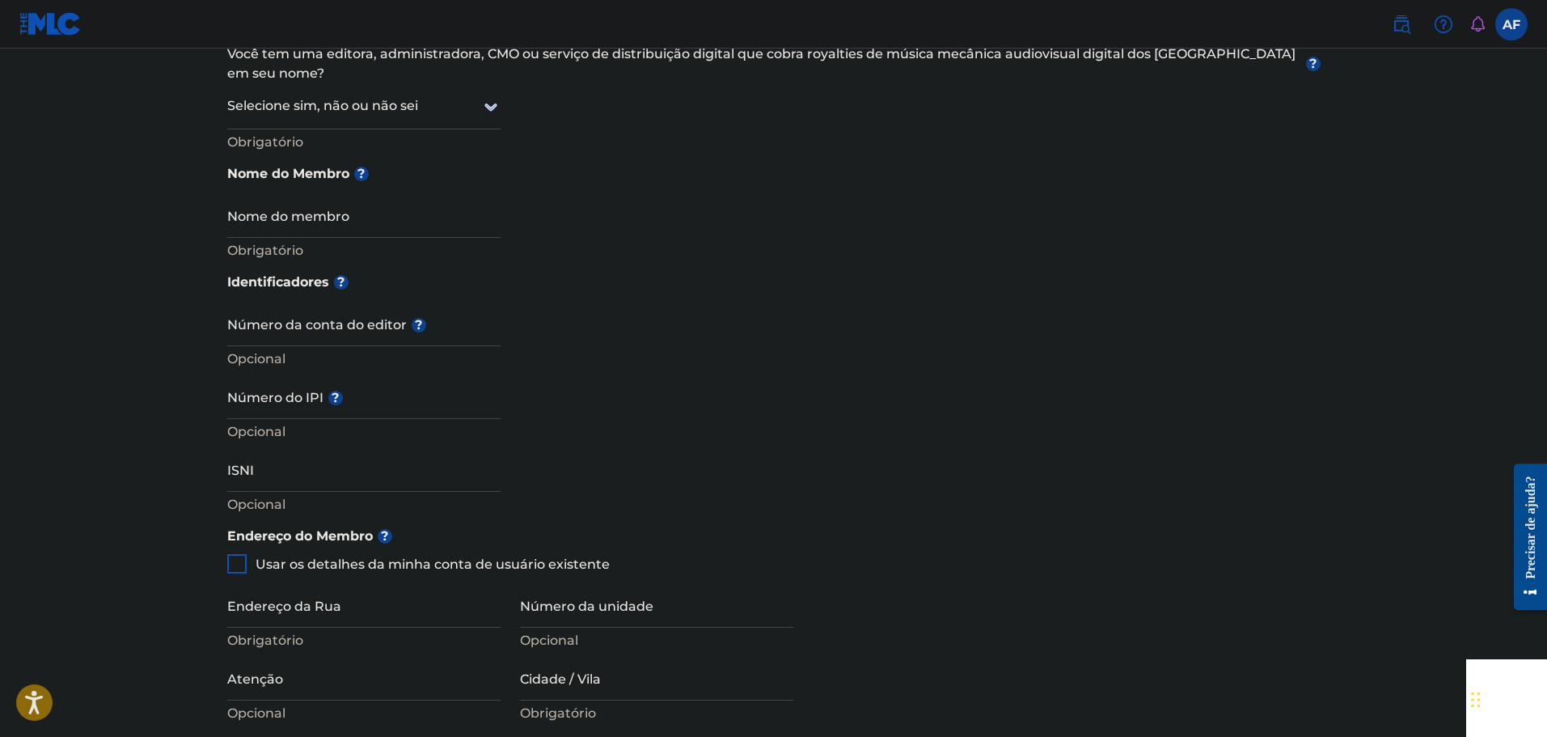
scroll to position [205, 0]
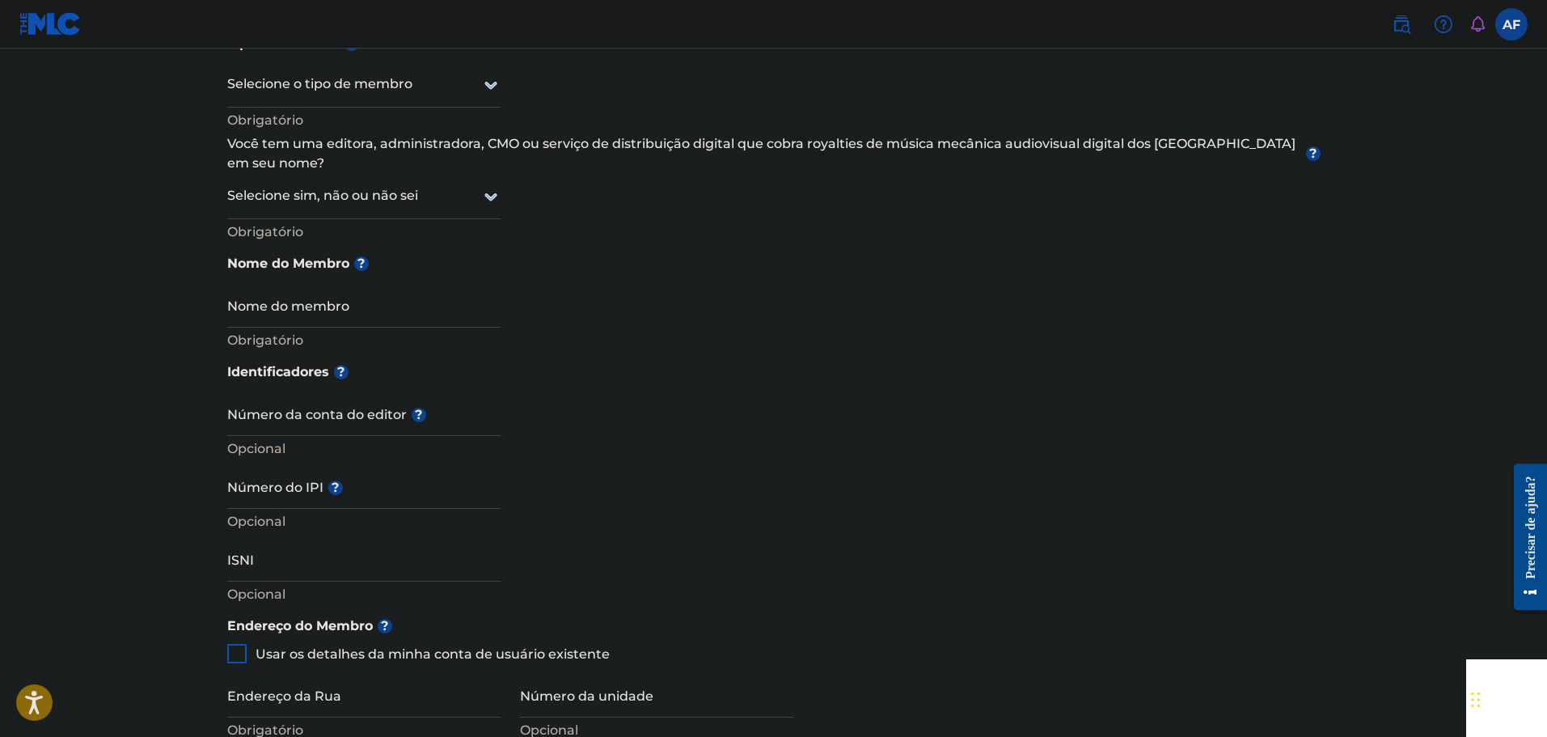
click at [697, 555] on div "Identificadores ? Número da conta do editor ? Opcional Número do IPI ? Opcional…" at bounding box center [773, 481] width 1093 height 254
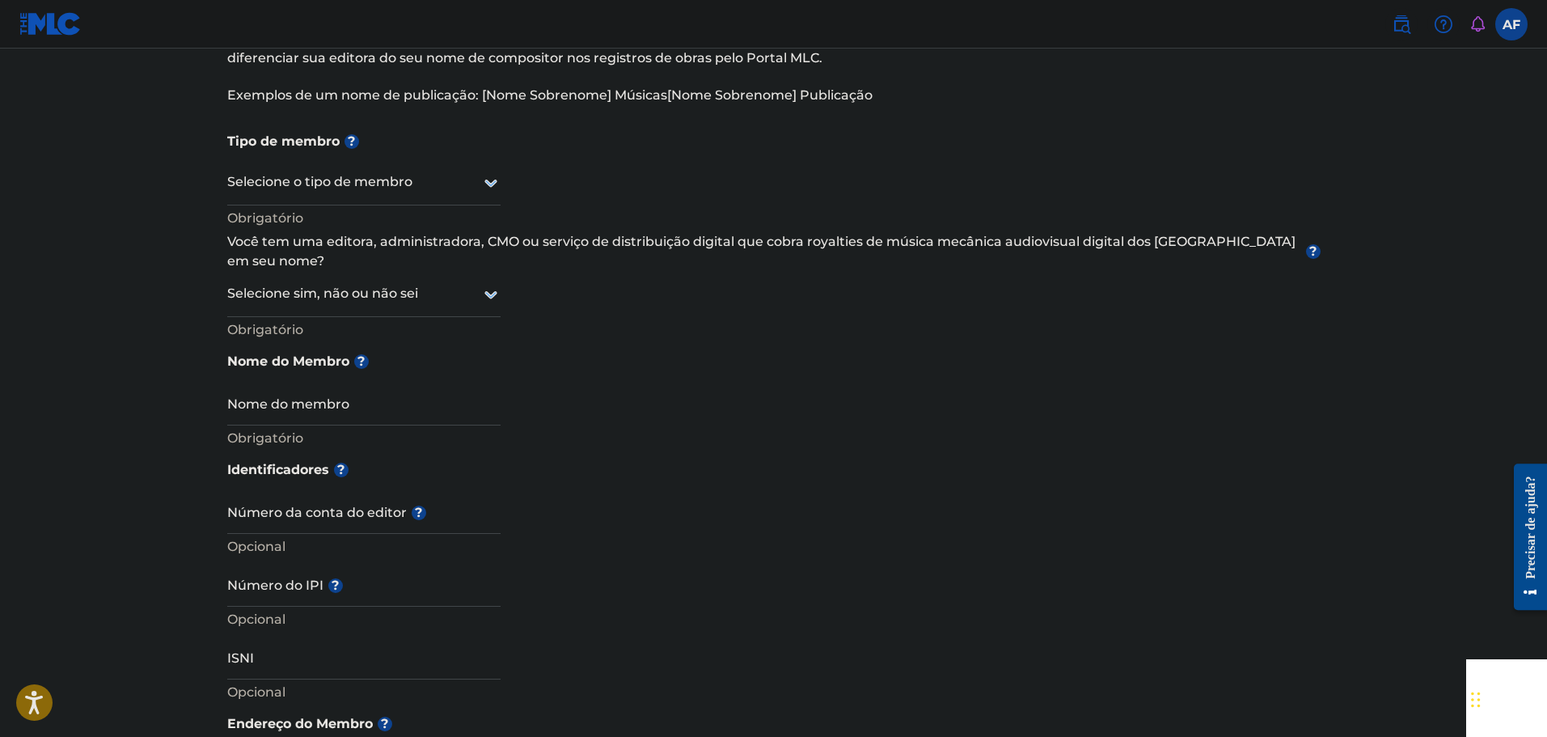
scroll to position [0, 0]
